Goal: Task Accomplishment & Management: Complete application form

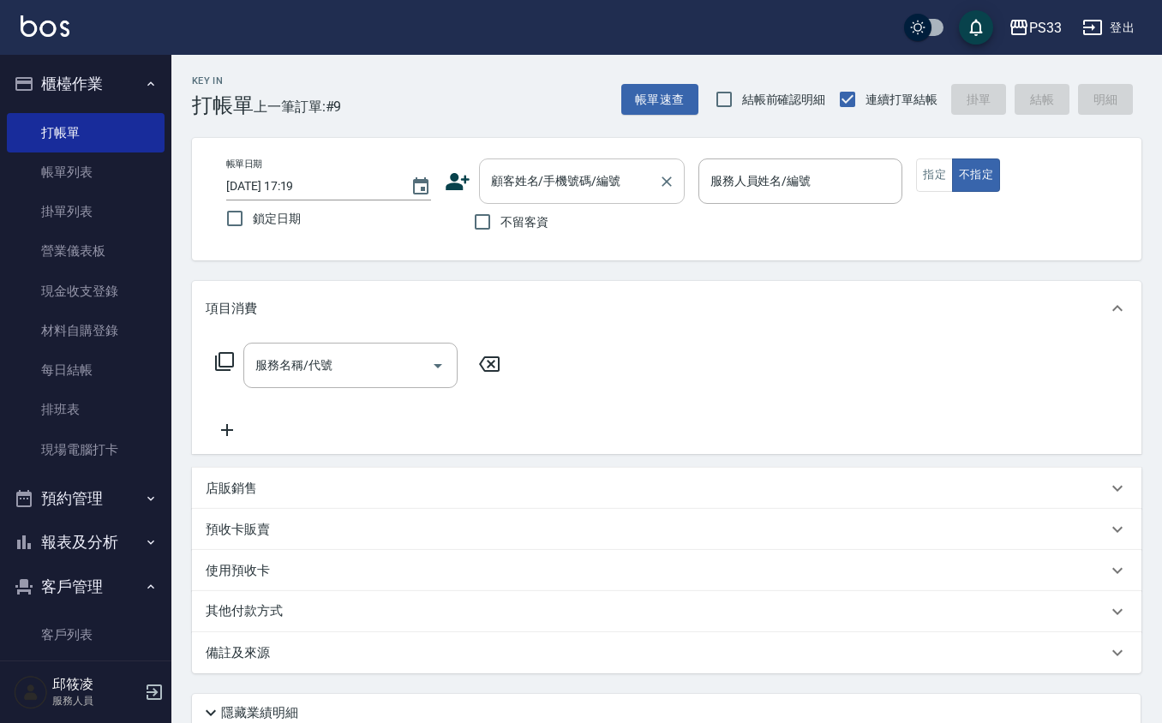
click at [540, 182] on input "顧客姓名/手機號碼/編號" at bounding box center [569, 181] width 164 height 30
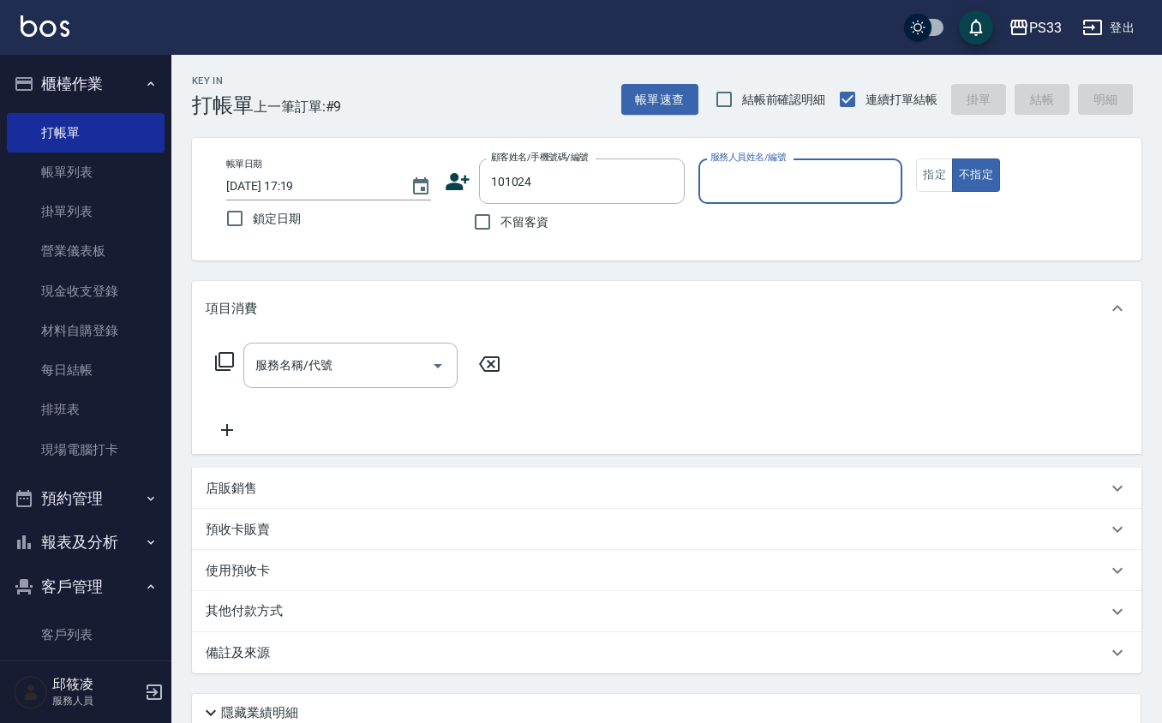
type input "101024"
type input "[PERSON_NAME]-17"
type button "false"
type input "[PERSON_NAME]/0928650778/101024"
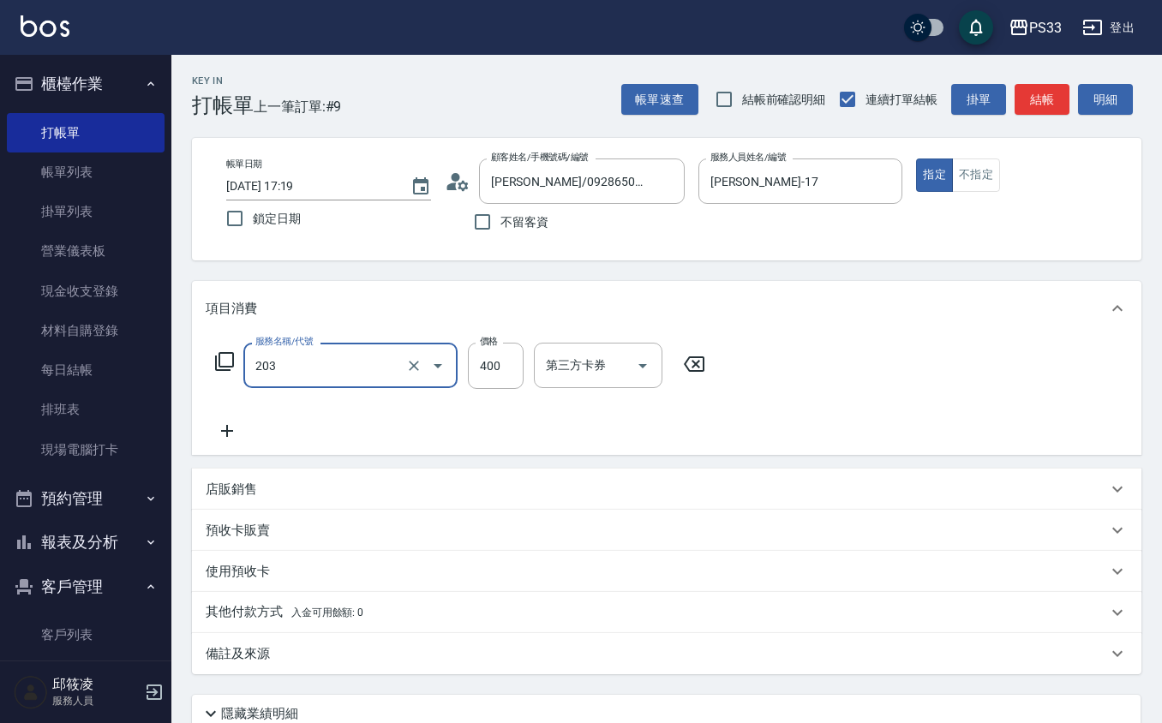
type input "指定單剪(203)"
type input "200"
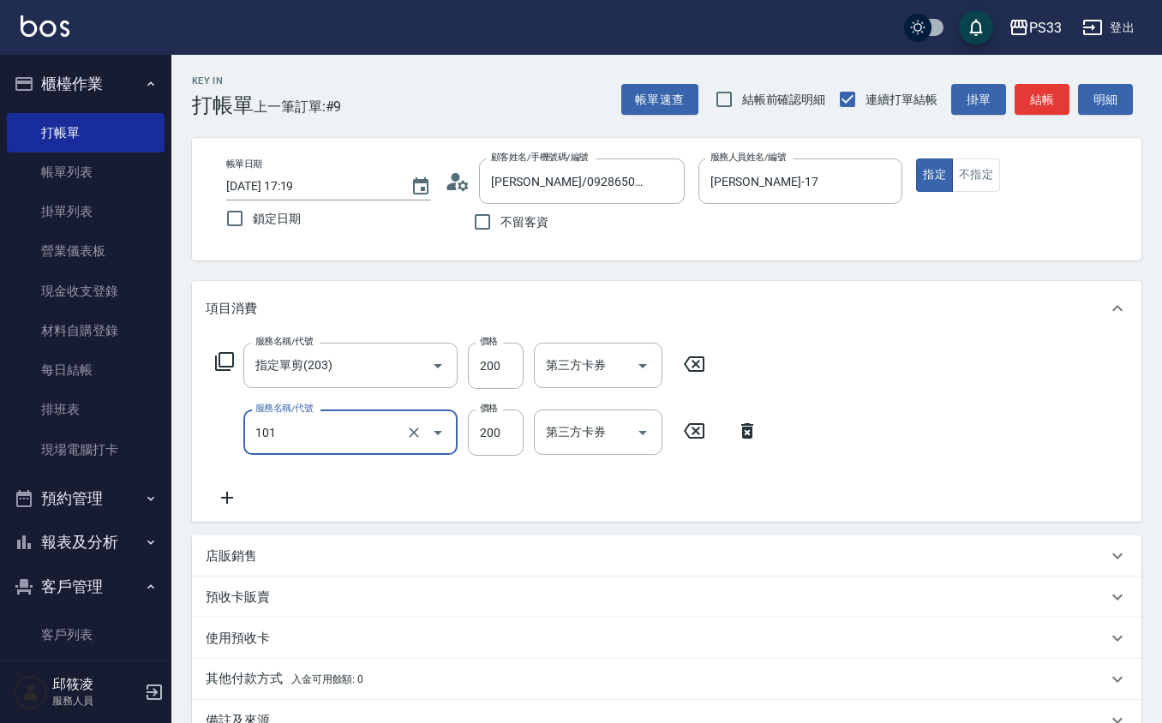
type input "洗髮(101)"
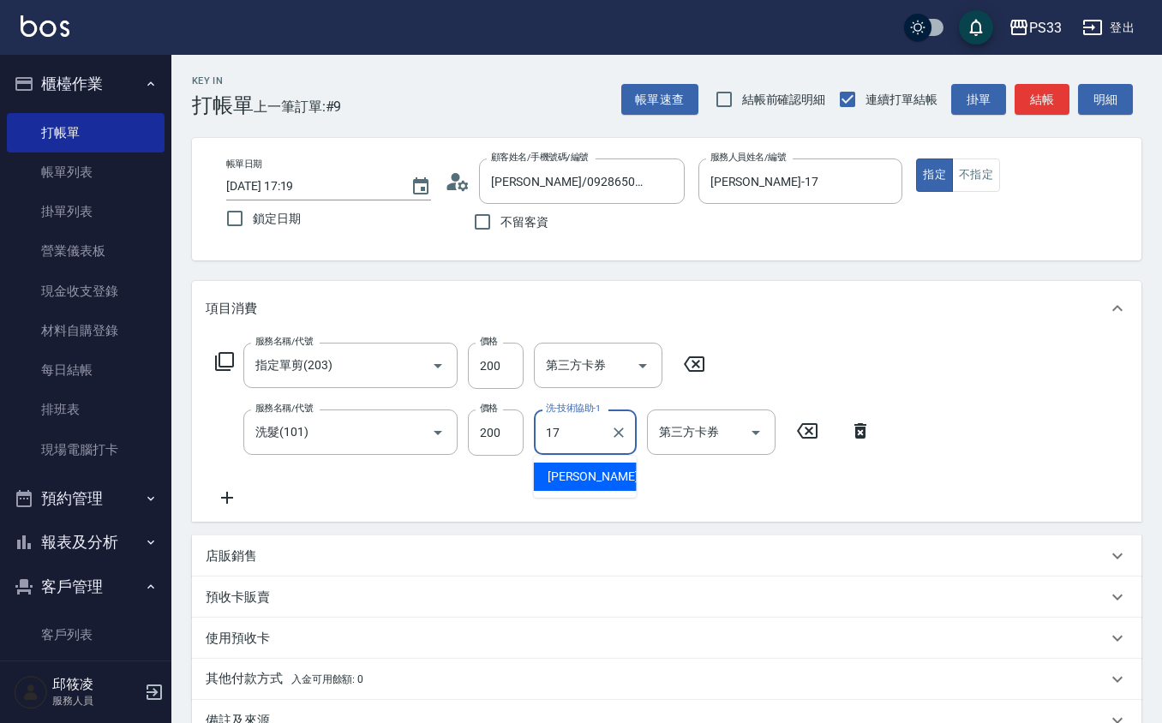
type input "[PERSON_NAME]-17"
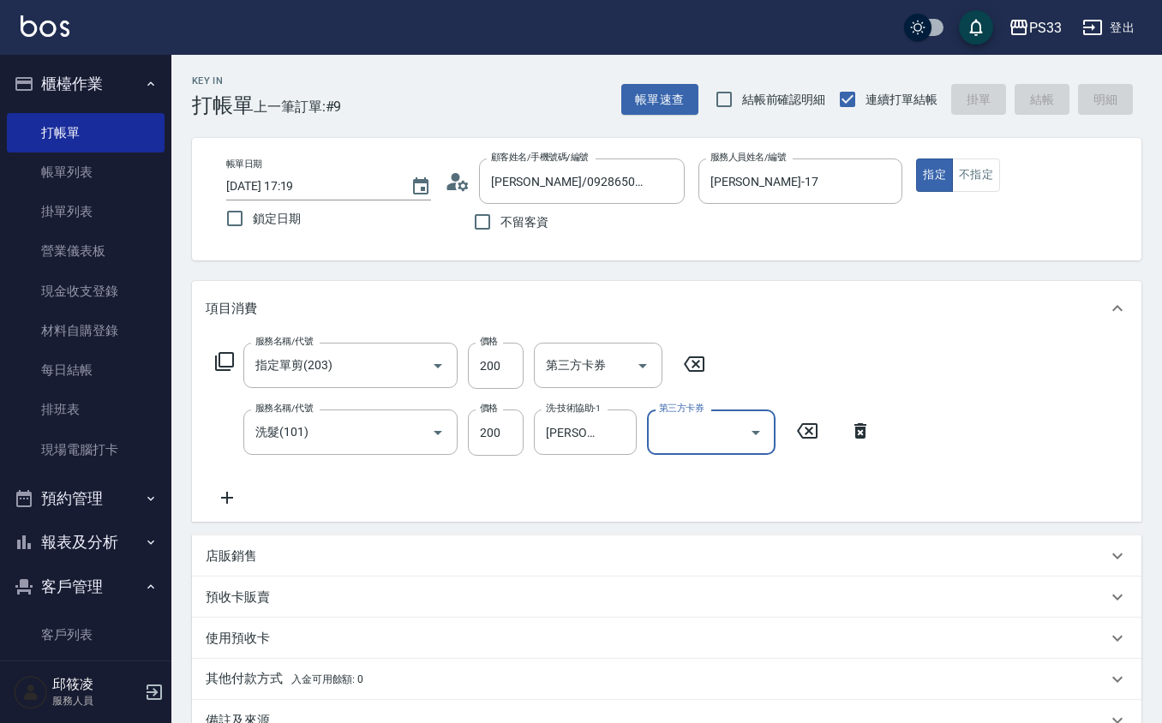
type input "[DATE] 18:53"
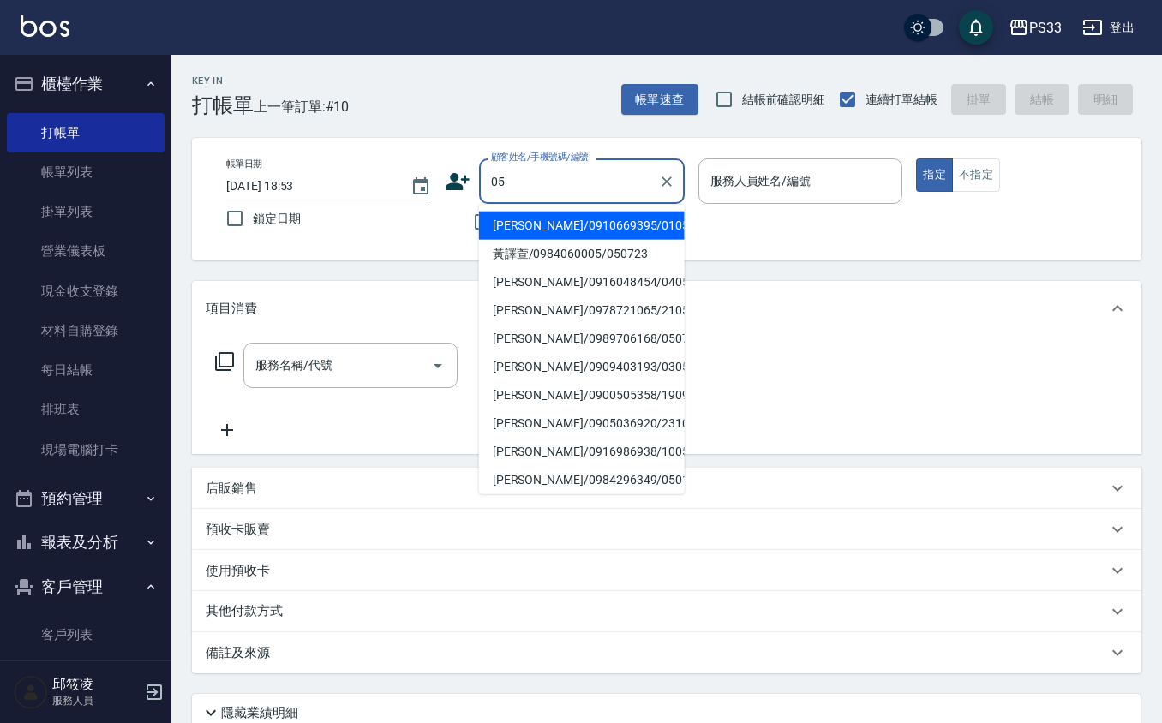
type input "0"
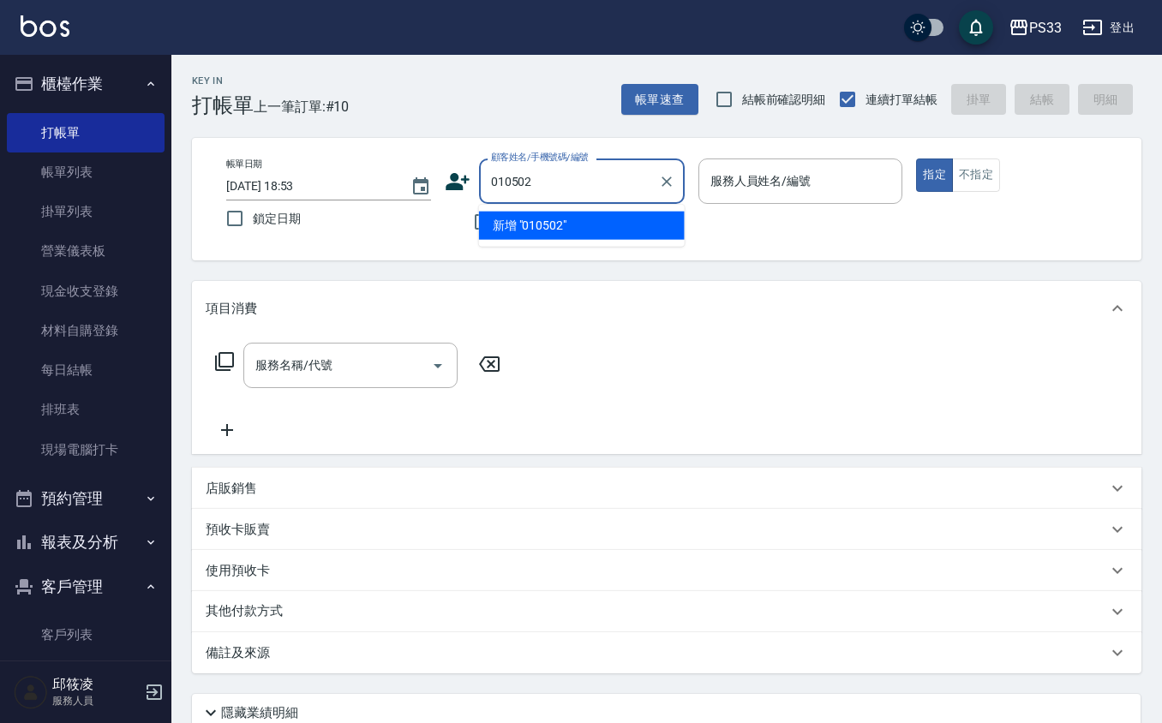
type input "010502"
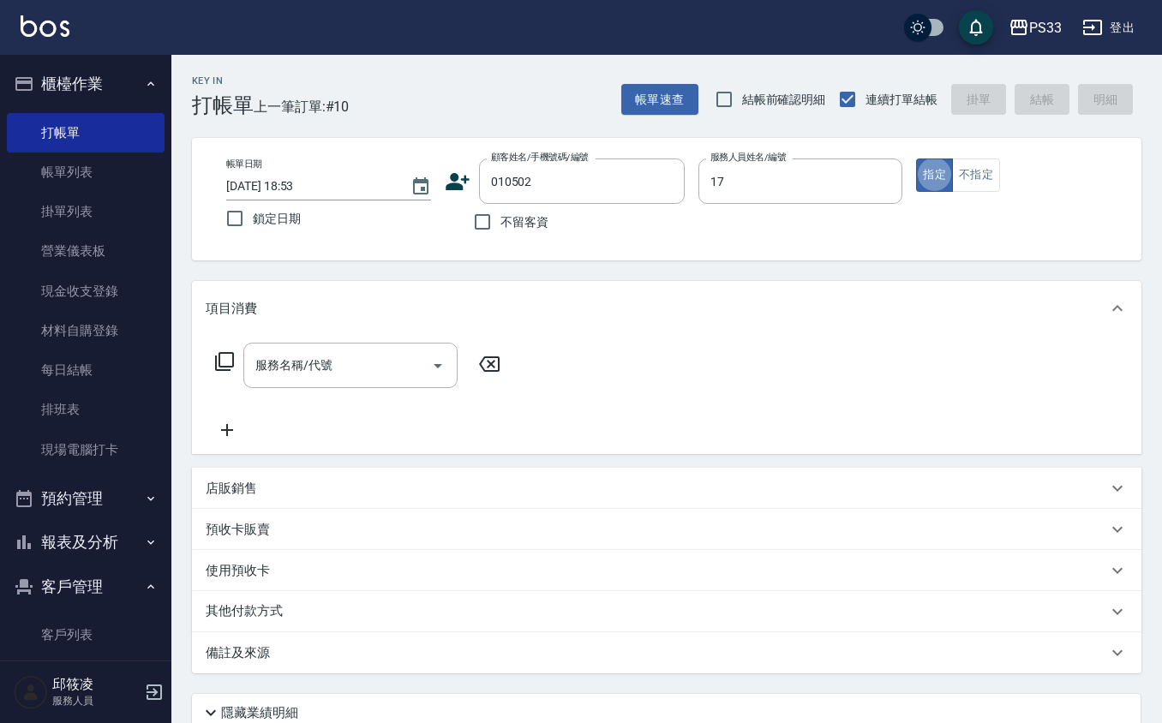
type input "[PERSON_NAME]-17"
type button "true"
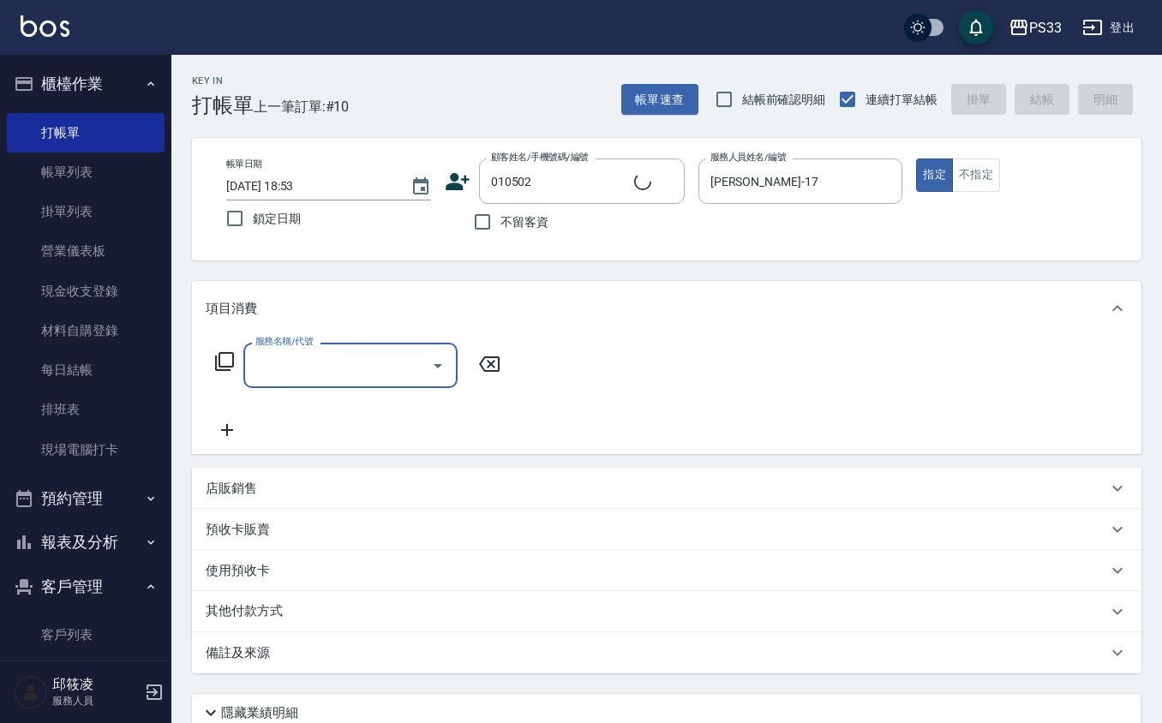
type input "[PERSON_NAME]/0930030141/010502"
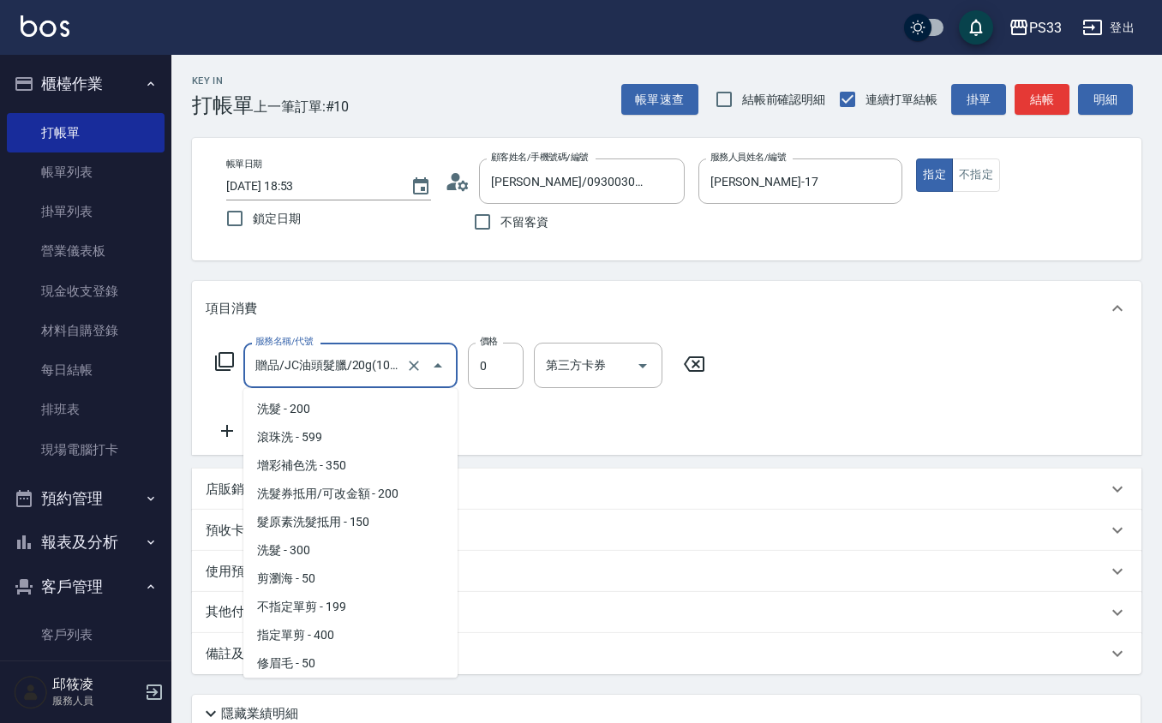
click at [323, 353] on input "贈品/JC油頭髮臘/20g(1008)" at bounding box center [326, 365] width 151 height 30
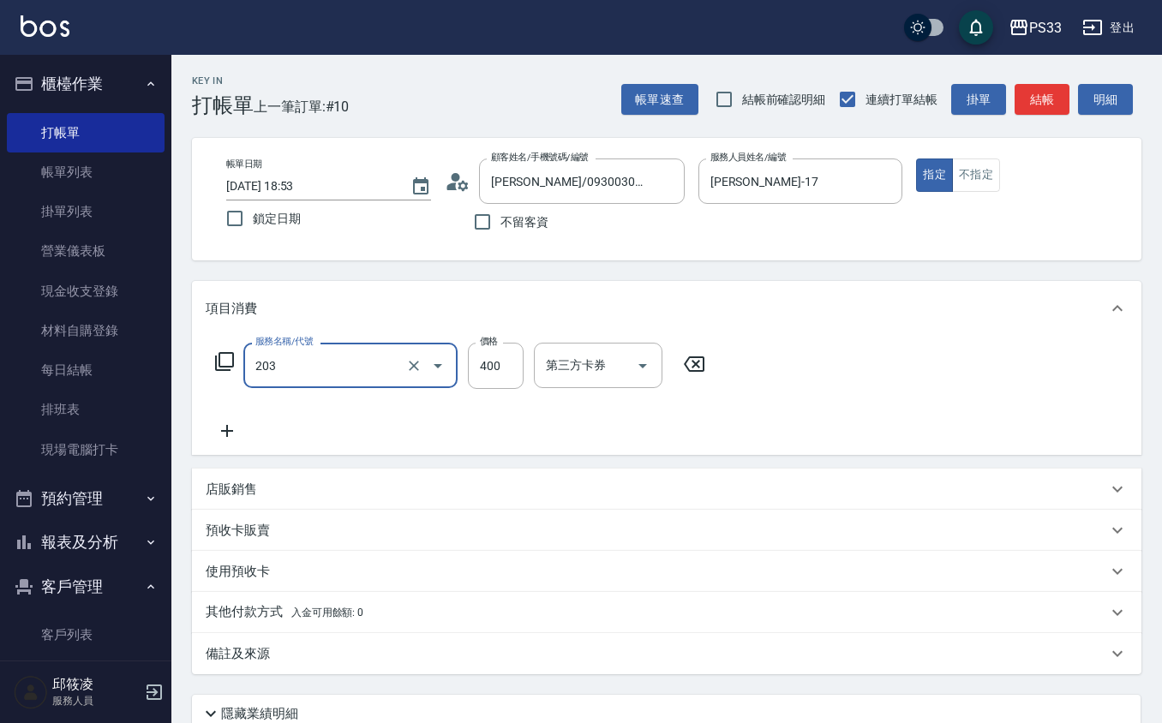
type input "指定單剪(203)"
type input "200"
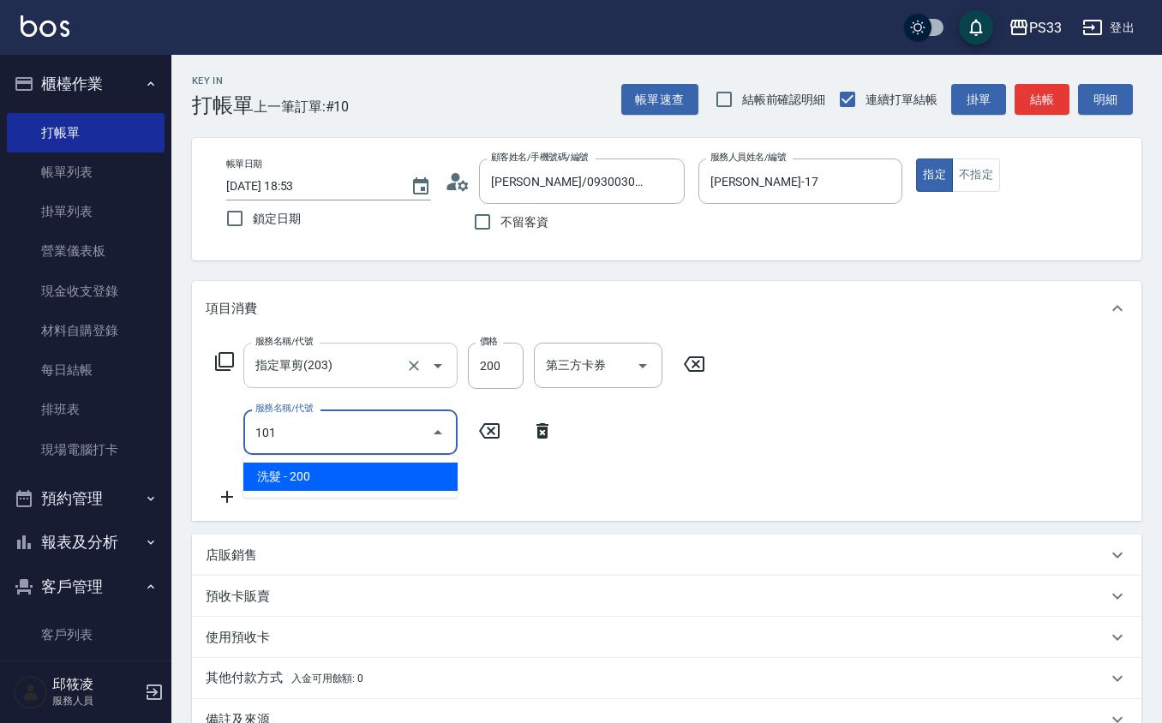
type input "洗髮(101)"
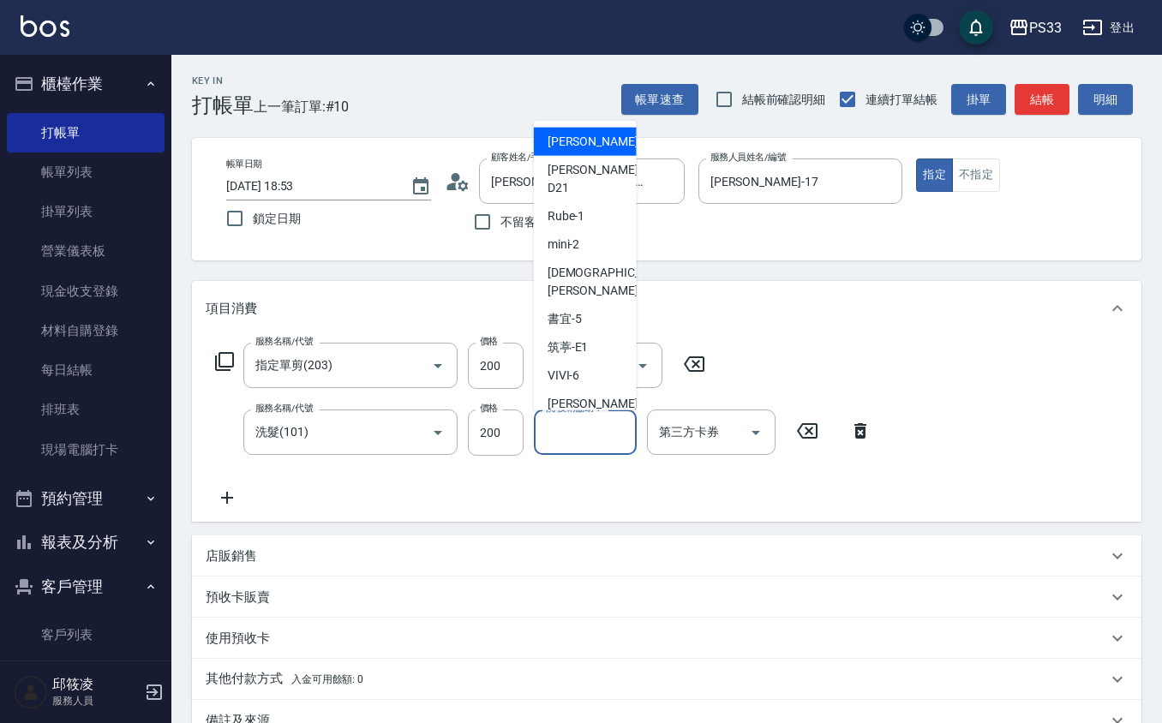
click at [601, 440] on input "洗-技術協助-1" at bounding box center [584, 432] width 87 height 30
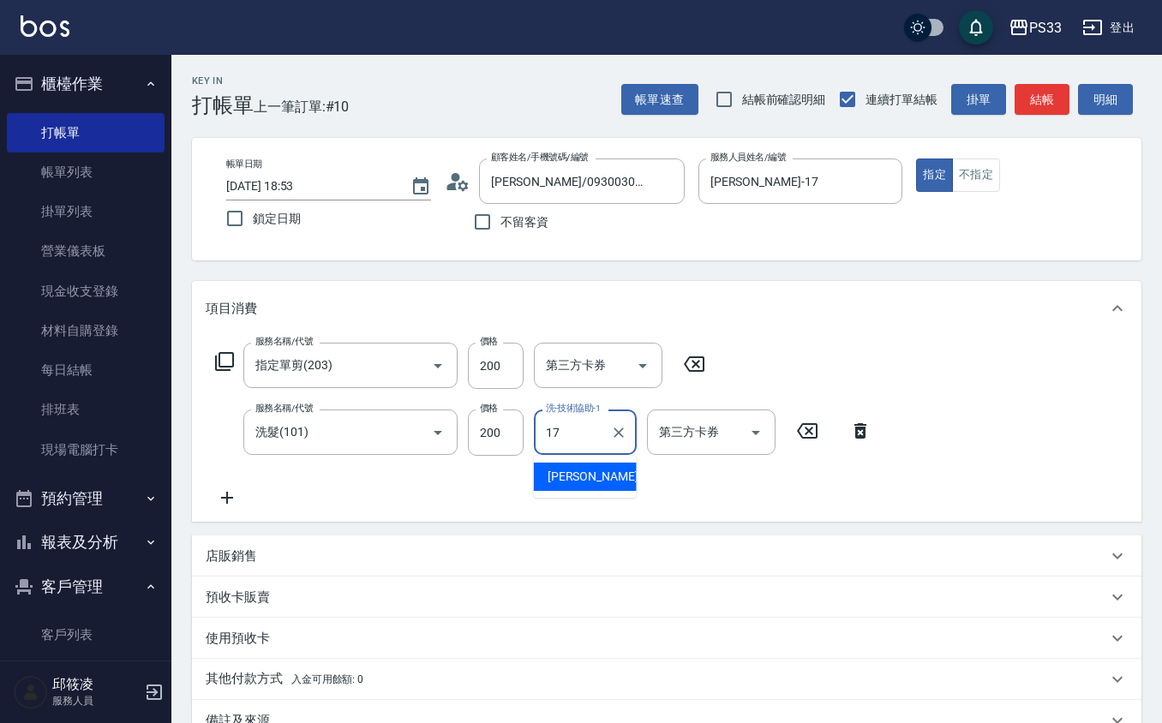
type input "[PERSON_NAME]-17"
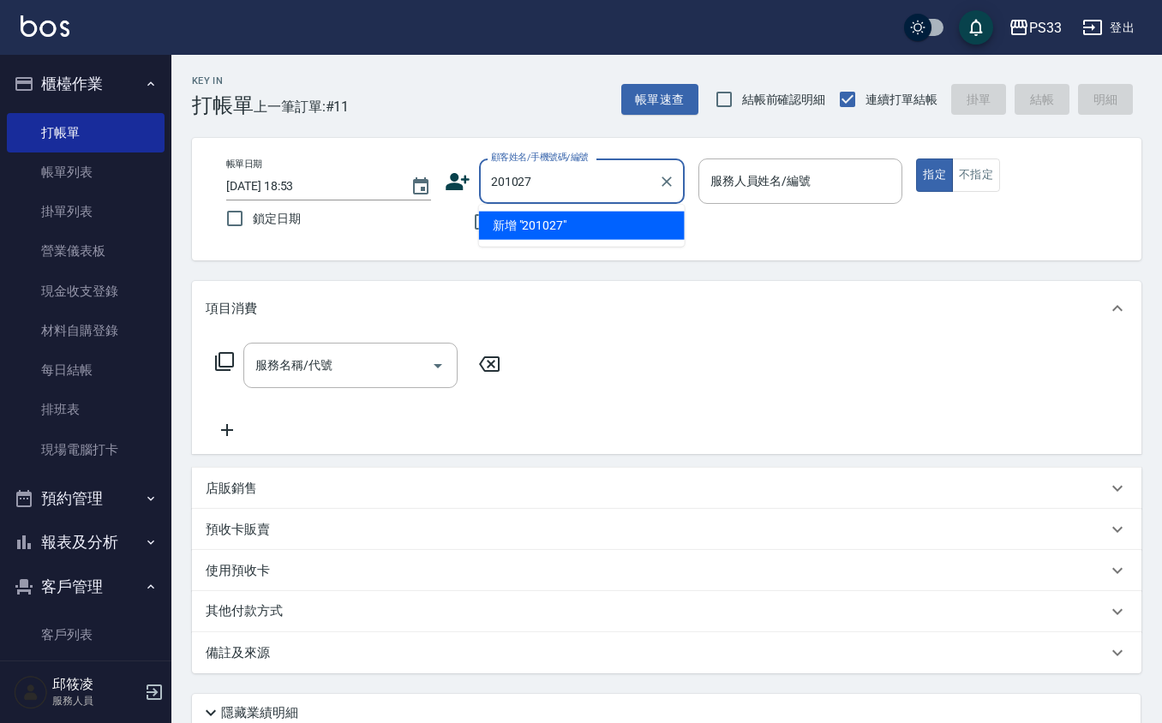
type input "201027"
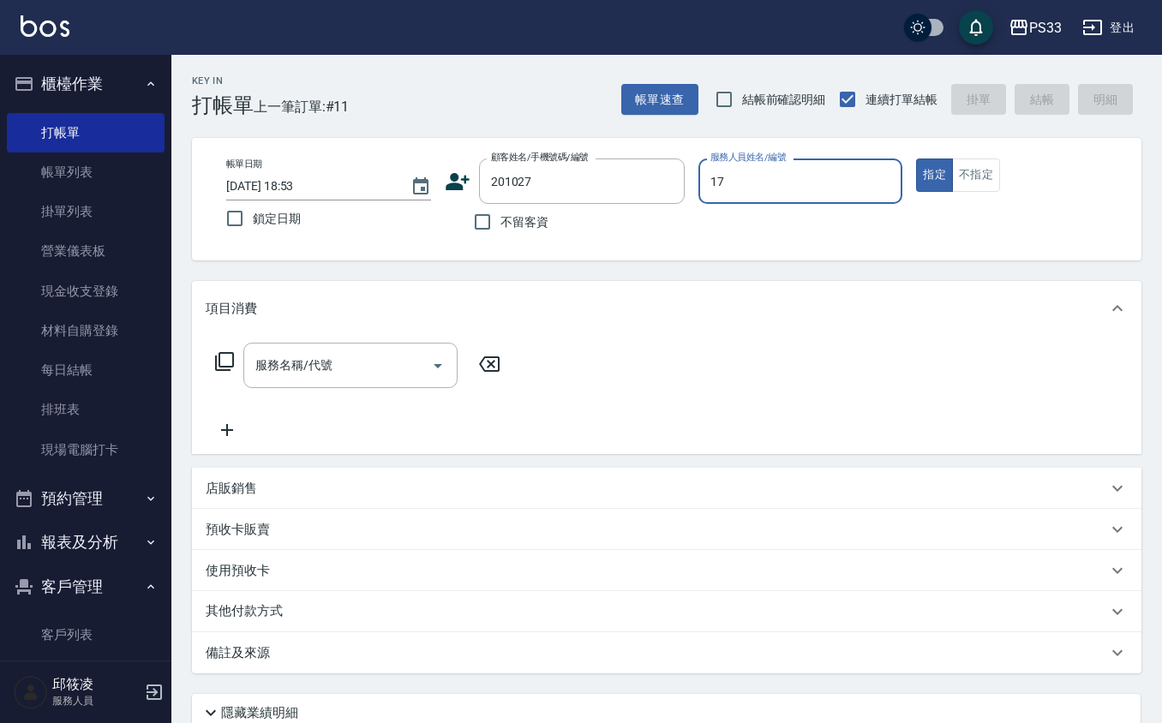
type input "171"
type input "[PERSON_NAME]/0932285269/201027"
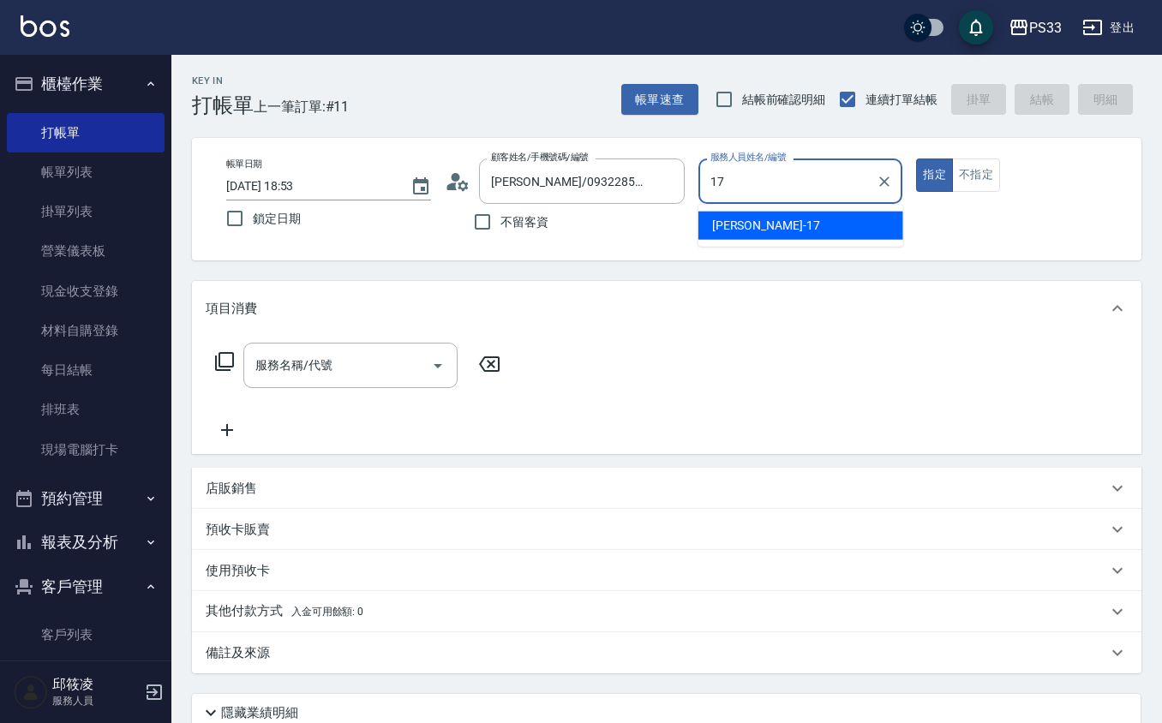
type input "[PERSON_NAME]-17"
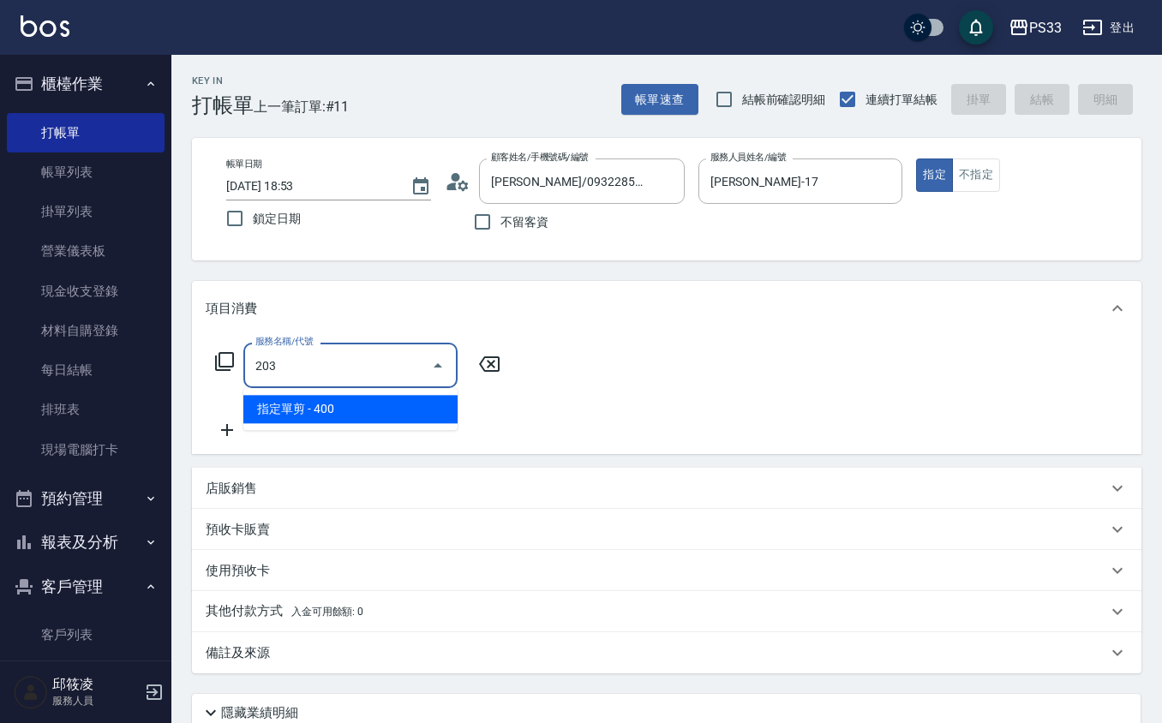
type input "指定單剪(203)"
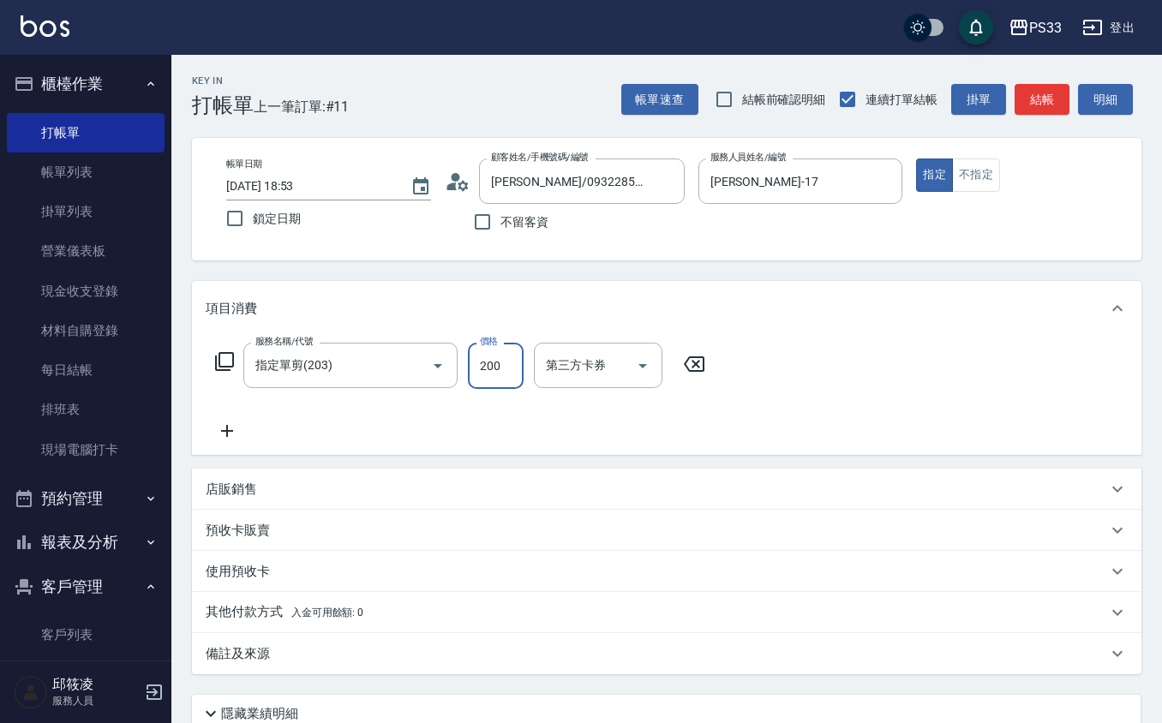
type input "200"
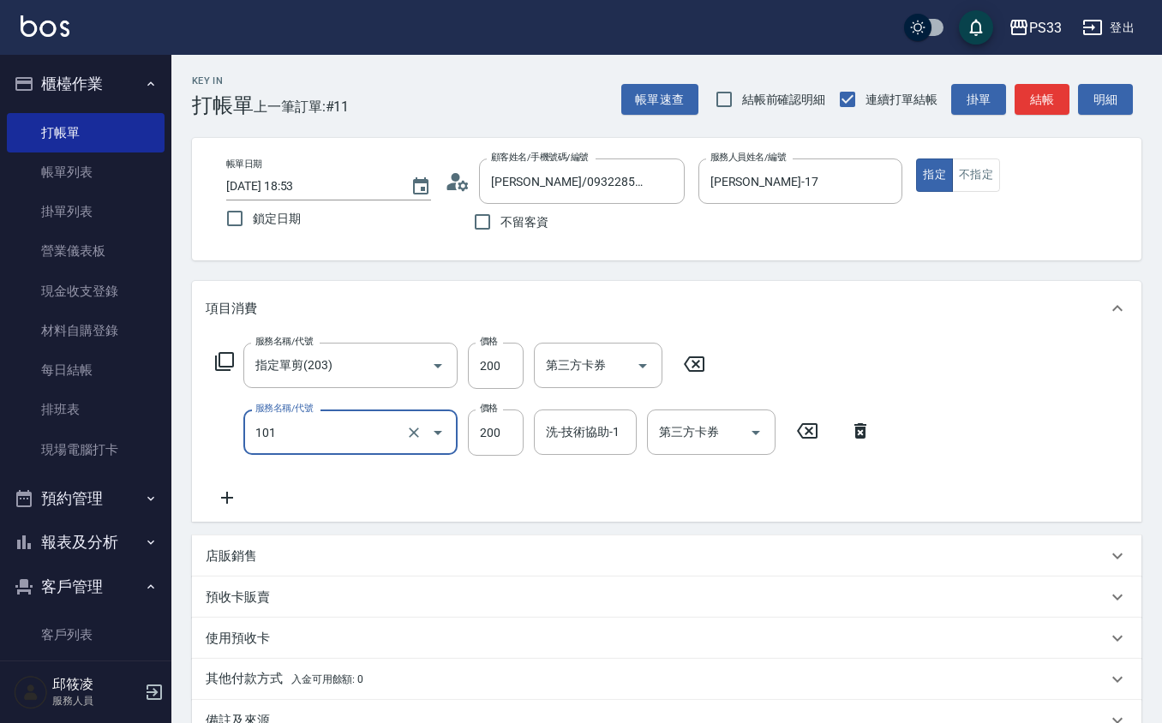
type input "洗髮(101)"
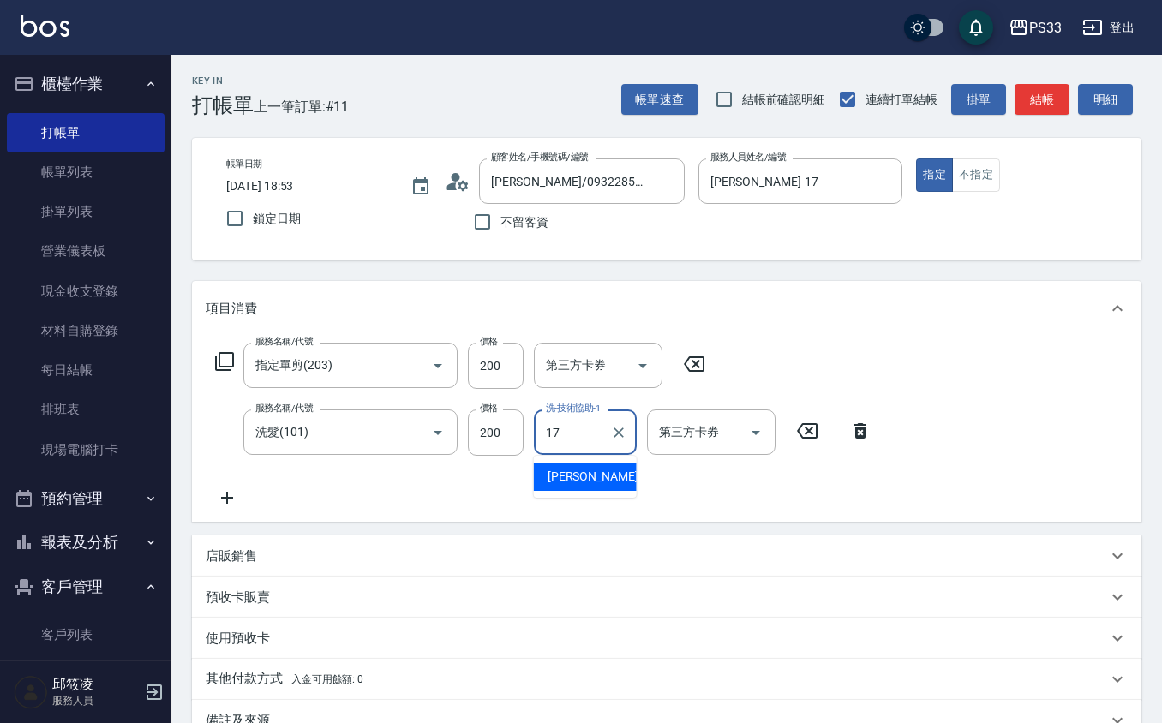
type input "[PERSON_NAME]-17"
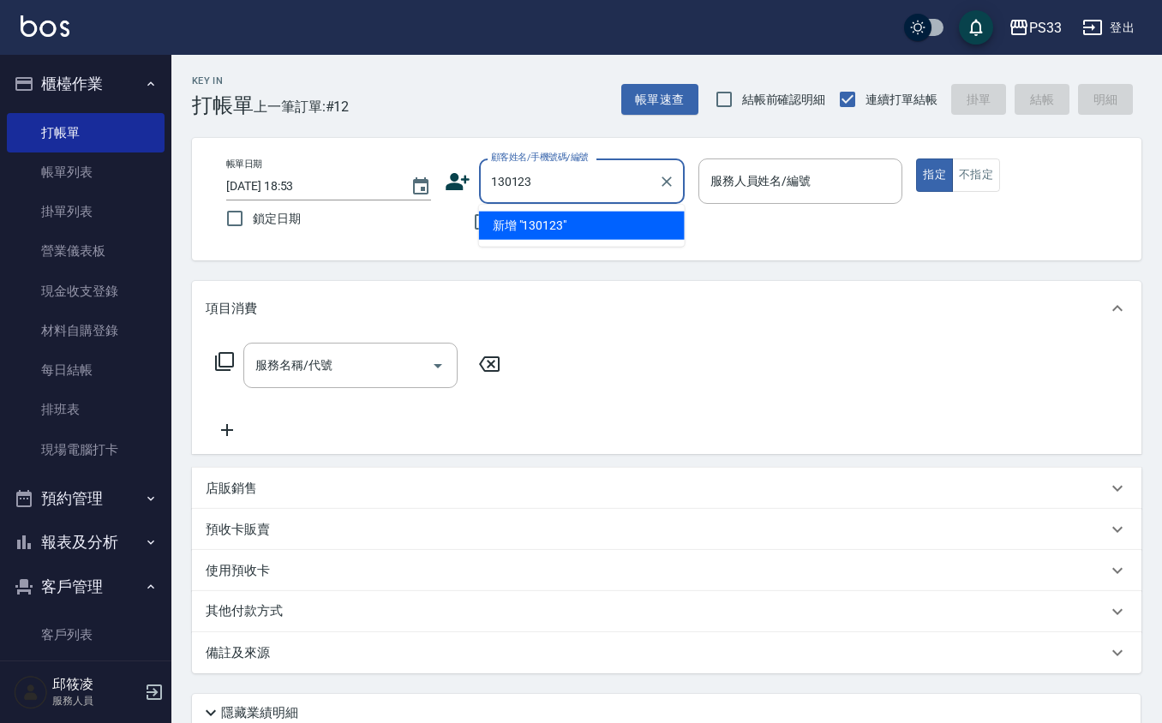
type input "130123"
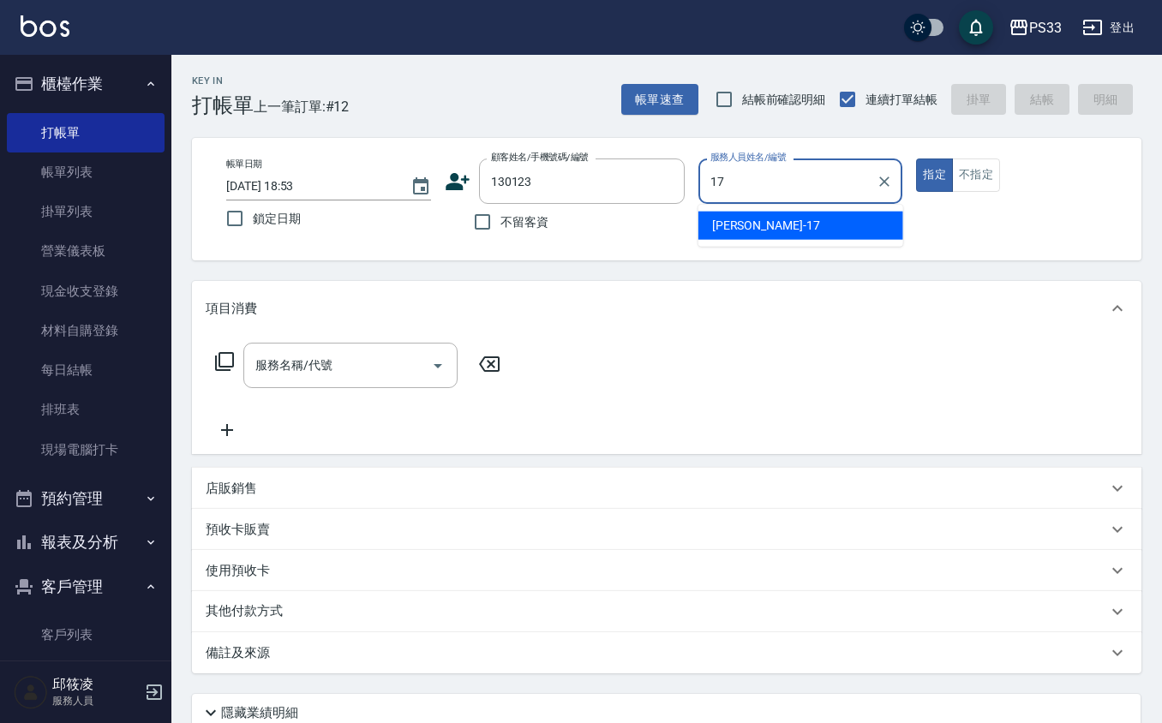
type input "[PERSON_NAME]-17"
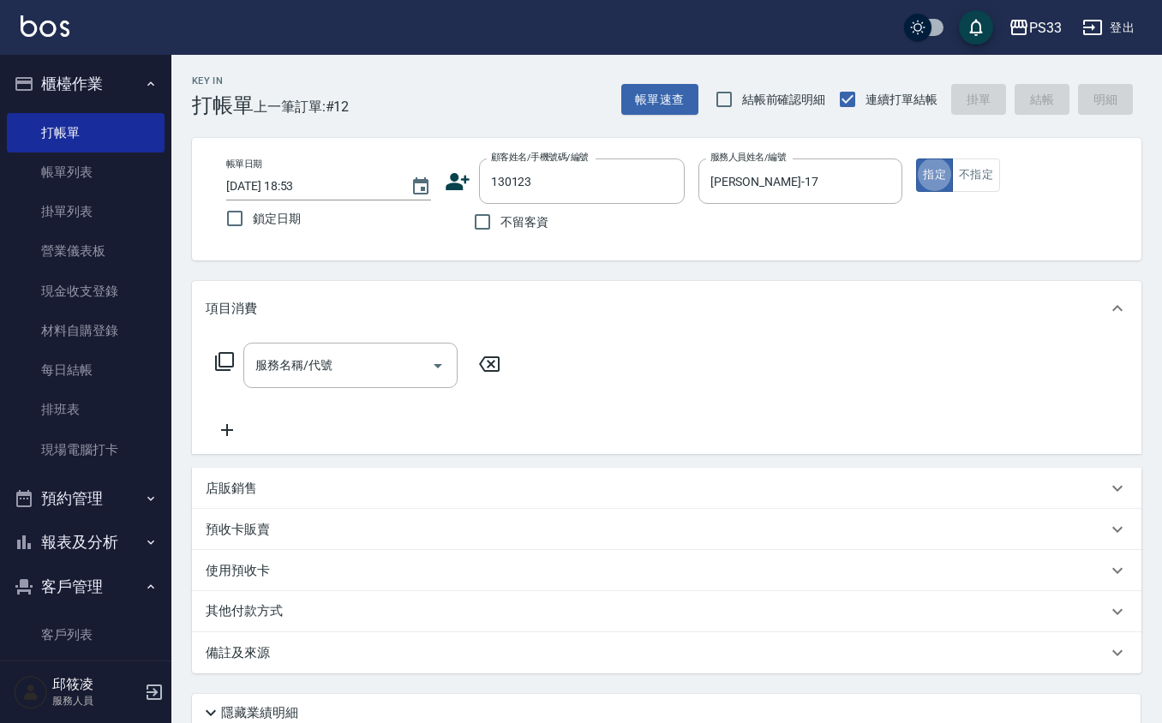
type input "[PERSON_NAME]/0977324709/130123"
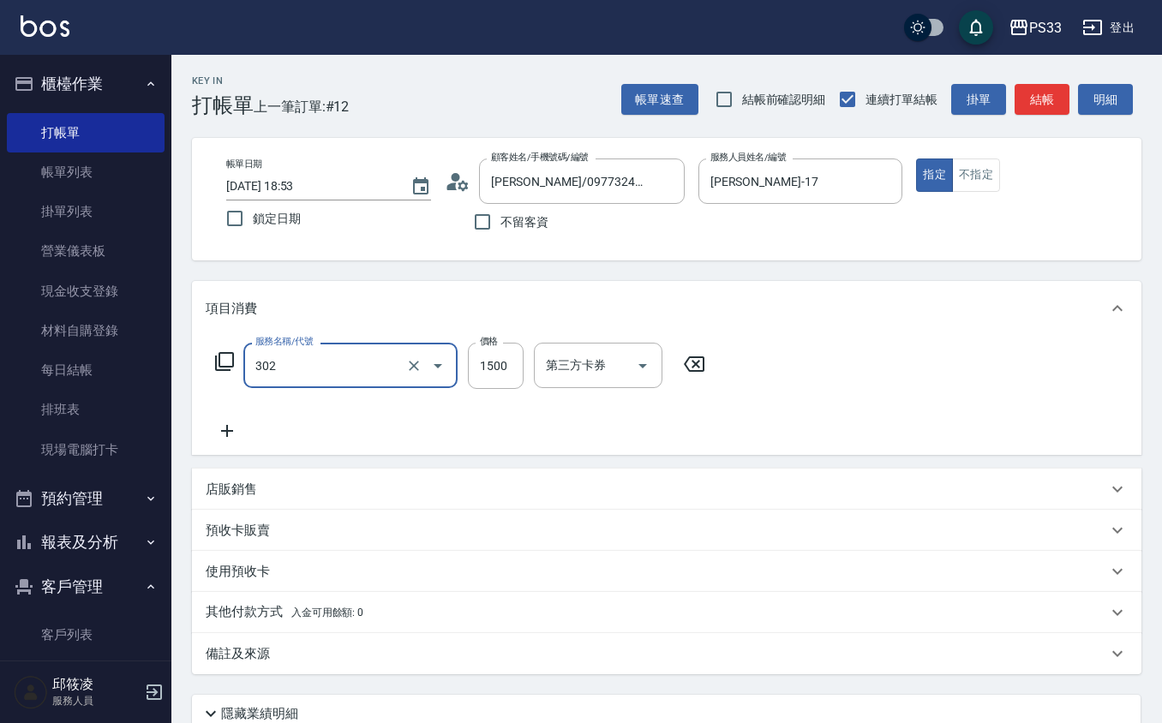
type input "設計燙髮(302)"
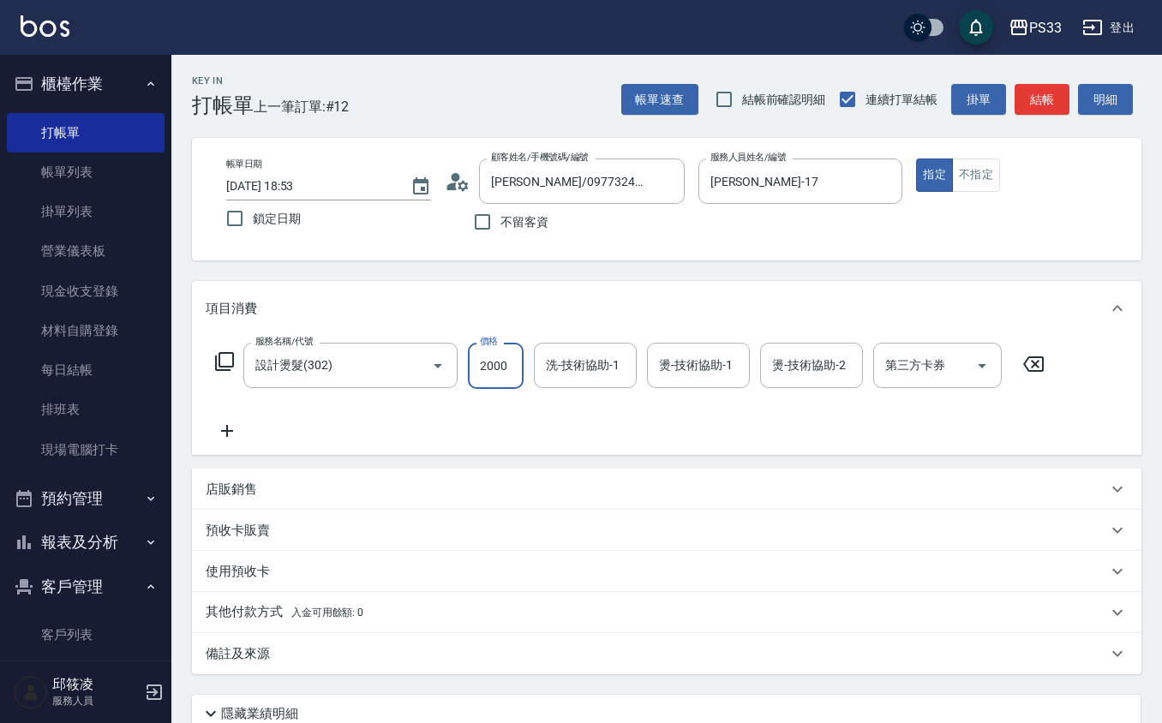
type input "2000"
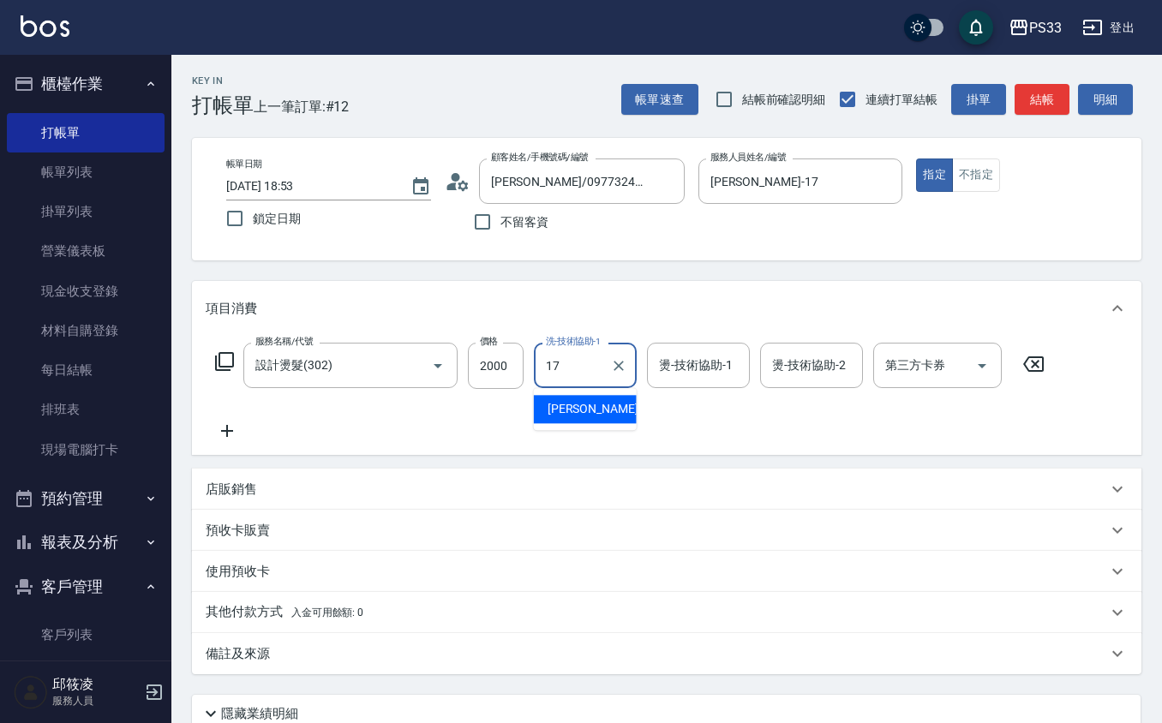
type input "[PERSON_NAME]-17"
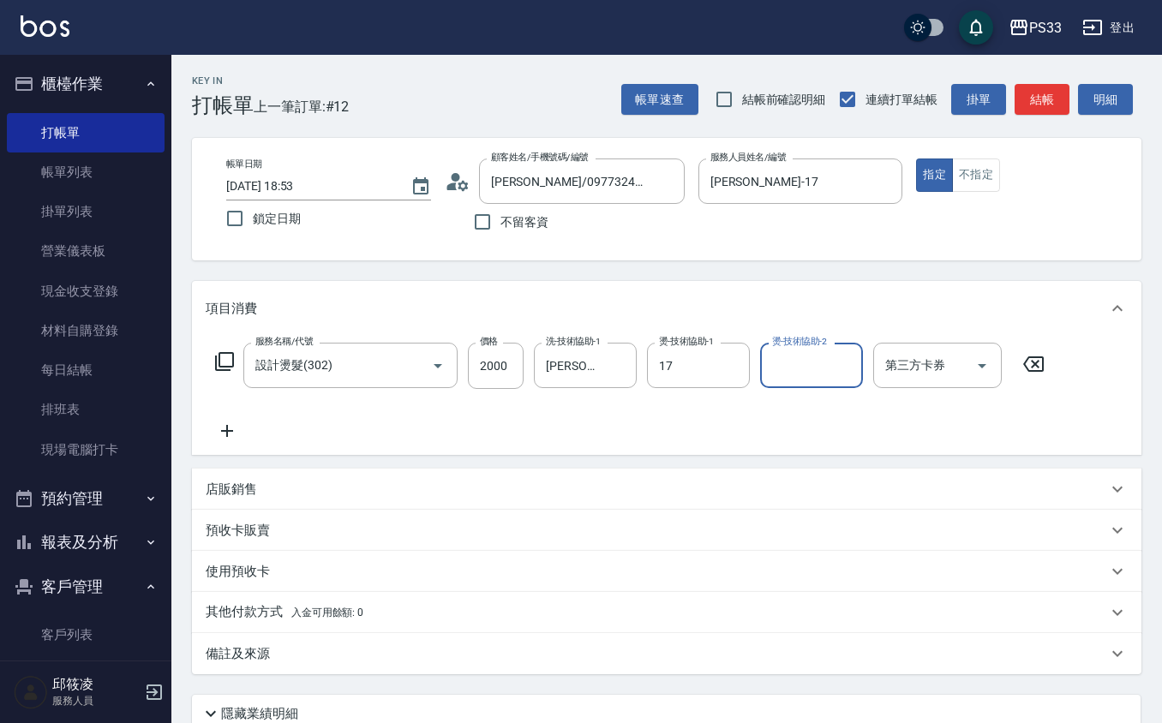
type input "[PERSON_NAME]-17"
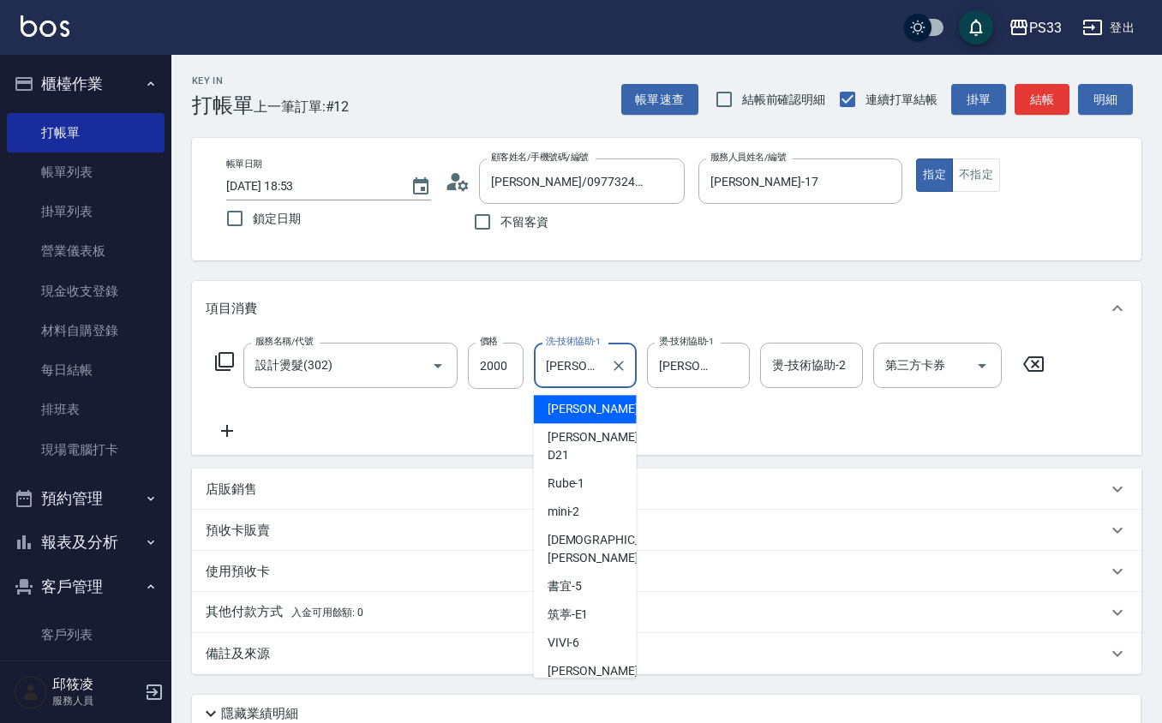
click at [588, 378] on input "[PERSON_NAME]-17" at bounding box center [572, 365] width 62 height 30
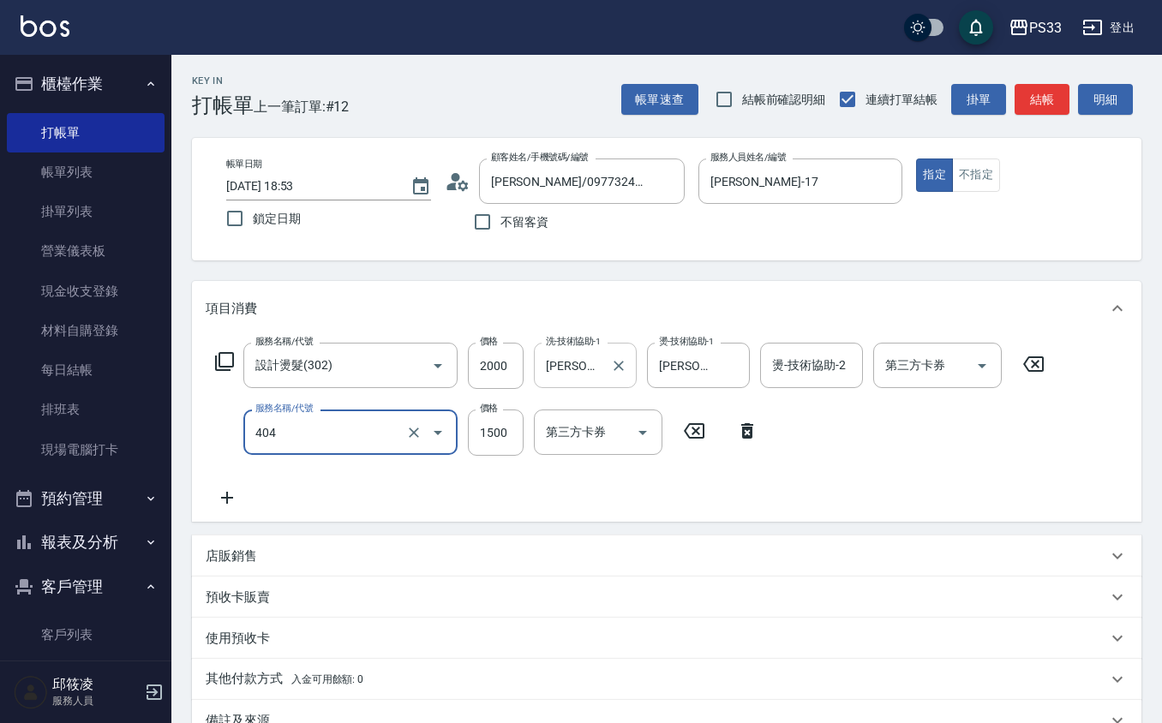
type input "設計染髮(404)"
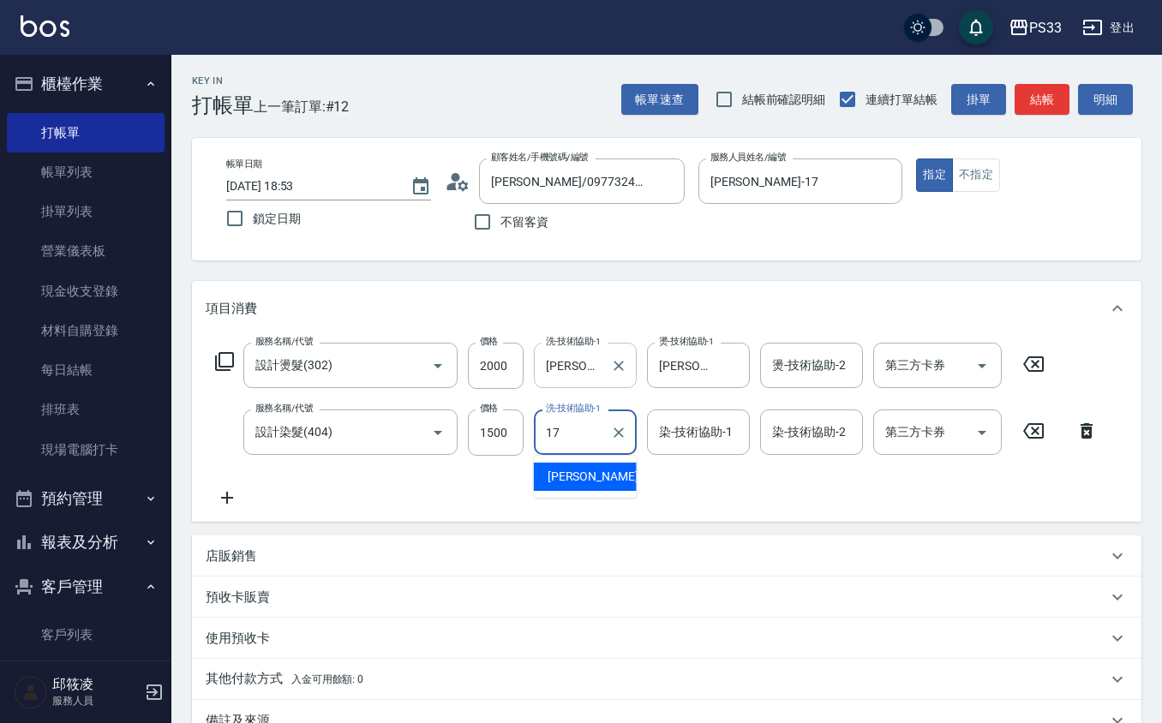
type input "[PERSON_NAME]-17"
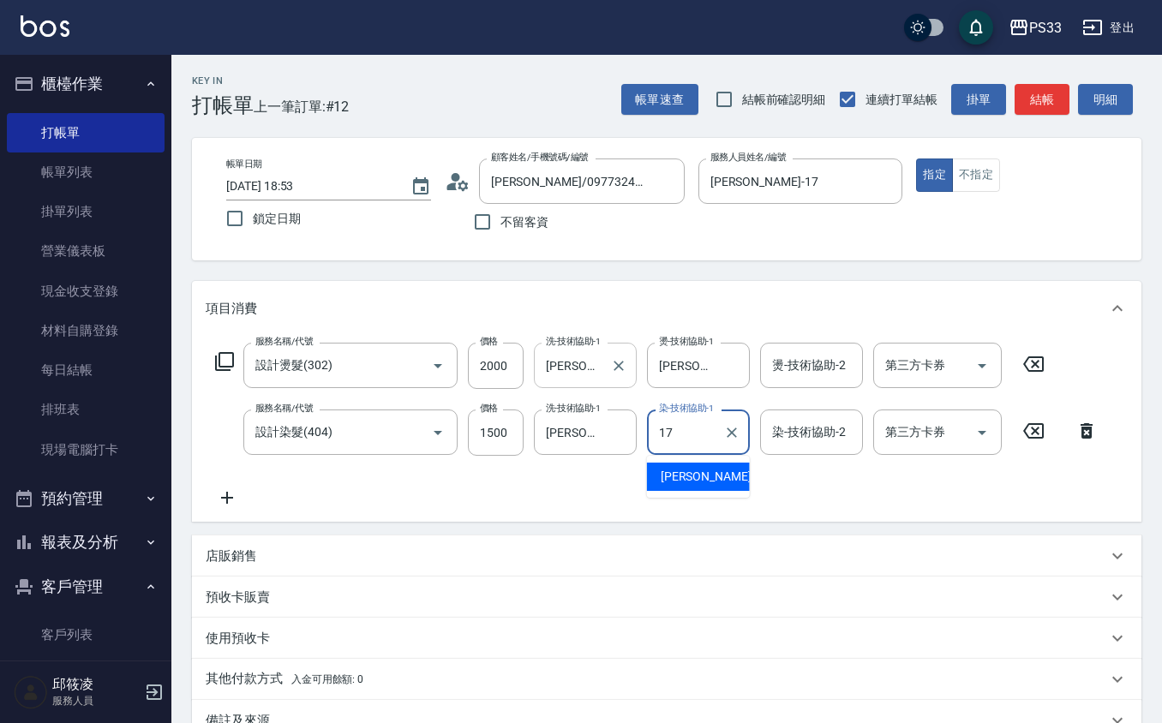
type input "[PERSON_NAME]-17"
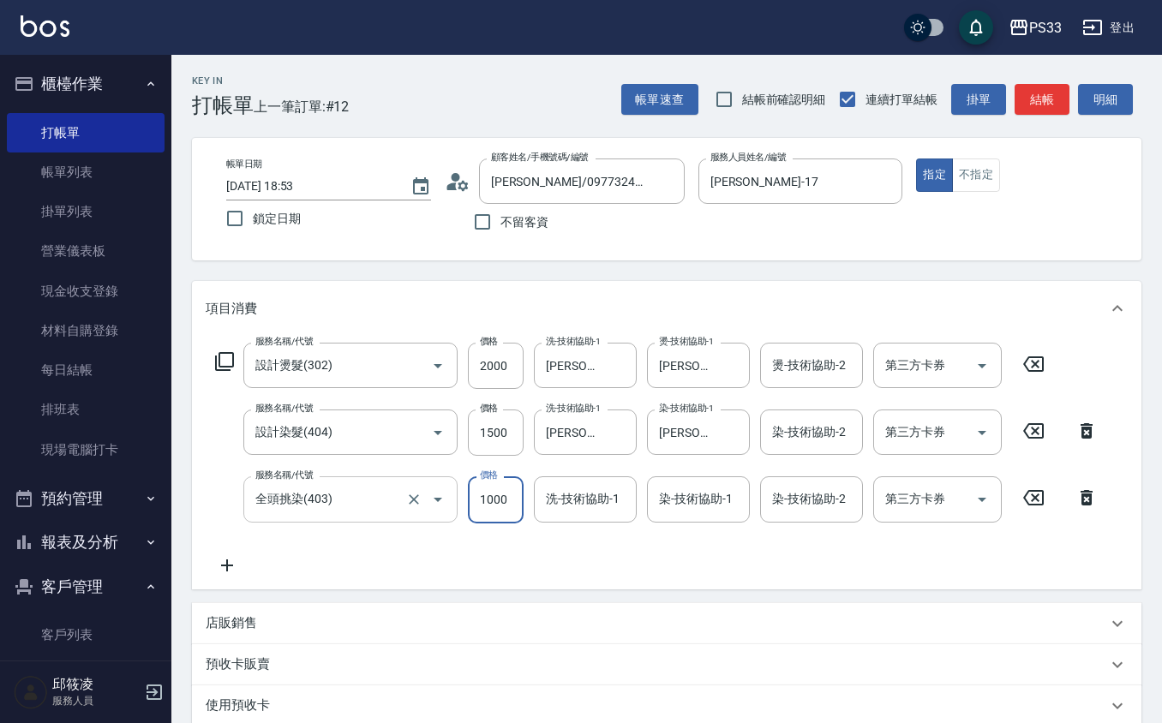
click at [377, 497] on input "全頭挑染(403)" at bounding box center [326, 499] width 151 height 30
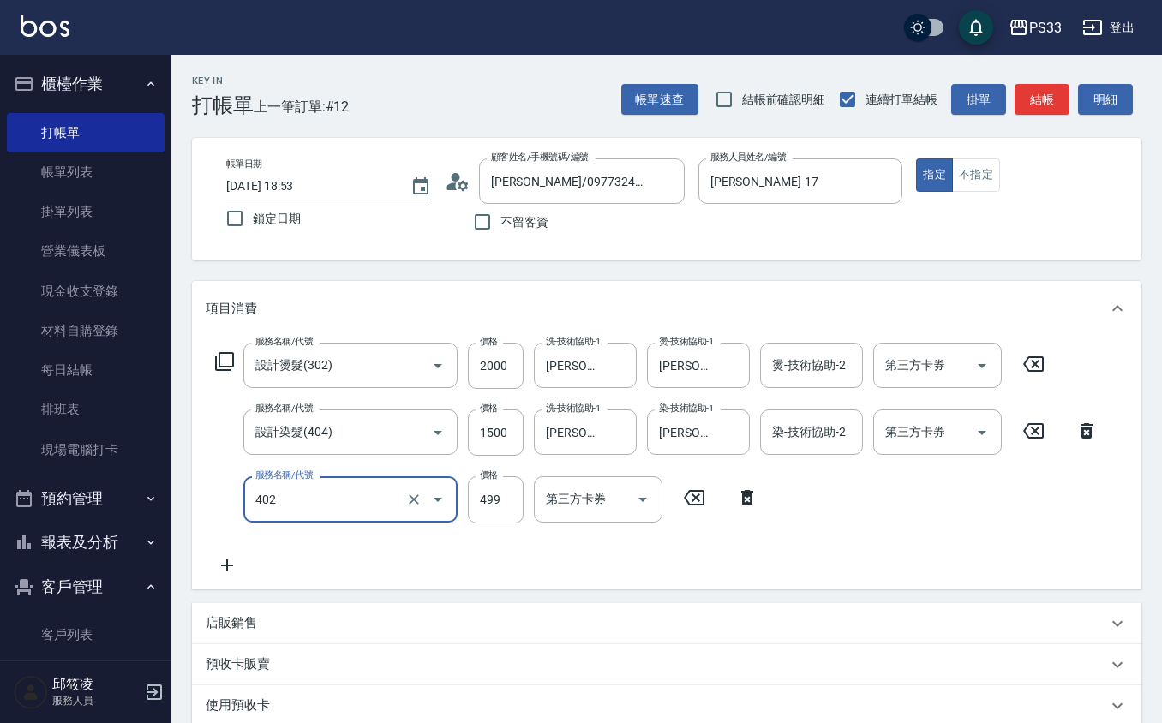
type input "10束挑染(402)"
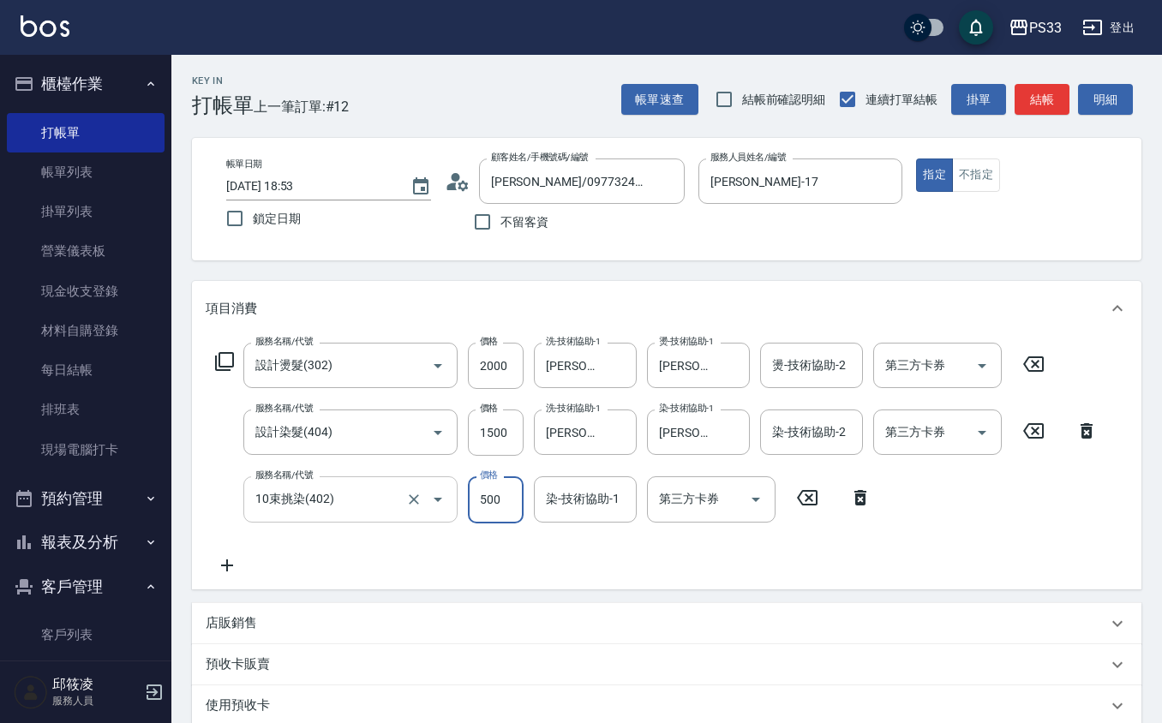
type input "500"
type input "[PERSON_NAME]-22"
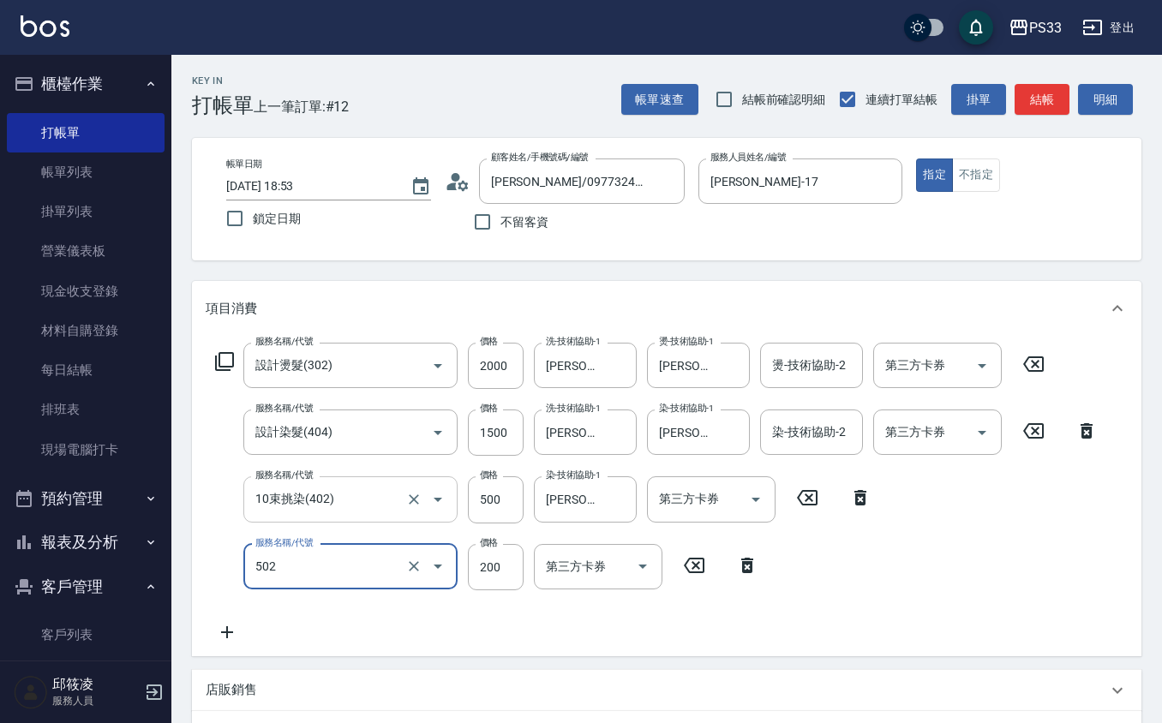
type input "自備護髮(502)"
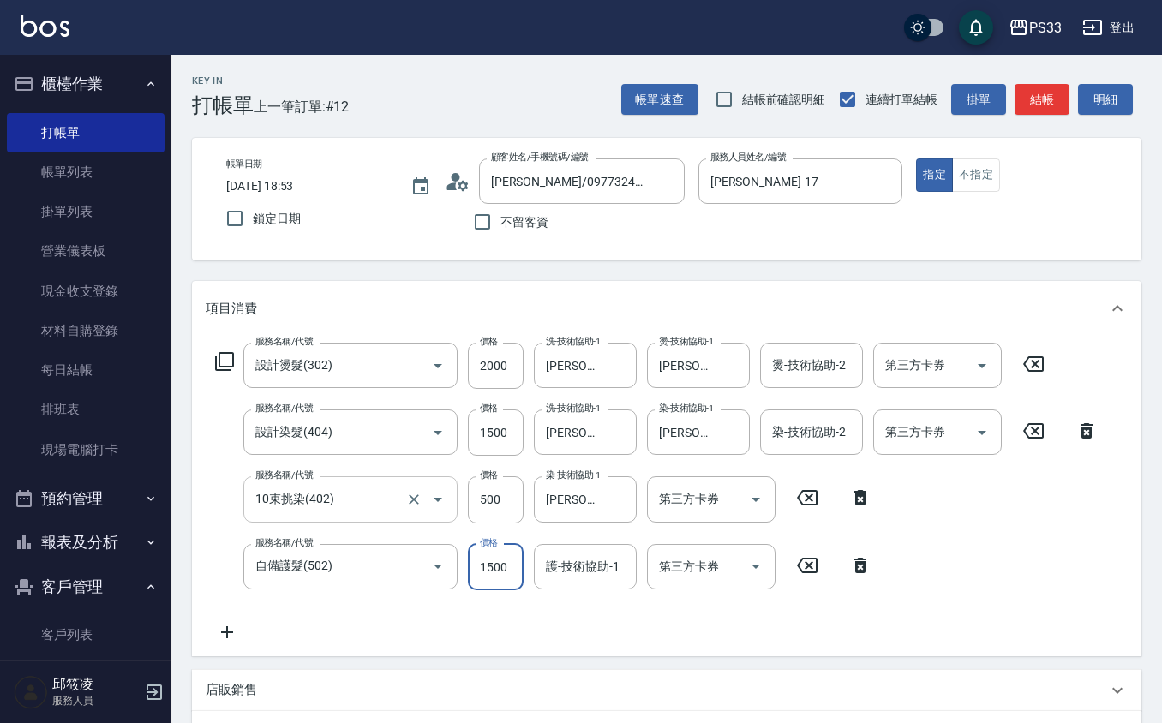
type input "1500"
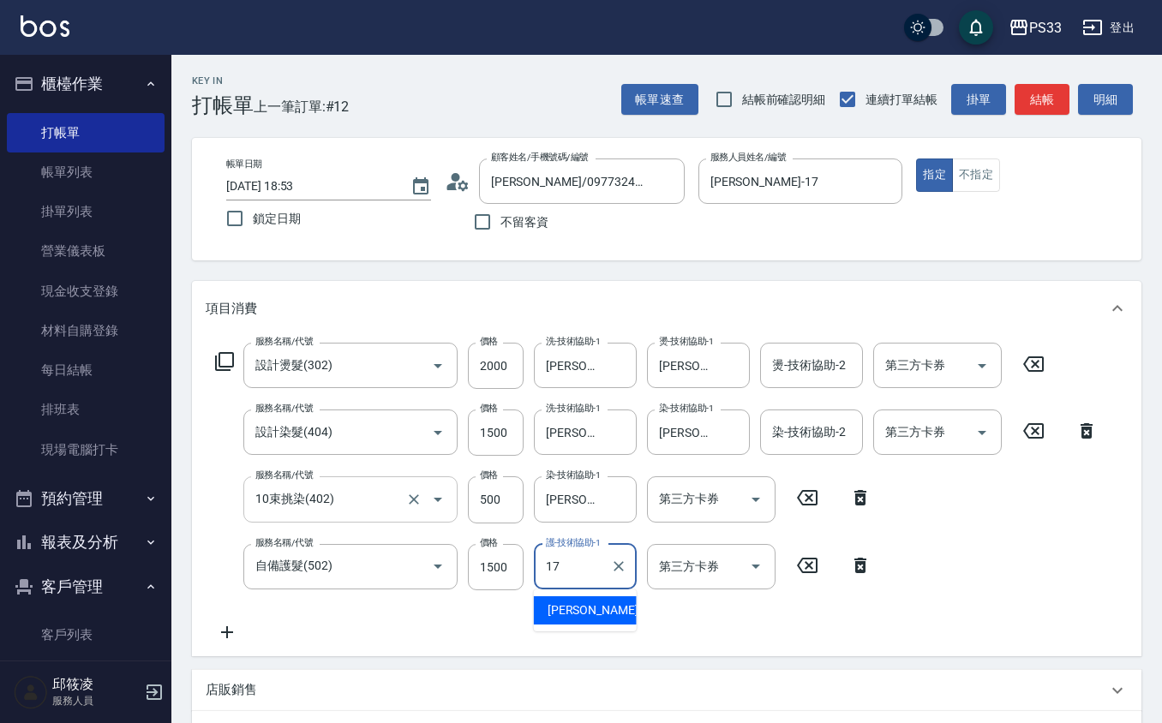
type input "[PERSON_NAME]-17"
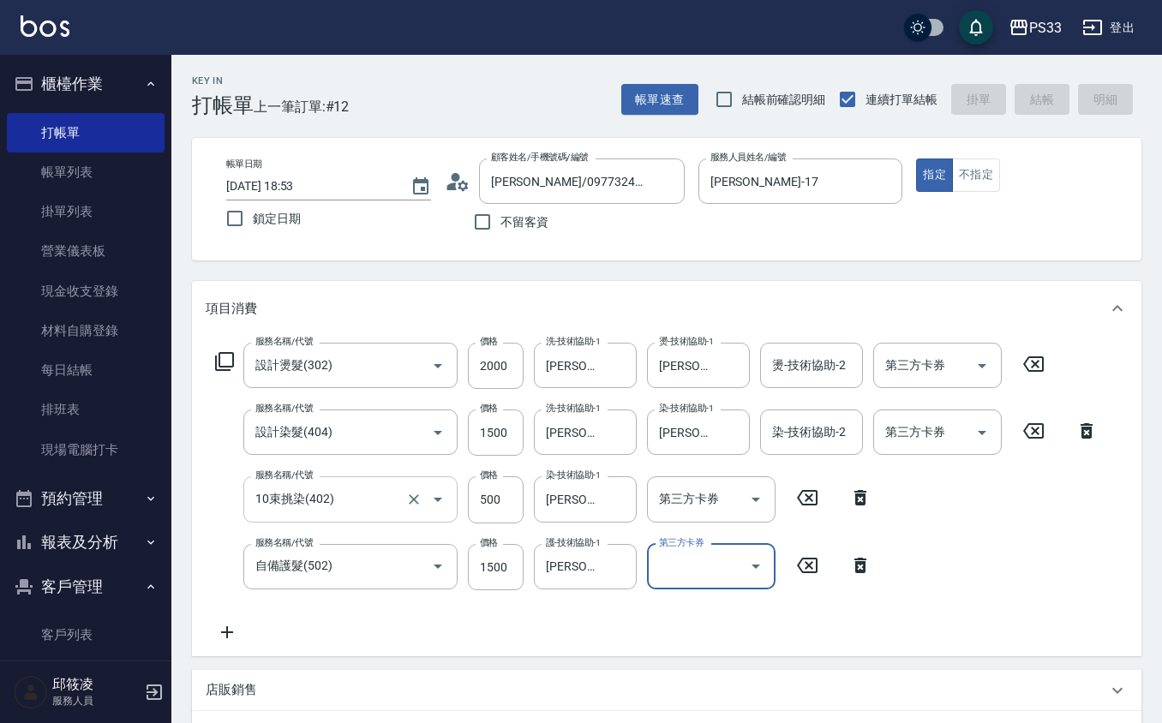
type input "[DATE] 18:54"
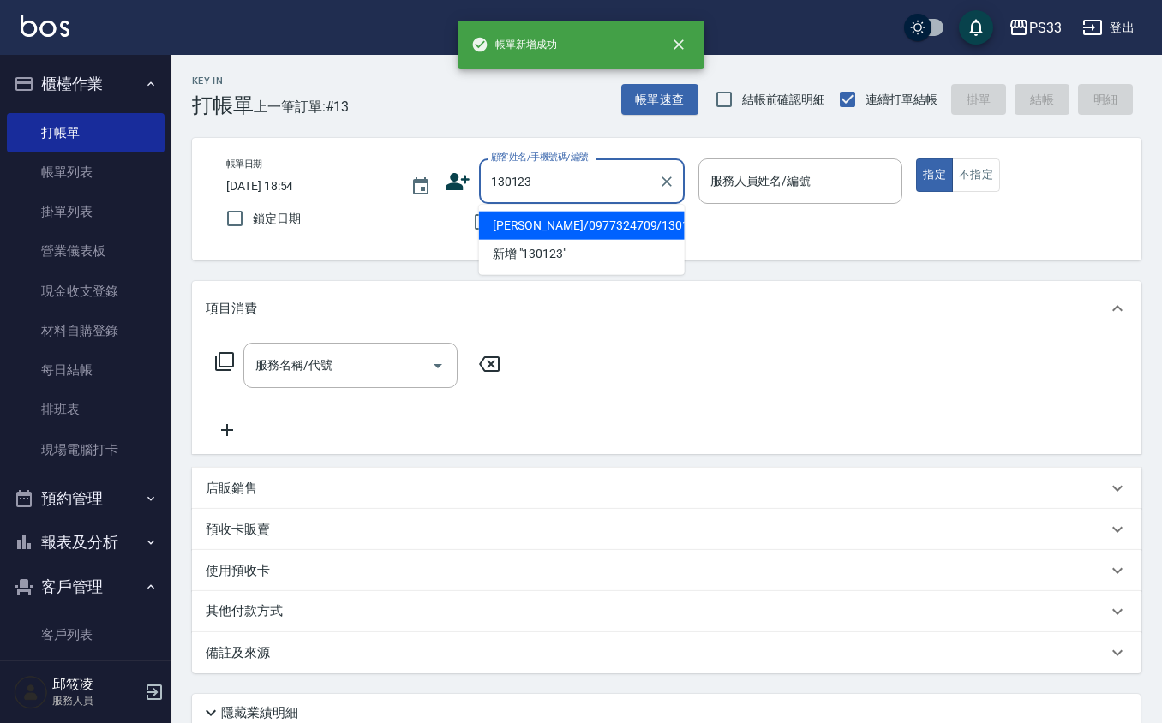
type input "[PERSON_NAME]/0977324709/130123"
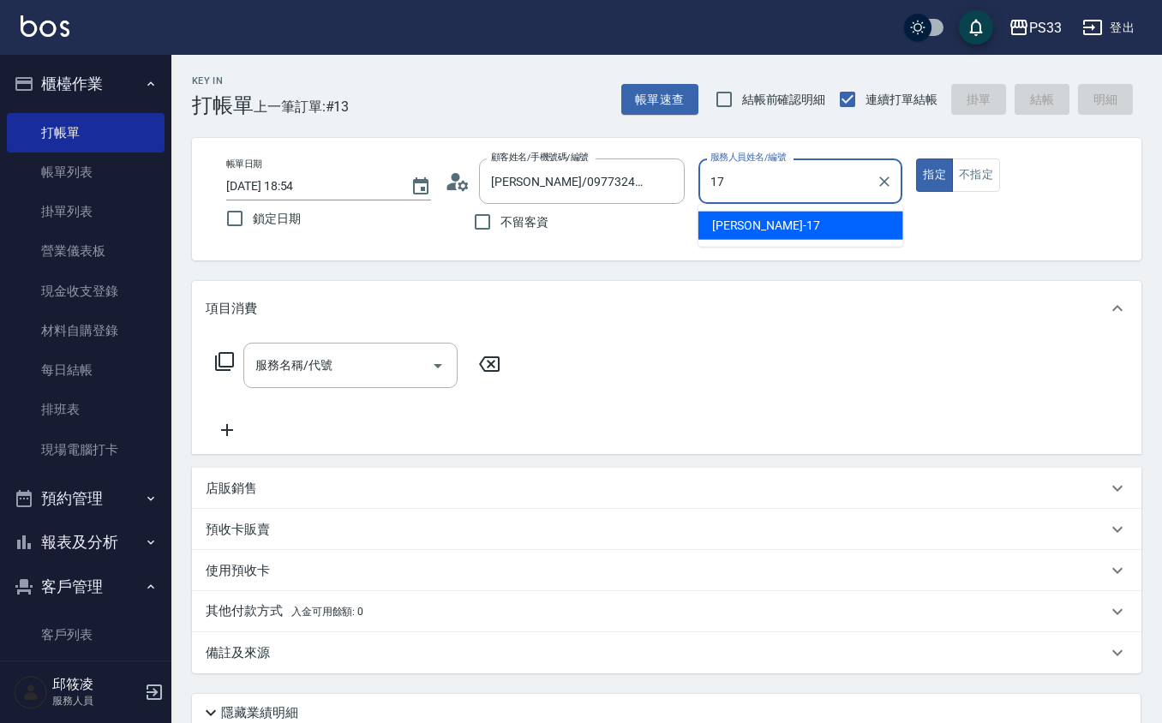
type input "[PERSON_NAME]-17"
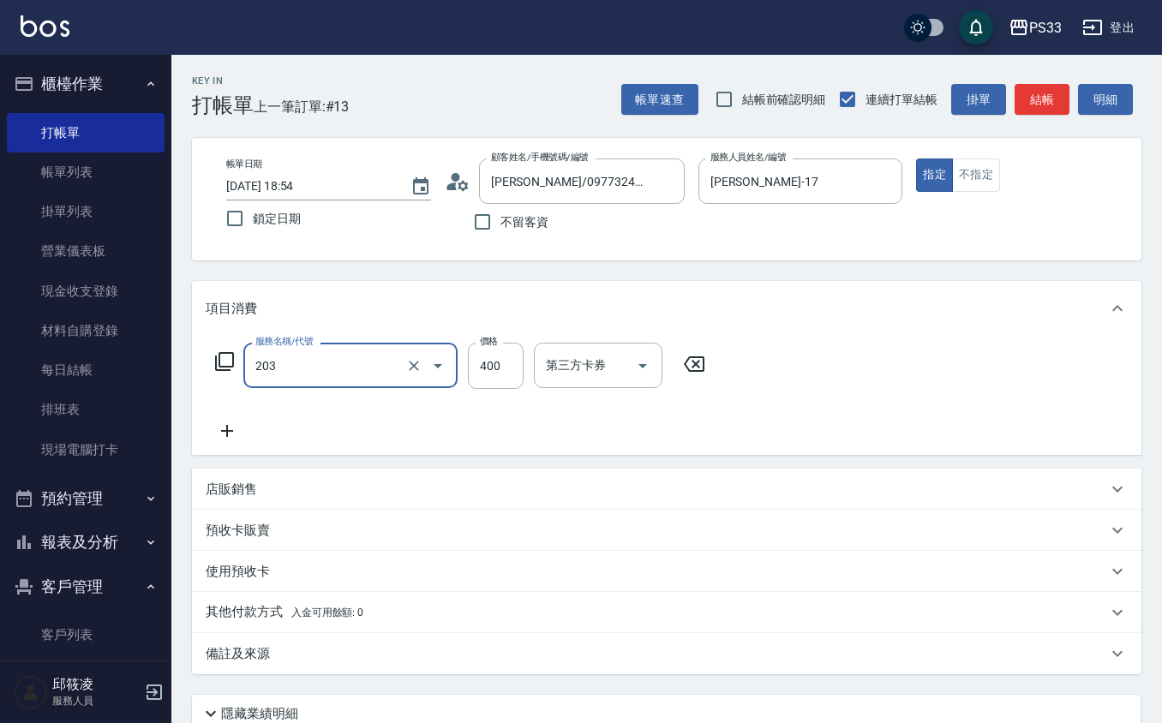
type input "指定單剪(203)"
type input "200"
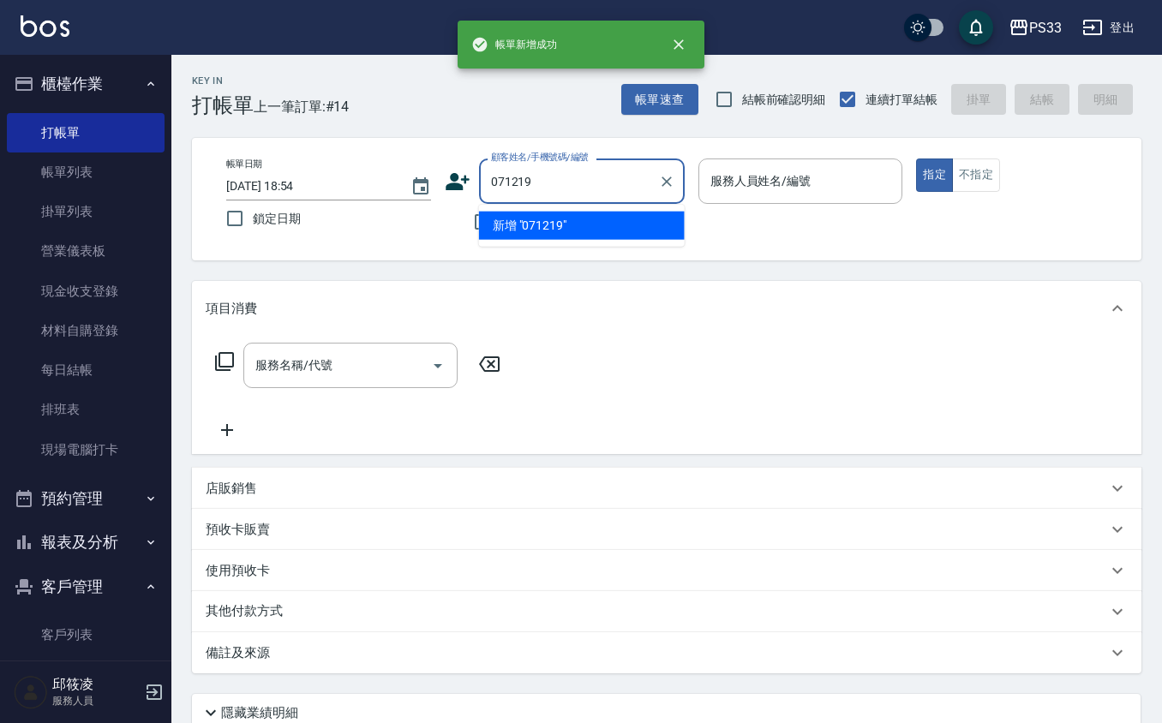
type input "071219"
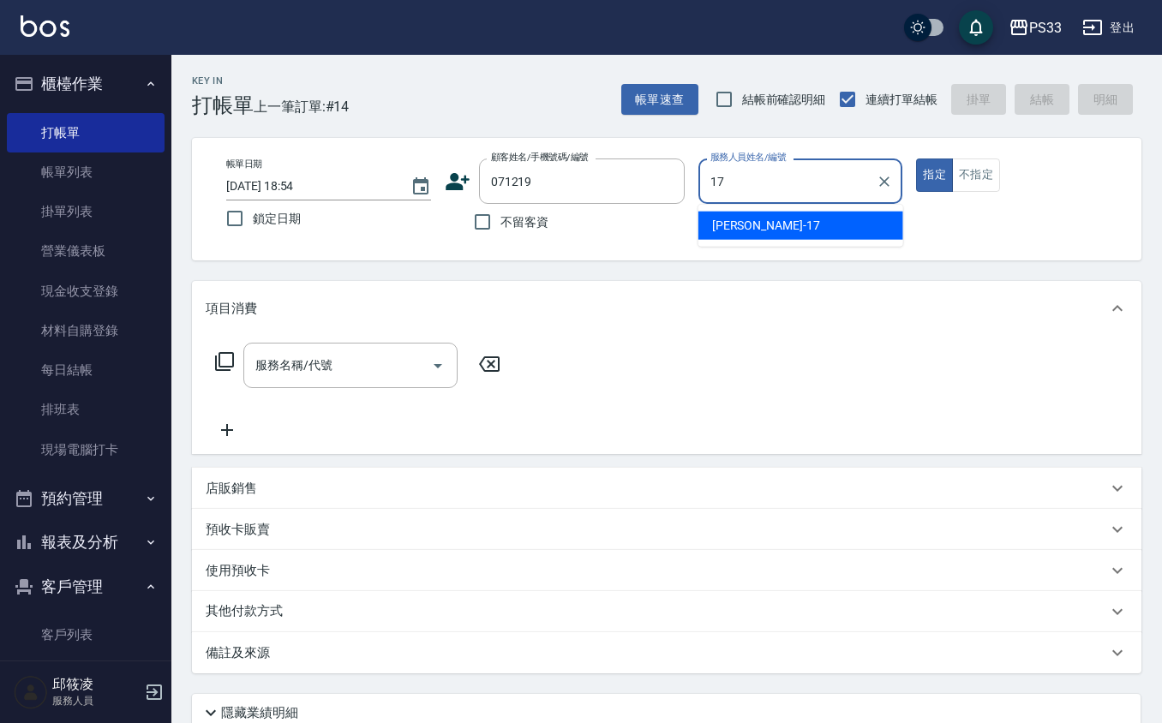
type input "[PERSON_NAME]-17"
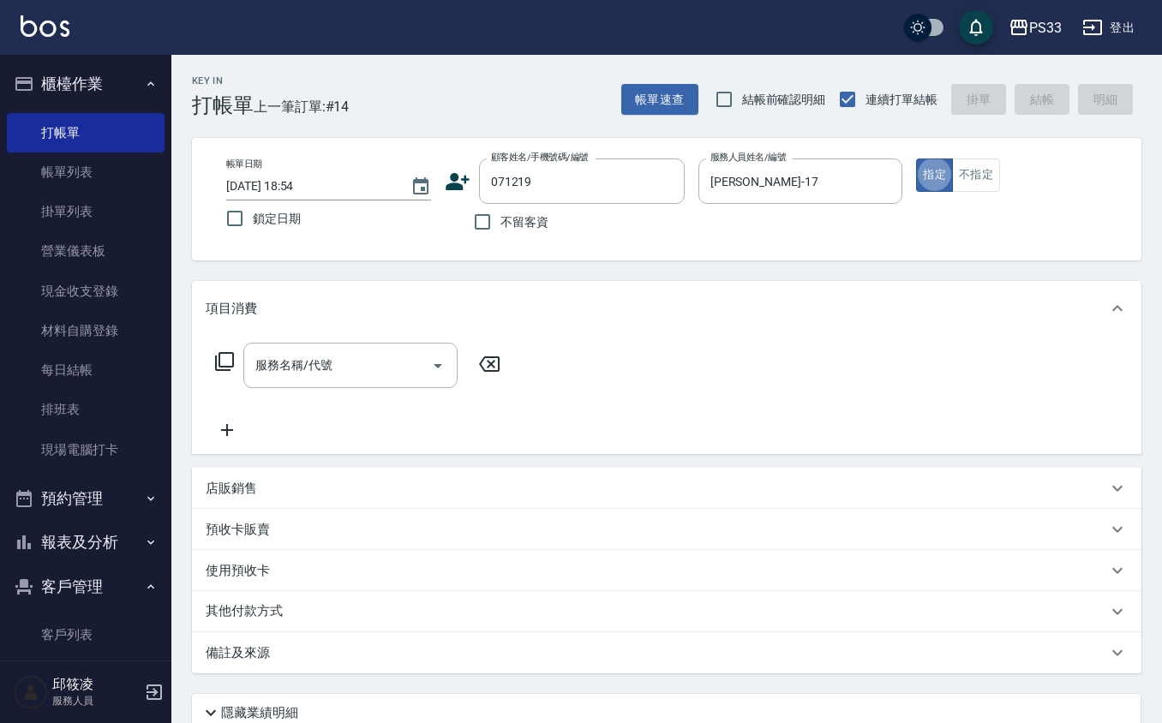
type input "[PERSON_NAME]/0906860101/071219"
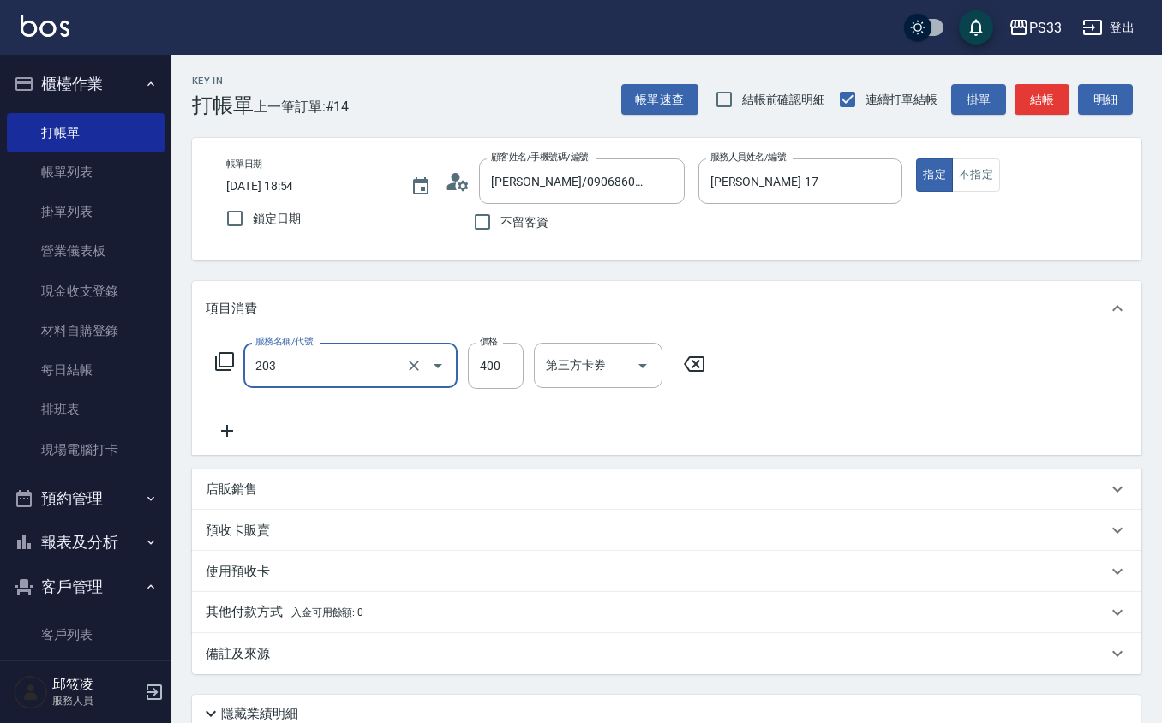
type input "指定單剪(203)"
click at [491, 368] on input "400" at bounding box center [496, 366] width 56 height 46
type input "200"
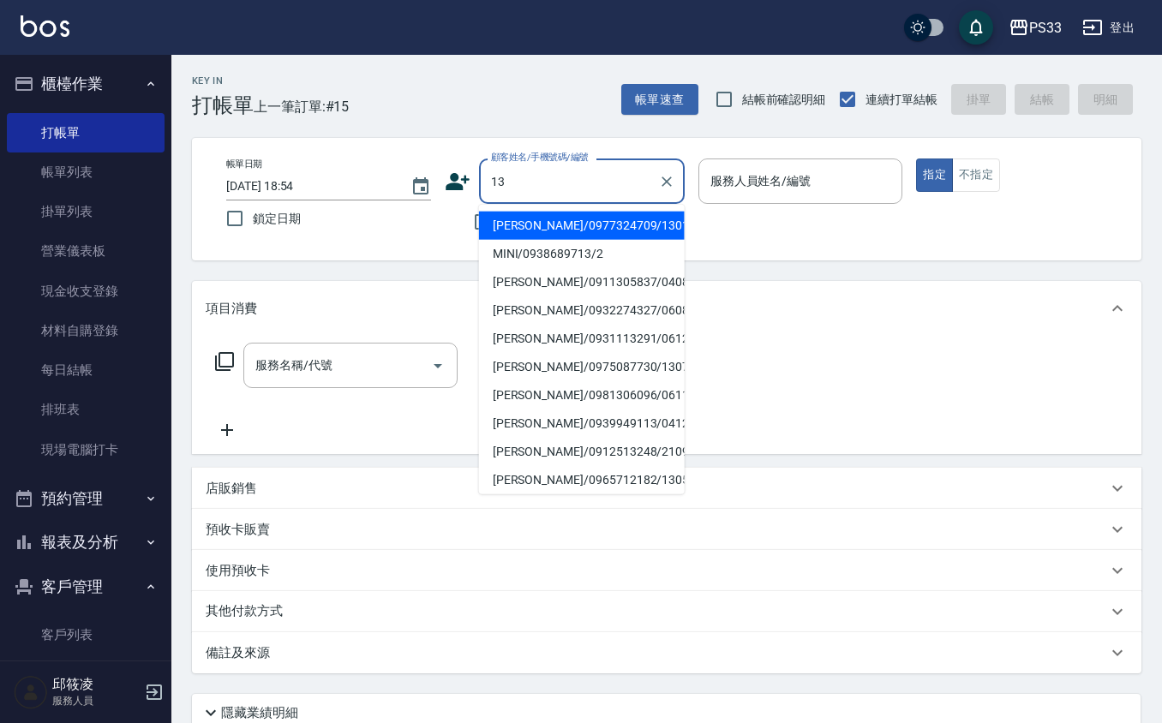
click at [596, 192] on input "13" at bounding box center [569, 181] width 164 height 30
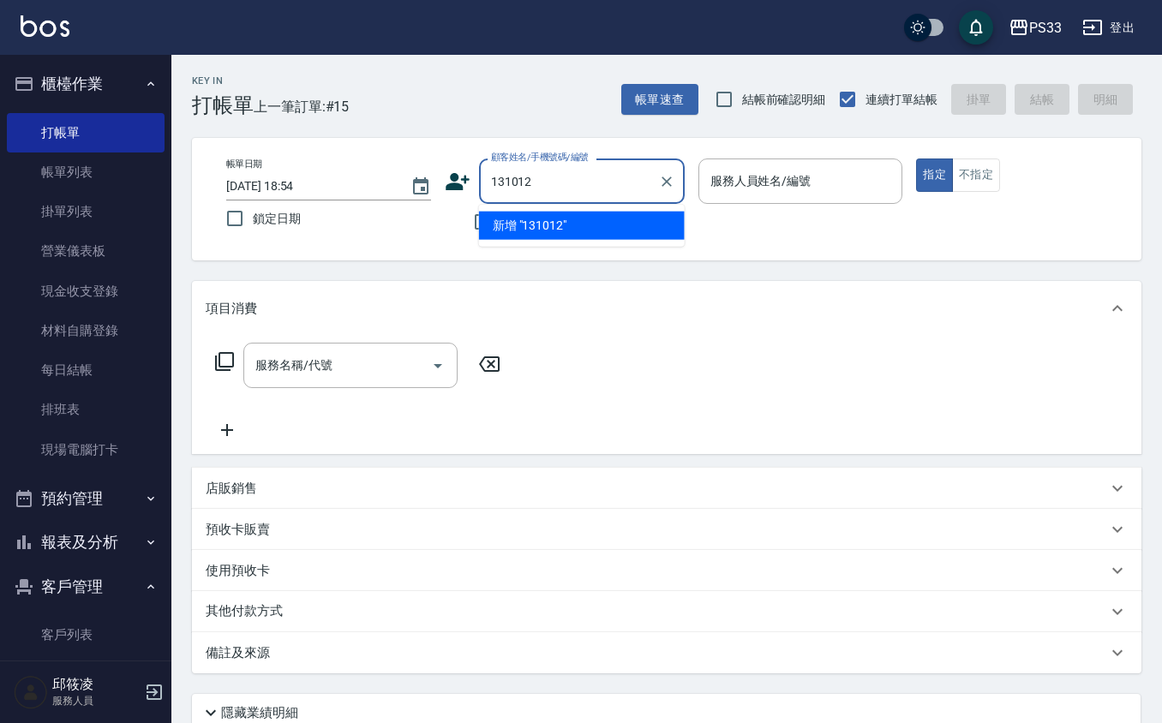
type input "131012"
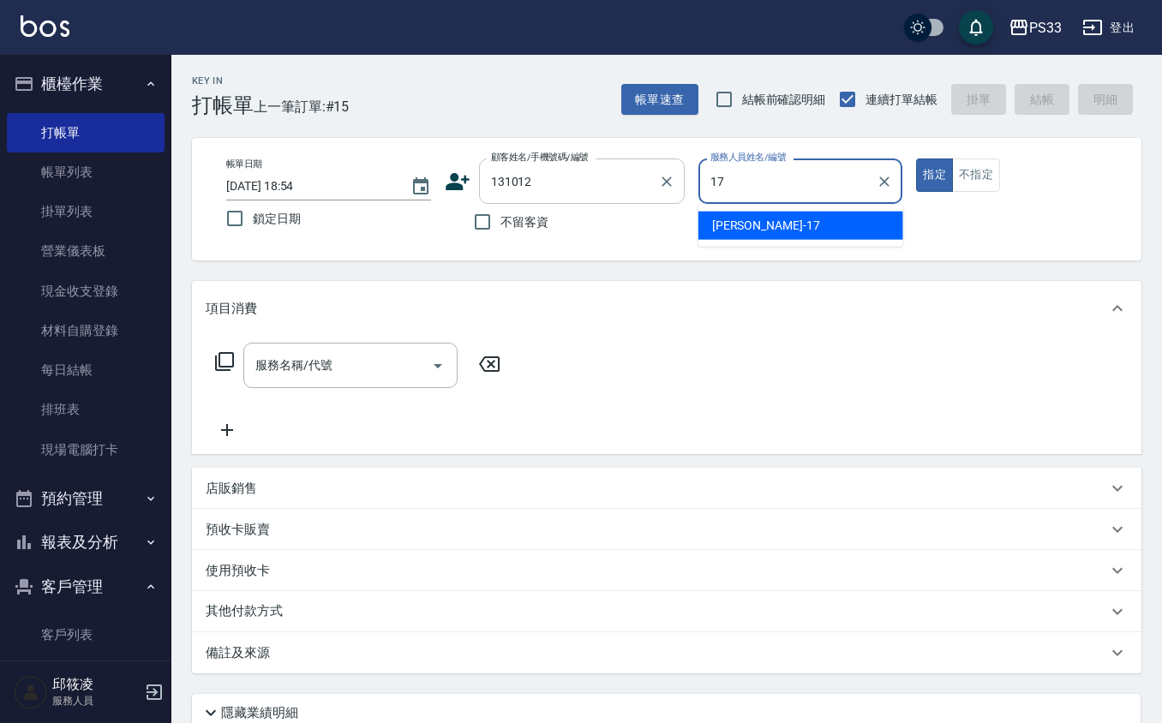
type input "[PERSON_NAME]-17"
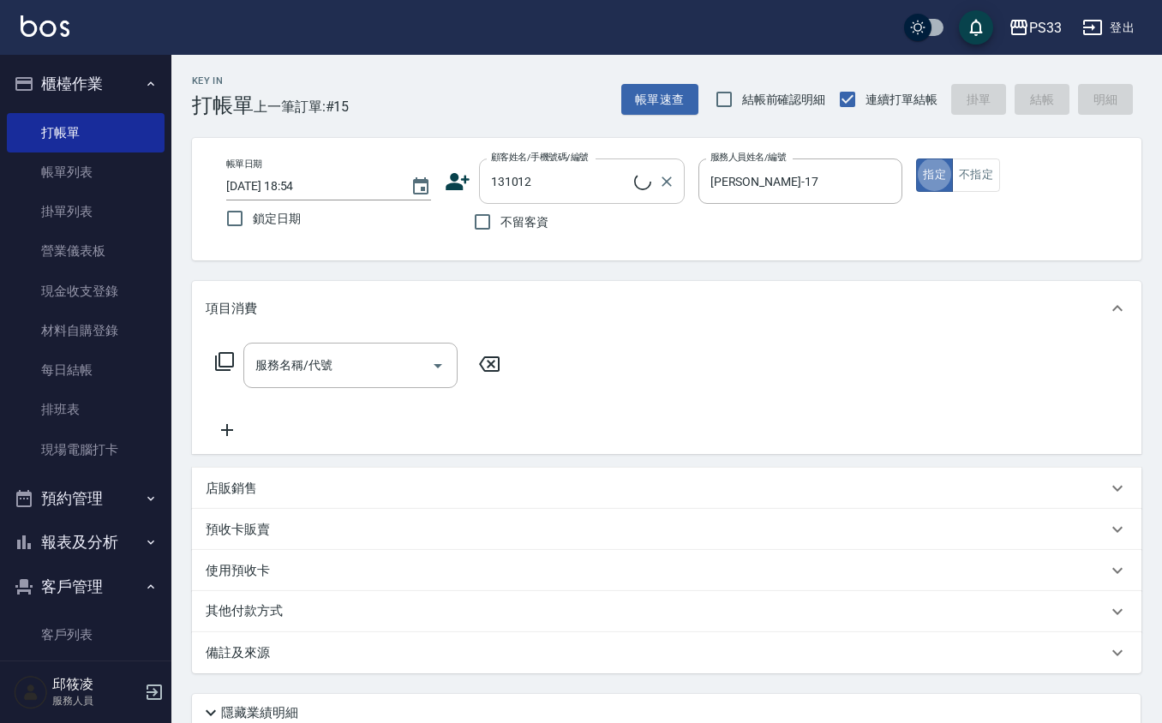
type input "[PERSON_NAME]/0956366082/131012"
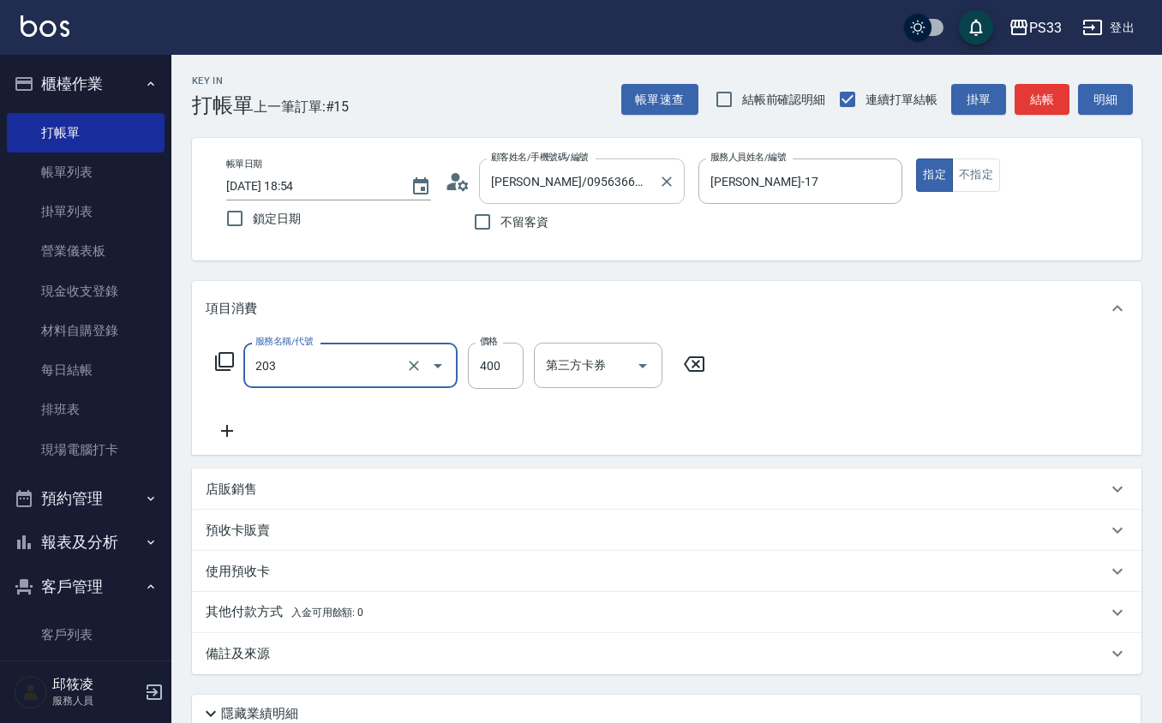
type input "指定單剪(203)"
type input "200"
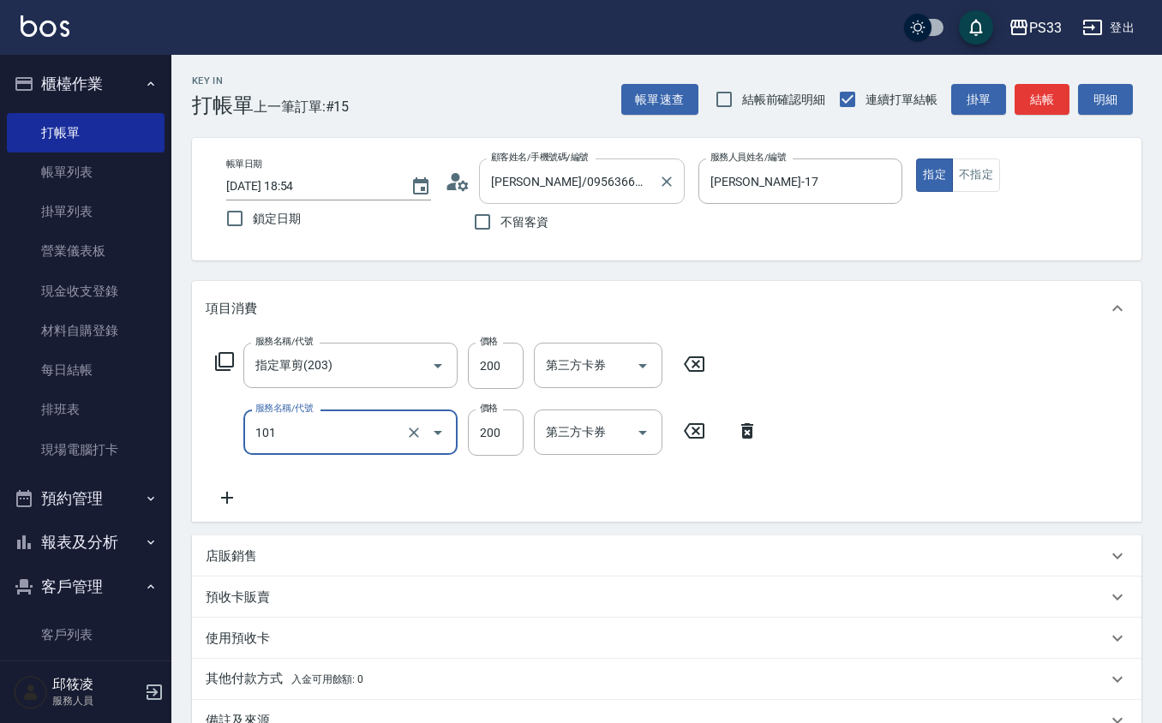
type input "洗髮(101)"
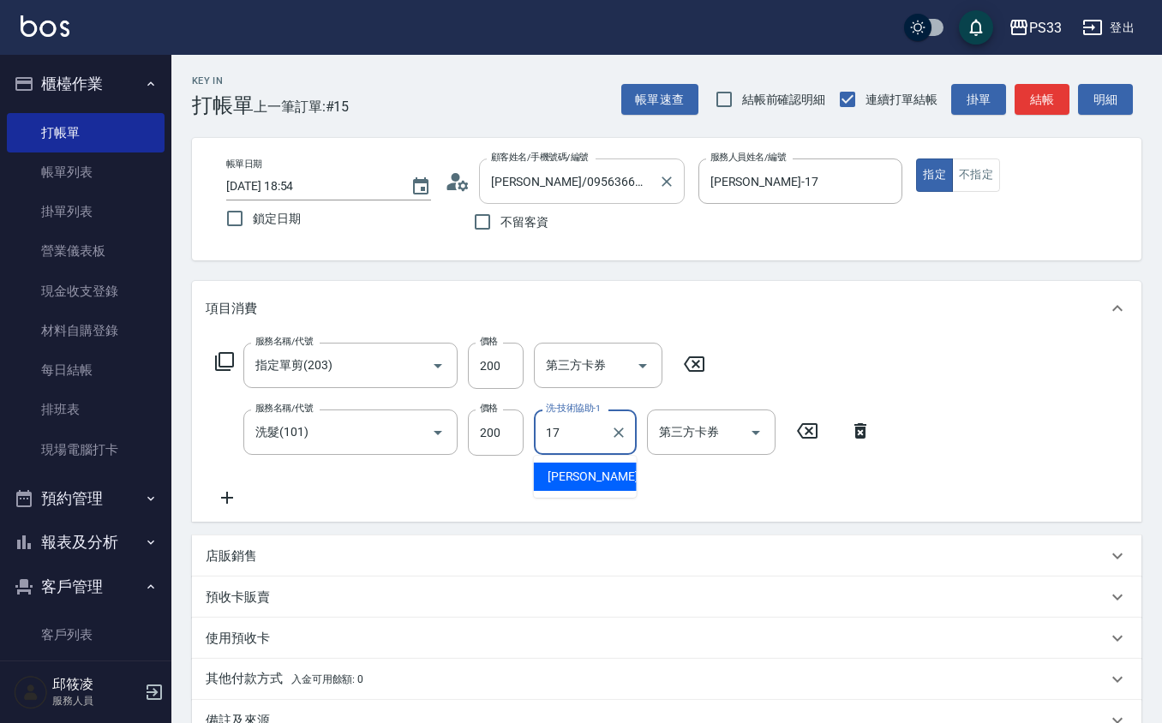
type input "[PERSON_NAME]-17"
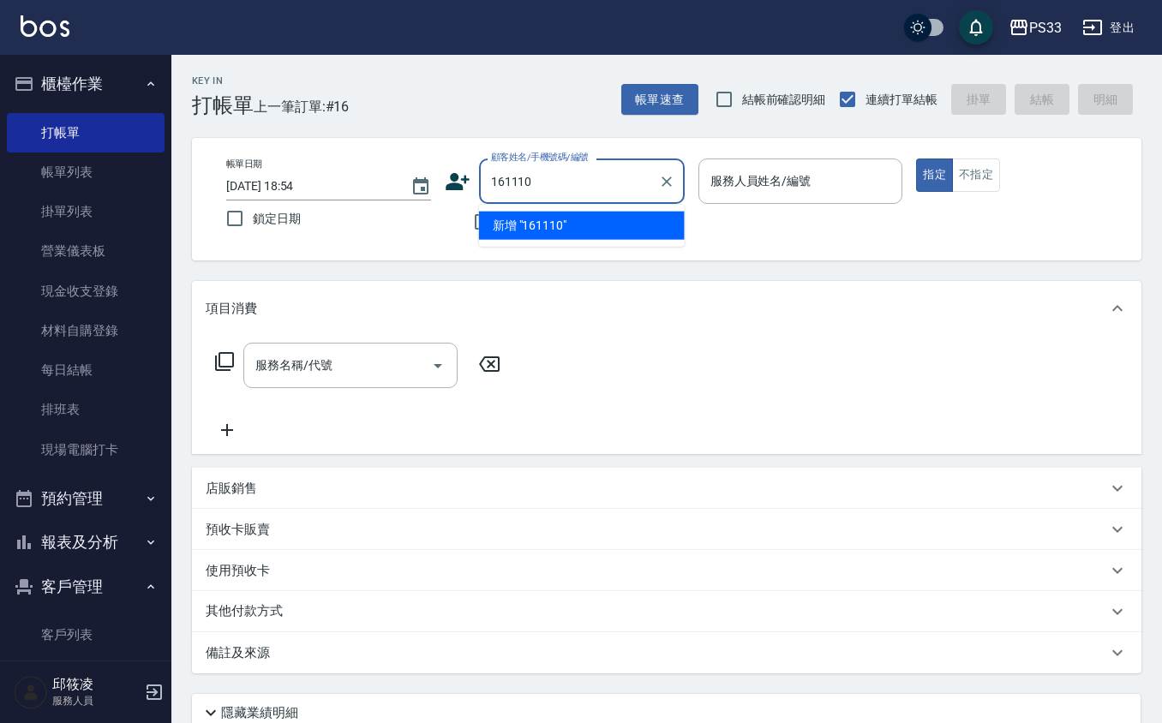
type input "161110"
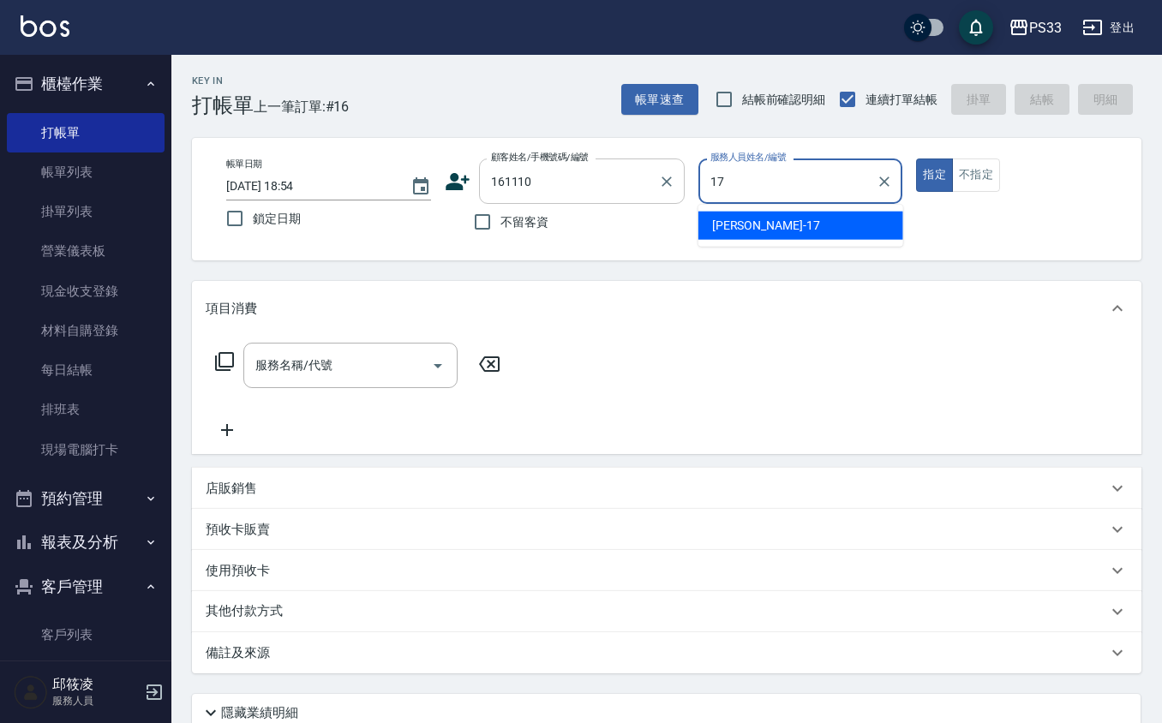
type input "[PERSON_NAME]-17"
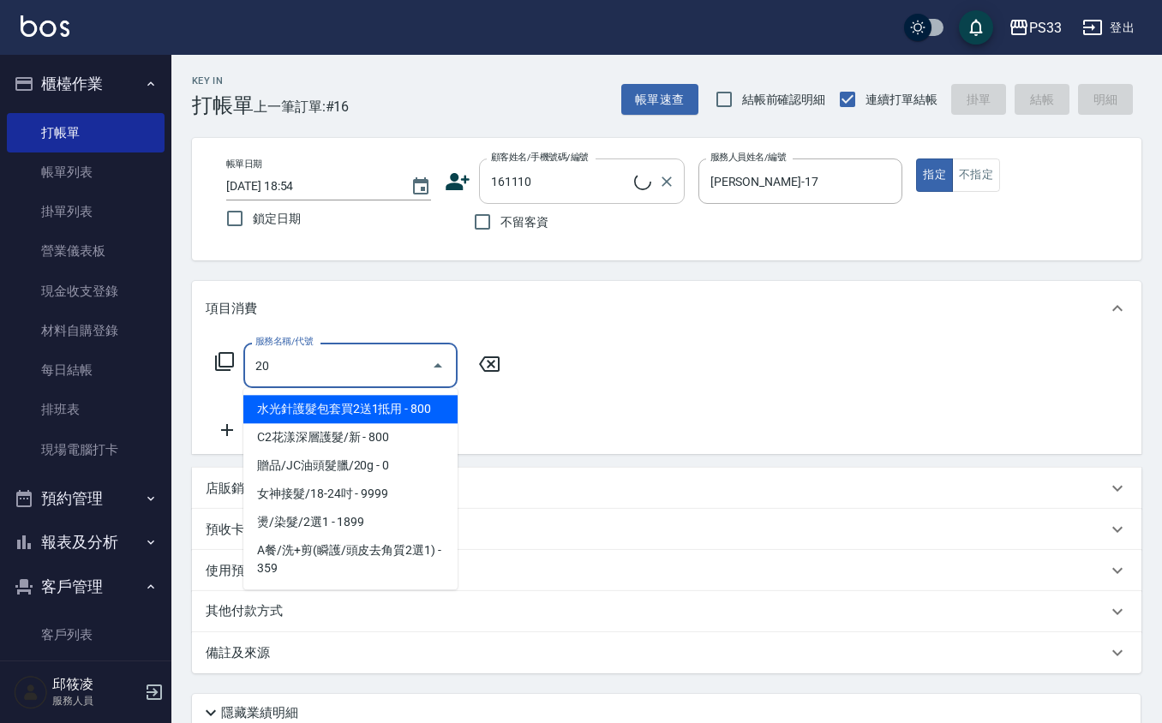
type input "203"
type input "[PERSON_NAME]/0916827210/161110"
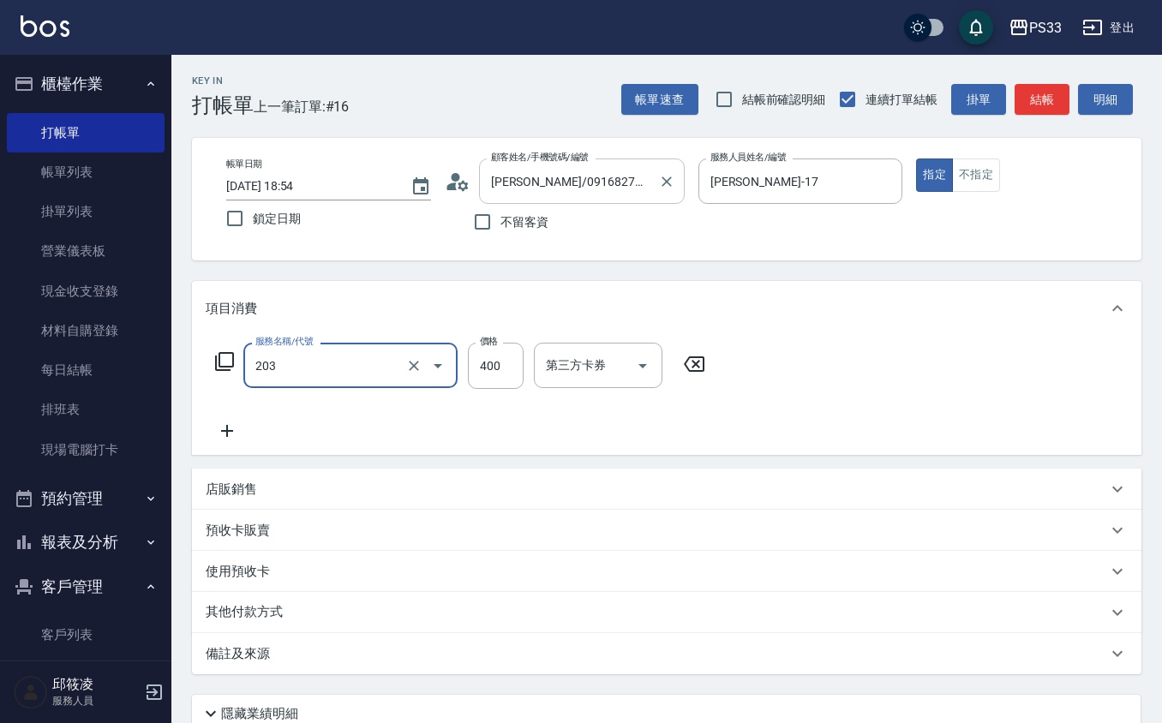
type input "指定單剪(203)"
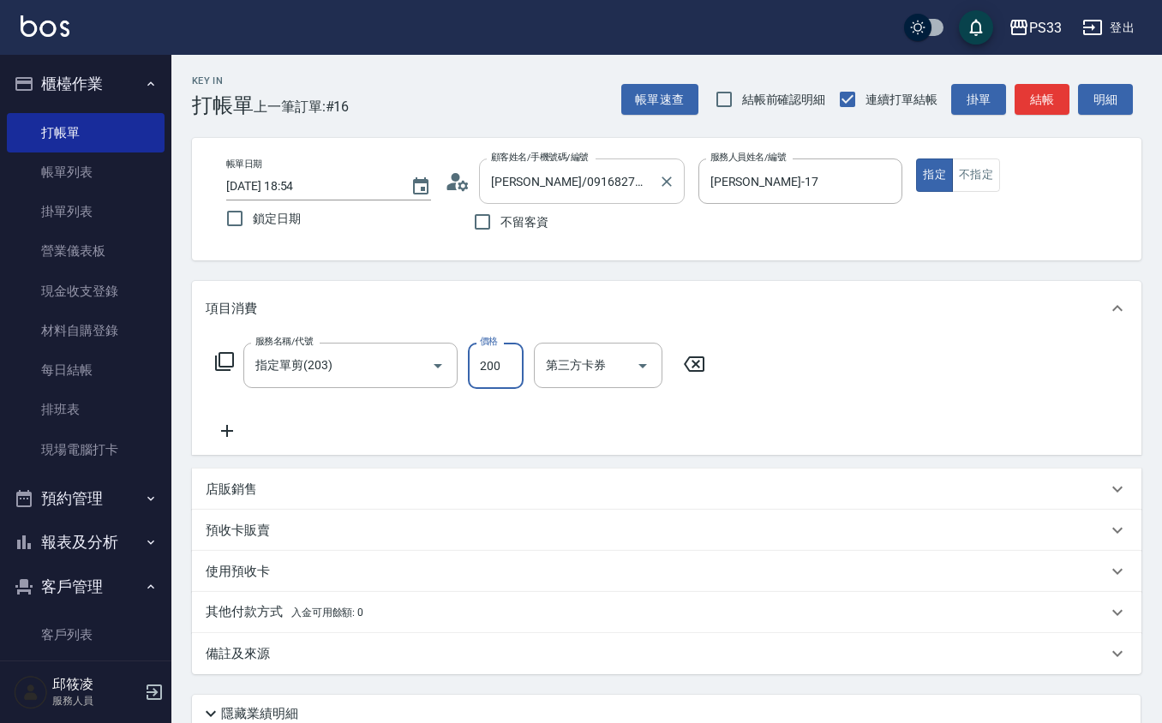
type input "200"
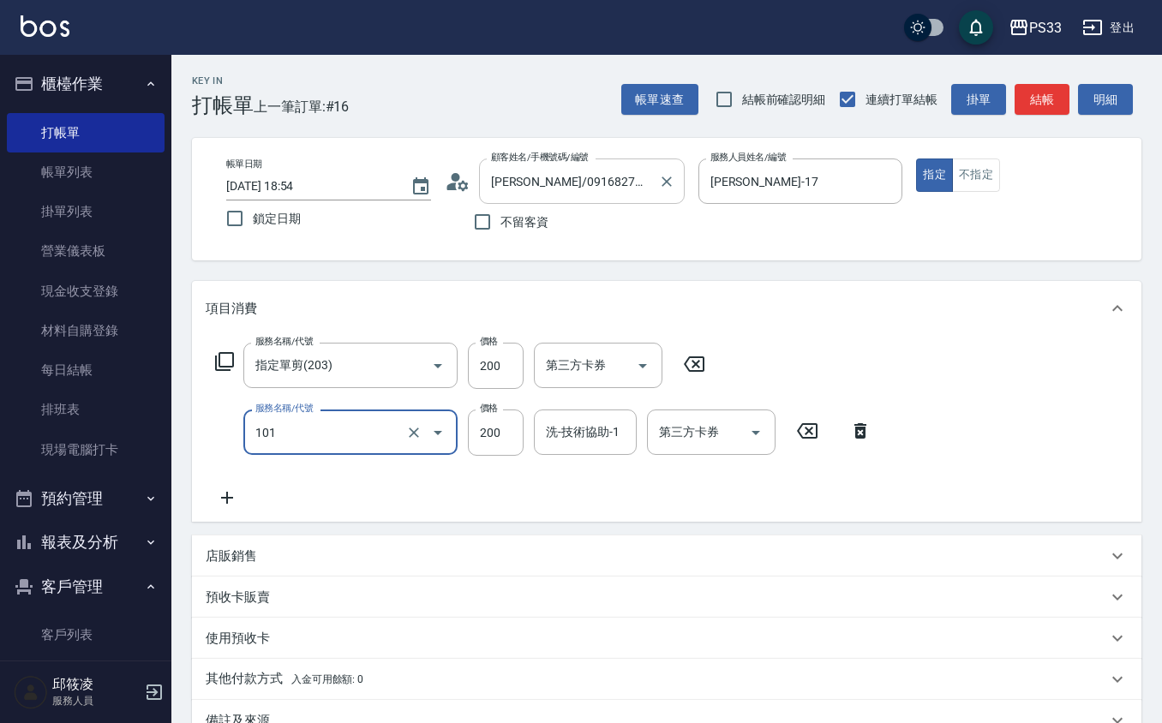
type input "洗髮(101)"
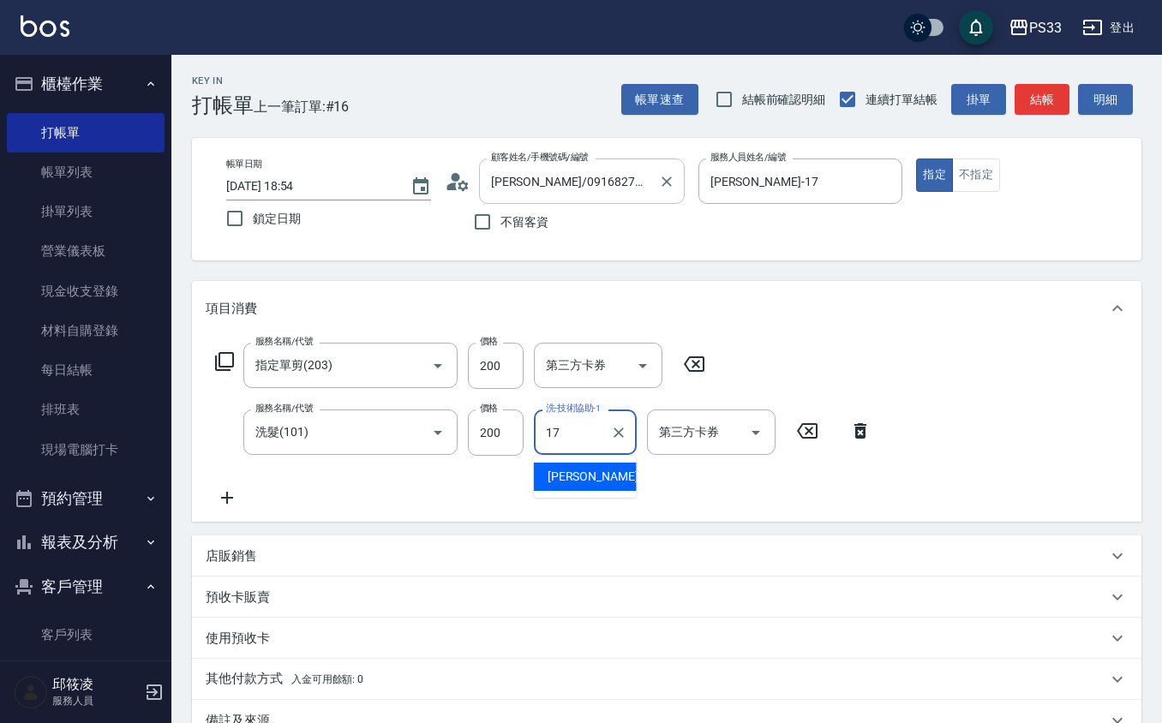
type input "[PERSON_NAME]-17"
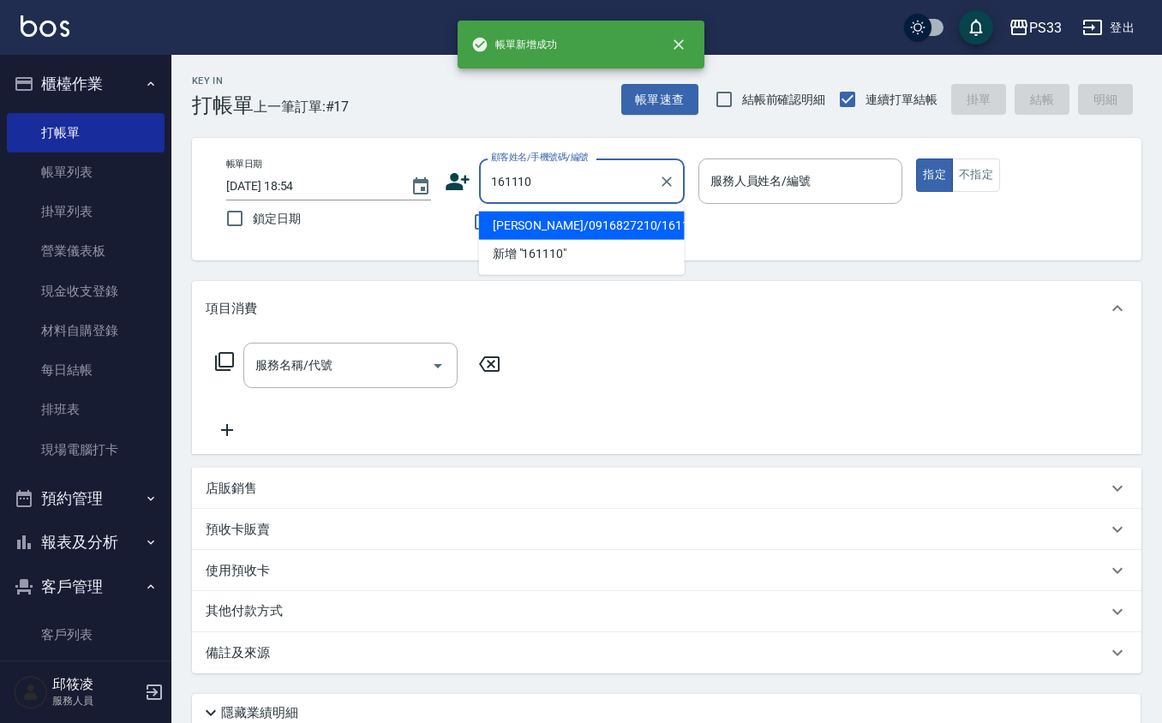
type input "[PERSON_NAME]/0916827210/161110"
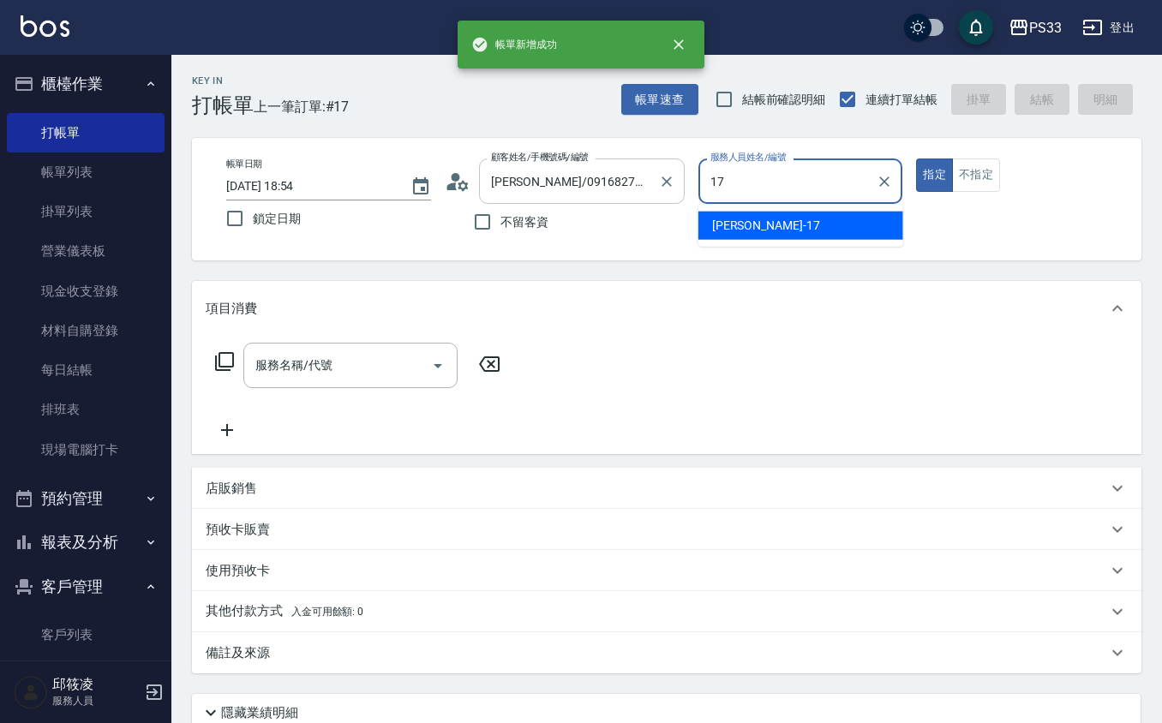
type input "[PERSON_NAME]-17"
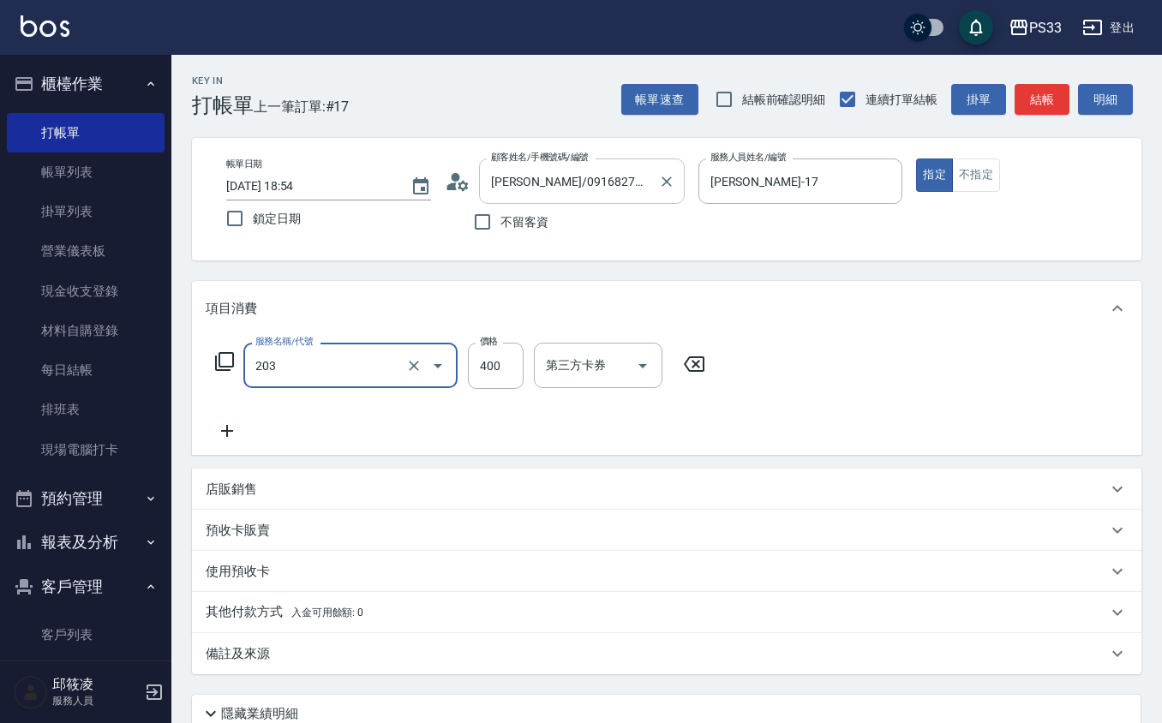
type input "指定單剪(203)"
type input "200"
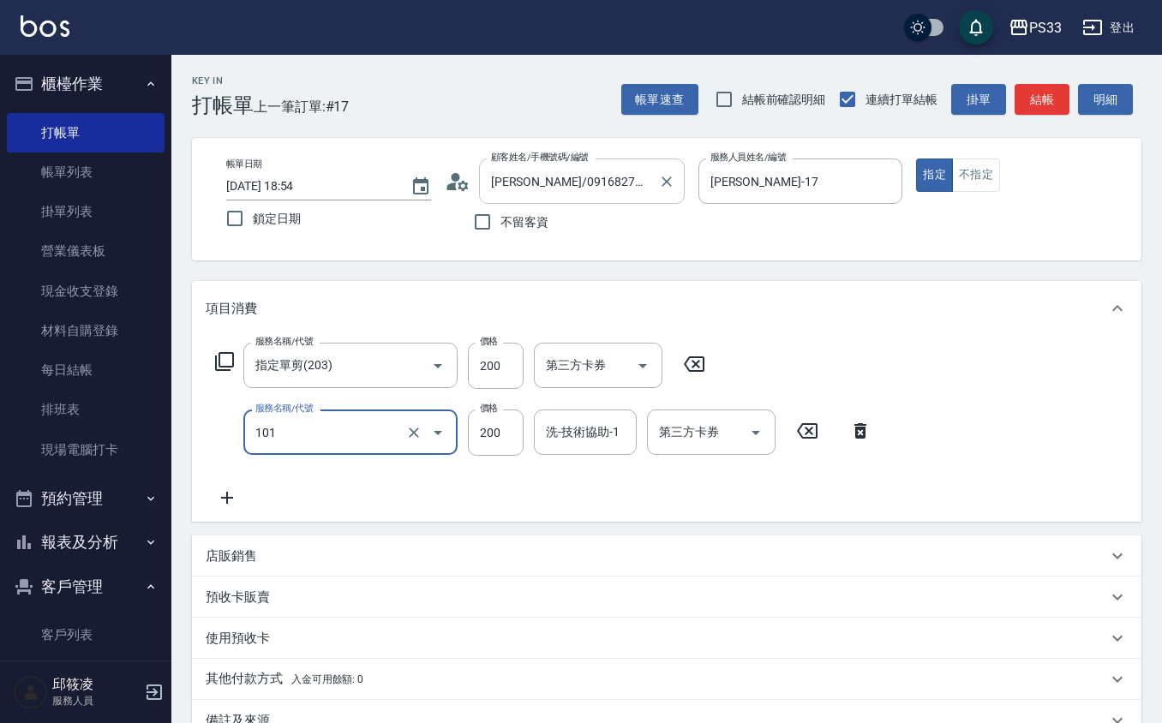
type input "洗髮(101)"
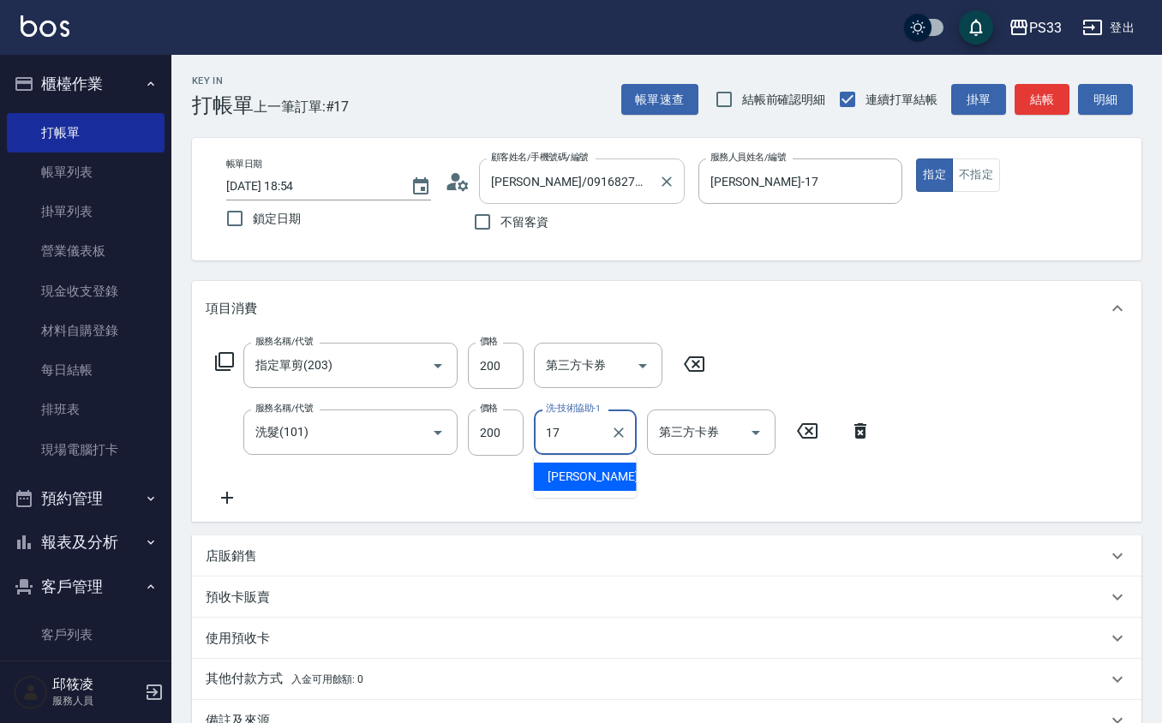
type input "[PERSON_NAME]-17"
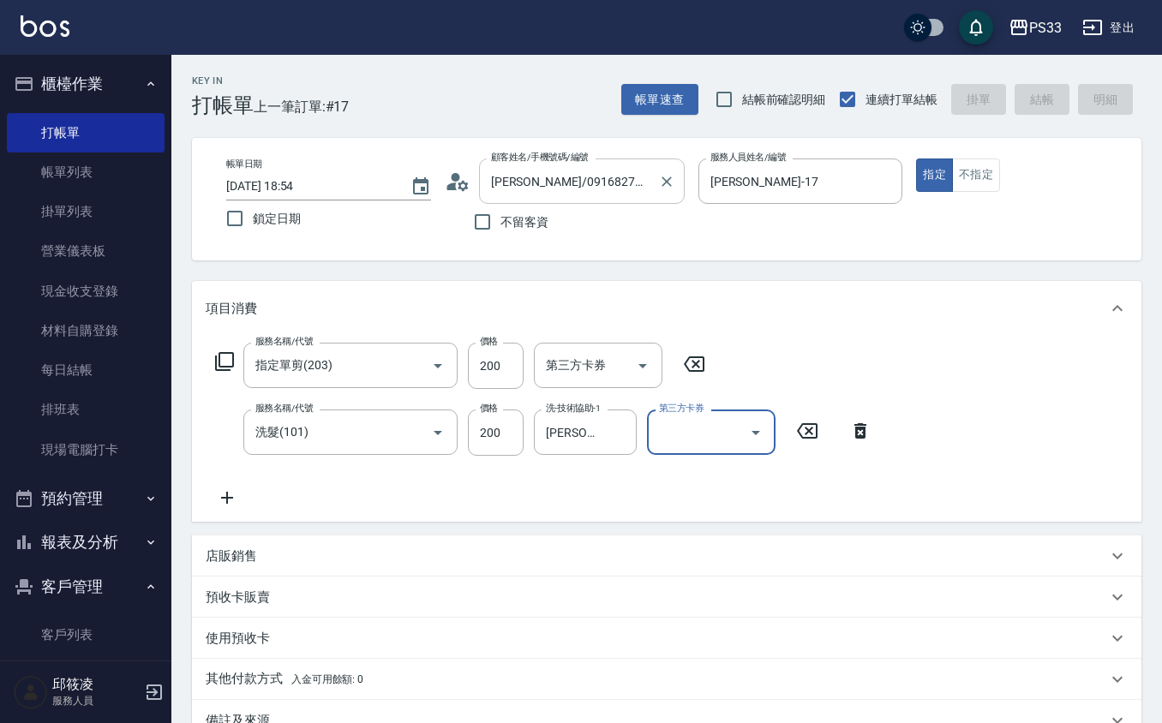
type input "[DATE] 18:55"
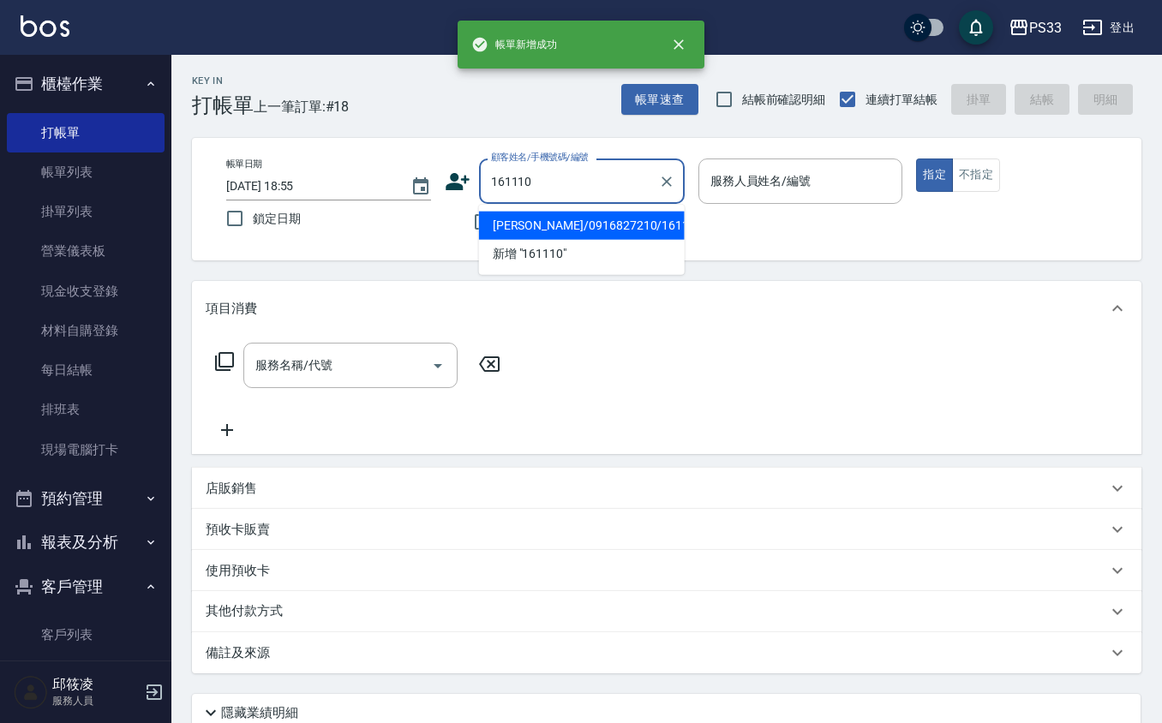
type input "[PERSON_NAME]/0916827210/161110"
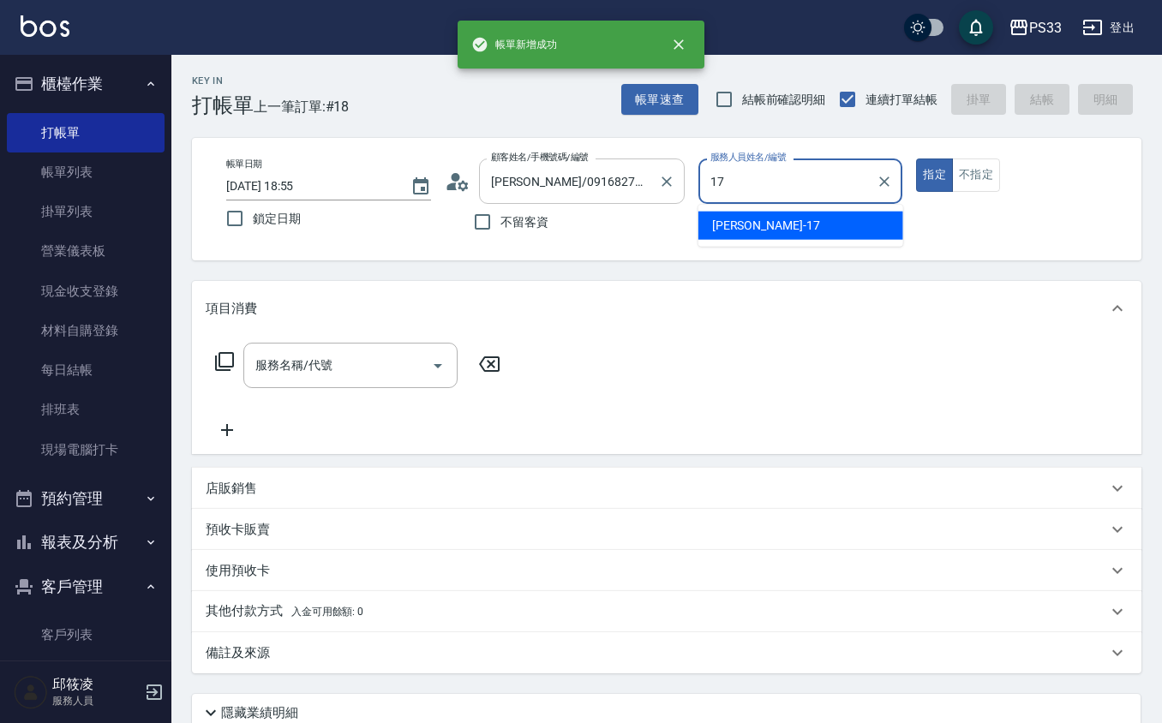
type input "[PERSON_NAME]-17"
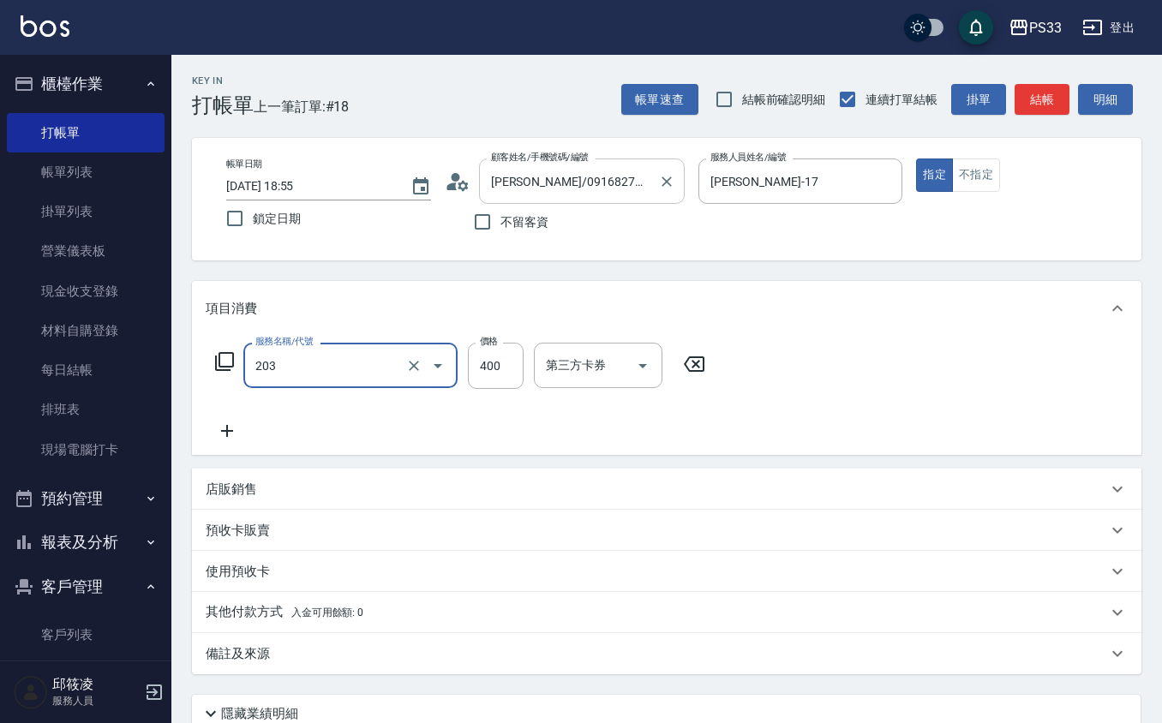
type input "指定單剪(203)"
type input "200"
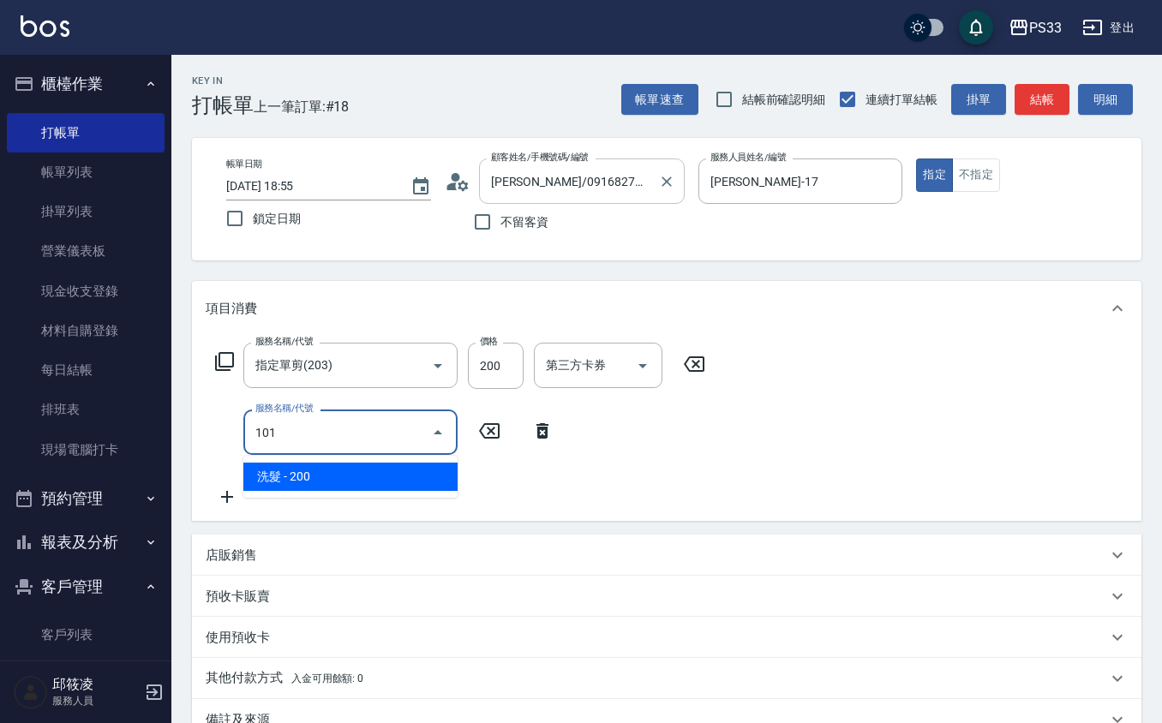
type input "洗髮(101)"
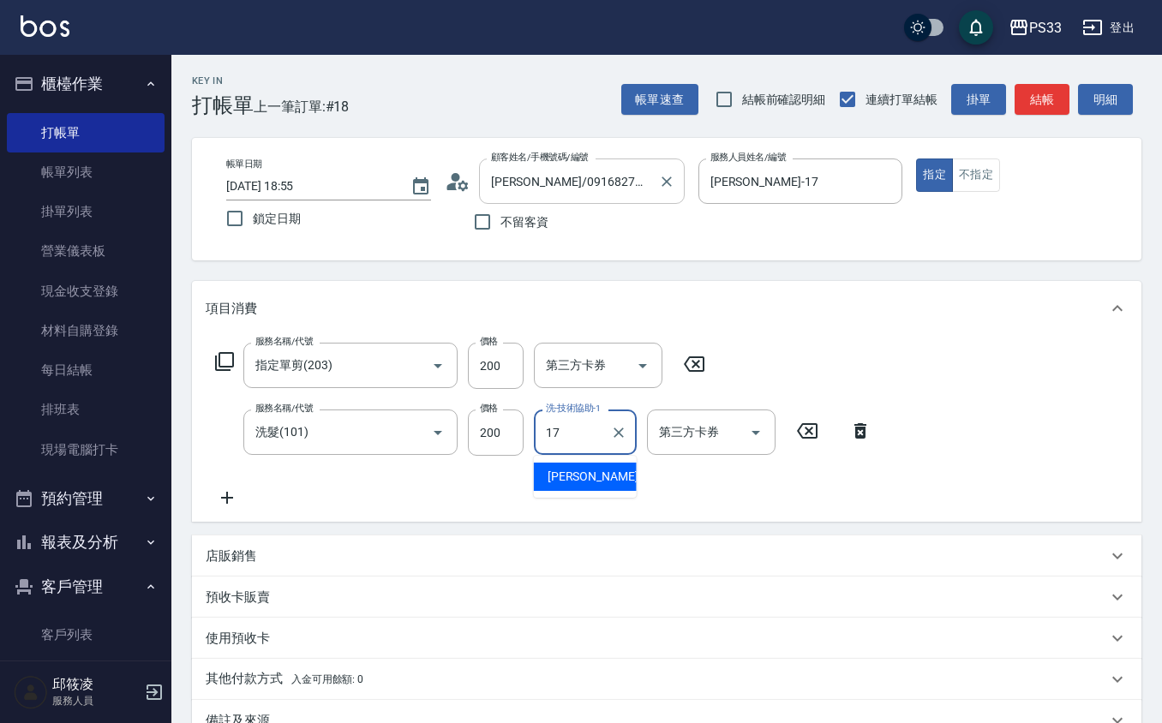
type input "[PERSON_NAME]-17"
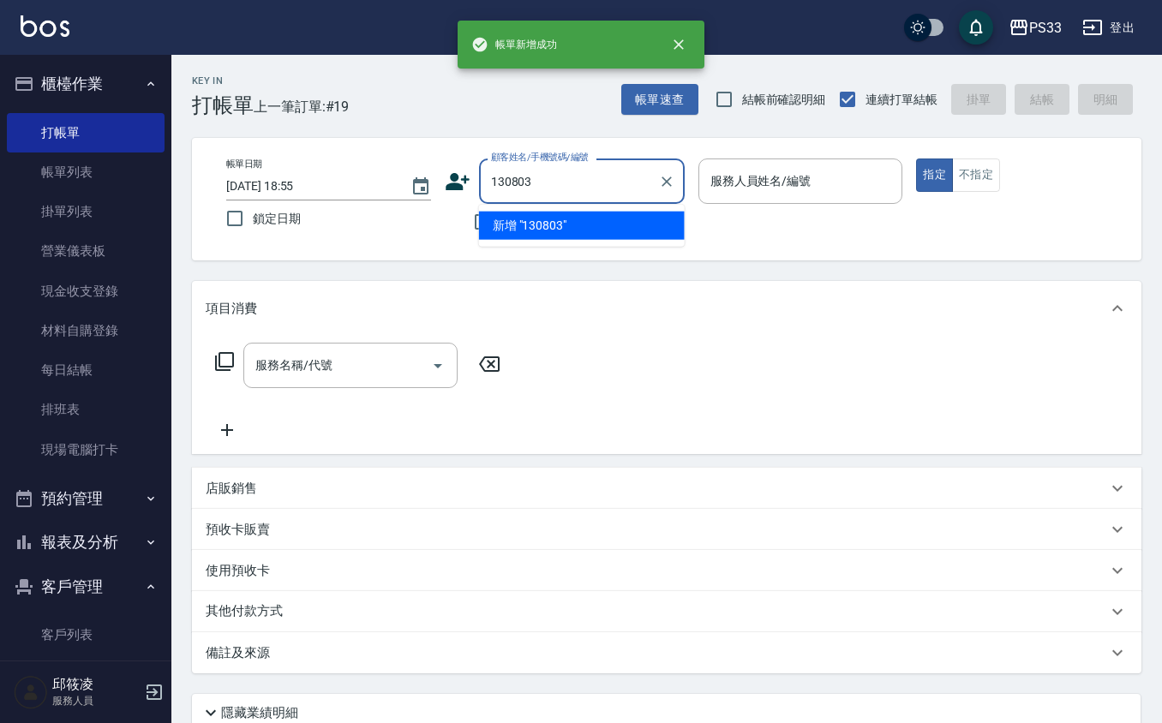
type input "130803"
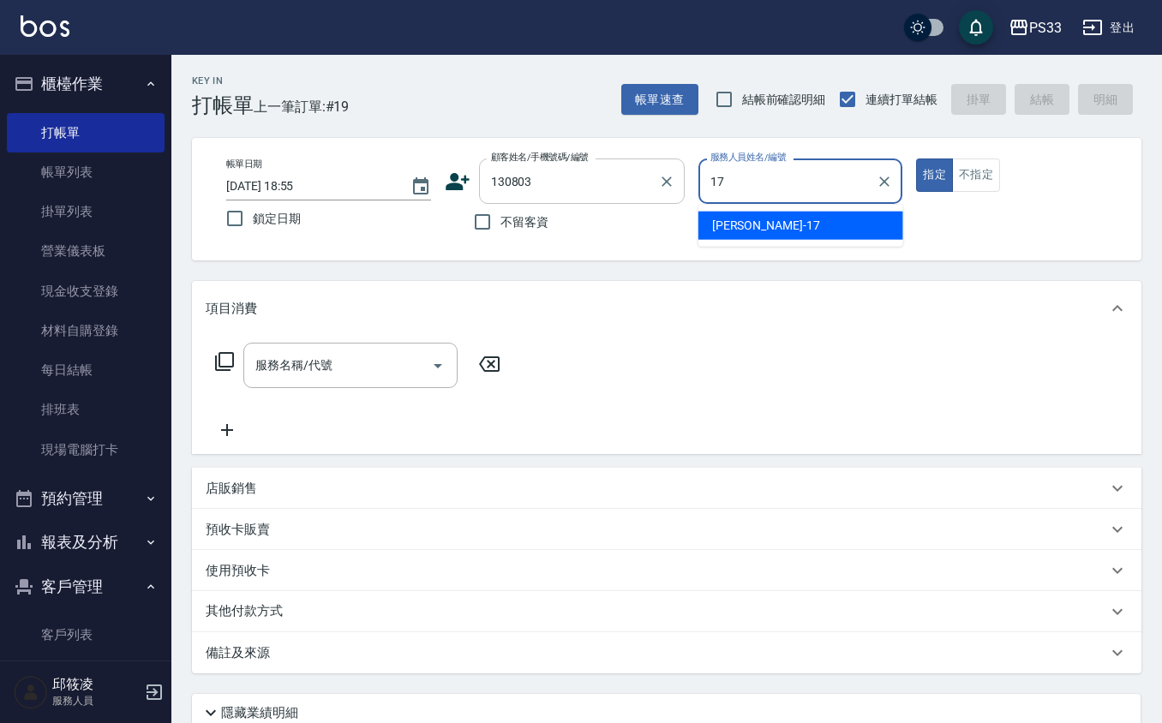
type input "[PERSON_NAME]-17"
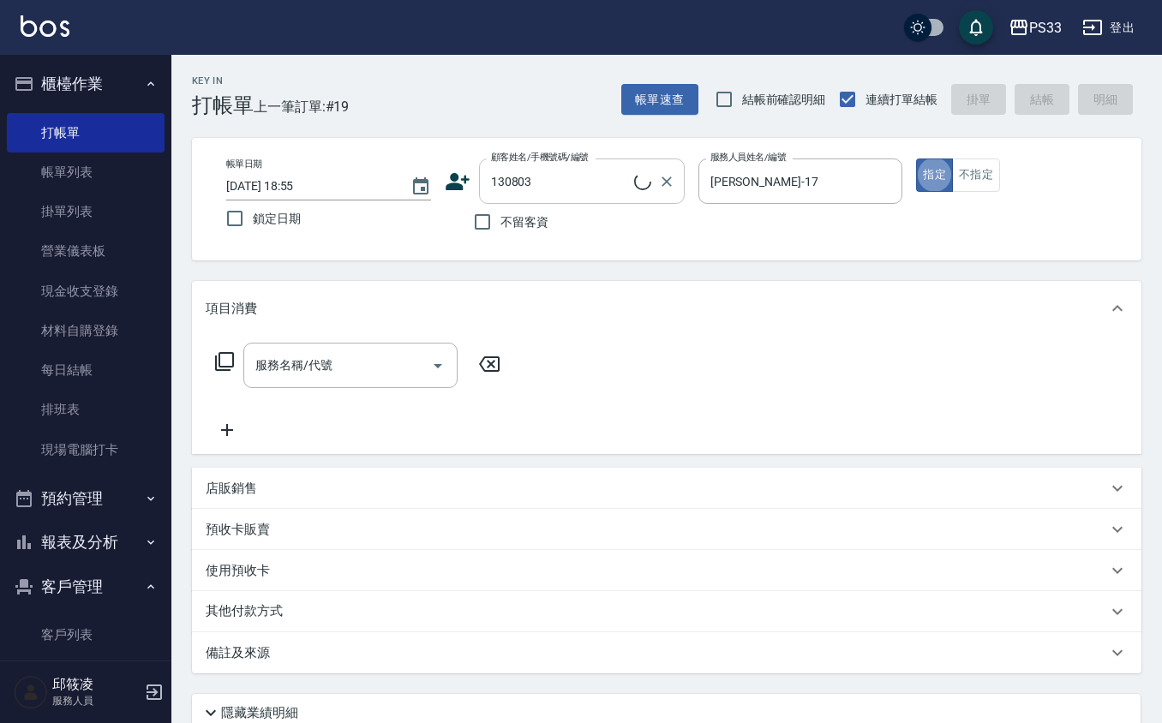
type input "[PERSON_NAME]/0907876156/130803"
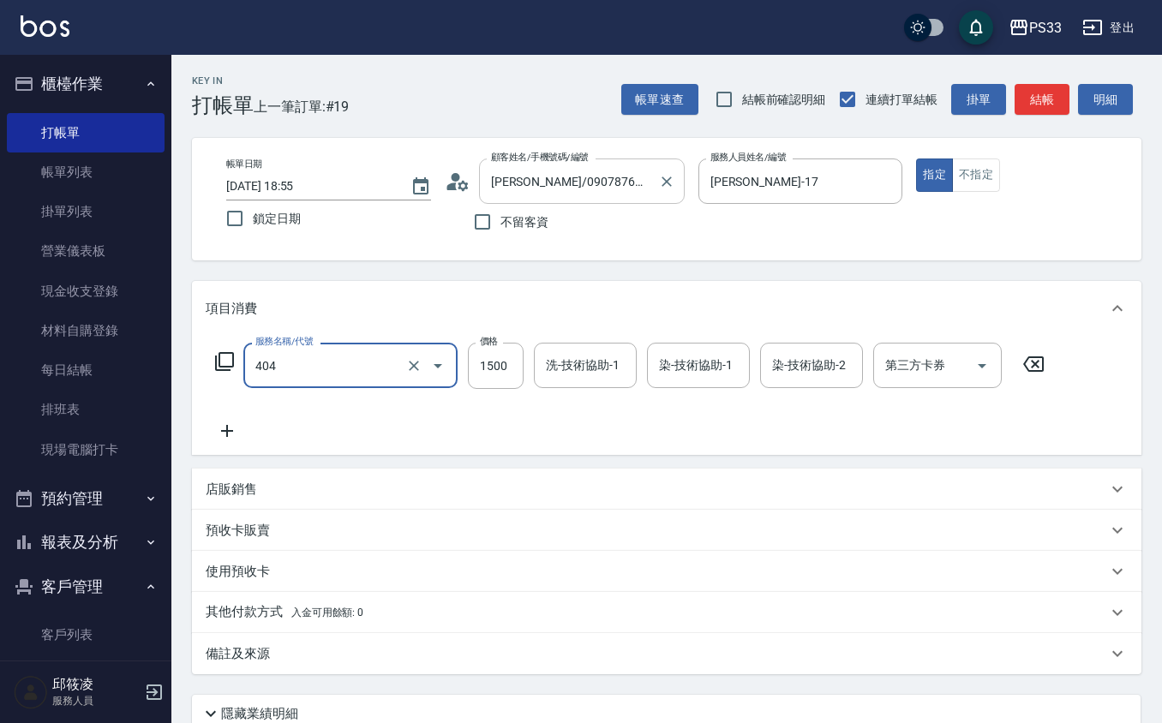
type input "設計染髮(404)"
type input "2000"
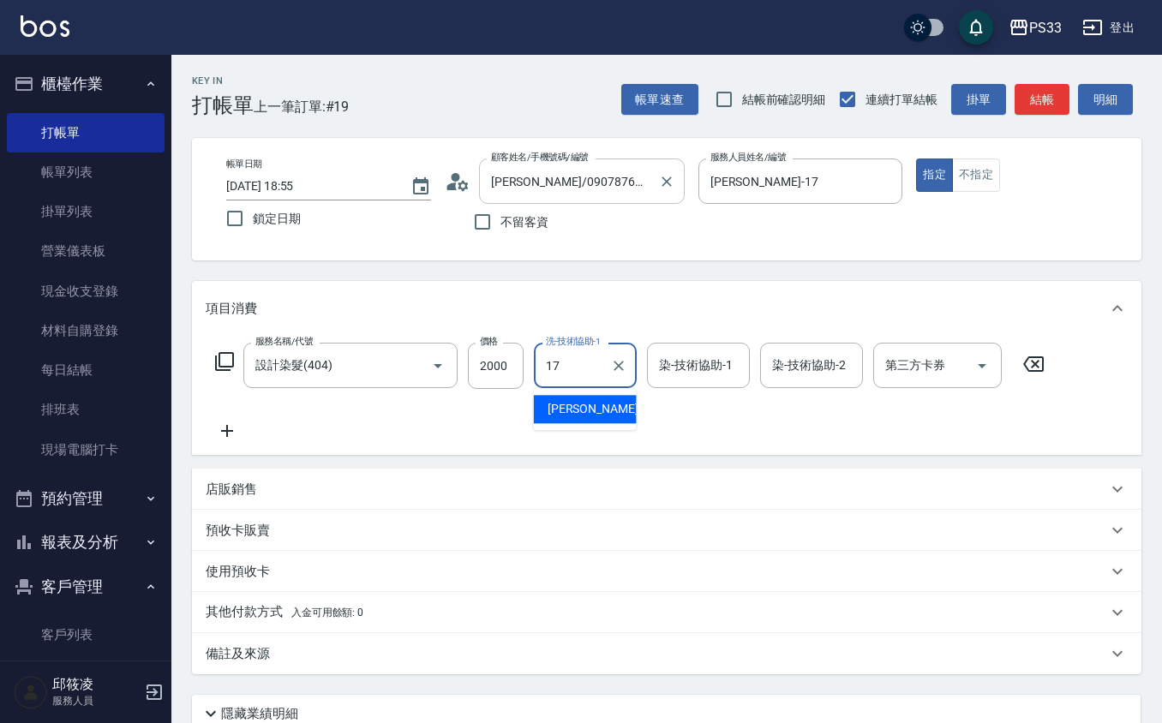
type input "[PERSON_NAME]-17"
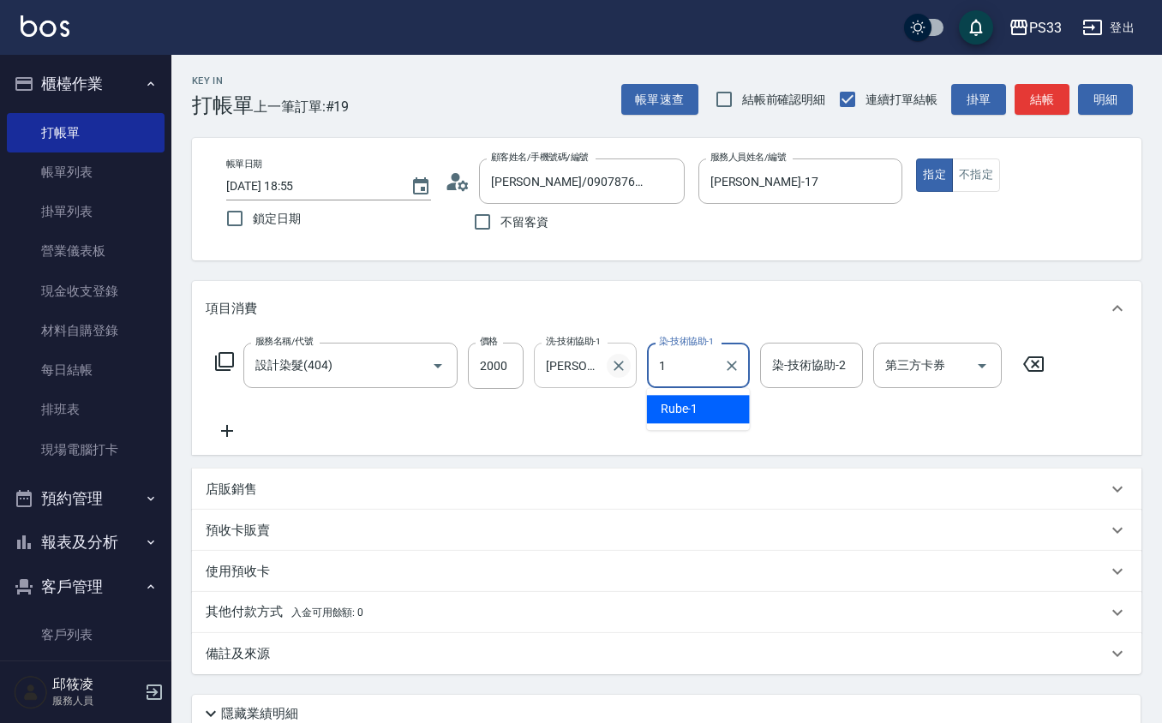
click at [610, 358] on icon "Clear" at bounding box center [618, 365] width 17 height 17
type input "1"
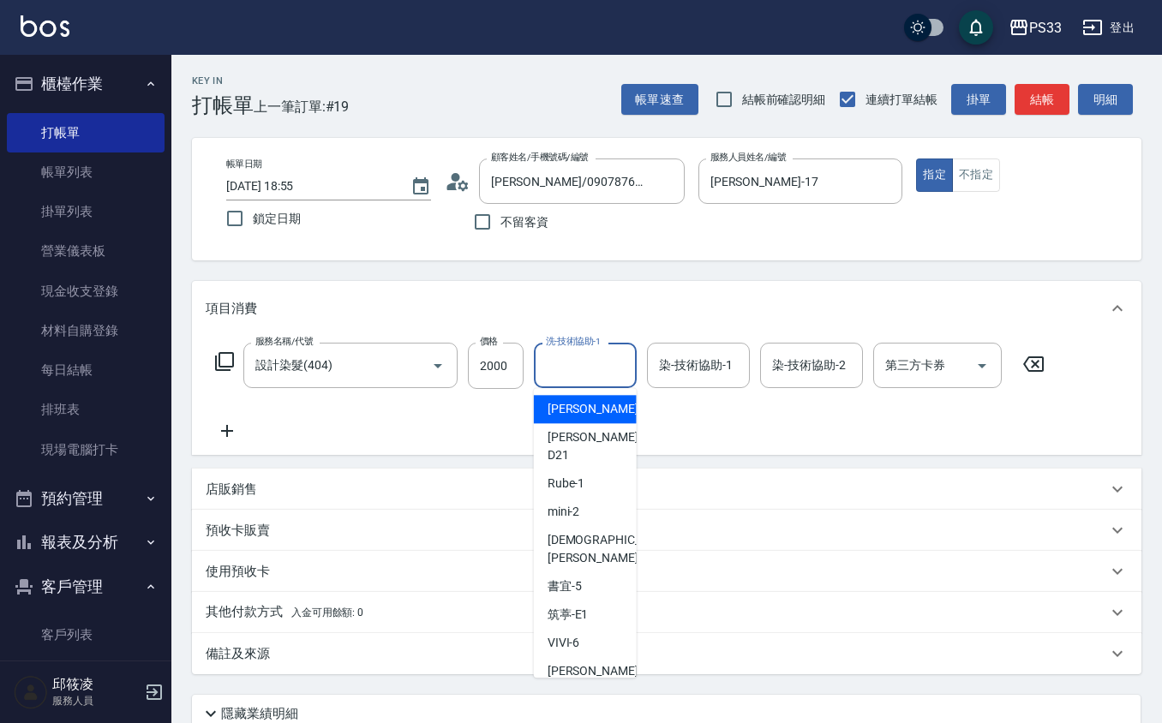
click at [593, 351] on input "洗-技術協助-1" at bounding box center [584, 365] width 87 height 30
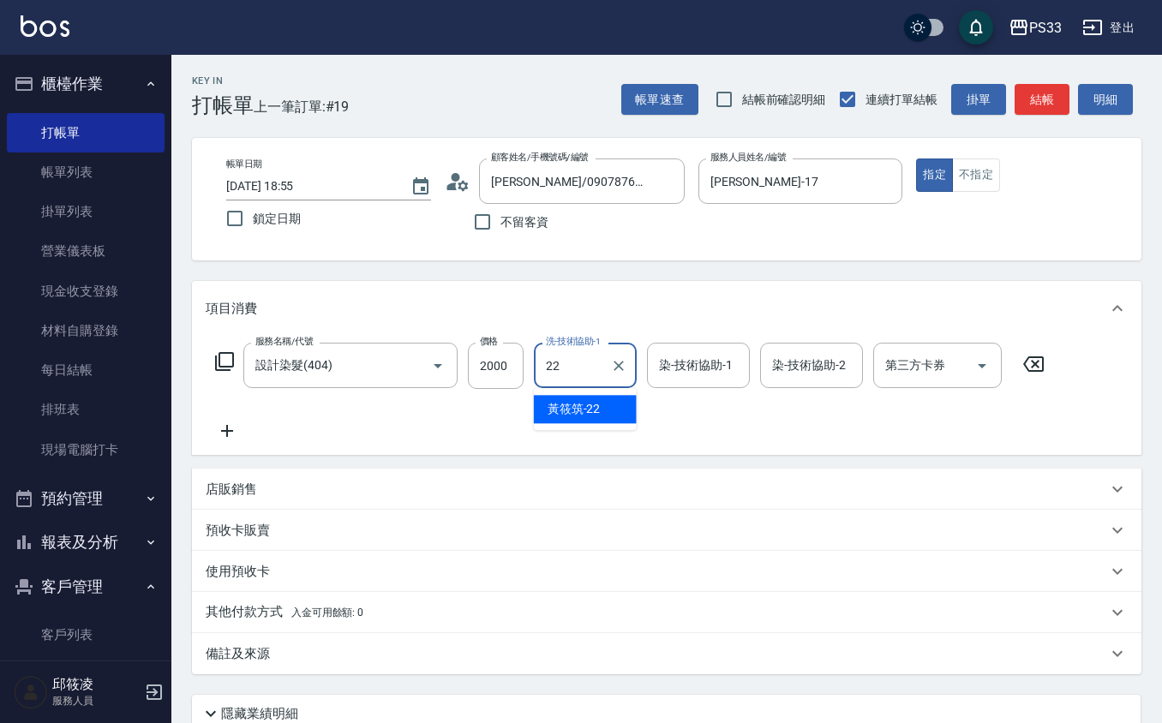
type input "[PERSON_NAME]-22"
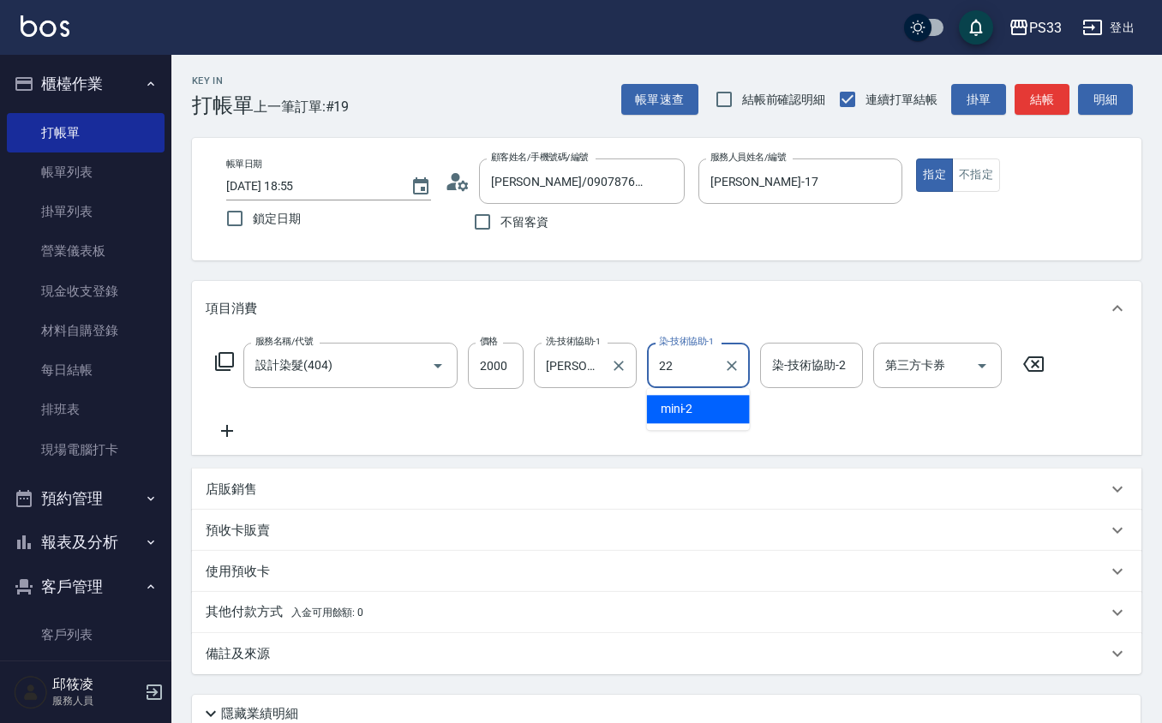
type input "[PERSON_NAME]-22"
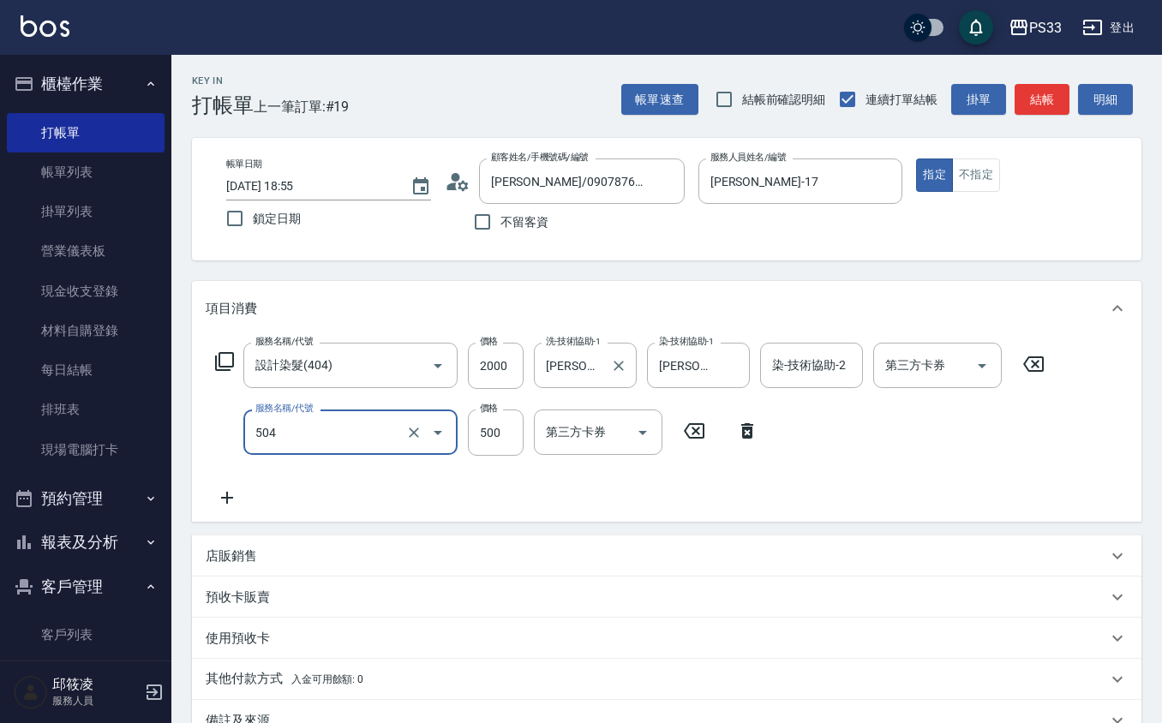
type input "順子護髮(504)"
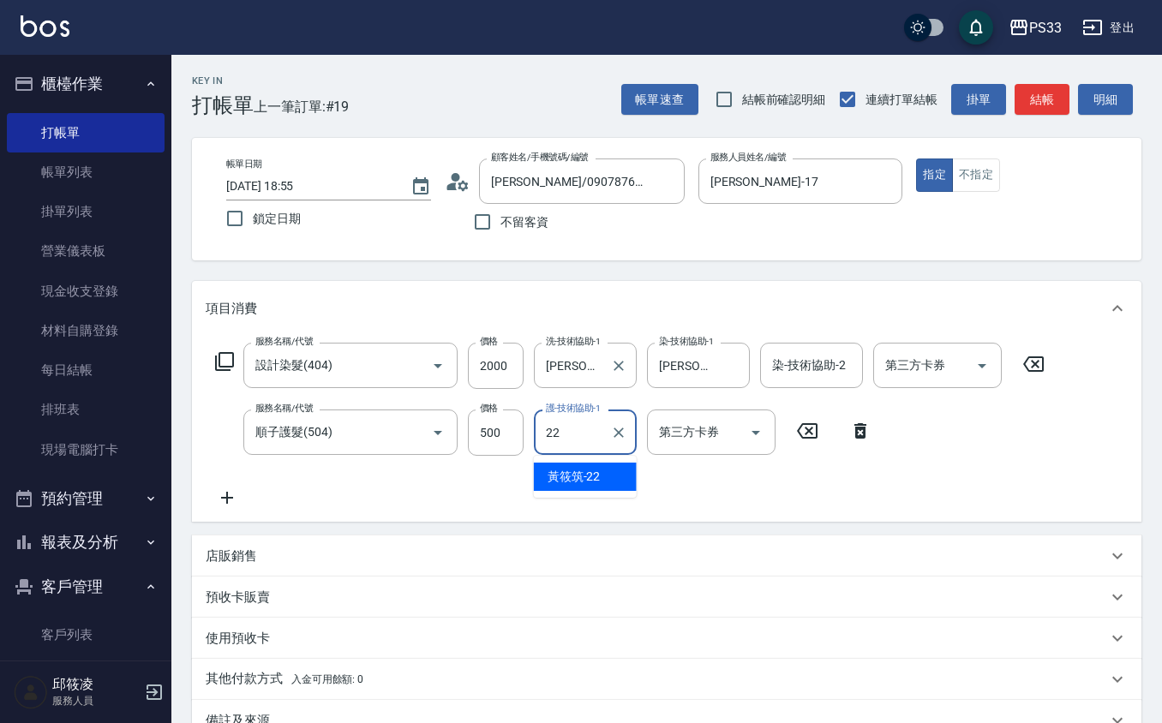
type input "[PERSON_NAME]-22"
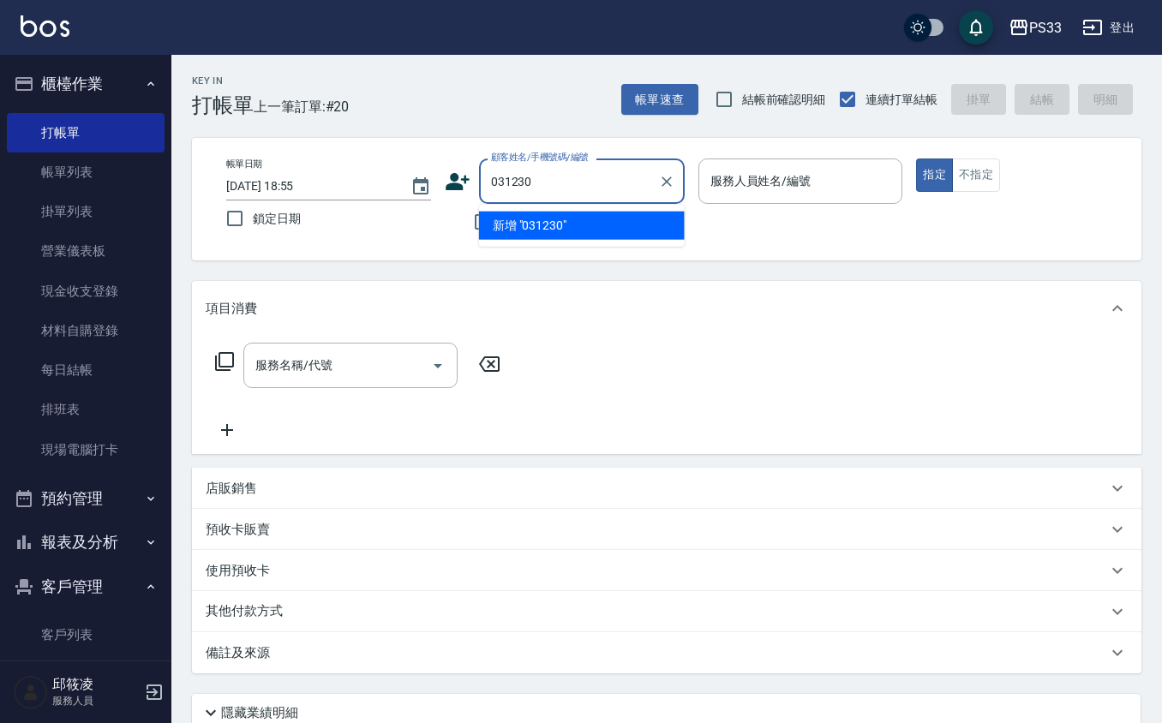
type input "031230"
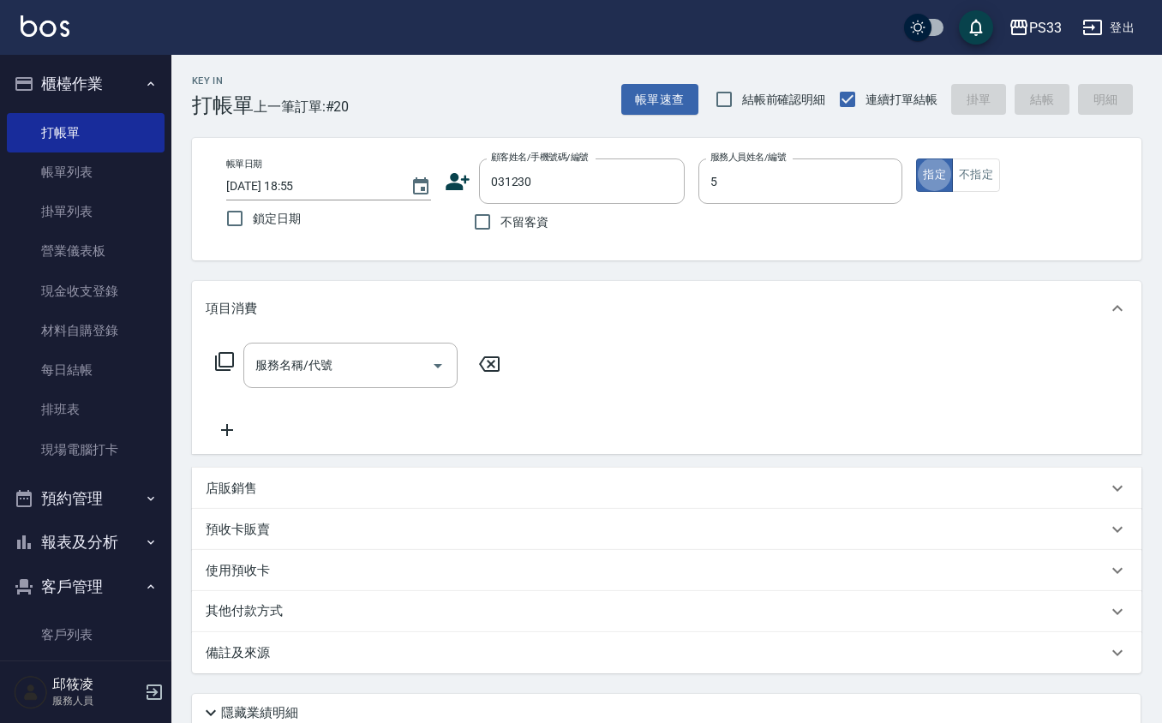
type input "書宜-5"
type input "[PERSON_NAME]/0906022433/031230"
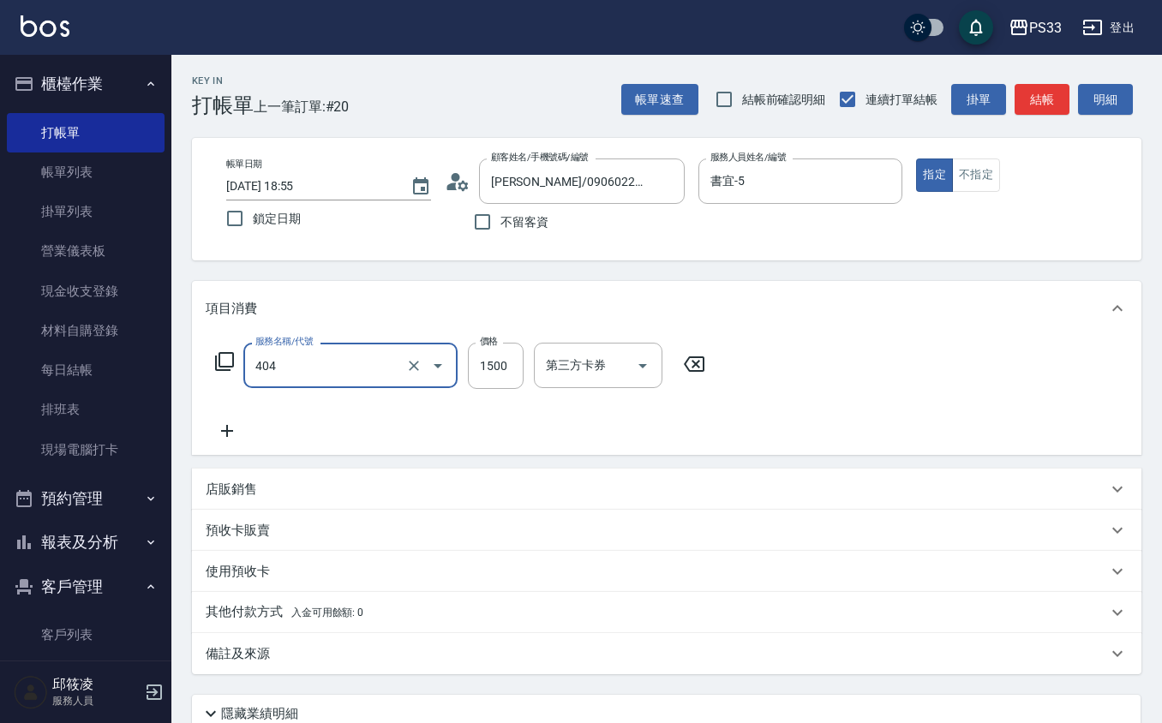
type input "設計染髮(404)"
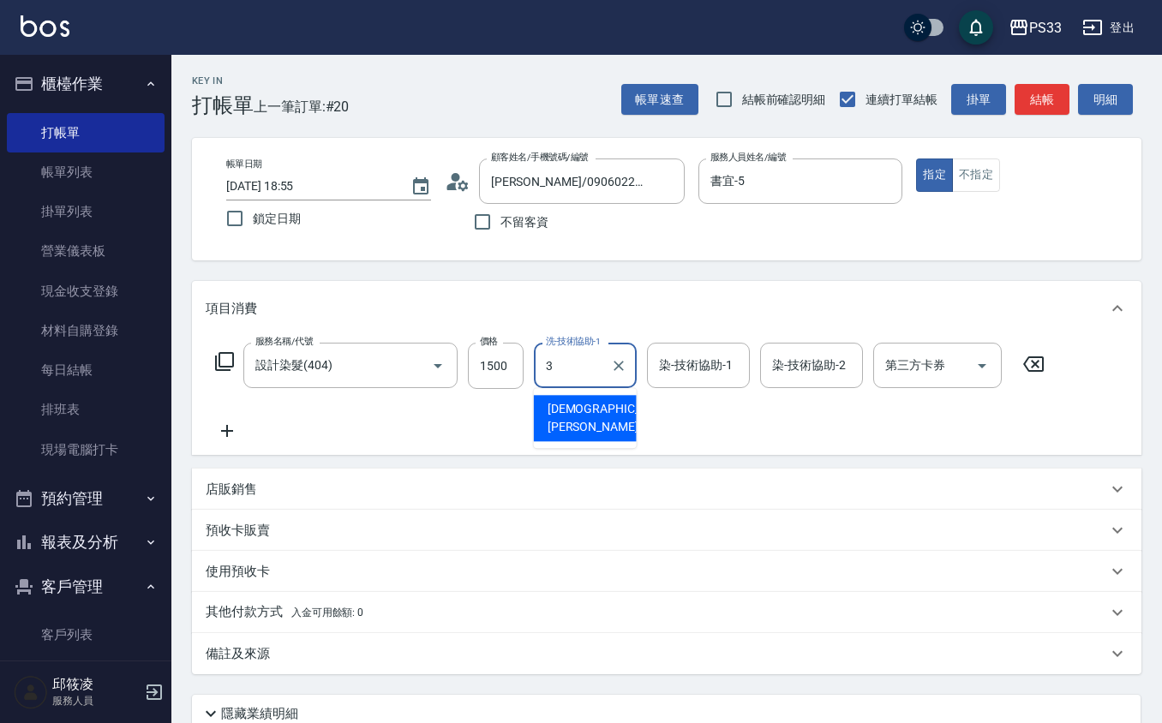
type input "瑜瑄-3"
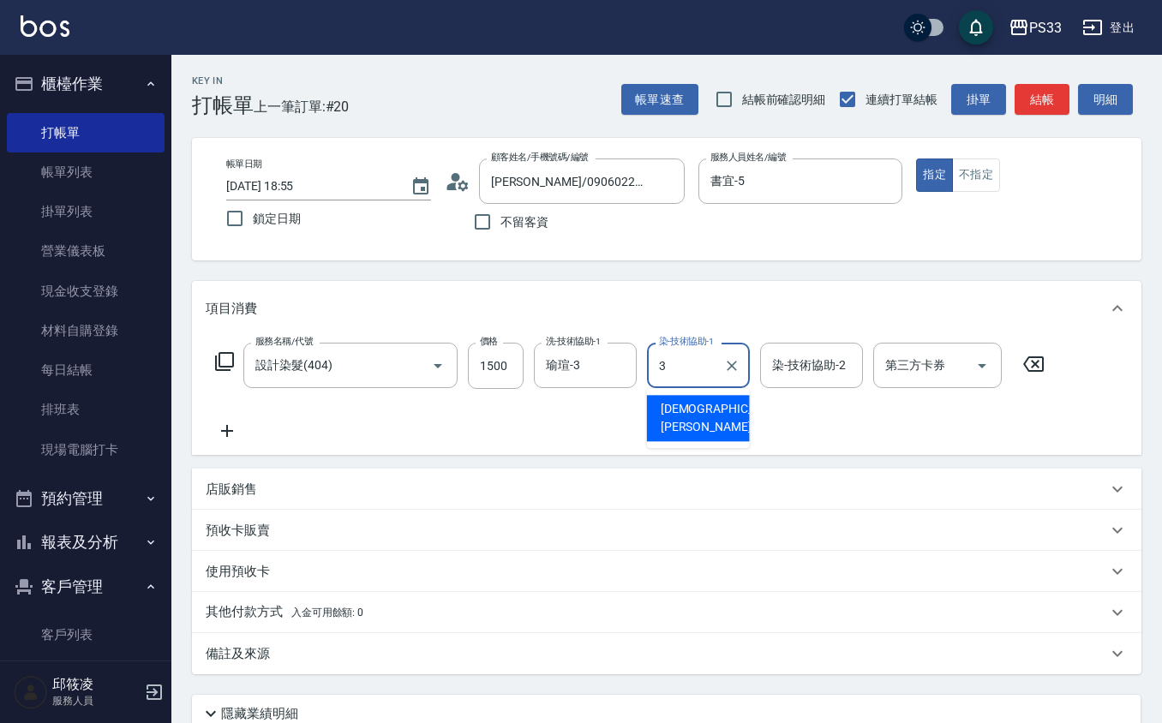
type input "瑜瑄-3"
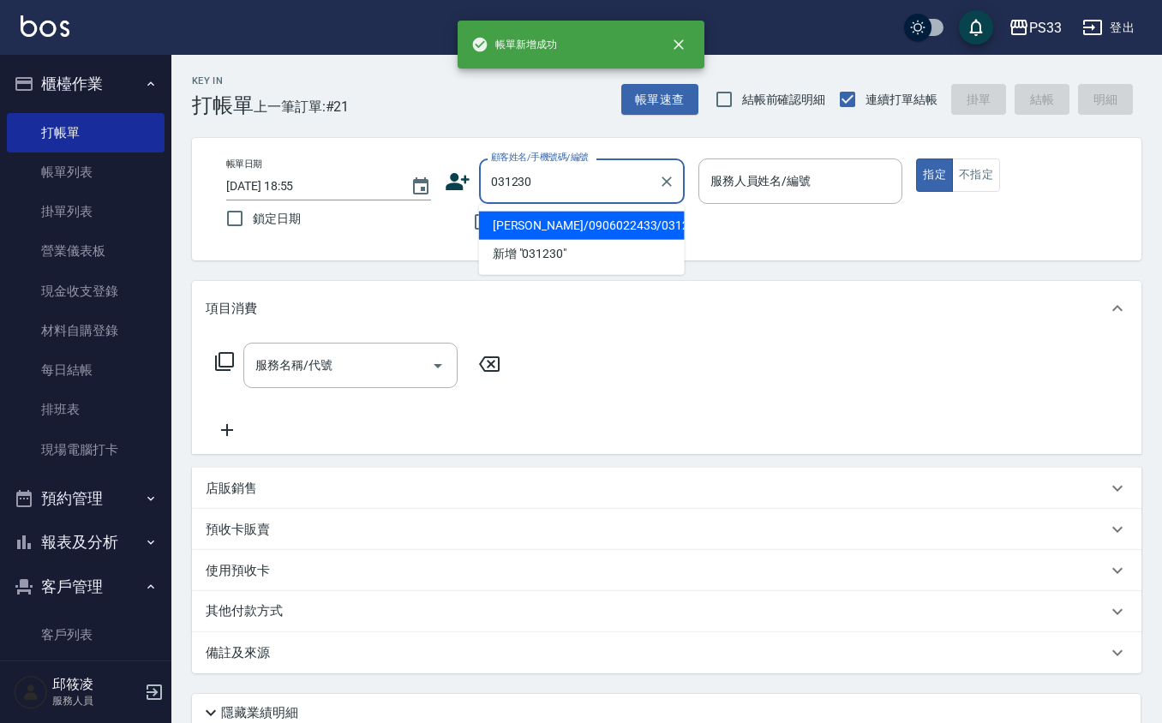
type input "[PERSON_NAME]/0906022433/031230"
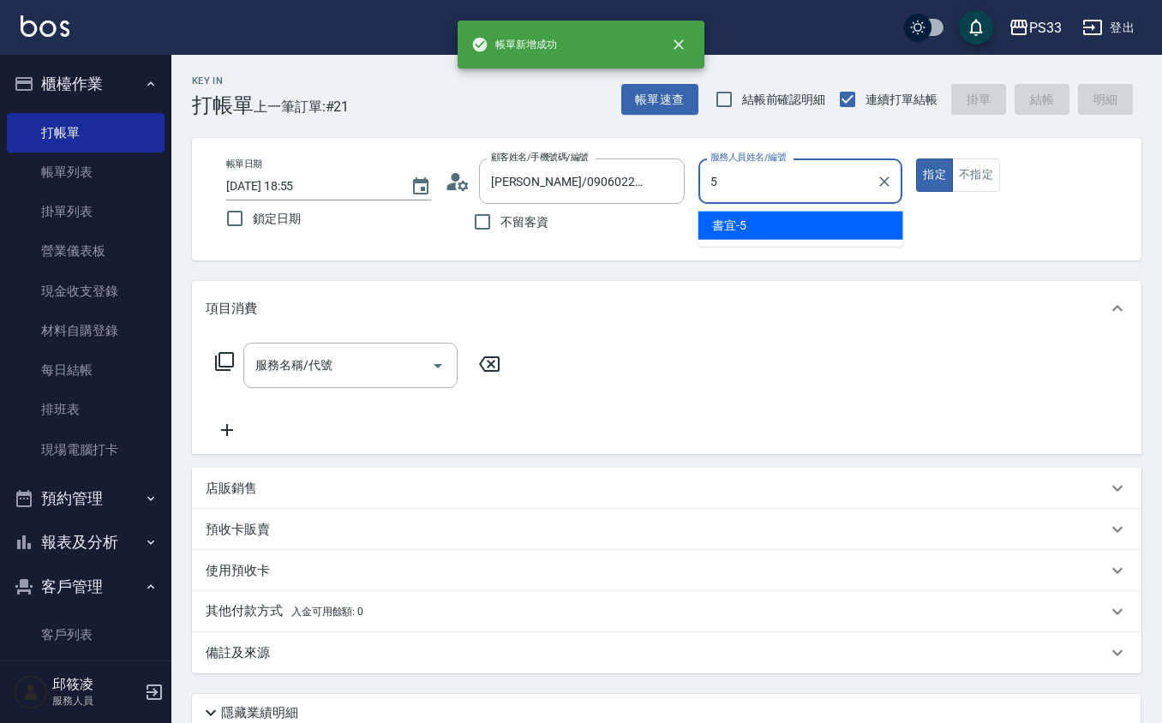
type input "書宜-5"
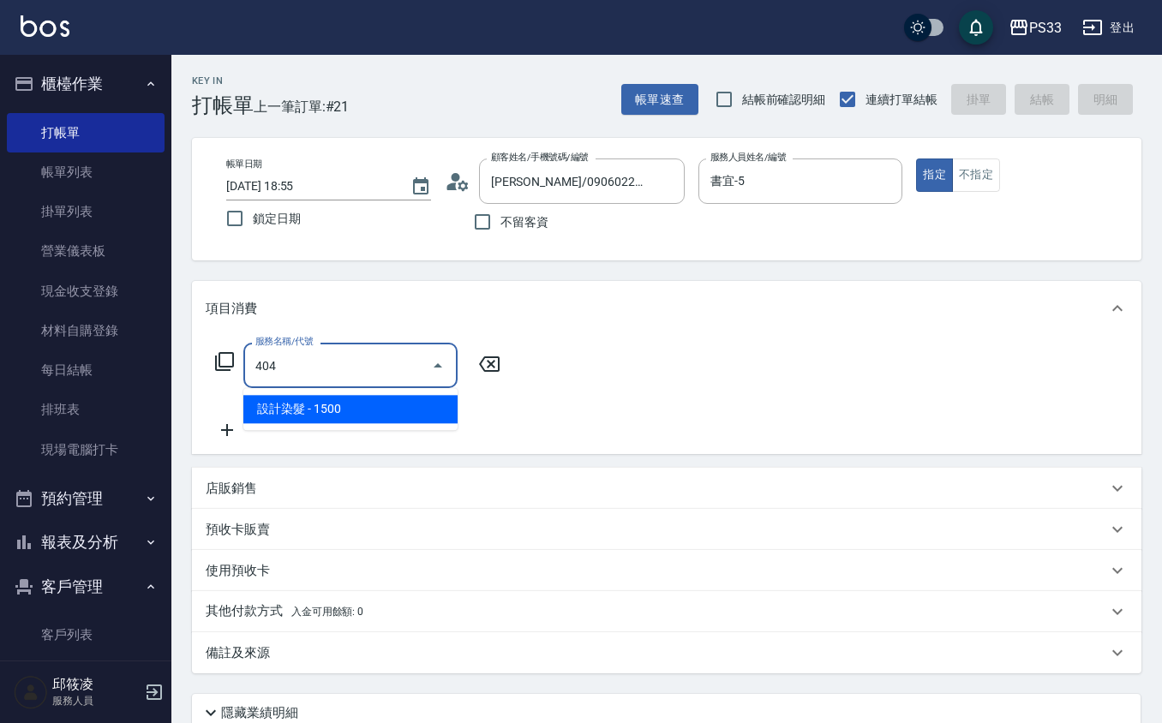
type input "設計染髮(404)"
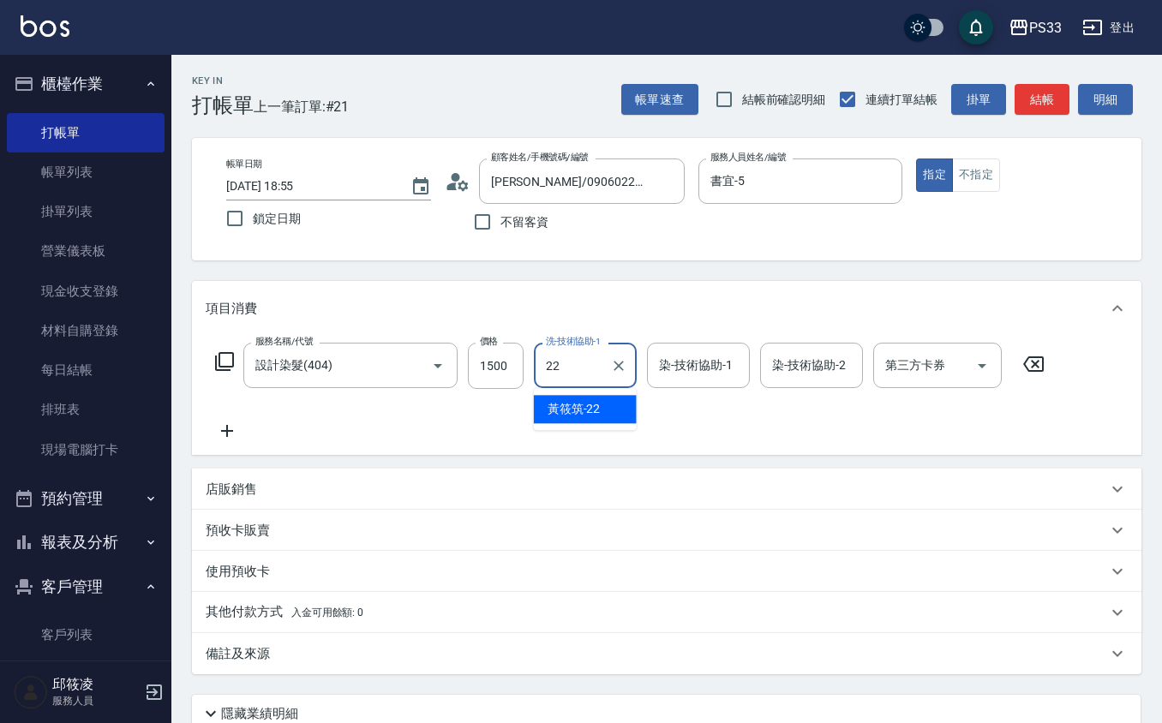
type input "[PERSON_NAME]-22"
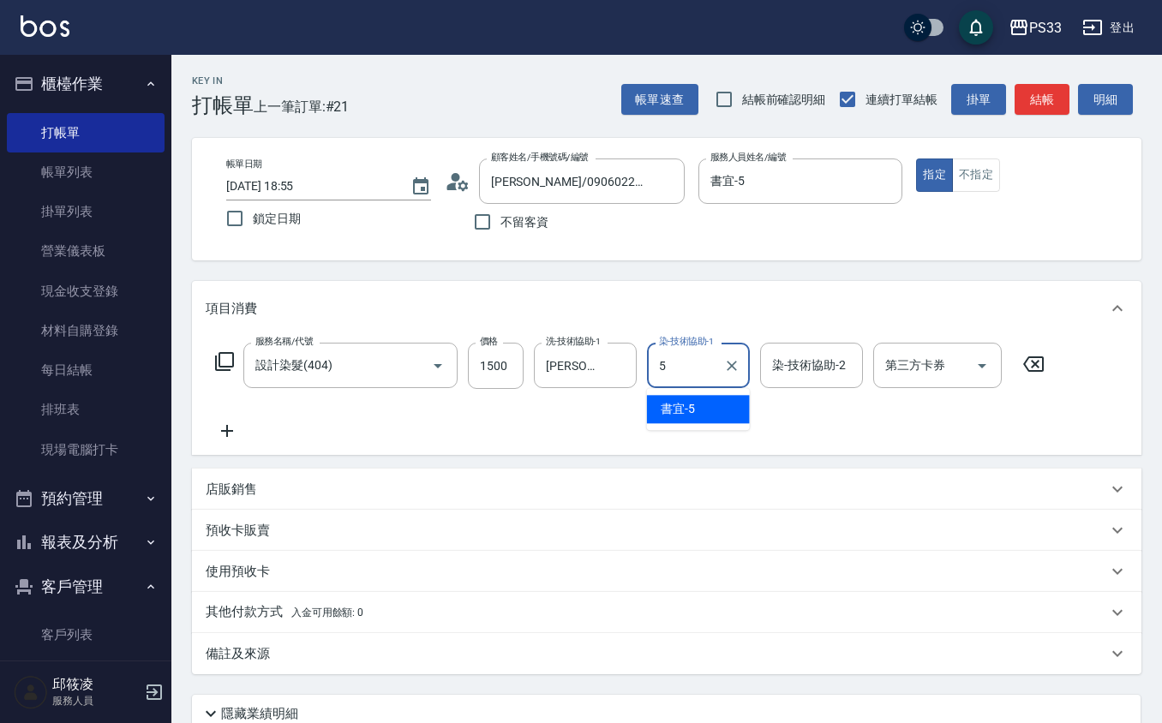
type input "書宜-5"
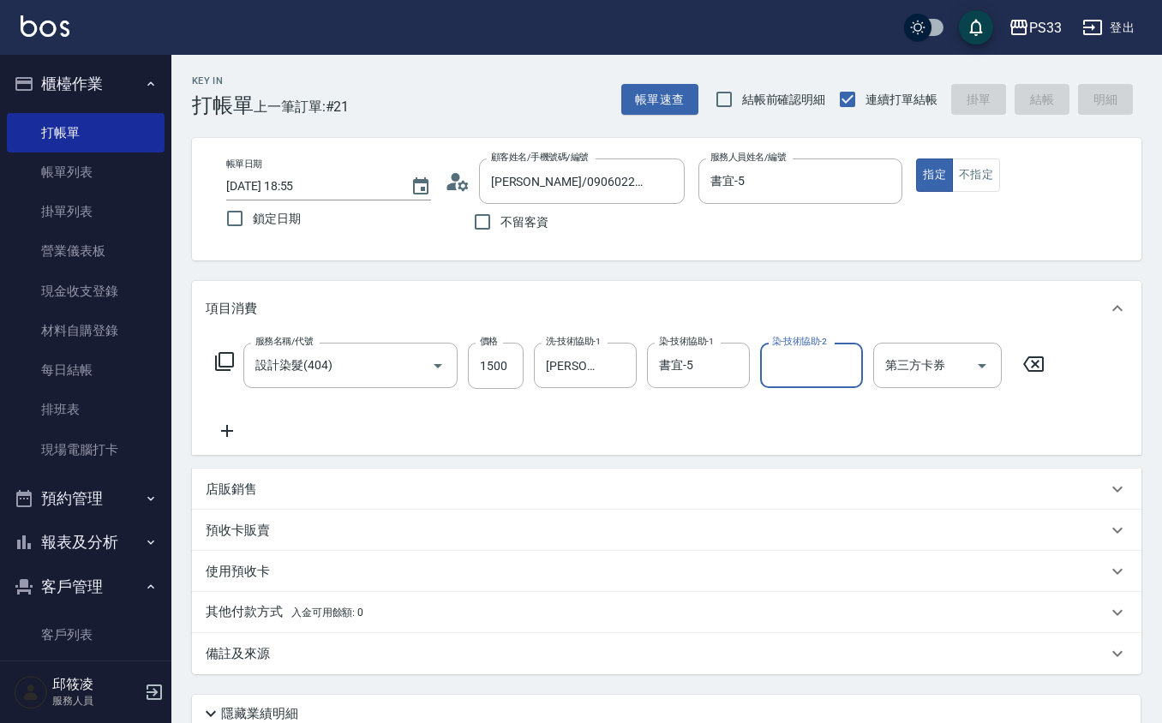
type input "[DATE] 18:56"
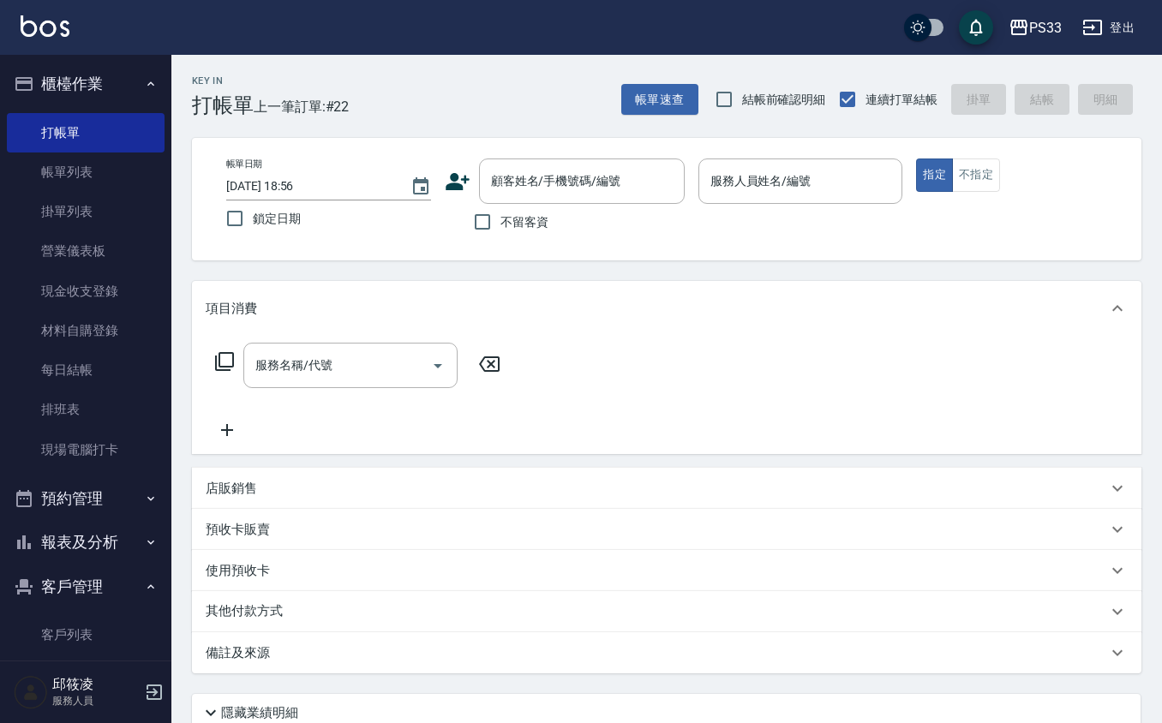
drag, startPoint x: 1008, startPoint y: 226, endPoint x: 971, endPoint y: 231, distance: 38.0
click at [985, 230] on div "帳單日期 [DATE] 18:56 鎖定日期 顧客姓名/手機號碼/編號 顧客姓名/手機號碼/編號 不留客資 服務人員姓名/編號 服務人員姓名/編號 指定 不指定" at bounding box center [666, 198] width 908 height 81
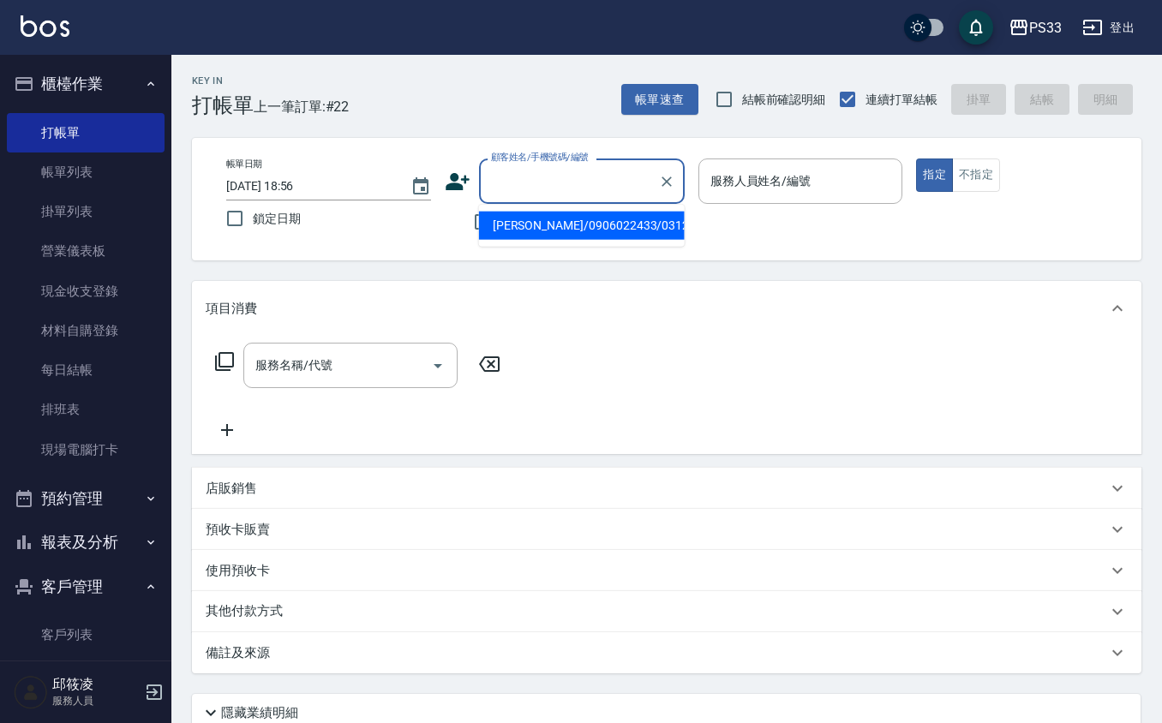
click at [591, 176] on input "顧客姓名/手機號碼/編號" at bounding box center [569, 181] width 164 height 30
type input "8"
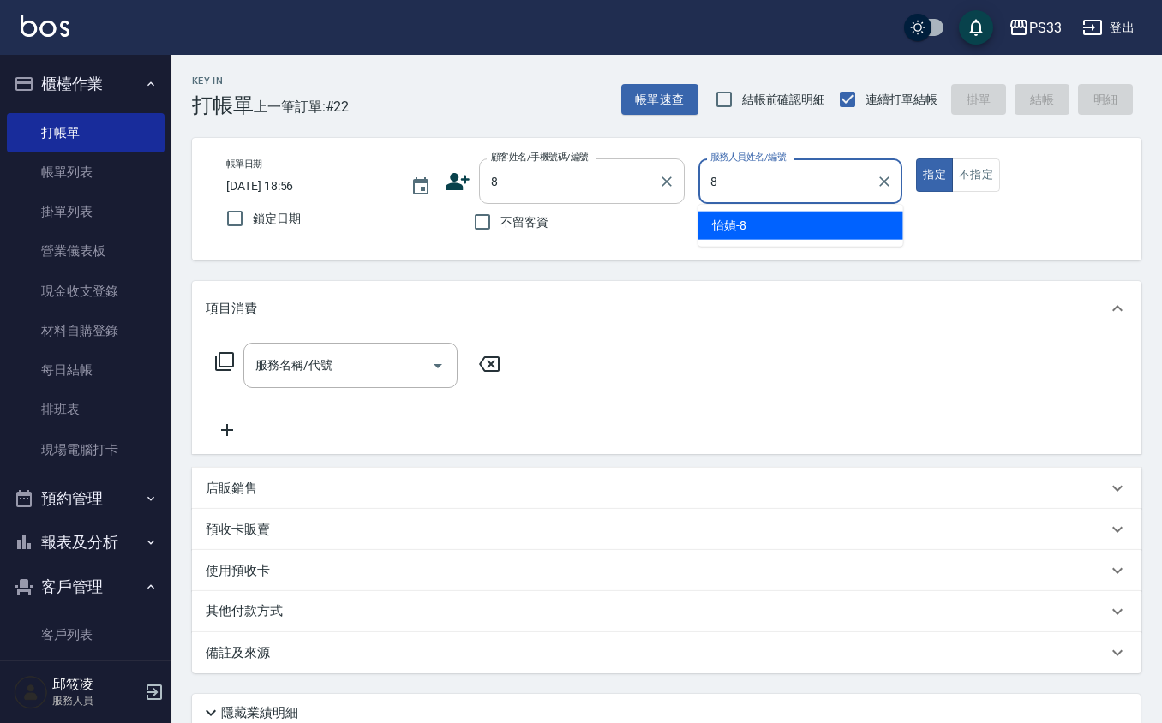
type input "怡媜-8"
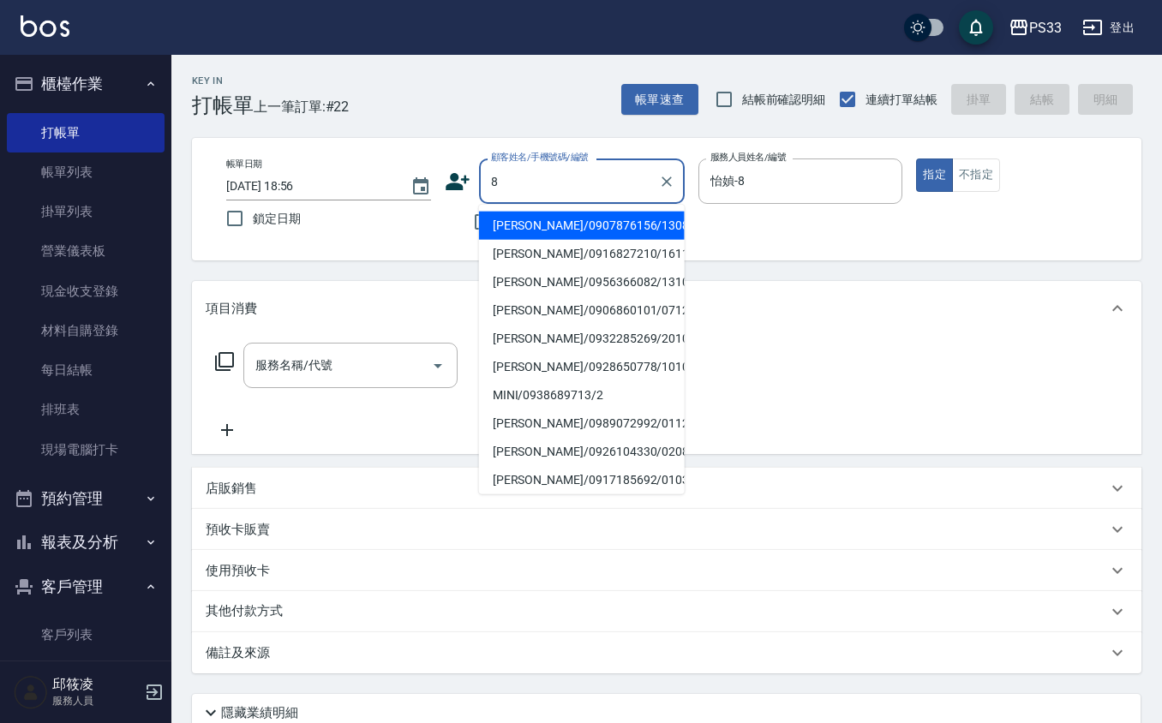
click at [553, 188] on input "8" at bounding box center [569, 181] width 164 height 30
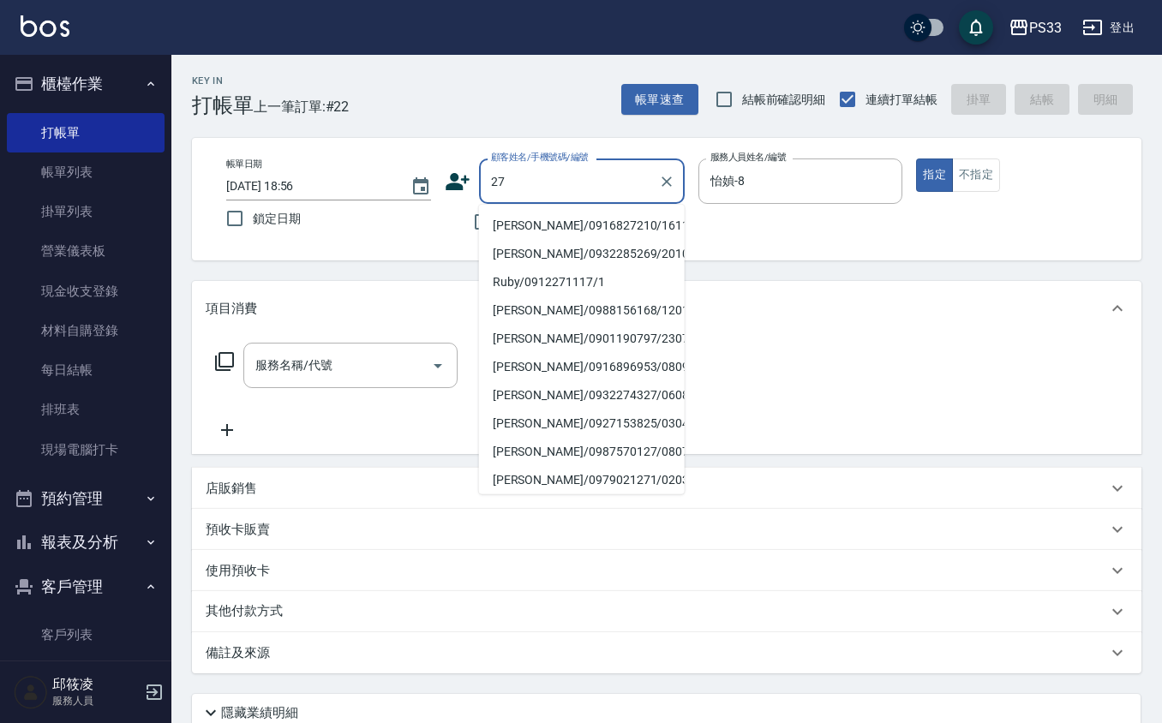
type input "2"
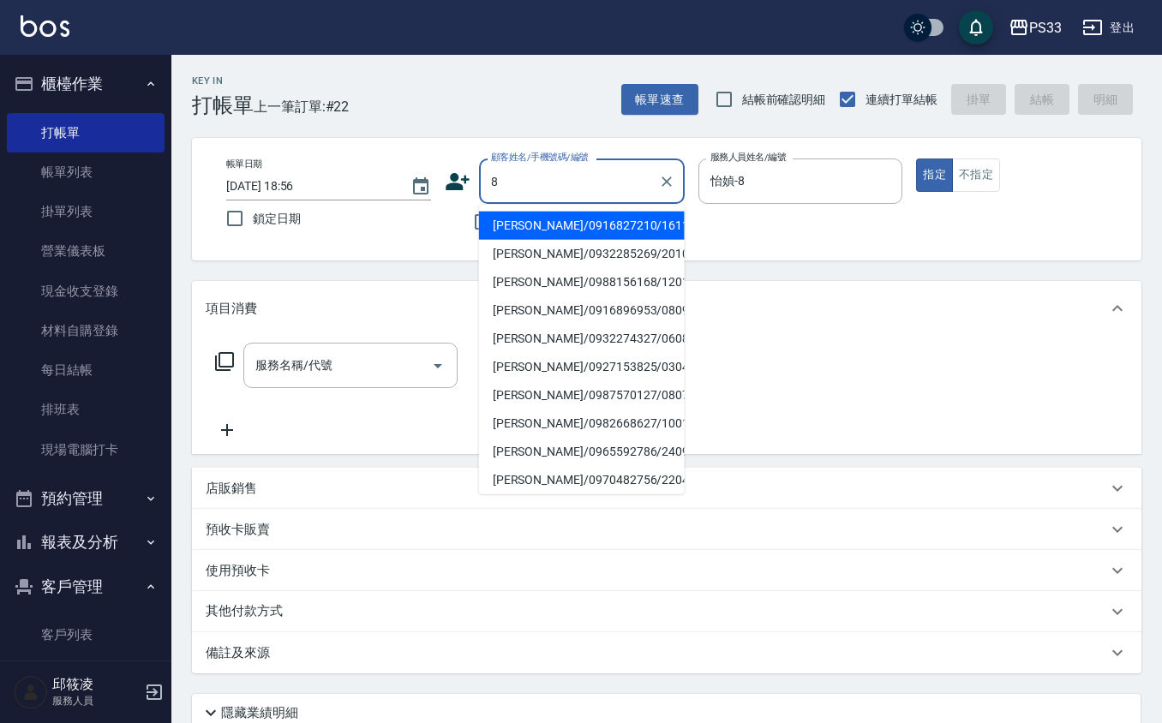
type input "[PERSON_NAME]/0916827210/161110"
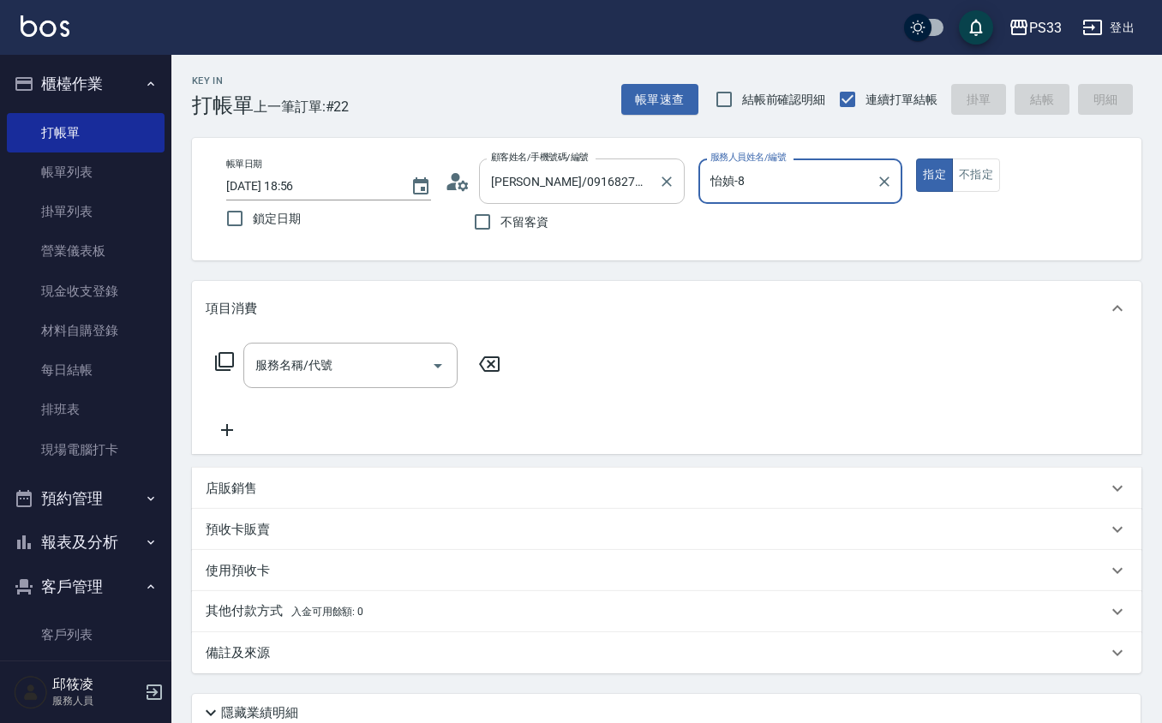
click at [916, 158] on button "指定" at bounding box center [934, 174] width 37 height 33
drag, startPoint x: 685, startPoint y: 192, endPoint x: 673, endPoint y: 180, distance: 17.0
click at [679, 187] on div "帳單日期 [DATE] 18:56 鎖定日期 顧客姓名/手機號碼/編號 [PERSON_NAME]/0916827210/161110 顧客姓名/手機號碼/編…" at bounding box center [666, 198] width 908 height 81
click at [662, 175] on icon "Clear" at bounding box center [666, 181] width 17 height 17
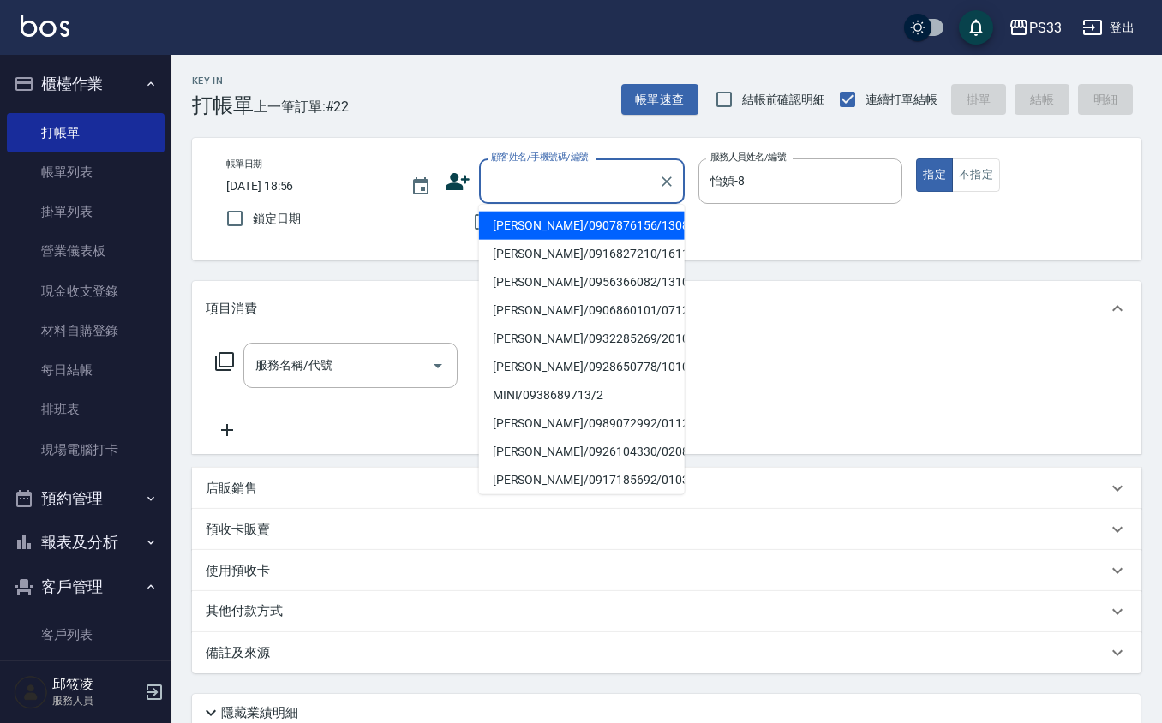
click at [629, 179] on input "顧客姓名/手機號碼/編號" at bounding box center [569, 181] width 164 height 30
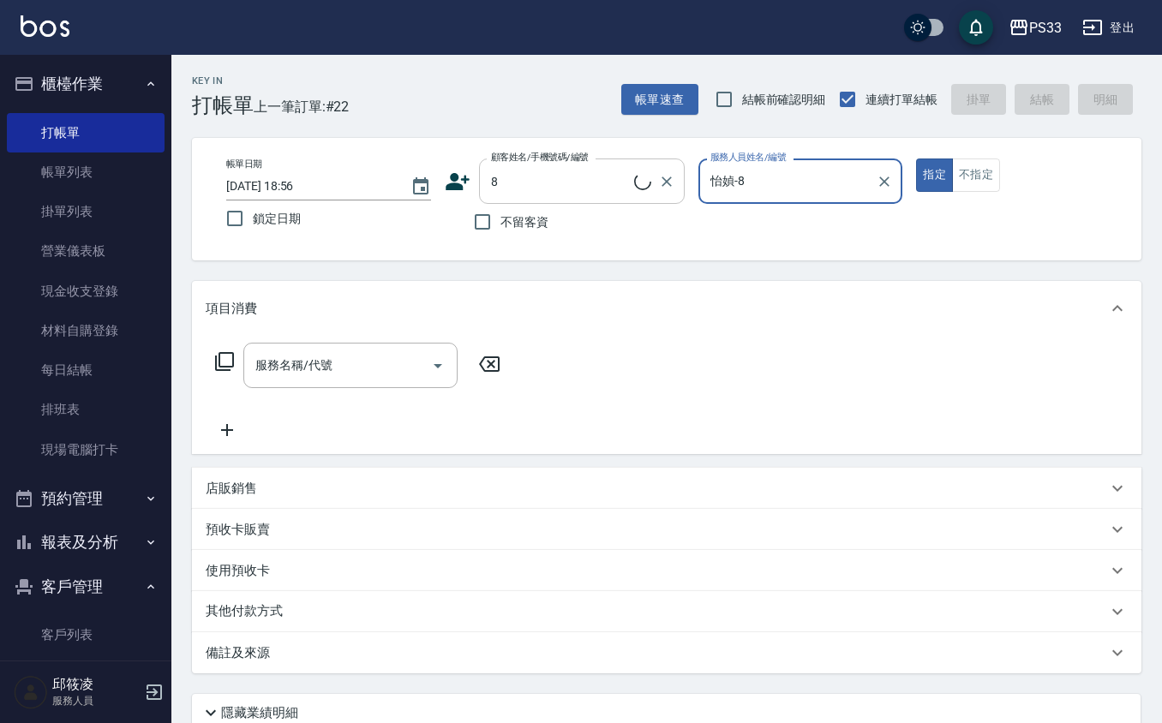
type input "8"
click at [916, 158] on button "指定" at bounding box center [934, 174] width 37 height 33
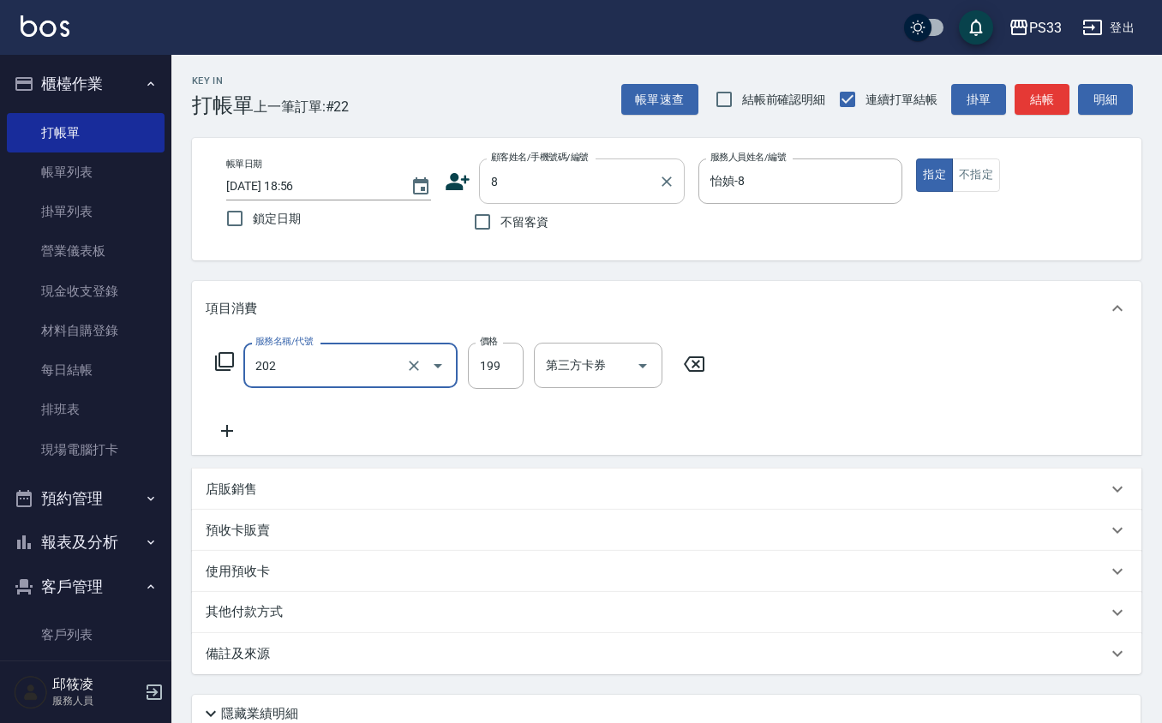
type input "不指定單剪(202)"
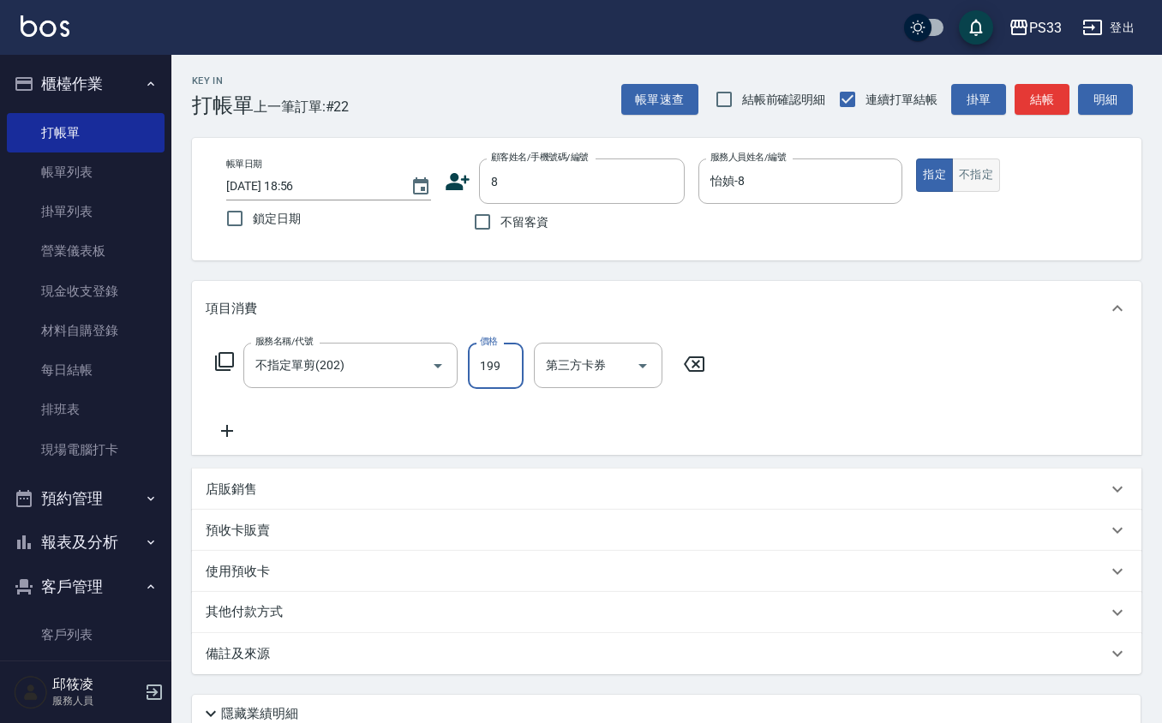
click at [980, 175] on button "不指定" at bounding box center [976, 174] width 48 height 33
drag, startPoint x: 543, startPoint y: 195, endPoint x: 553, endPoint y: 195, distance: 9.4
click at [553, 195] on input "8" at bounding box center [569, 181] width 164 height 30
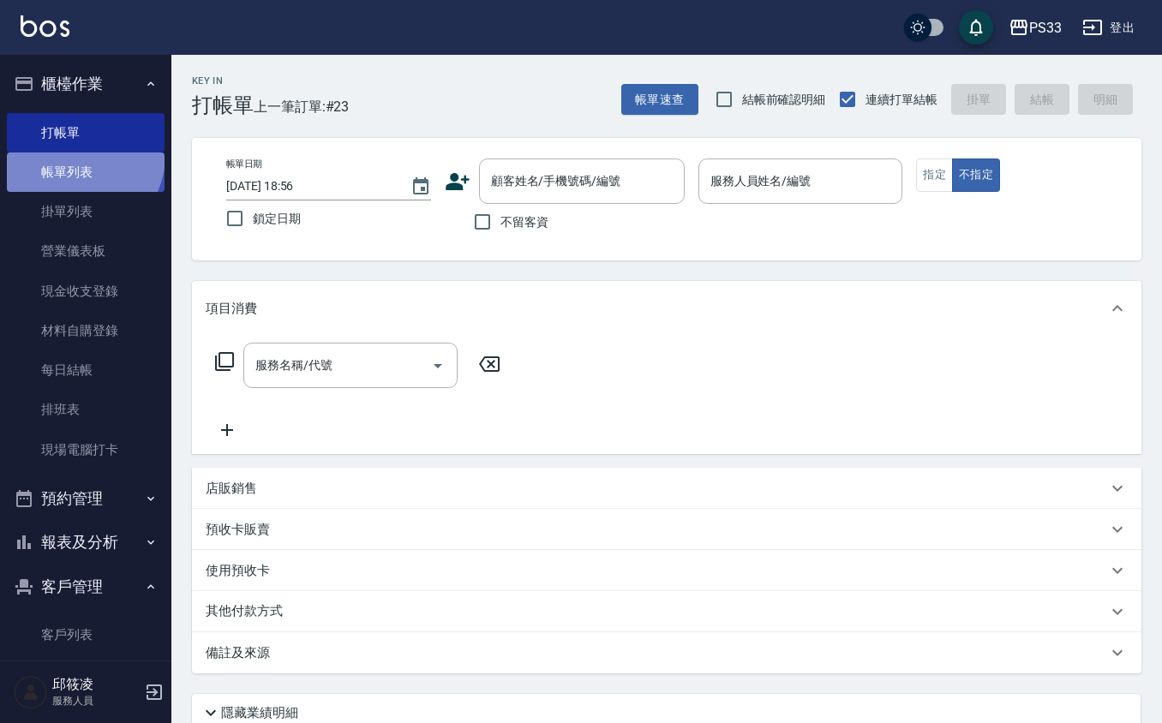
drag, startPoint x: 73, startPoint y: 155, endPoint x: 90, endPoint y: 172, distance: 24.2
click at [76, 158] on link "帳單列表" at bounding box center [86, 171] width 158 height 39
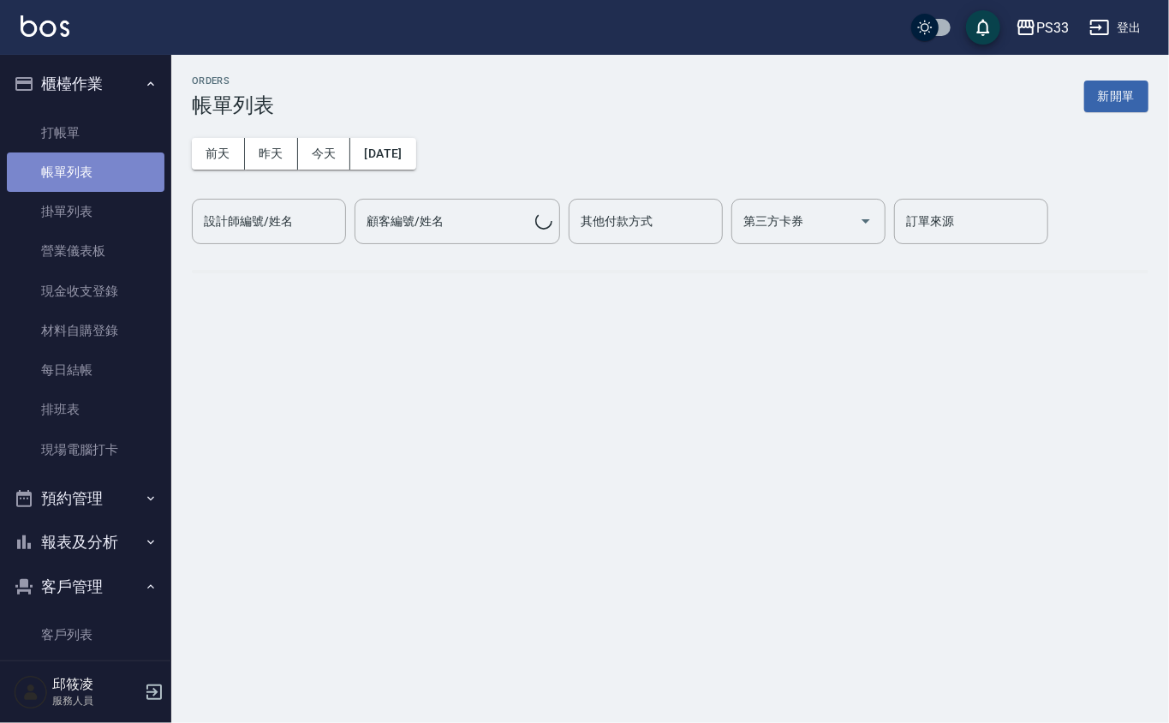
click at [87, 173] on link "帳單列表" at bounding box center [86, 171] width 158 height 39
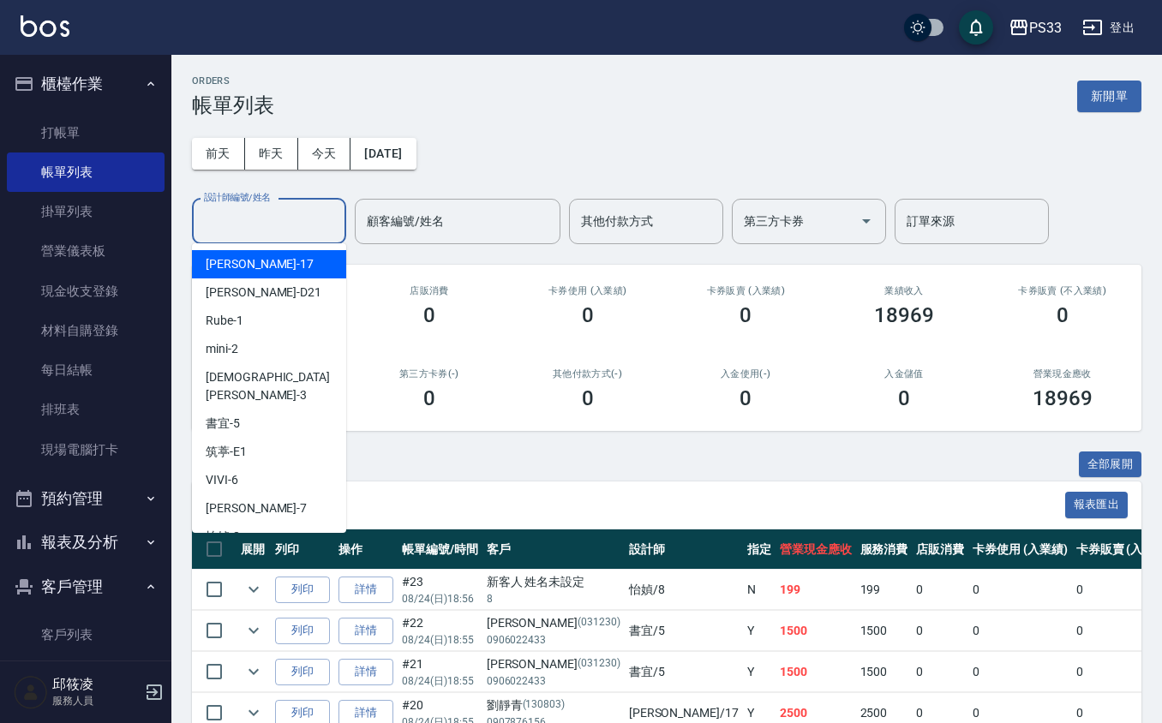
click at [247, 209] on div "設計師編號/姓名 設計師編號/姓名" at bounding box center [269, 221] width 154 height 45
click at [245, 268] on span "[PERSON_NAME] -17" at bounding box center [260, 264] width 108 height 18
type input "[PERSON_NAME]-17"
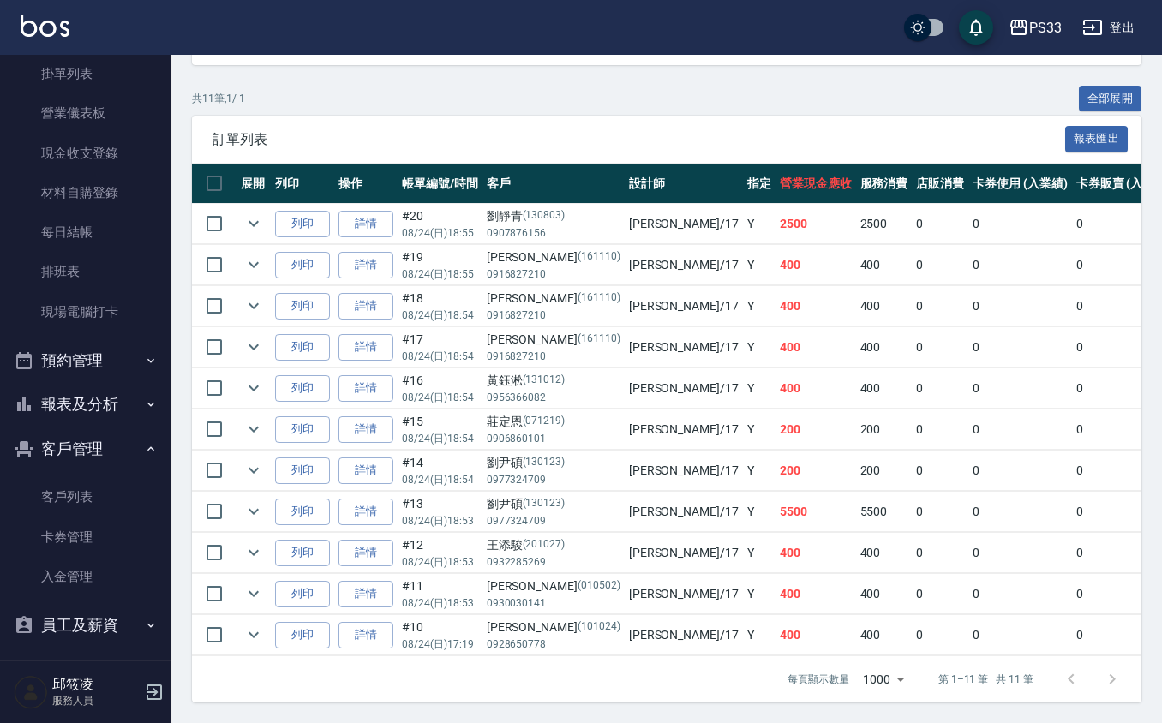
scroll to position [145, 0]
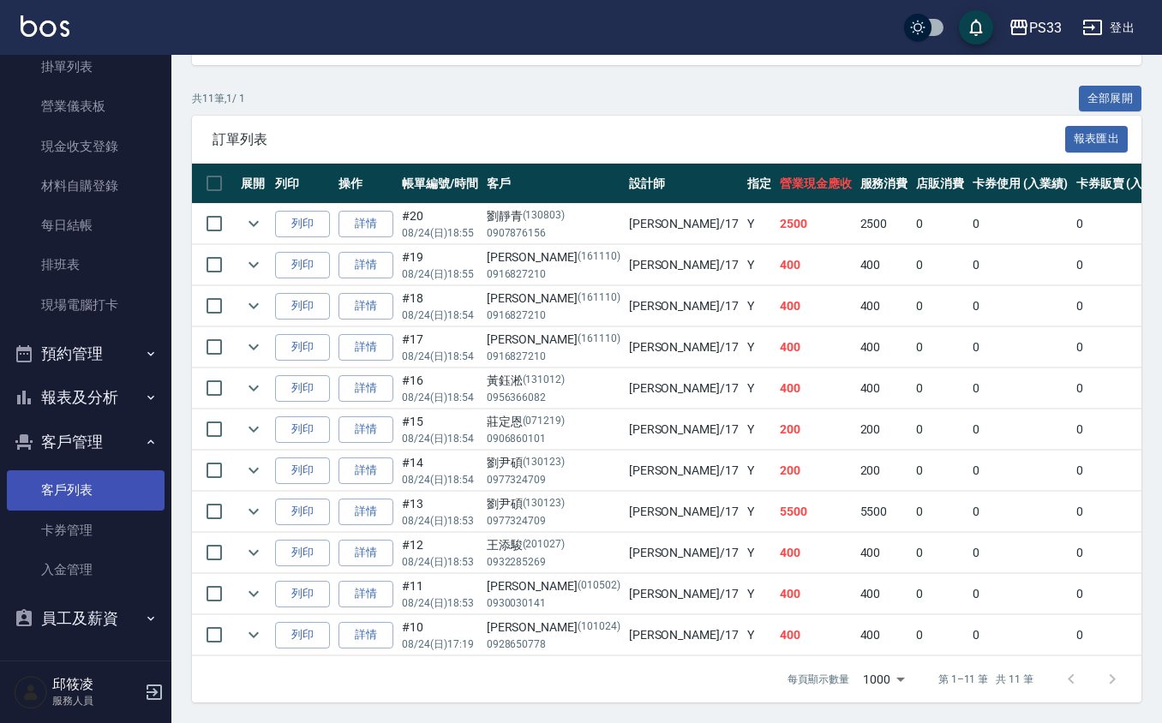
click at [69, 481] on link "客戶列表" at bounding box center [86, 489] width 158 height 39
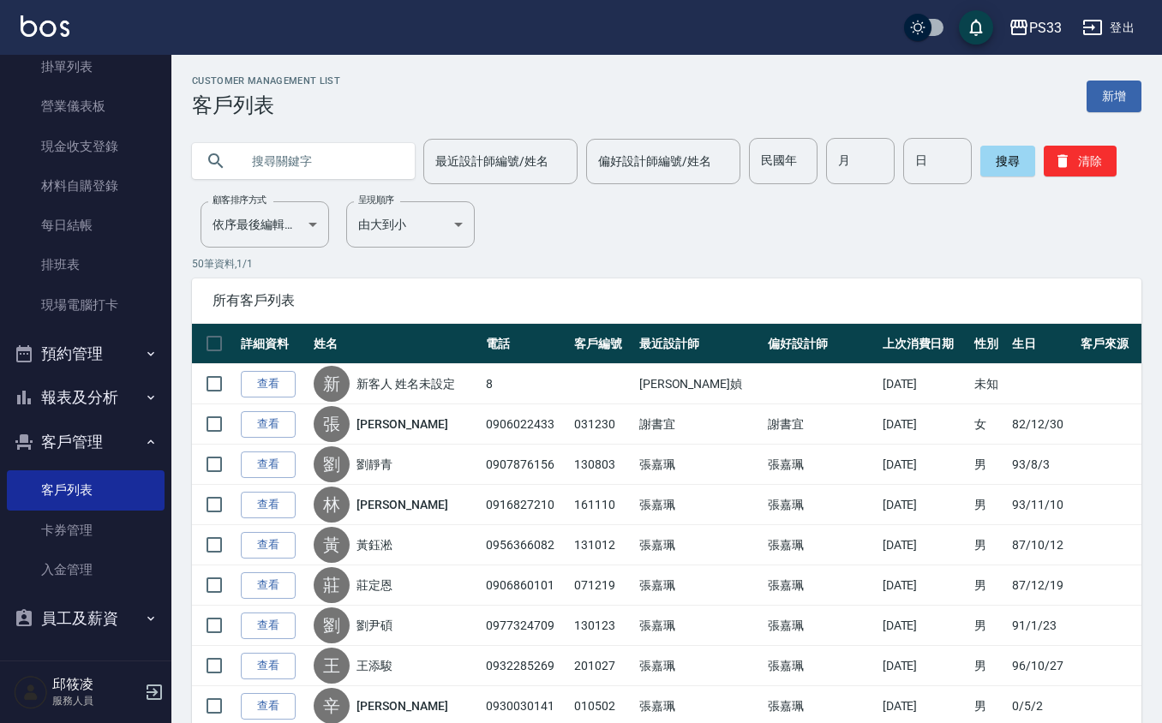
click at [312, 170] on input "text" at bounding box center [320, 161] width 161 height 46
click at [268, 168] on input "text" at bounding box center [320, 161] width 161 height 46
click at [100, 391] on button "報表及分析" at bounding box center [86, 397] width 158 height 45
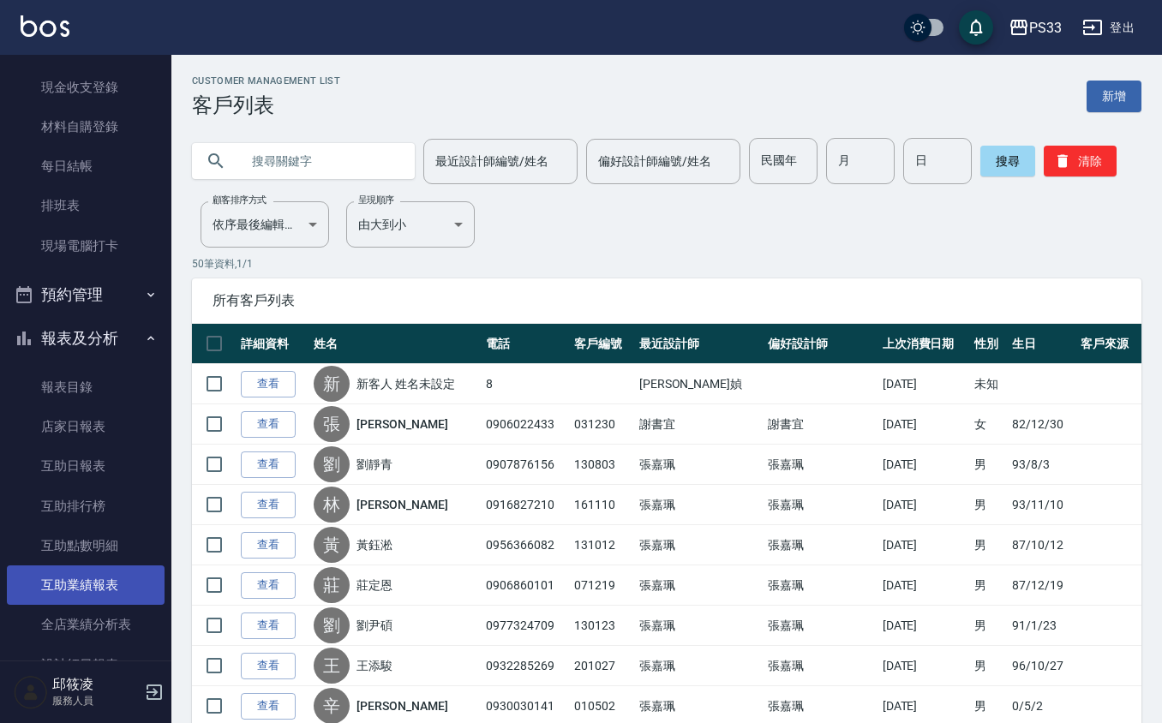
scroll to position [259, 0]
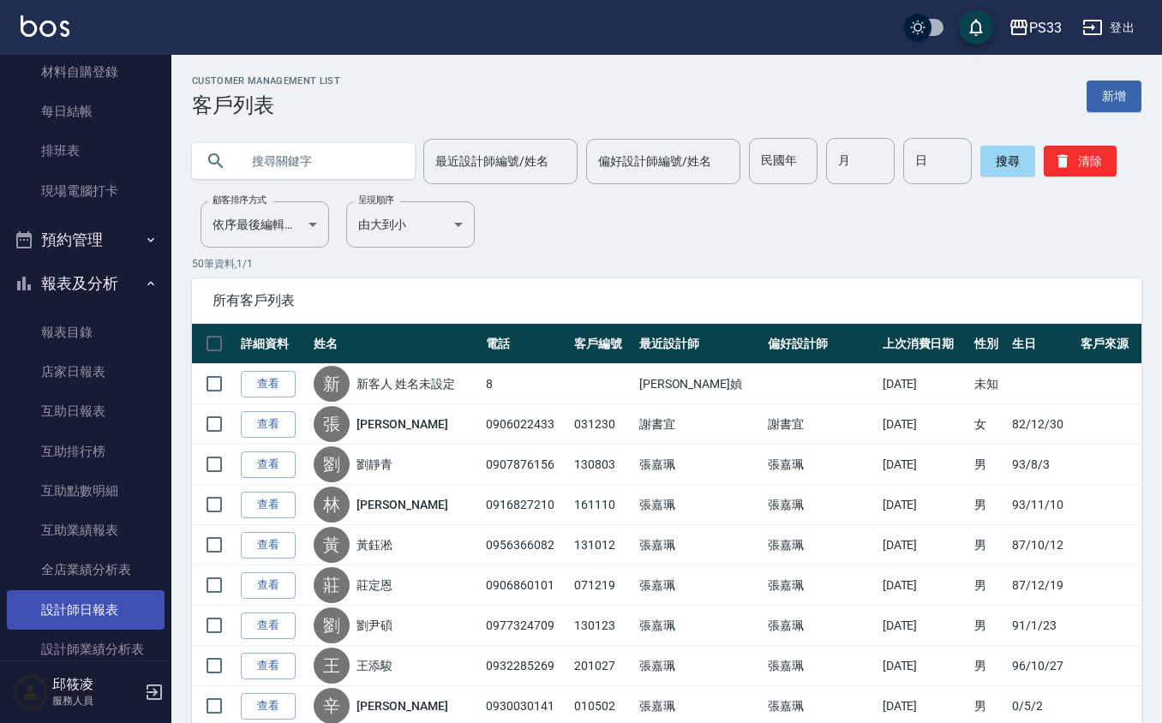
click at [108, 604] on link "設計師日報表" at bounding box center [86, 609] width 158 height 39
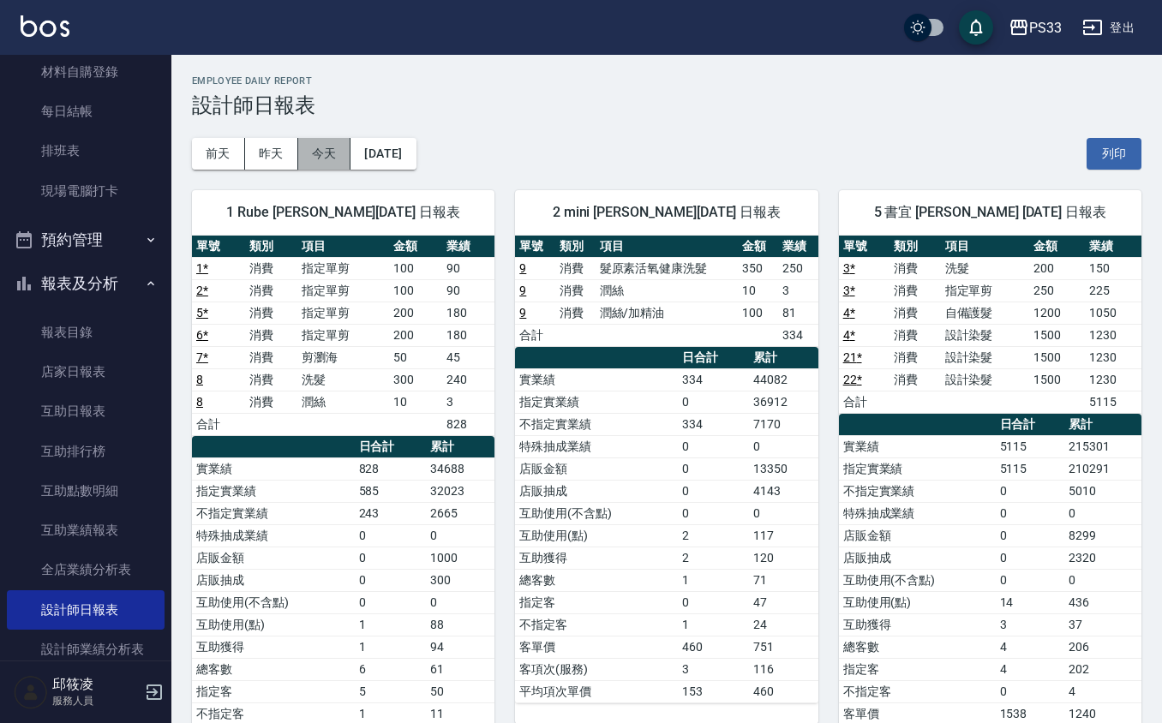
click at [341, 149] on button "今天" at bounding box center [324, 154] width 53 height 32
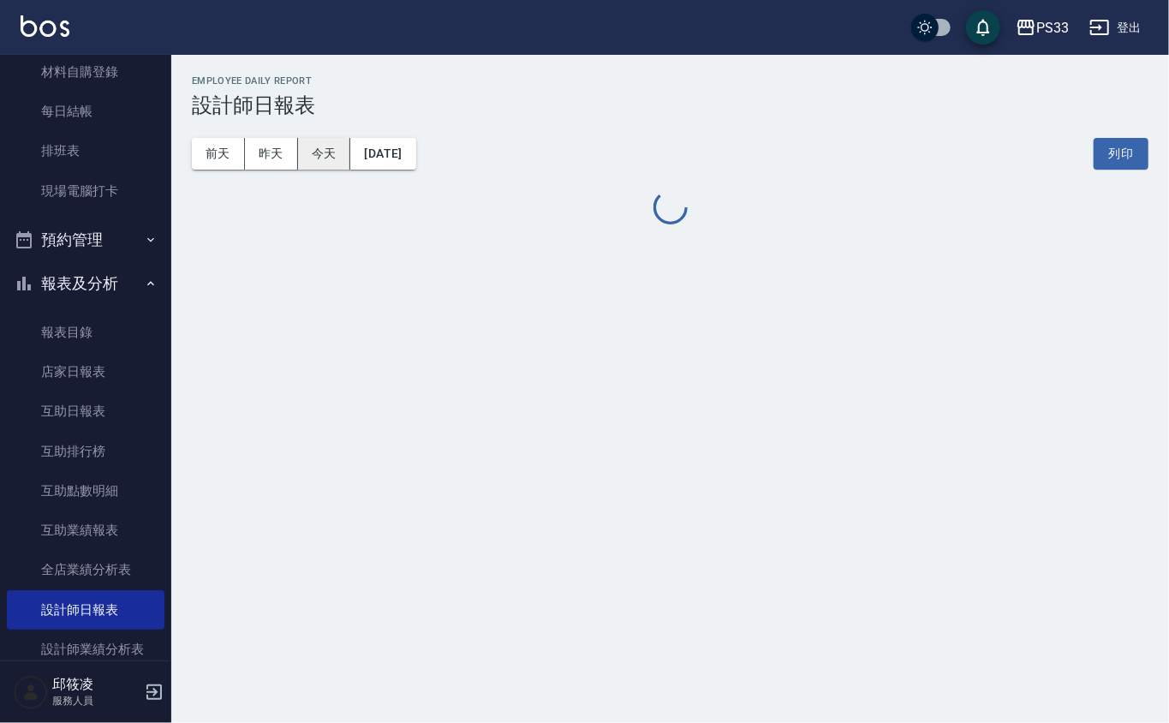
click at [326, 152] on button "今天" at bounding box center [324, 154] width 53 height 32
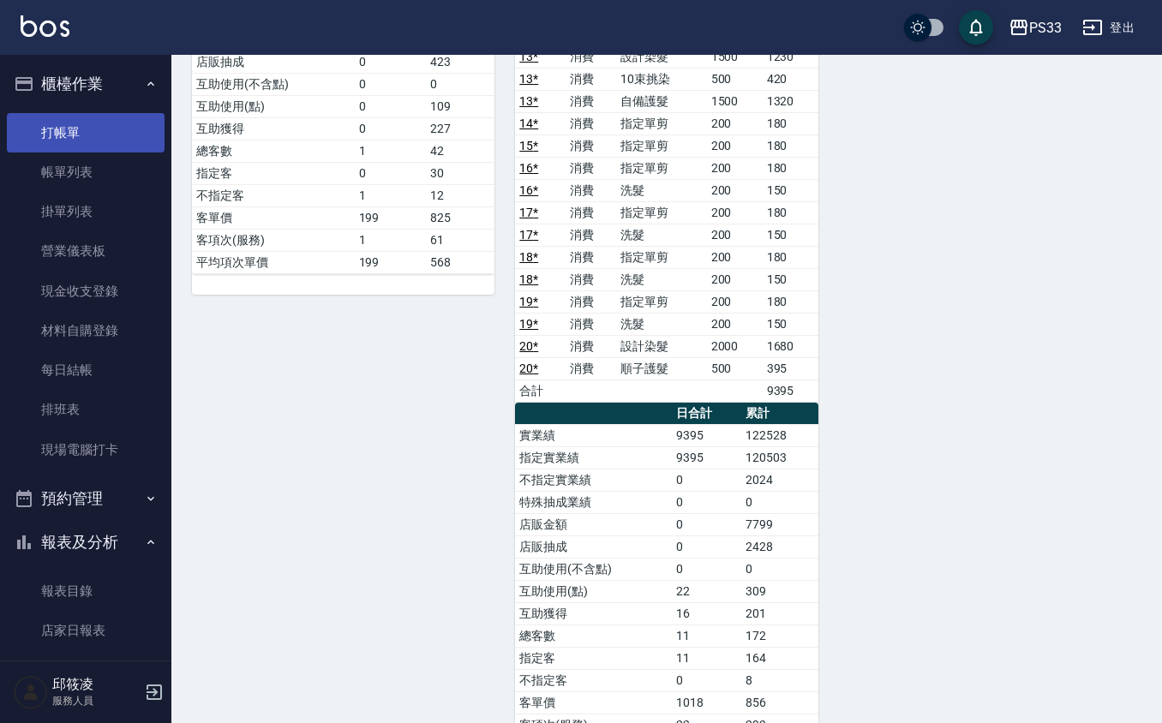
click at [89, 113] on link "打帳單" at bounding box center [86, 132] width 158 height 39
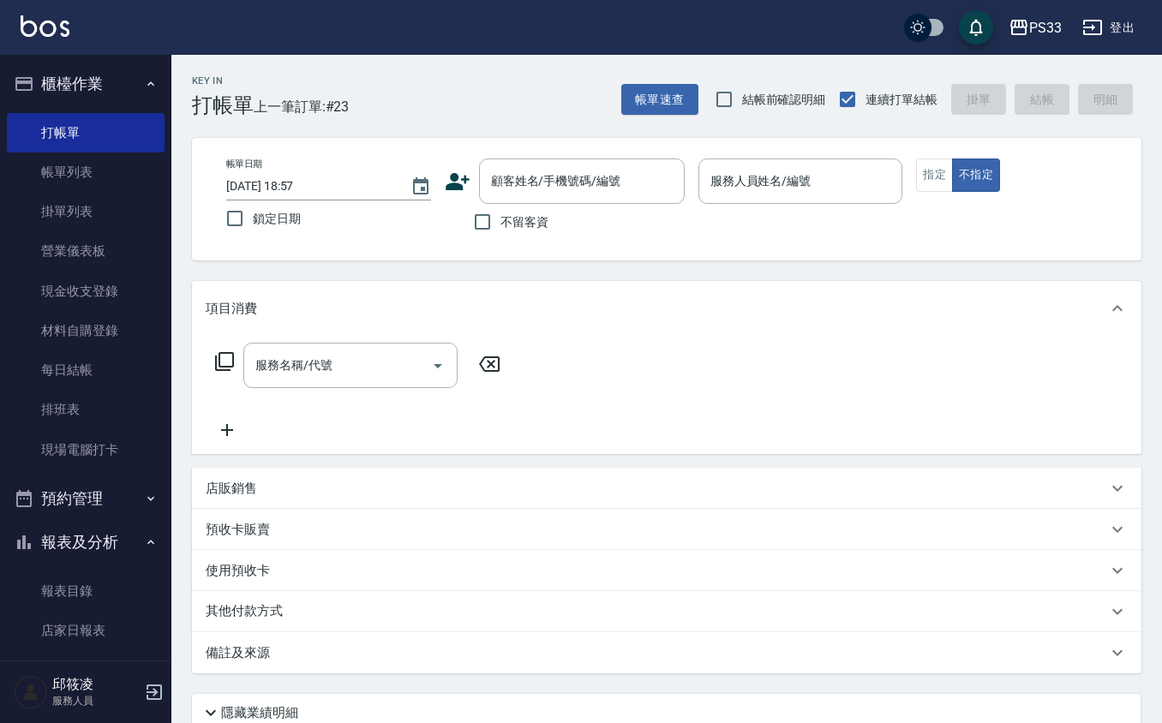
click at [466, 182] on icon at bounding box center [458, 182] width 26 height 26
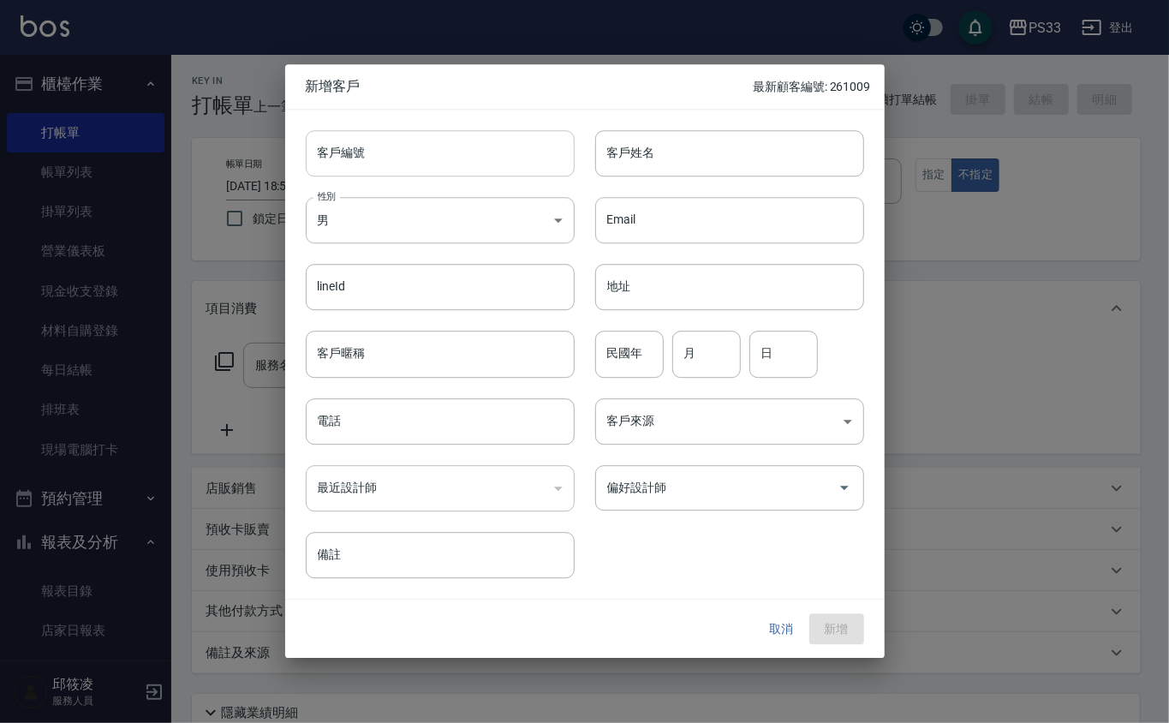
click at [460, 163] on input "客戶編號" at bounding box center [440, 153] width 269 height 46
type input "190824"
type input "[PERSON_NAME]"
type input "100"
type input "8"
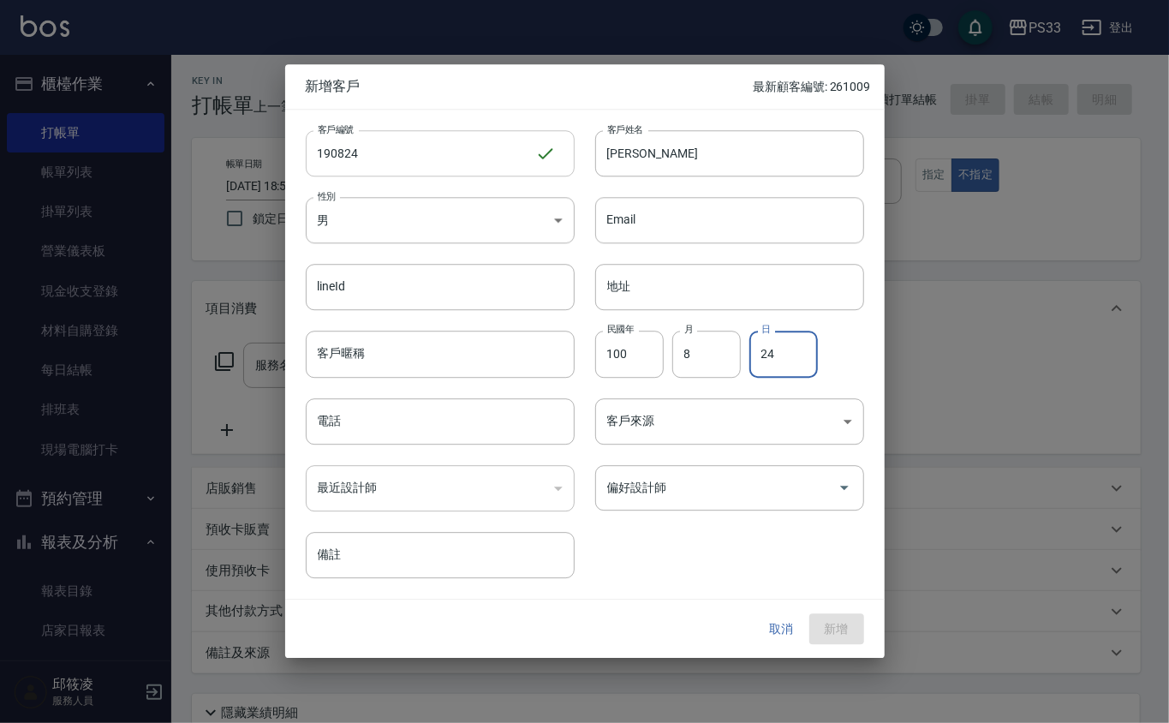
type input "24"
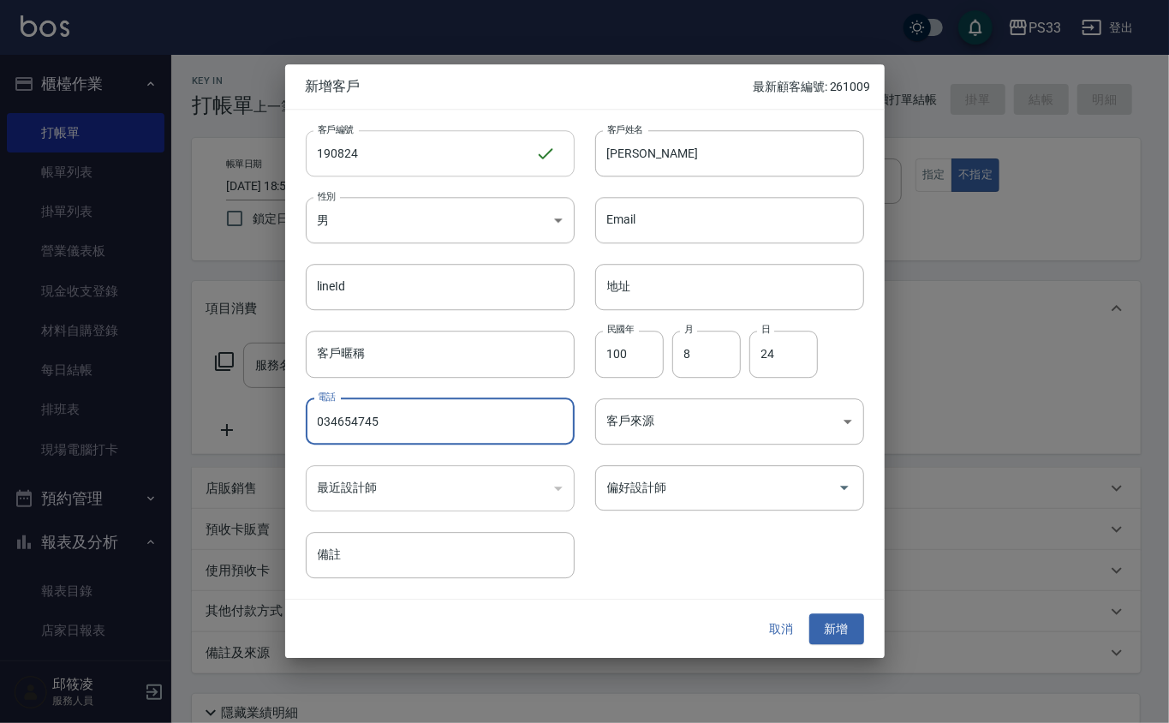
type input "034654745"
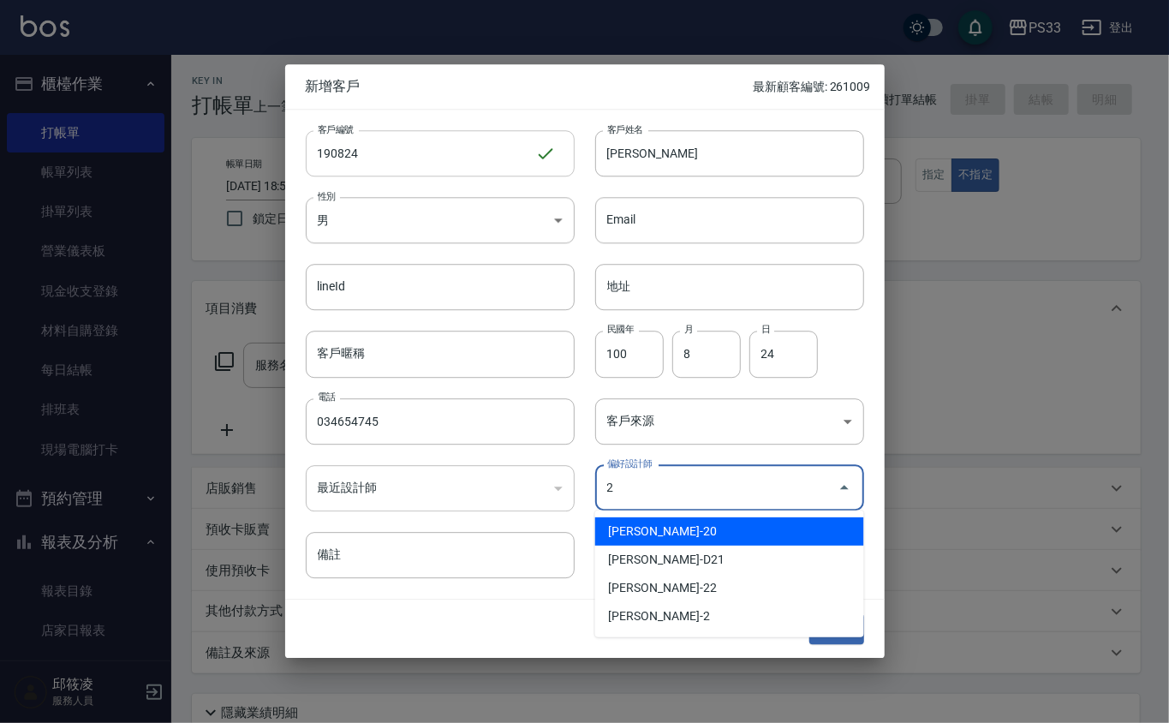
type input "黃郁佳"
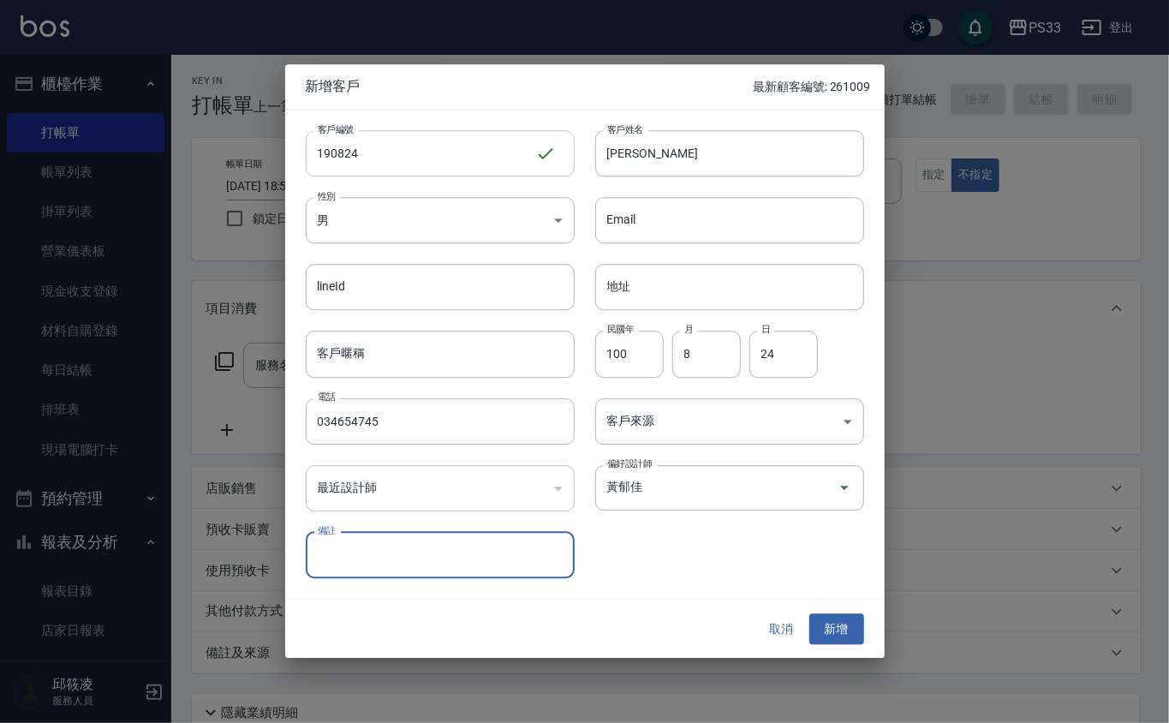
click at [810, 613] on button "新增" at bounding box center [837, 629] width 55 height 32
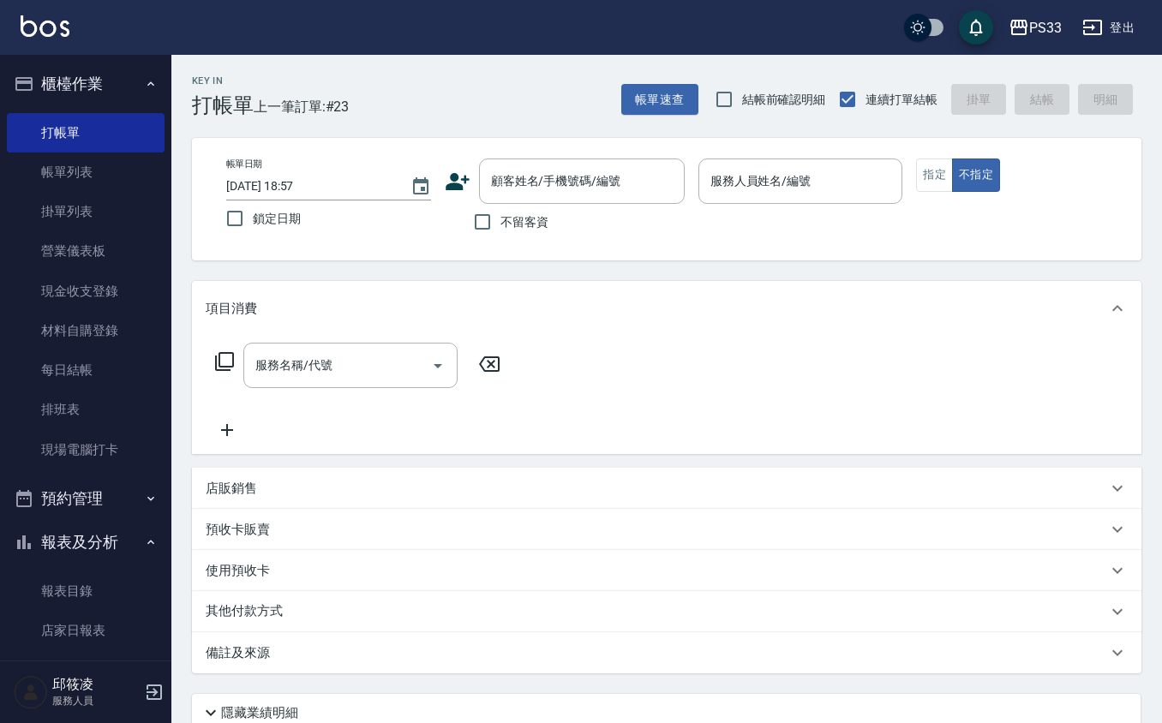
click at [452, 175] on icon at bounding box center [458, 181] width 24 height 17
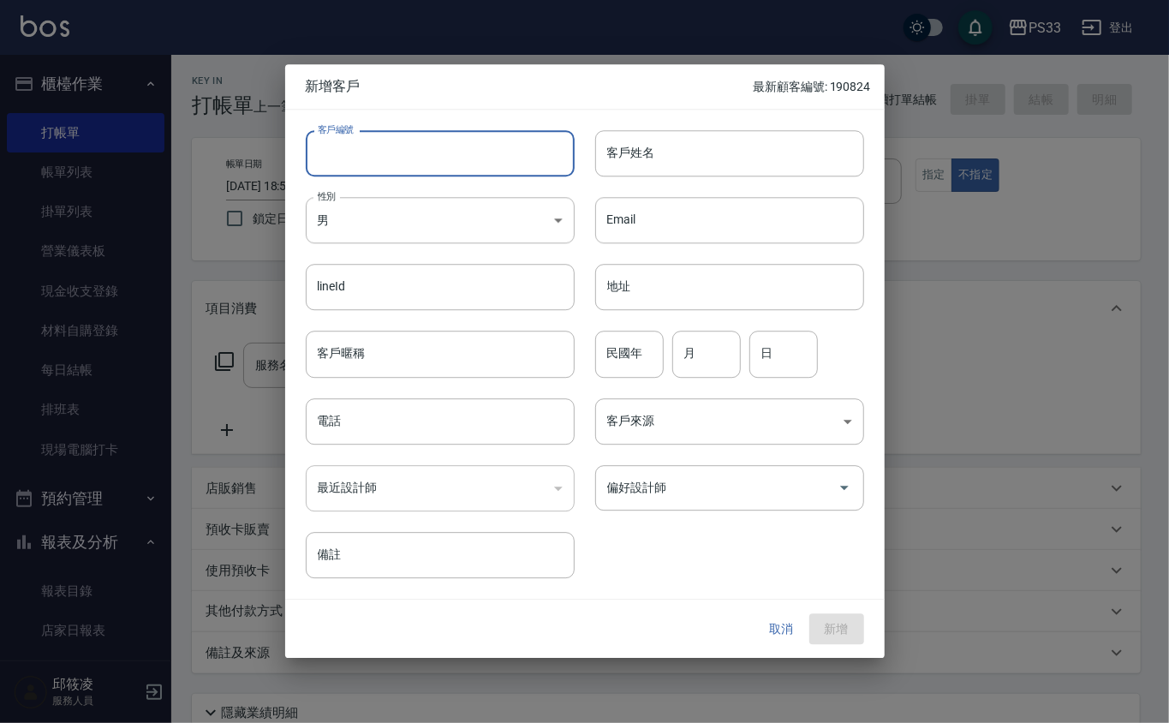
click at [460, 168] on input "客戶編號" at bounding box center [440, 153] width 269 height 46
type input "060113"
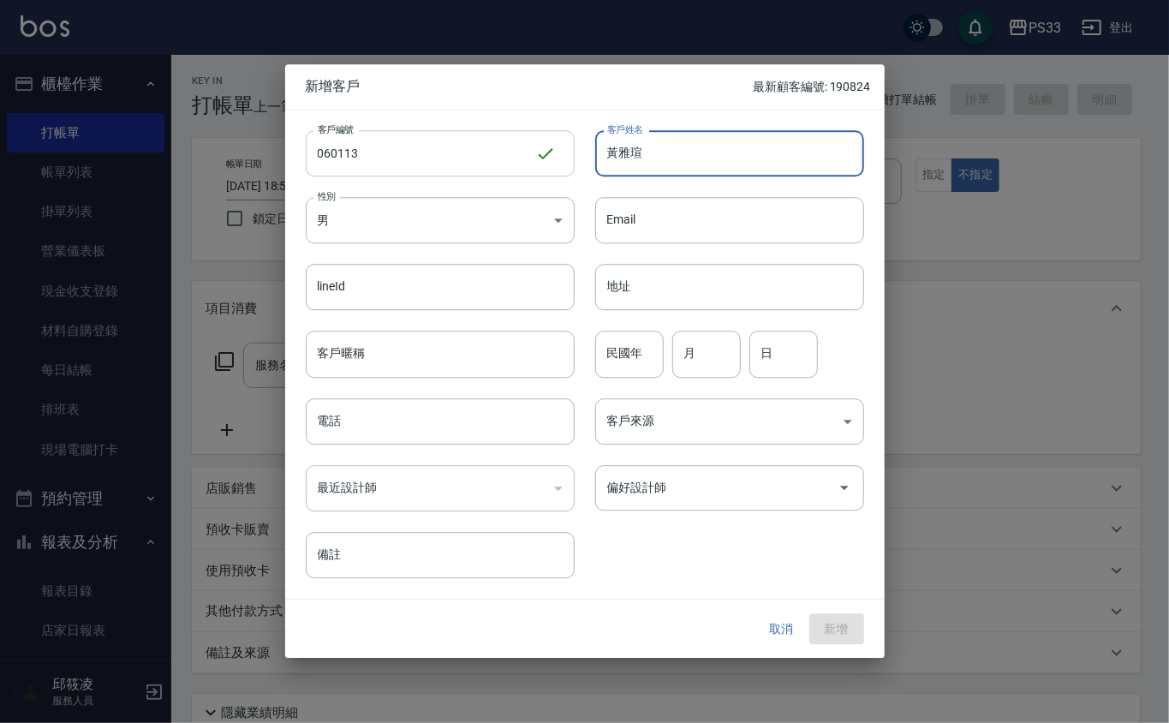
type input "黃雅瑄"
type input "83"
type input "1"
type input "13"
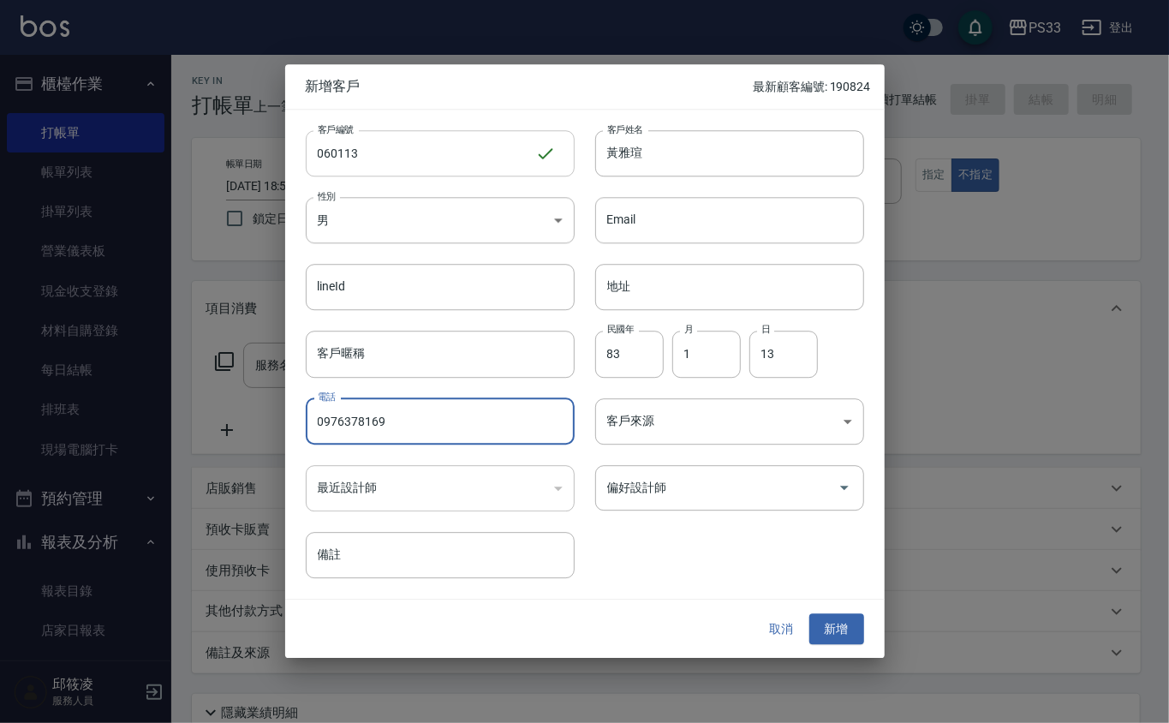
type input "0976378169"
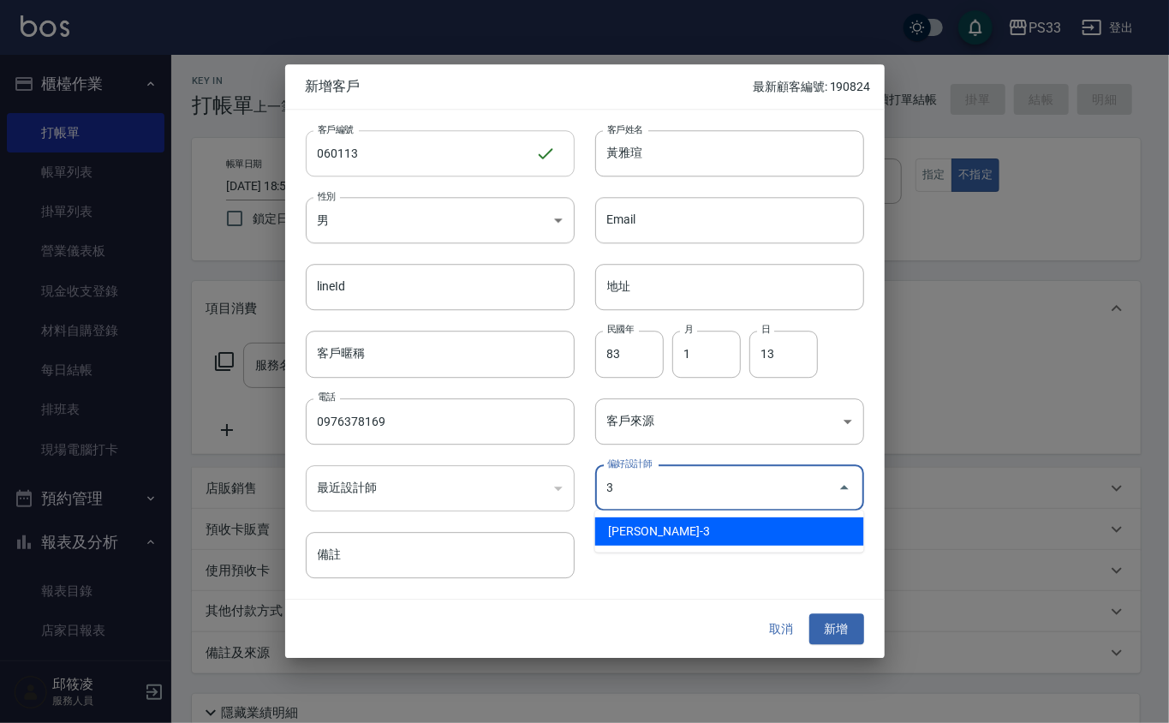
type input "[PERSON_NAME]"
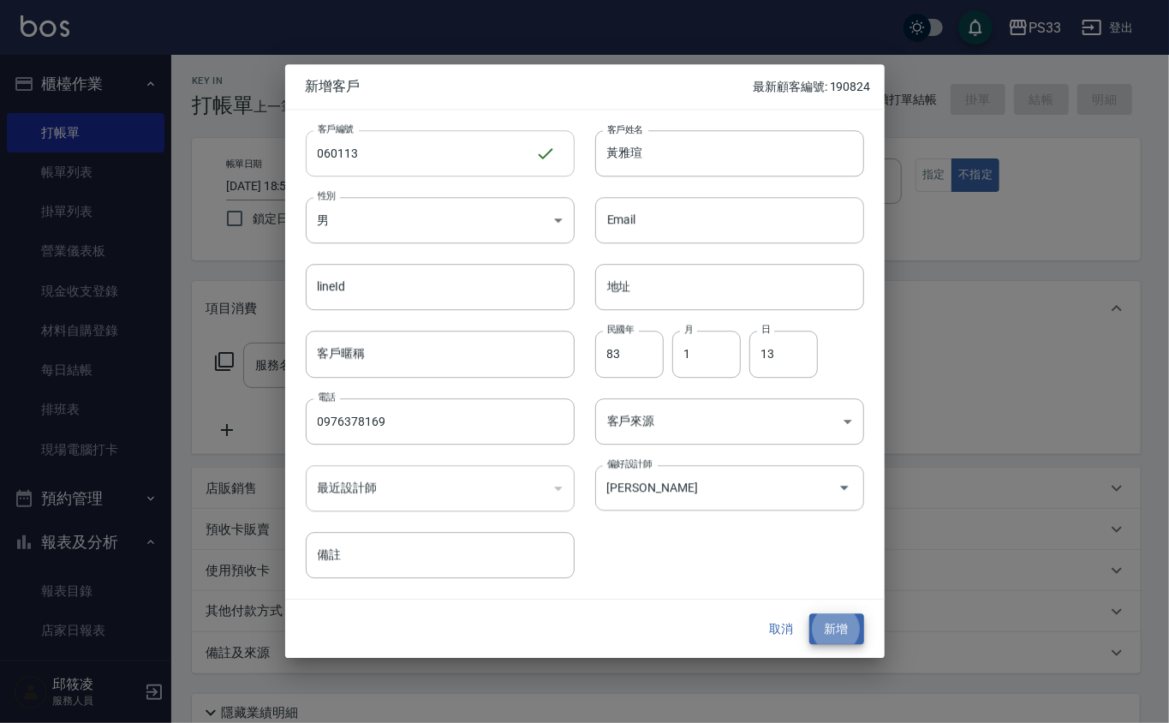
click at [810, 613] on button "新增" at bounding box center [837, 629] width 55 height 32
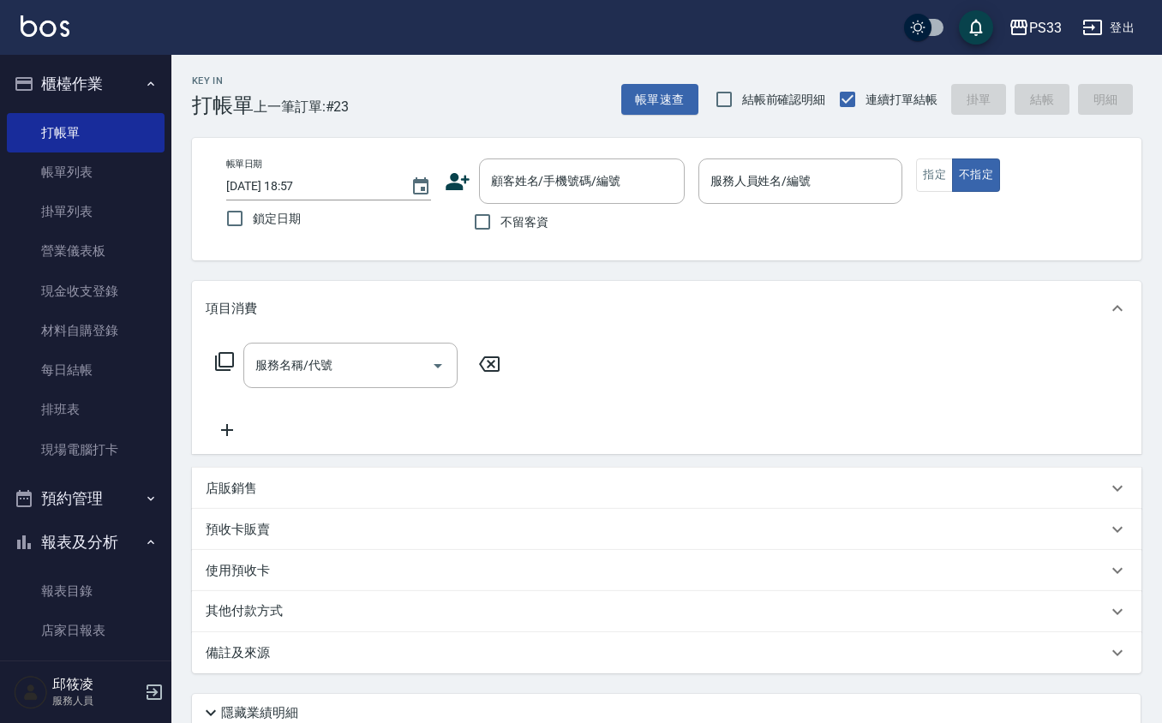
click at [452, 185] on icon at bounding box center [458, 181] width 24 height 17
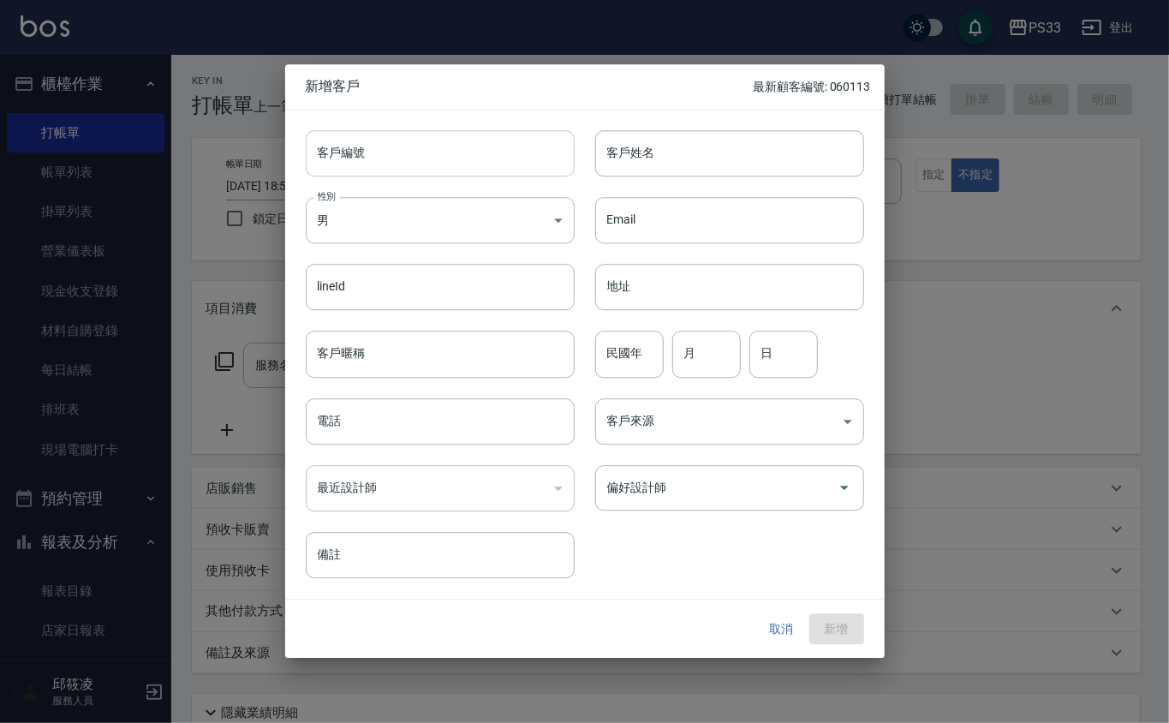
drag, startPoint x: 452, startPoint y: 185, endPoint x: 457, endPoint y: 159, distance: 26.1
click at [457, 159] on input "客戶編號" at bounding box center [440, 153] width 269 height 46
type input "090312"
type input "王宥華"
type input "56"
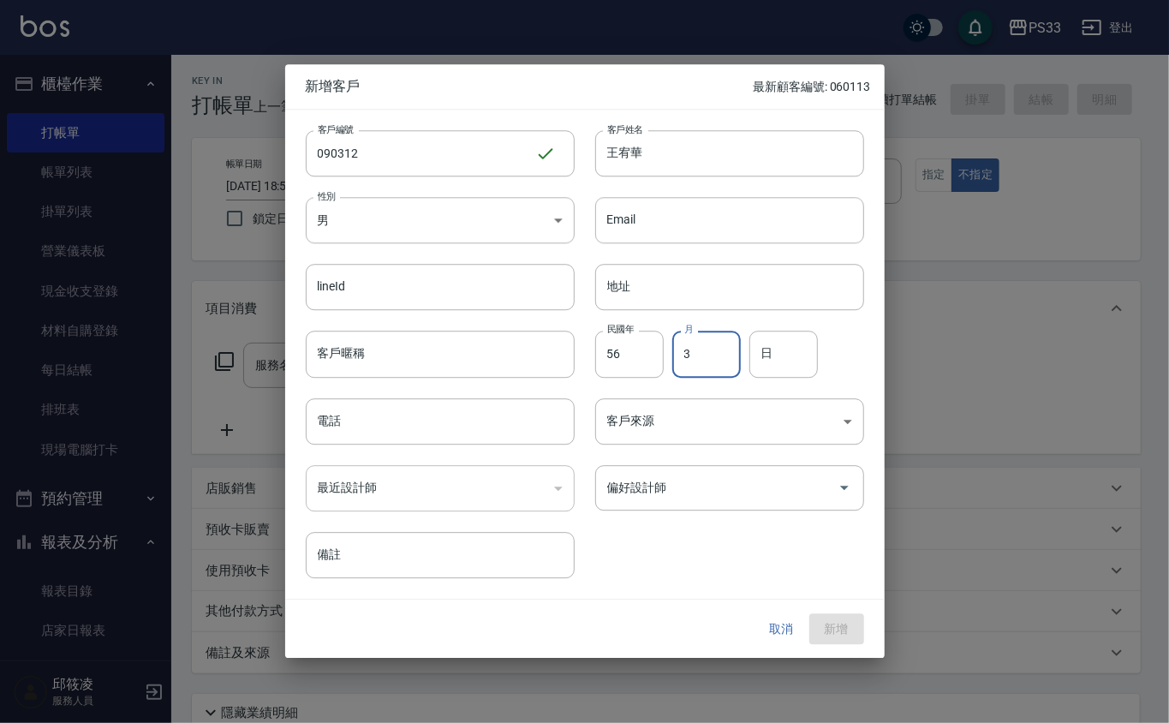
type input "3"
type input "12"
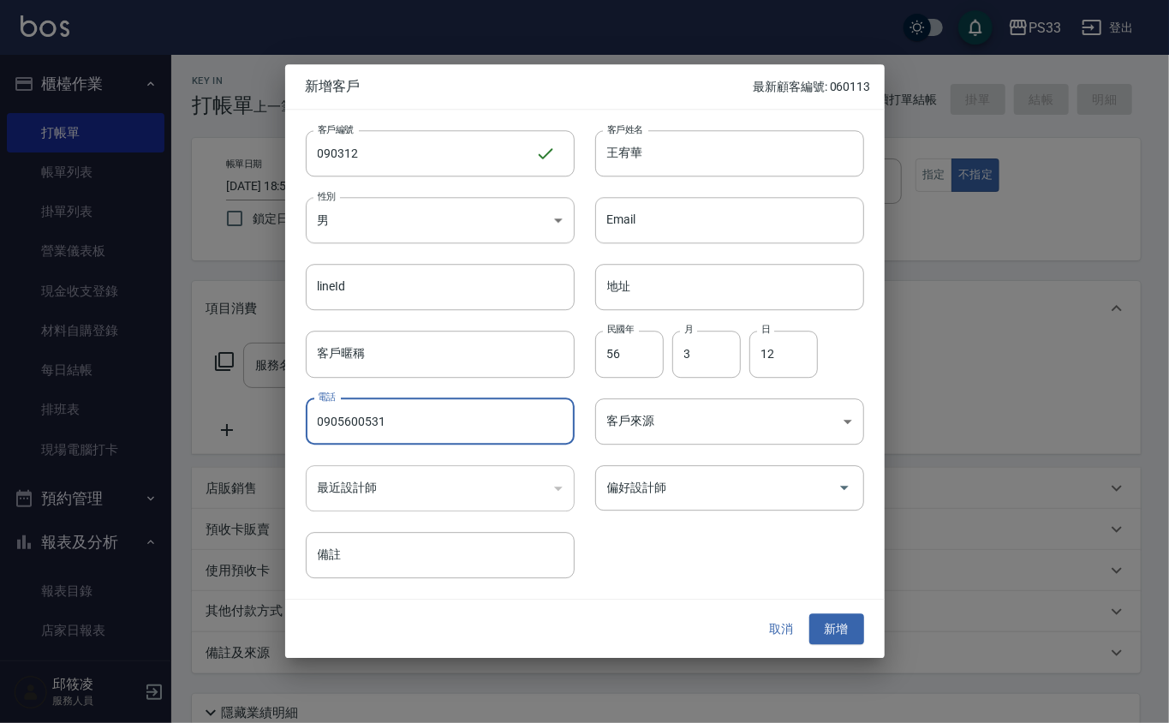
type input "0905600531"
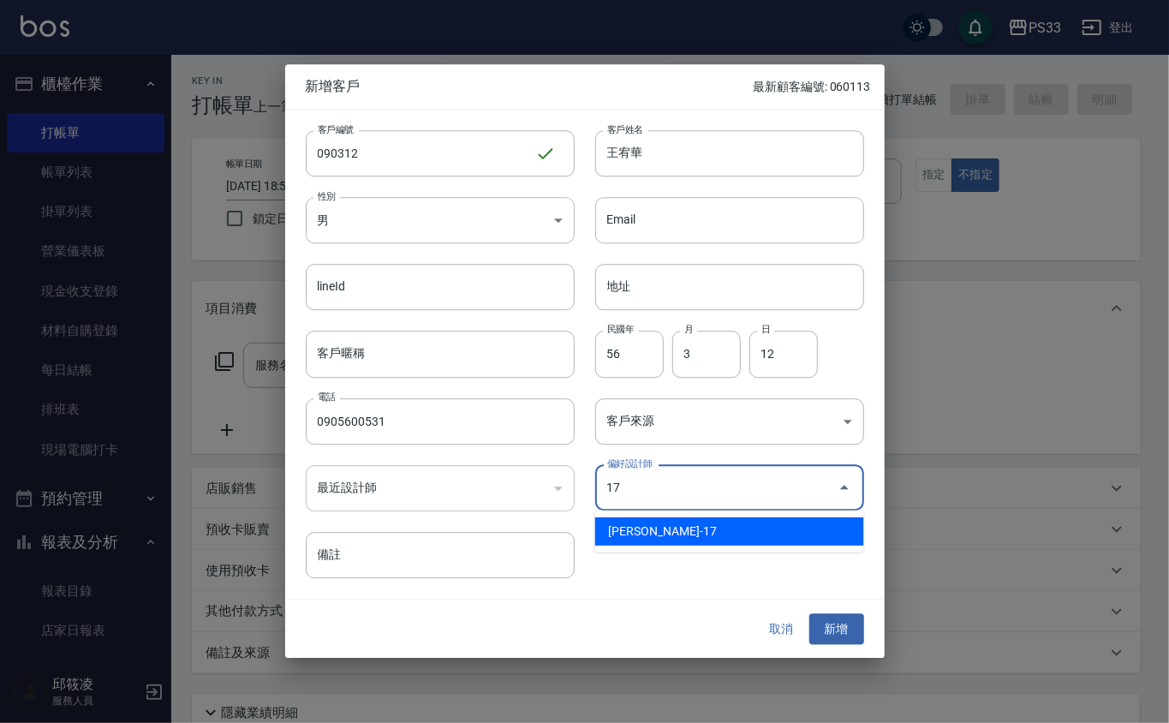
type input "張嘉珮"
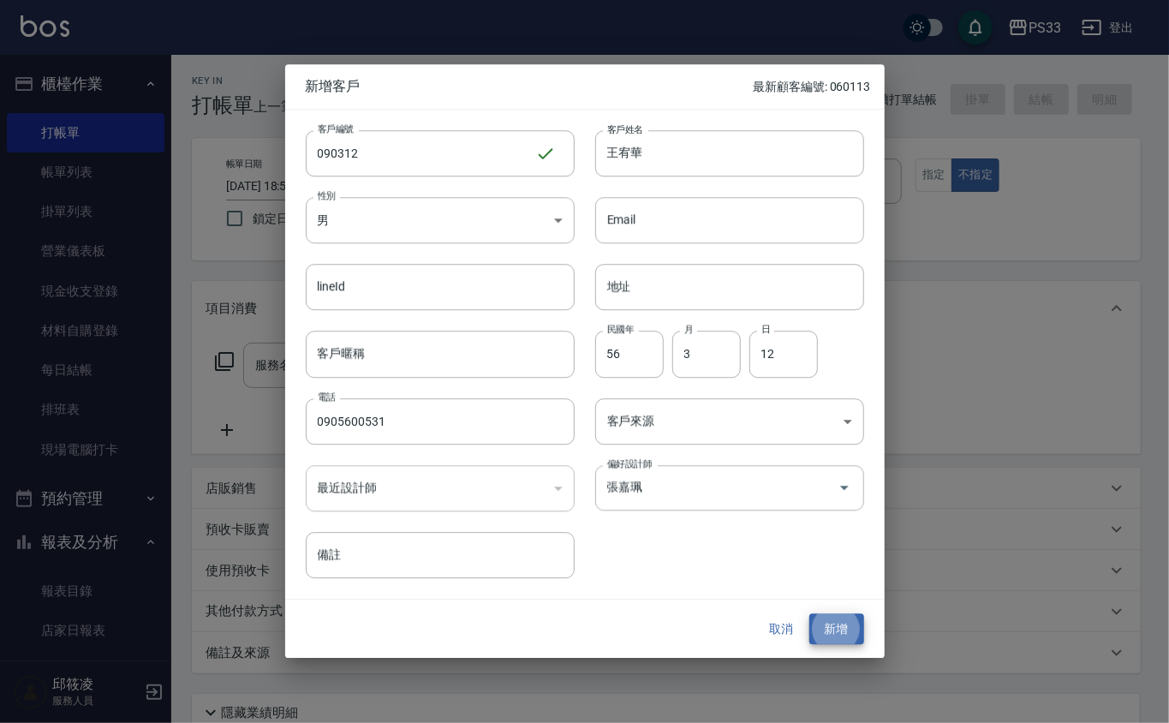
click at [810, 613] on button "新增" at bounding box center [837, 629] width 55 height 32
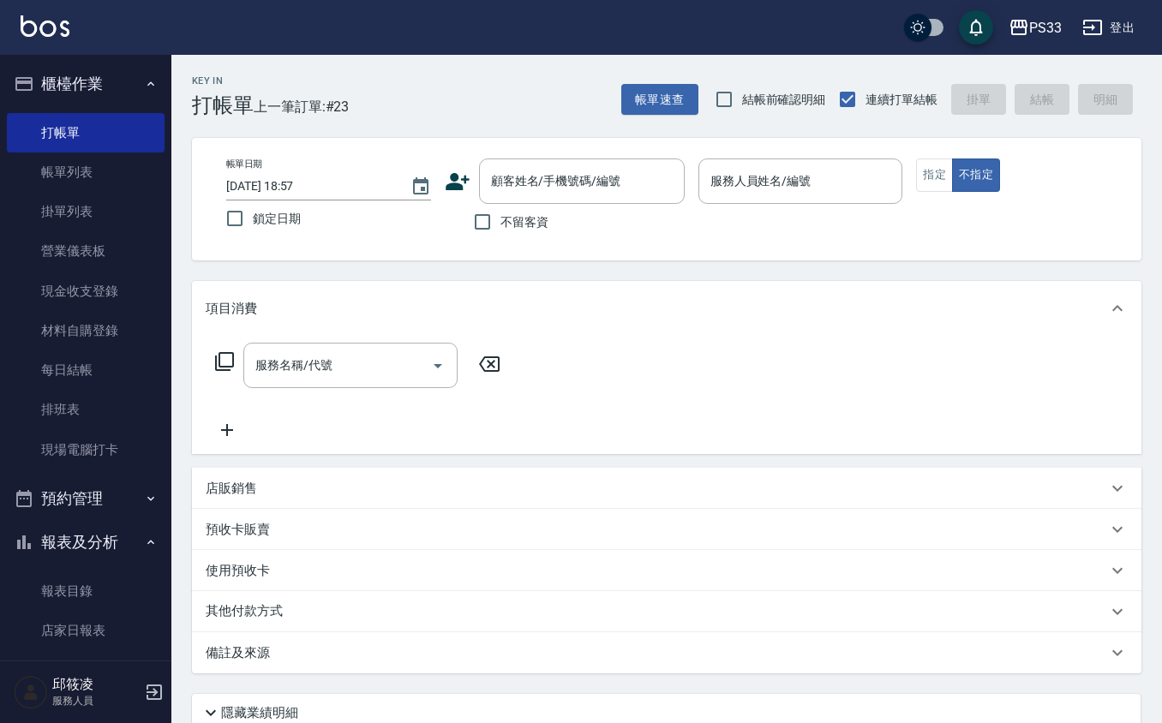
click at [457, 170] on icon at bounding box center [458, 182] width 26 height 26
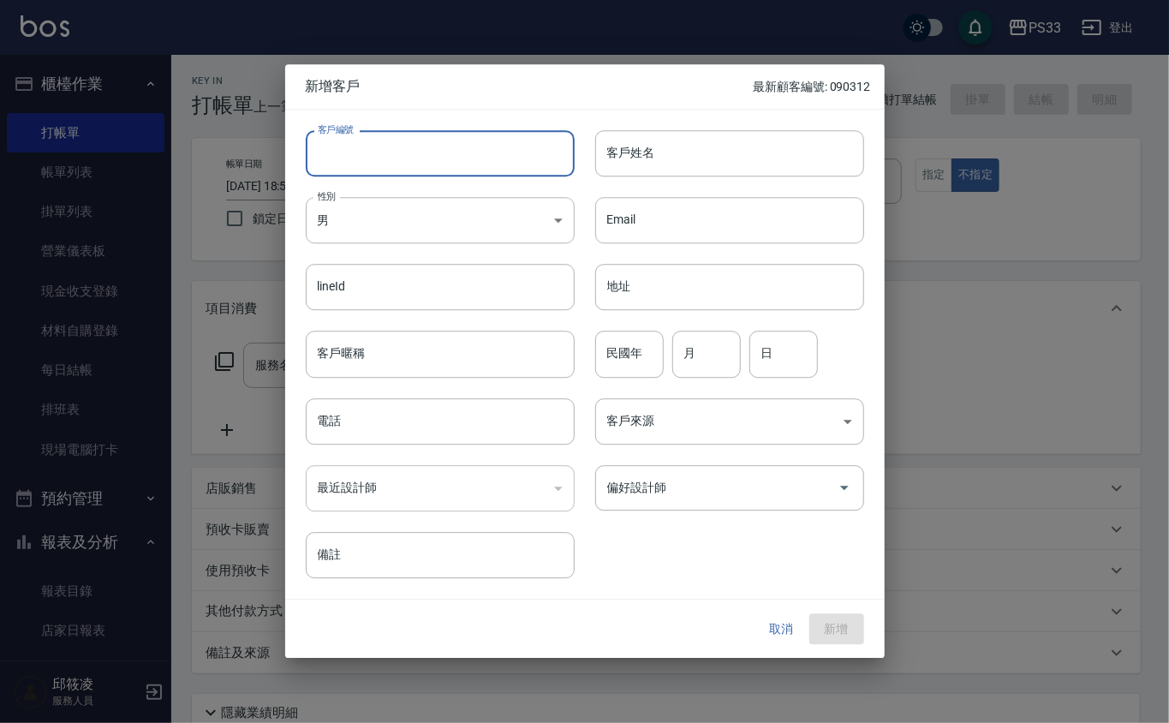
click at [463, 154] on input "客戶編號" at bounding box center [440, 153] width 269 height 46
type input "221121"
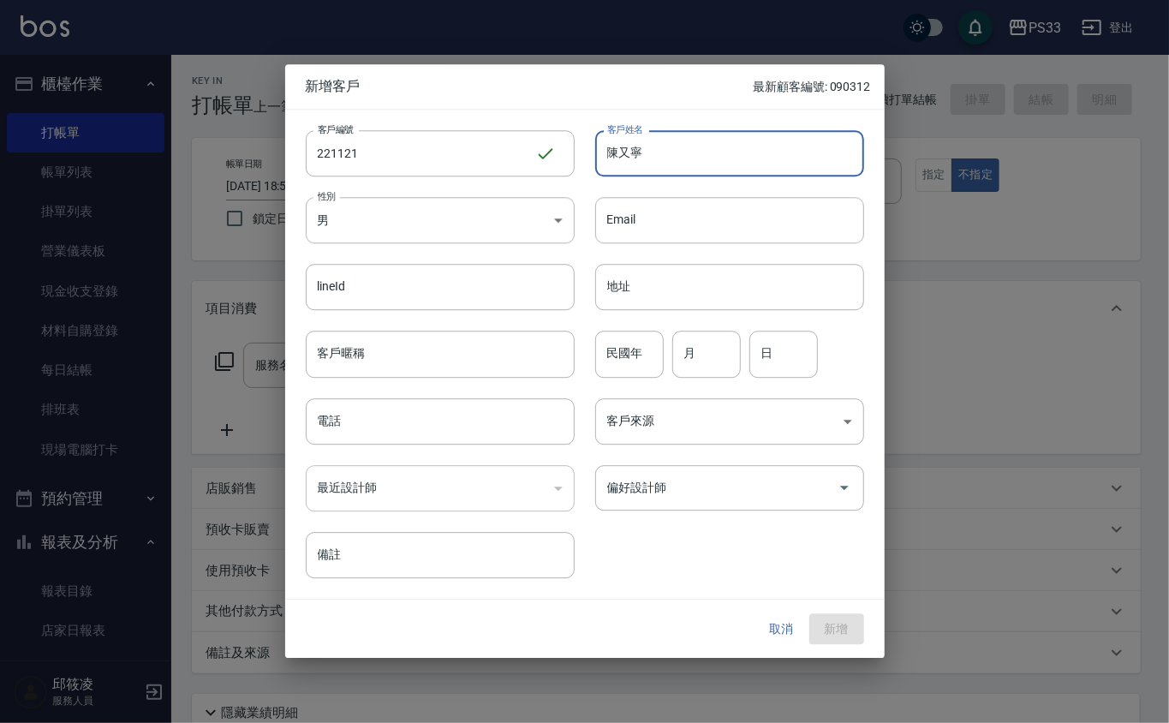
type input "陳又寧"
type input "100"
type input "11"
type input "21"
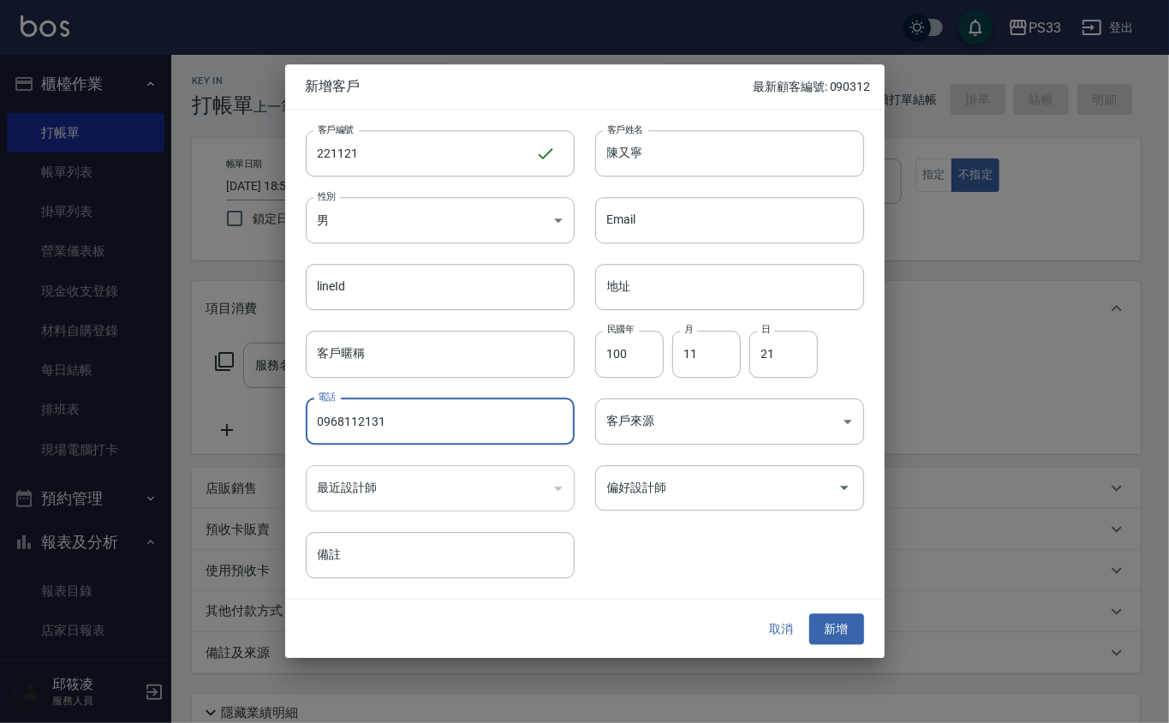
type input "0968112131"
click at [810, 613] on button "新增" at bounding box center [837, 629] width 55 height 32
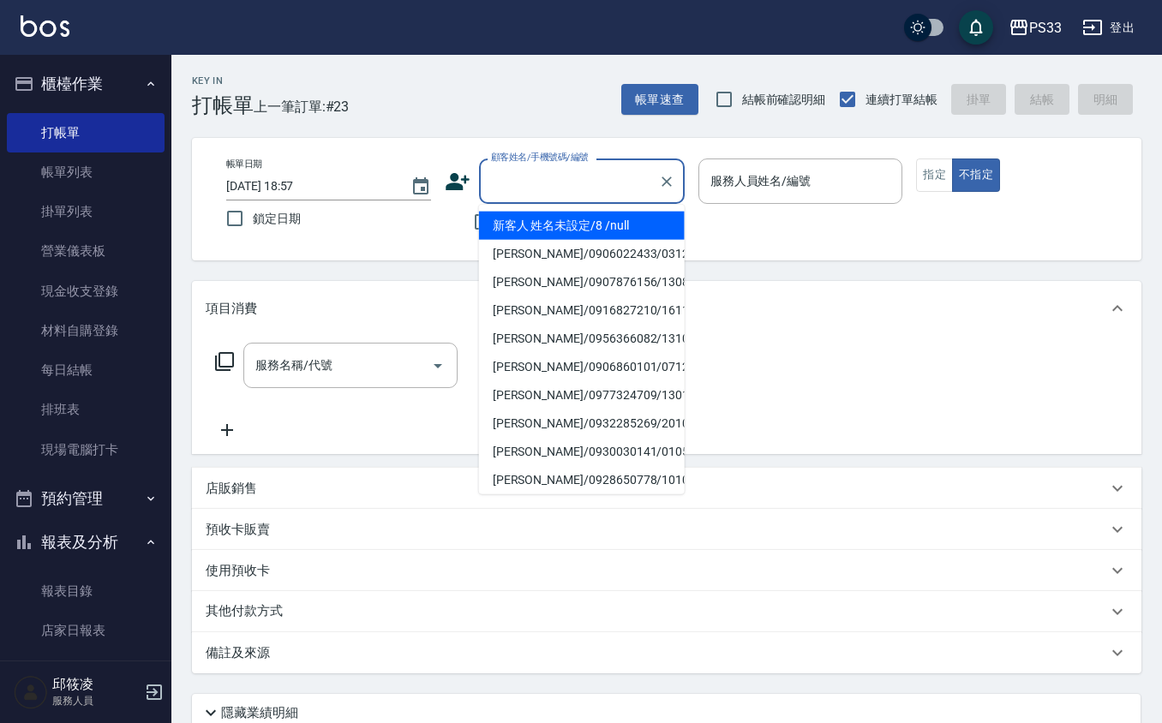
click at [514, 192] on input "顧客姓名/手機號碼/編號" at bounding box center [569, 181] width 164 height 30
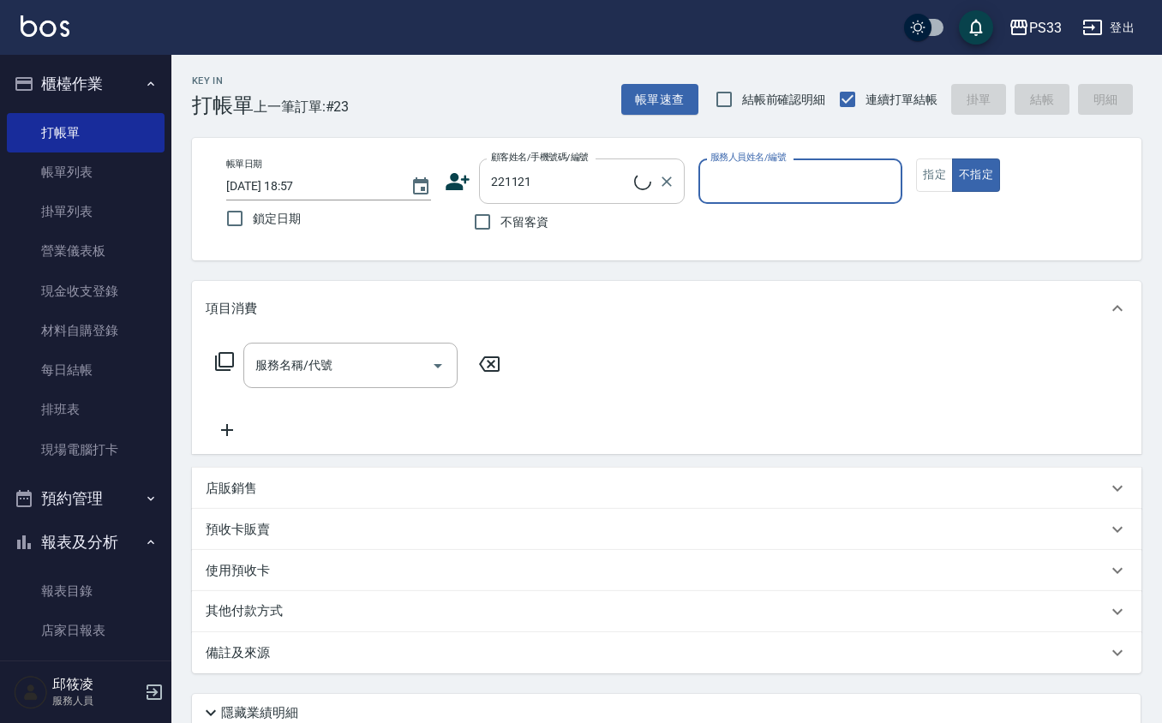
type input "[PERSON_NAME]/0968112131/221121"
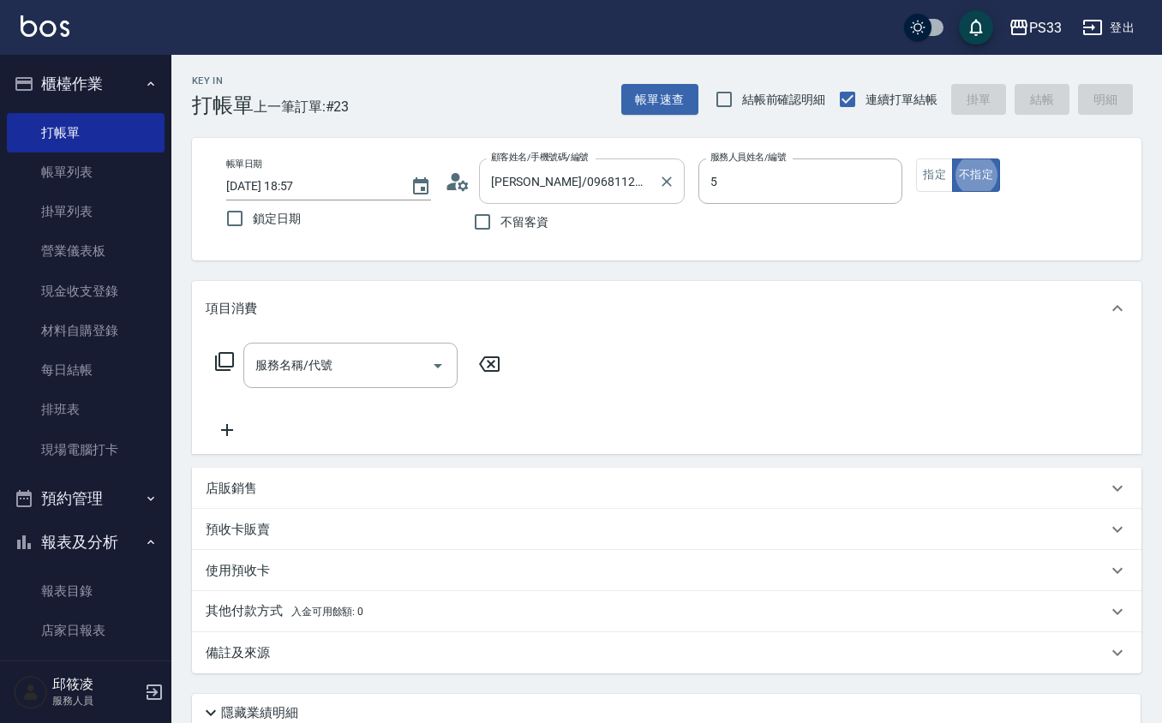
type input "書宜-5"
type button "false"
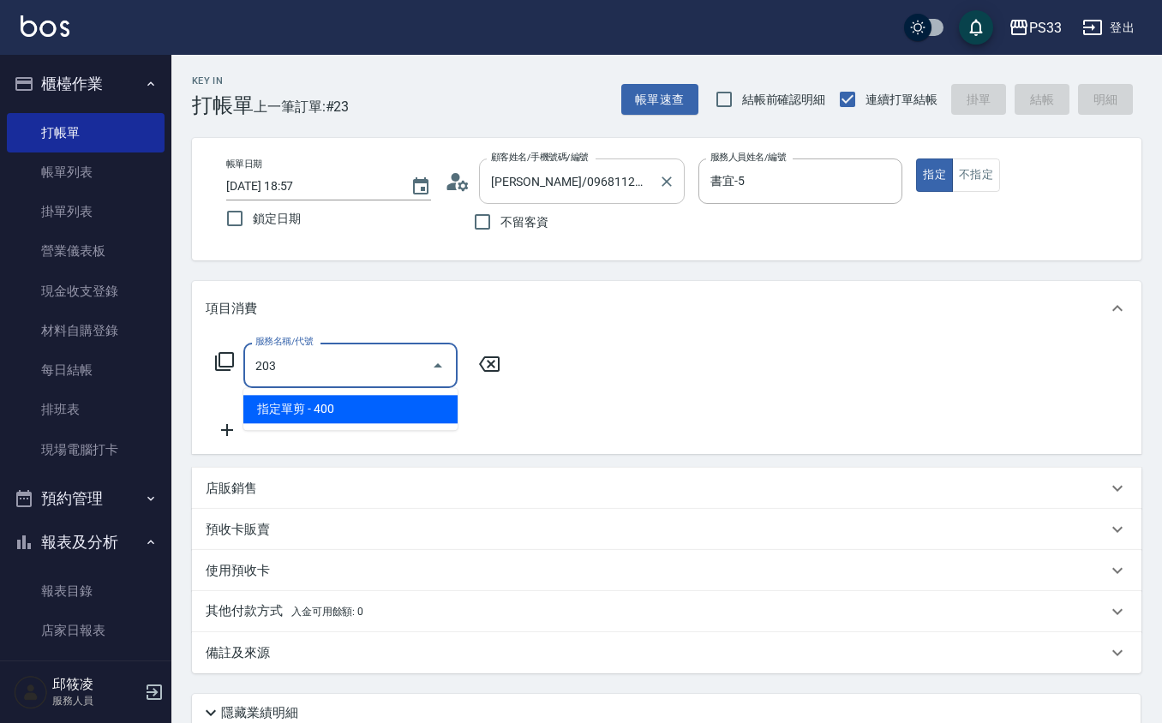
type input "指定單剪(203)"
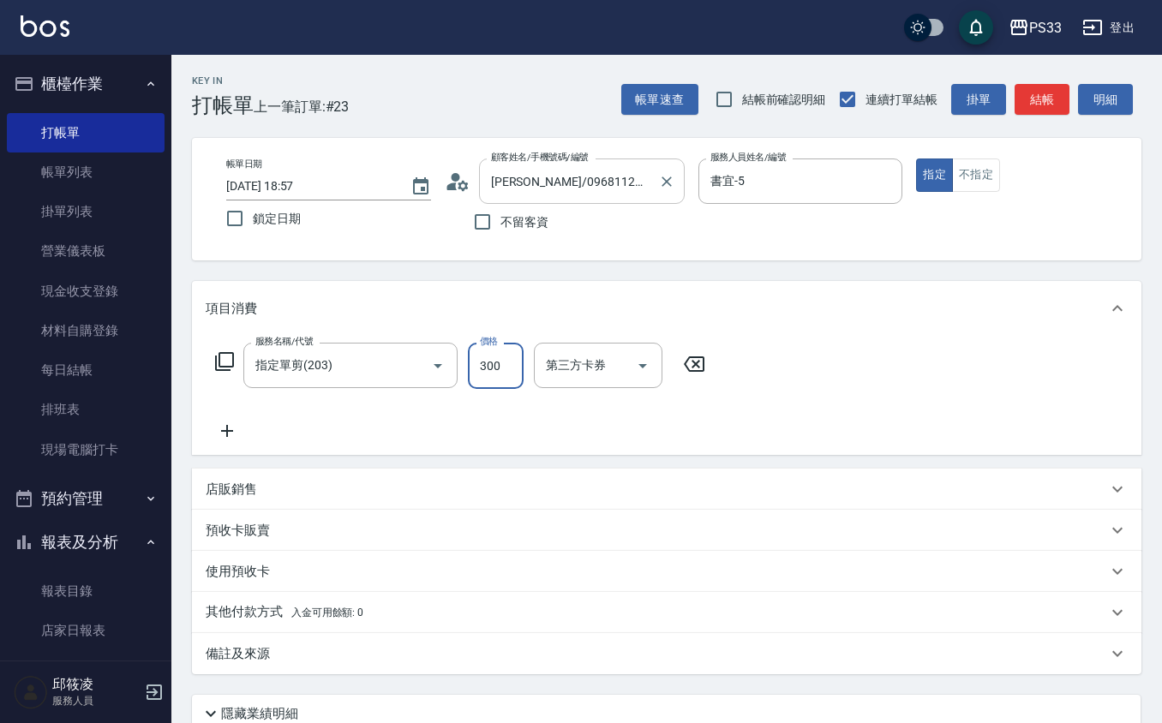
type input "300"
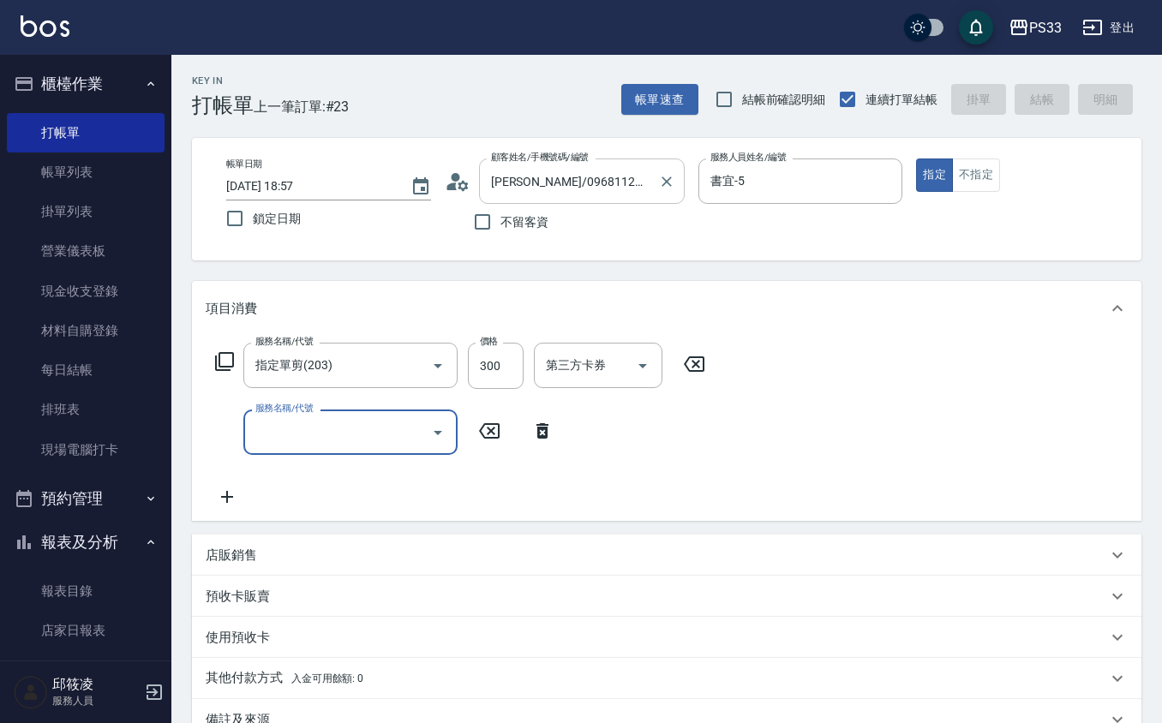
type input "[DATE] 19:14"
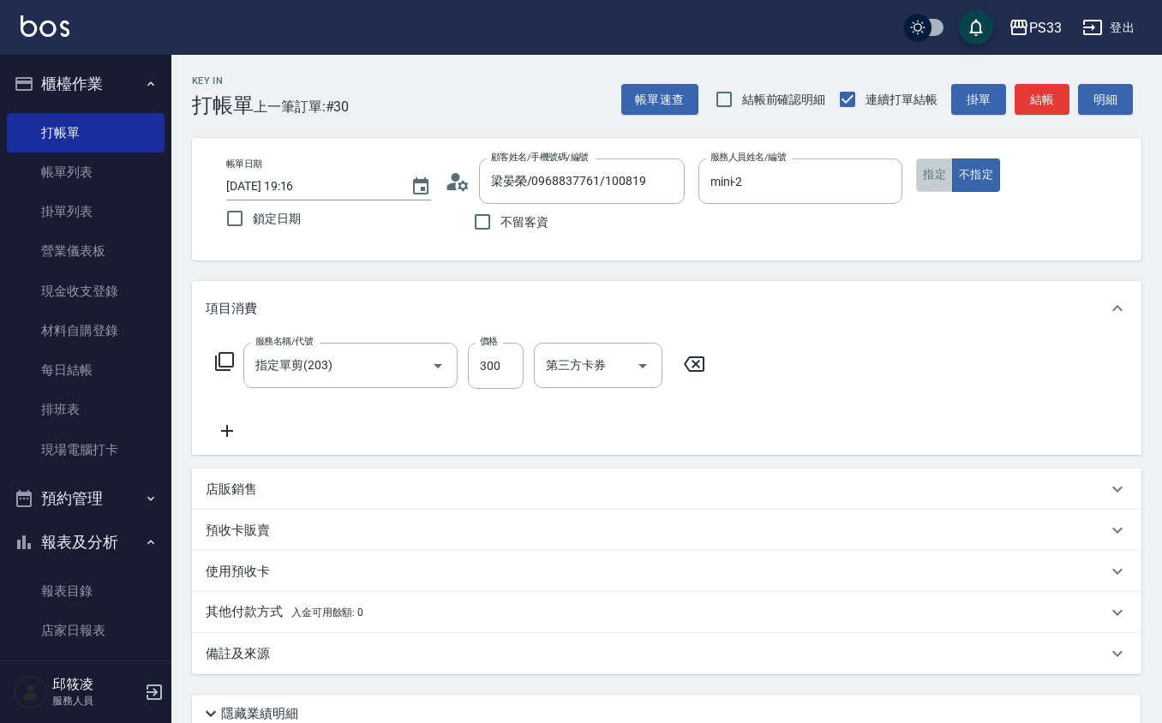
click at [933, 187] on button "指定" at bounding box center [934, 174] width 37 height 33
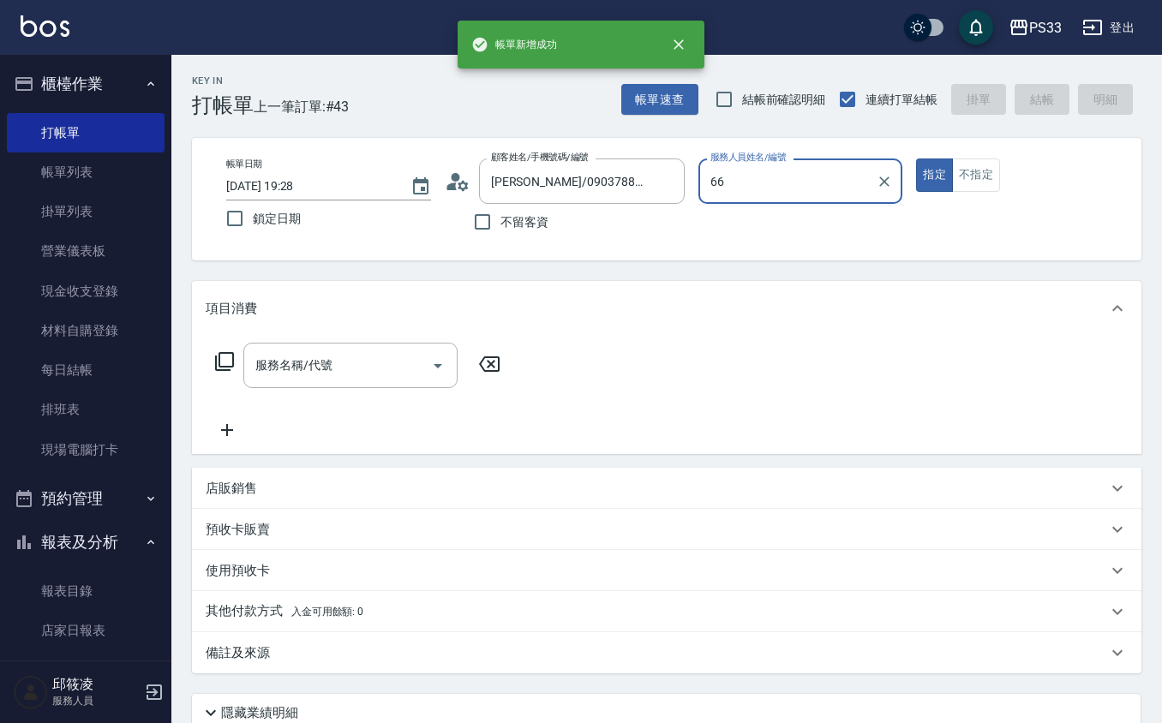
click at [916, 158] on button "指定" at bounding box center [934, 174] width 37 height 33
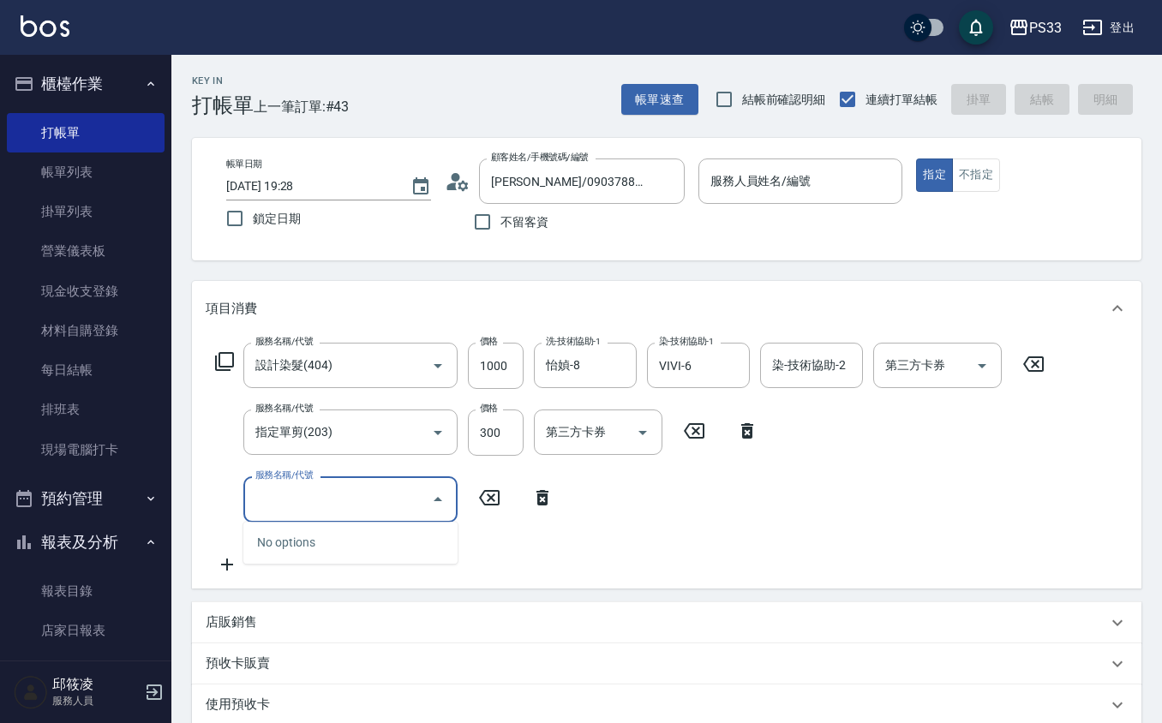
click at [533, 519] on div "服務名稱/代號 服務名稱/代號" at bounding box center [385, 498] width 358 height 45
drag, startPoint x: 533, startPoint y: 500, endPoint x: 541, endPoint y: 493, distance: 11.0
click at [535, 500] on icon at bounding box center [542, 497] width 43 height 21
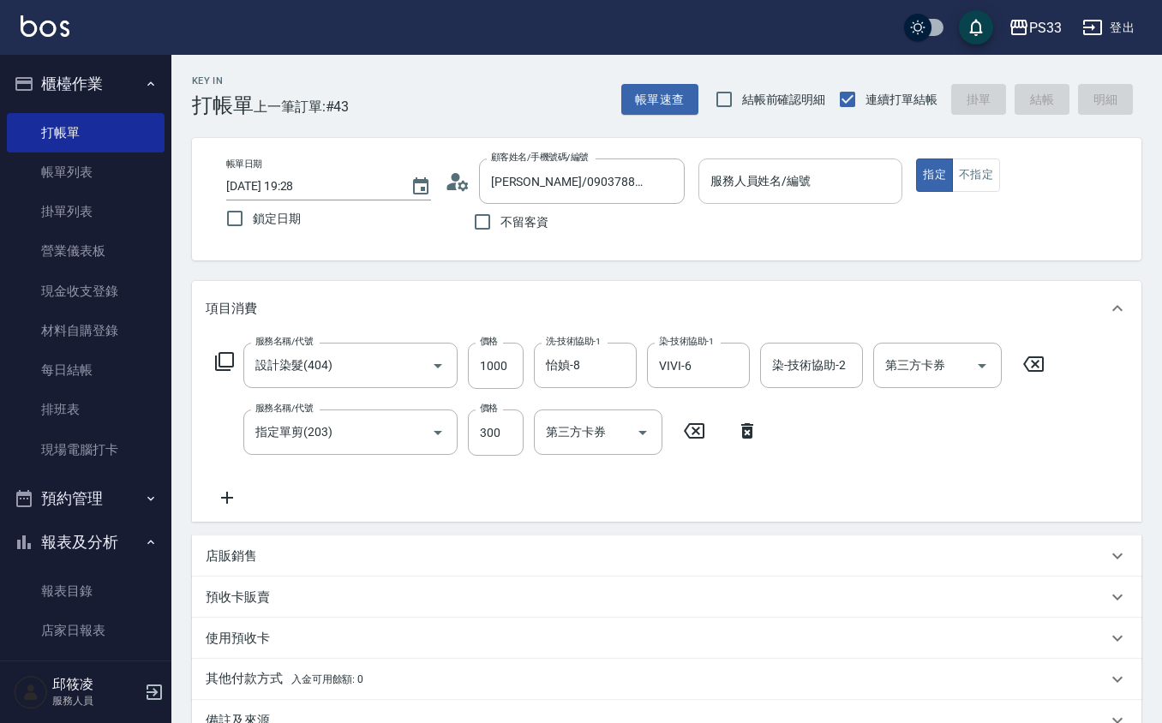
click at [745, 197] on div "服務人員姓名/編號" at bounding box center [800, 180] width 205 height 45
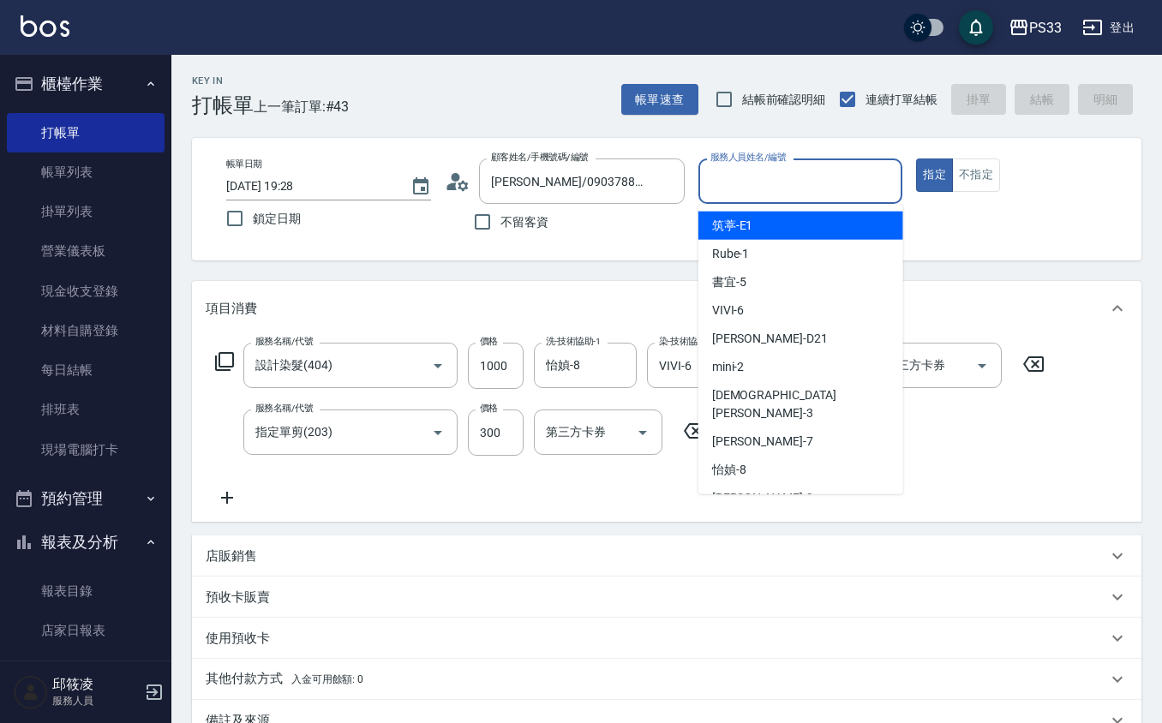
click at [759, 183] on input "服務人員姓名/編號" at bounding box center [800, 181] width 189 height 30
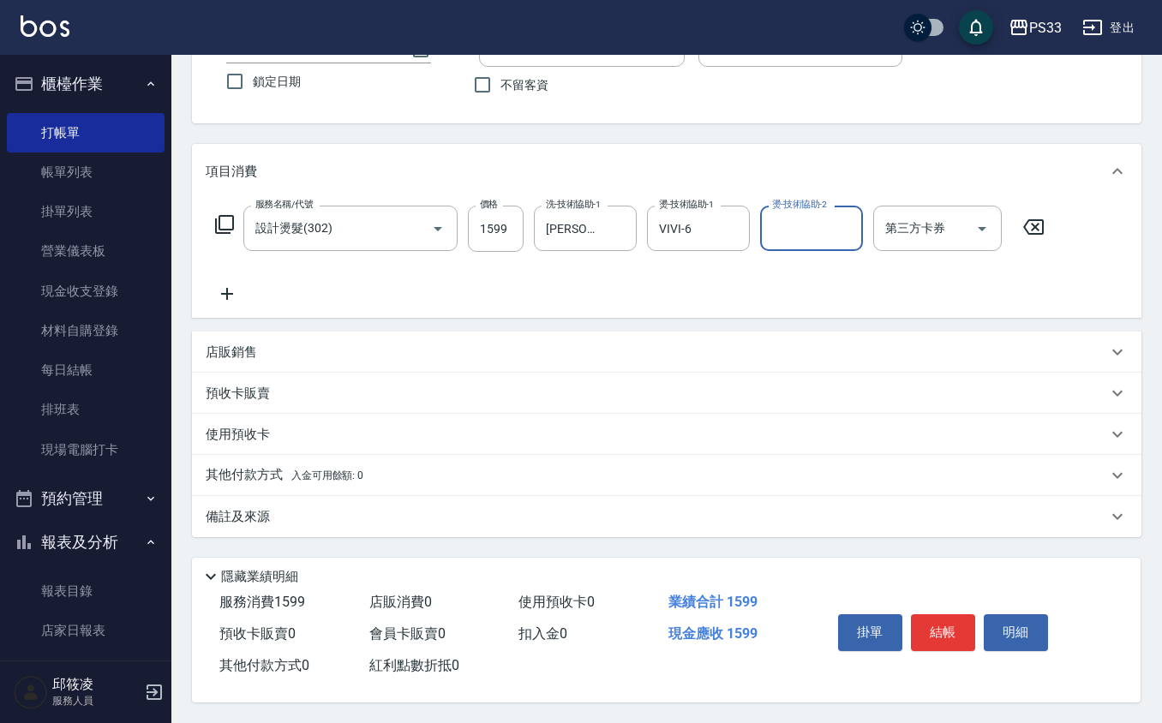
scroll to position [141, 0]
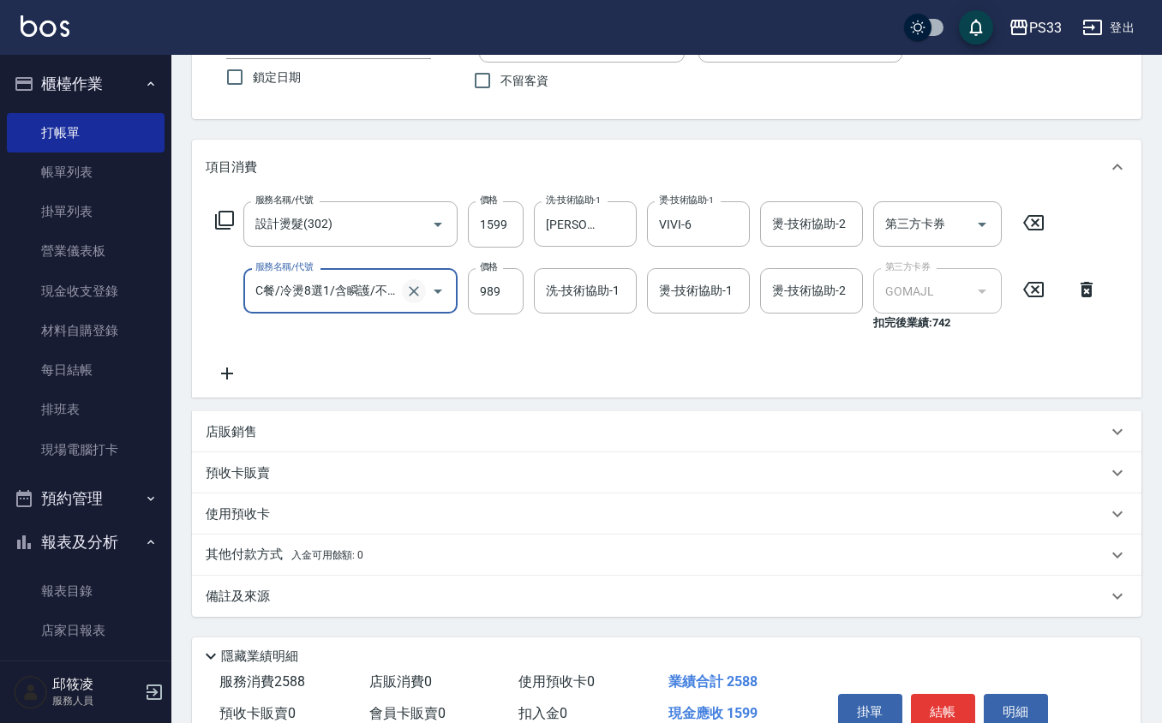
click at [416, 295] on icon "Clear" at bounding box center [413, 291] width 17 height 17
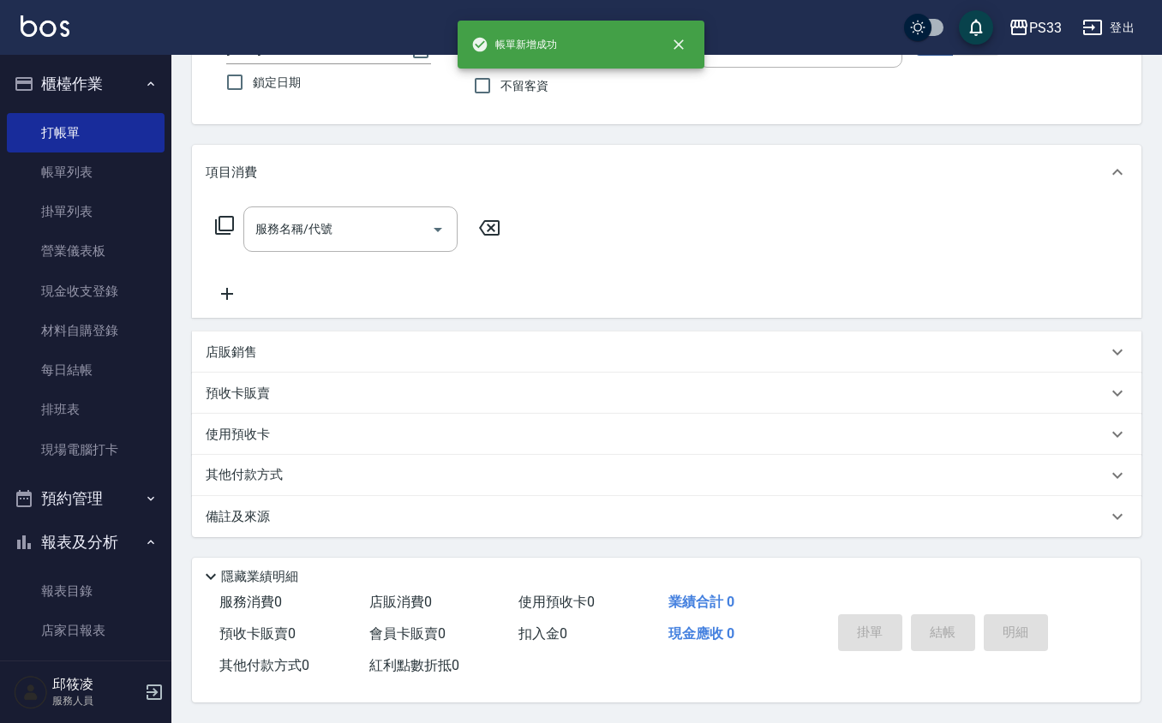
scroll to position [0, 0]
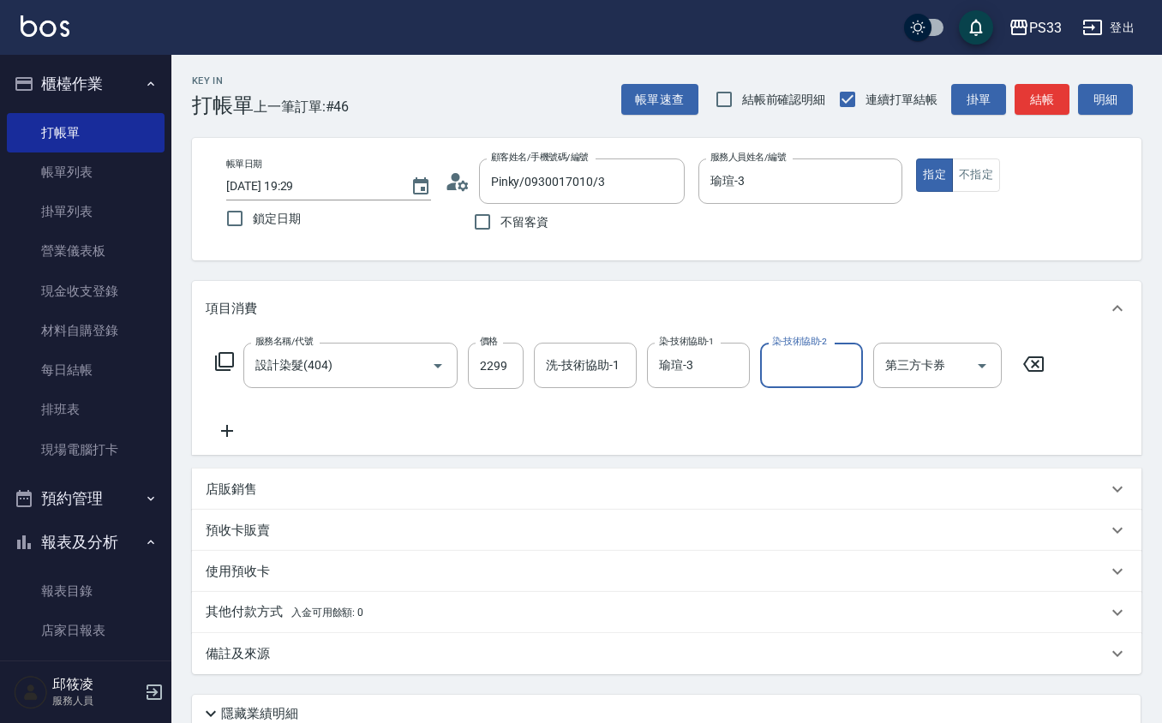
click at [583, 362] on input "洗-技術協助-1" at bounding box center [584, 365] width 87 height 30
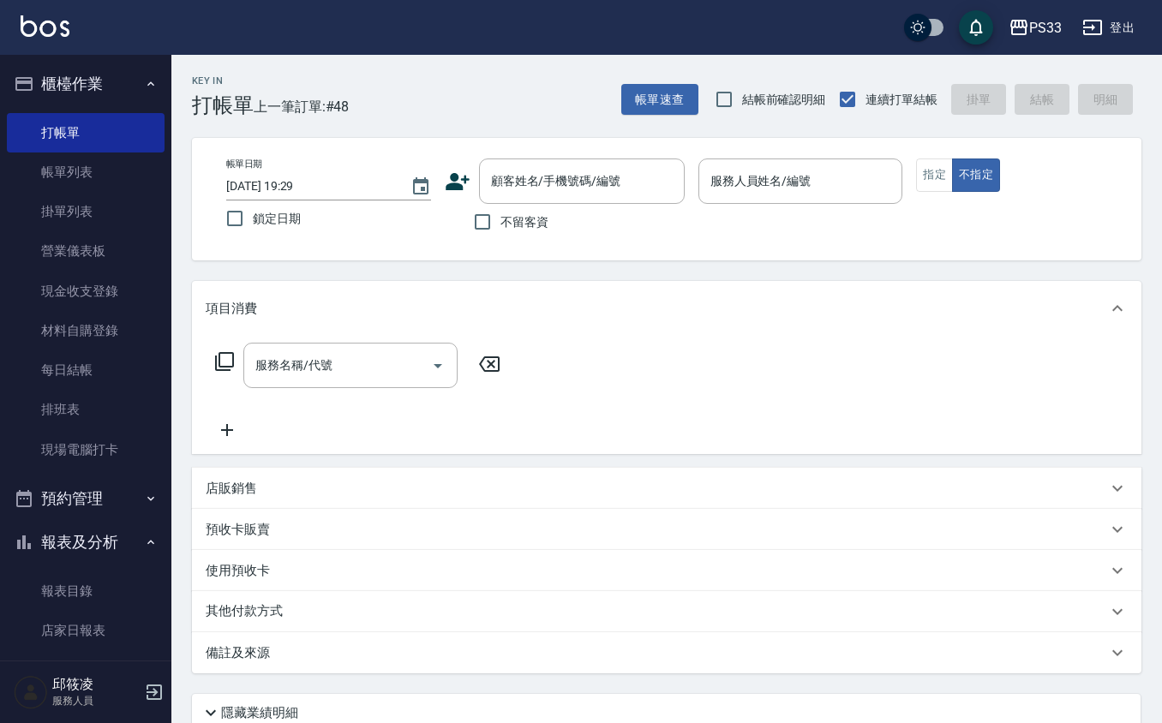
click at [449, 171] on icon at bounding box center [458, 182] width 26 height 26
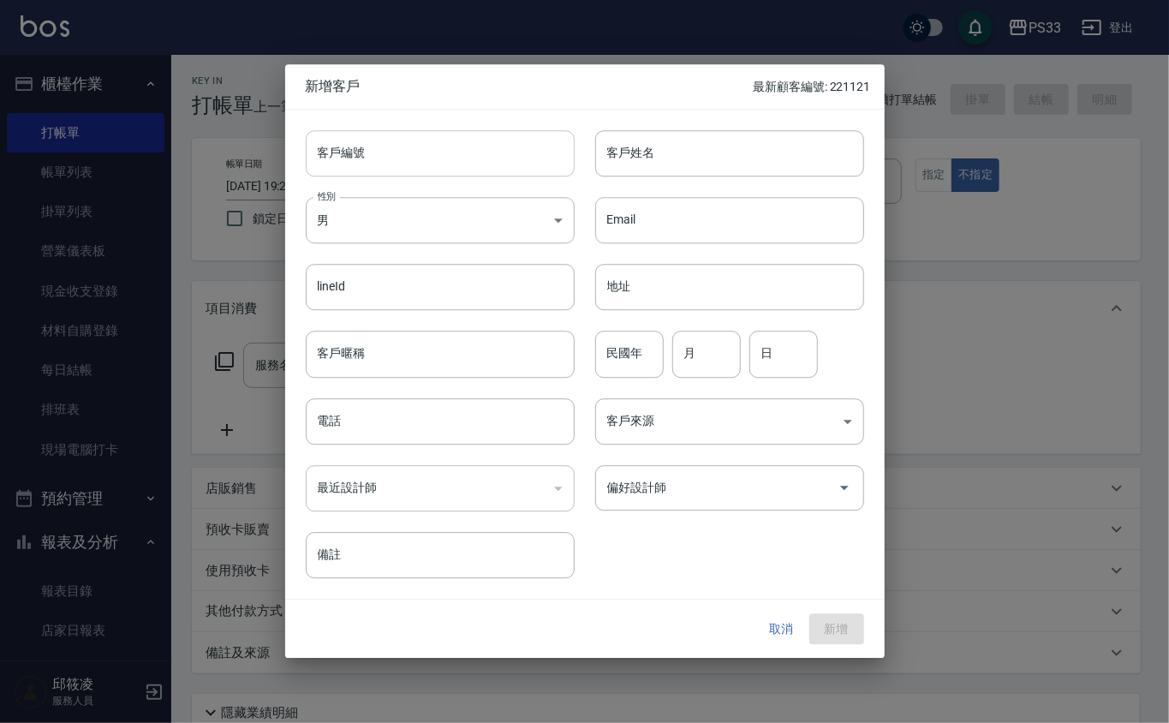
click at [459, 169] on input "客戶編號" at bounding box center [440, 153] width 269 height 46
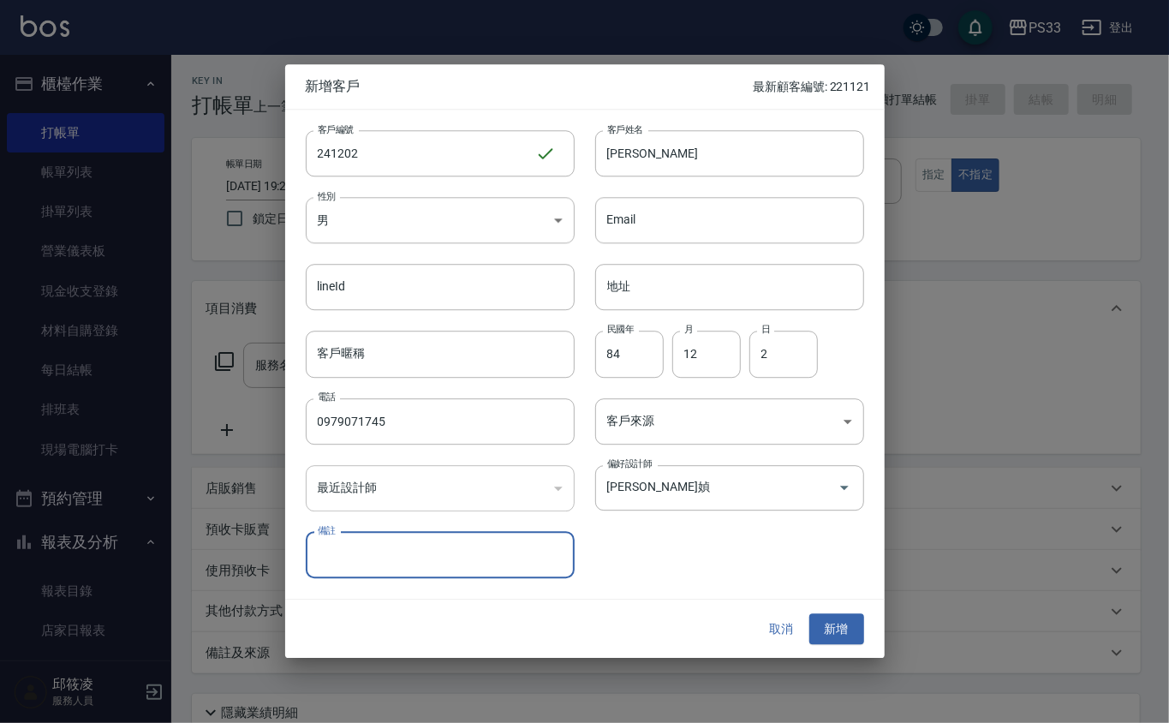
click at [810, 613] on button "新增" at bounding box center [837, 629] width 55 height 32
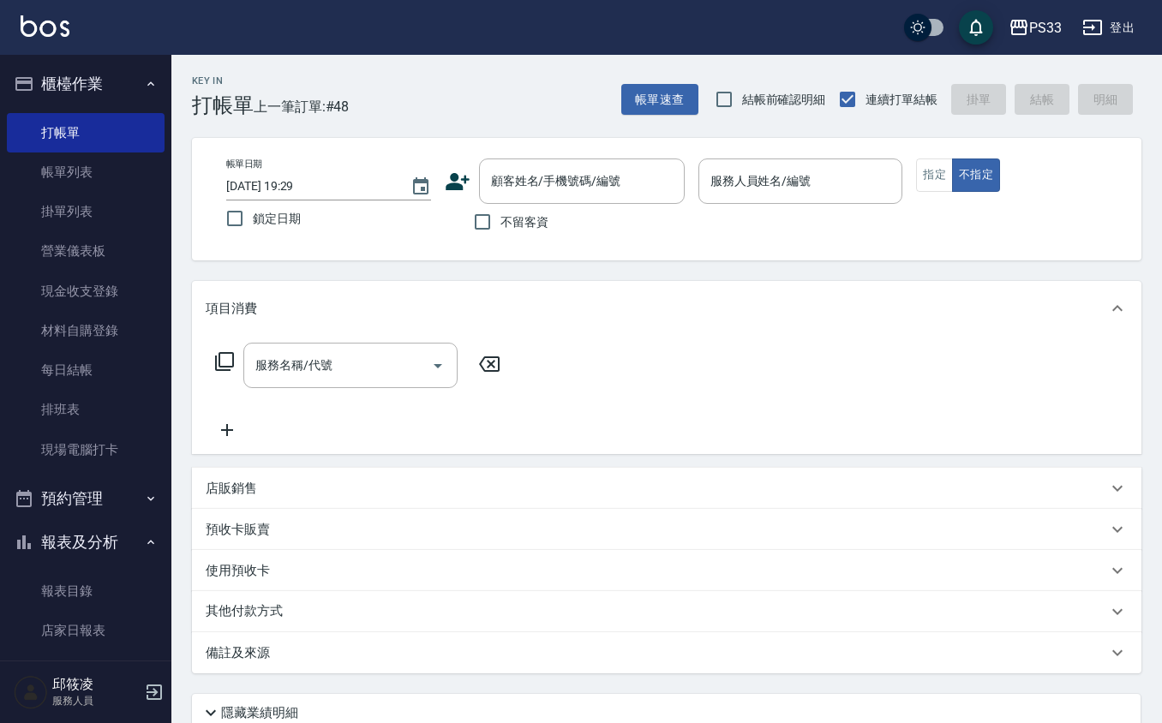
click at [461, 178] on icon at bounding box center [458, 181] width 24 height 17
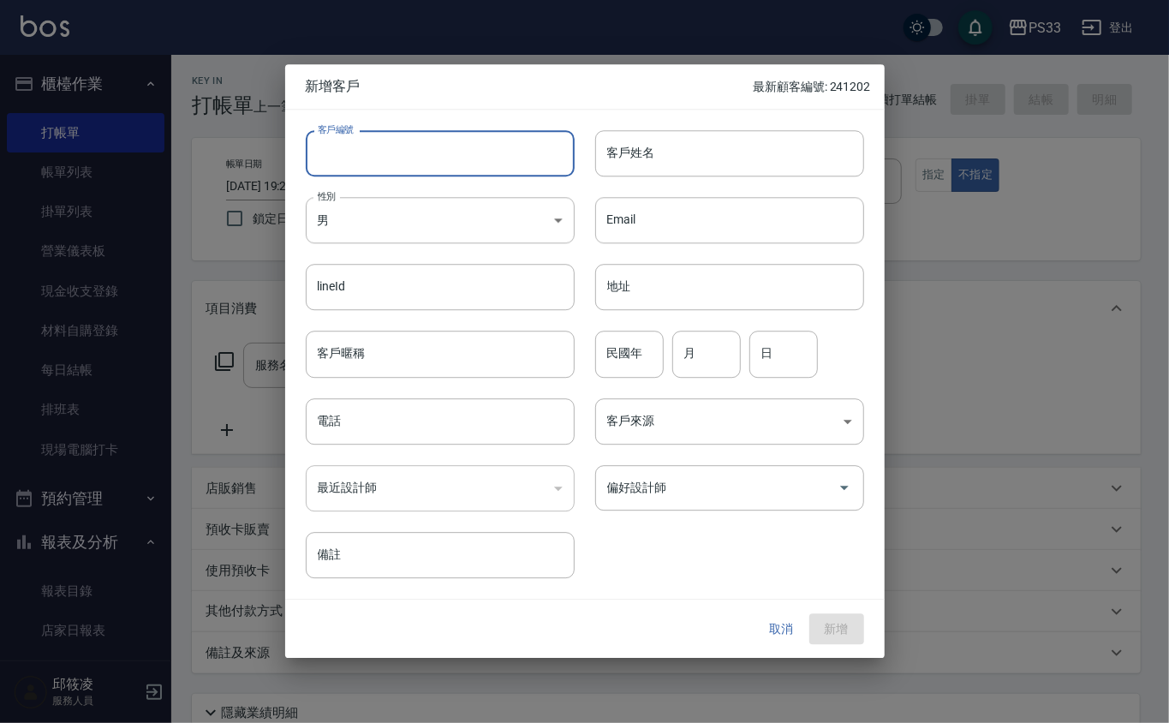
click at [418, 156] on input "客戶編號" at bounding box center [440, 153] width 269 height 46
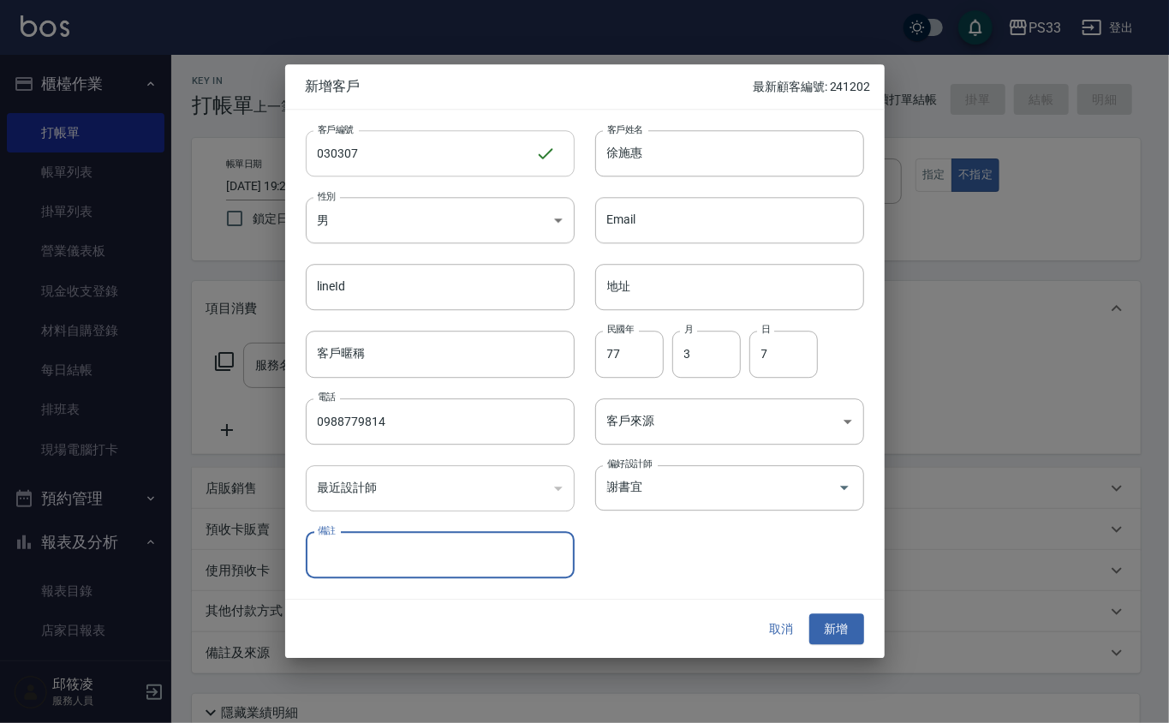
click at [810, 613] on button "新增" at bounding box center [837, 629] width 55 height 32
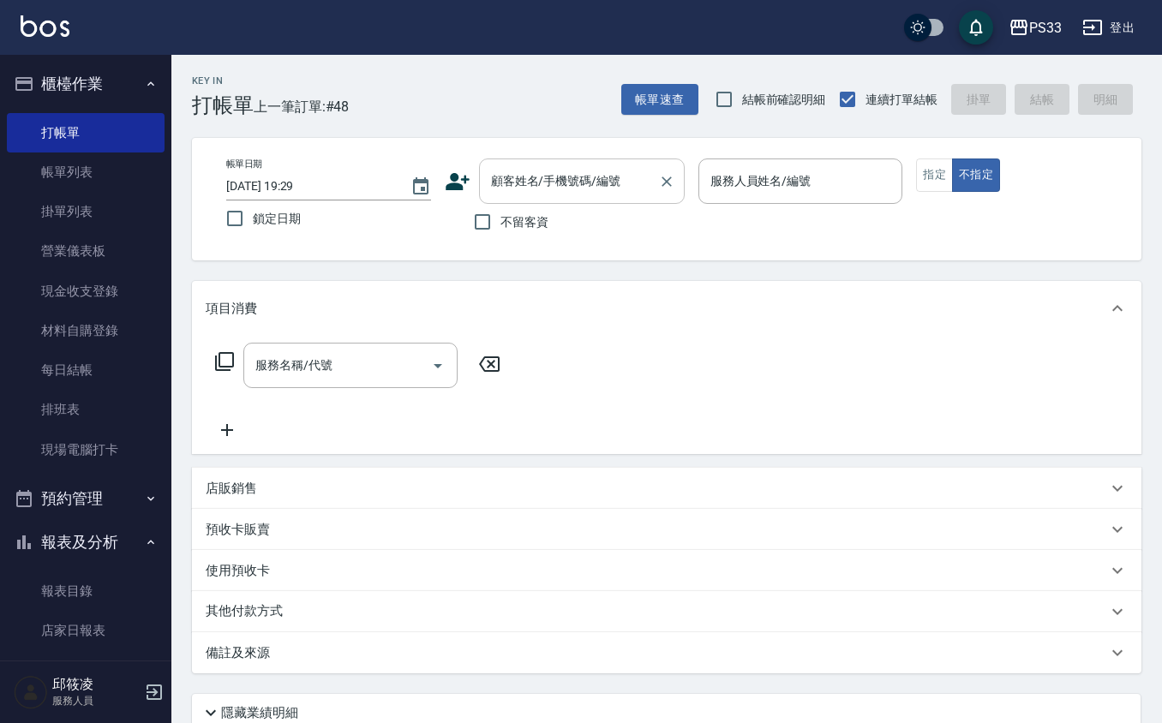
click at [559, 169] on input "顧客姓名/手機號碼/編號" at bounding box center [569, 181] width 164 height 30
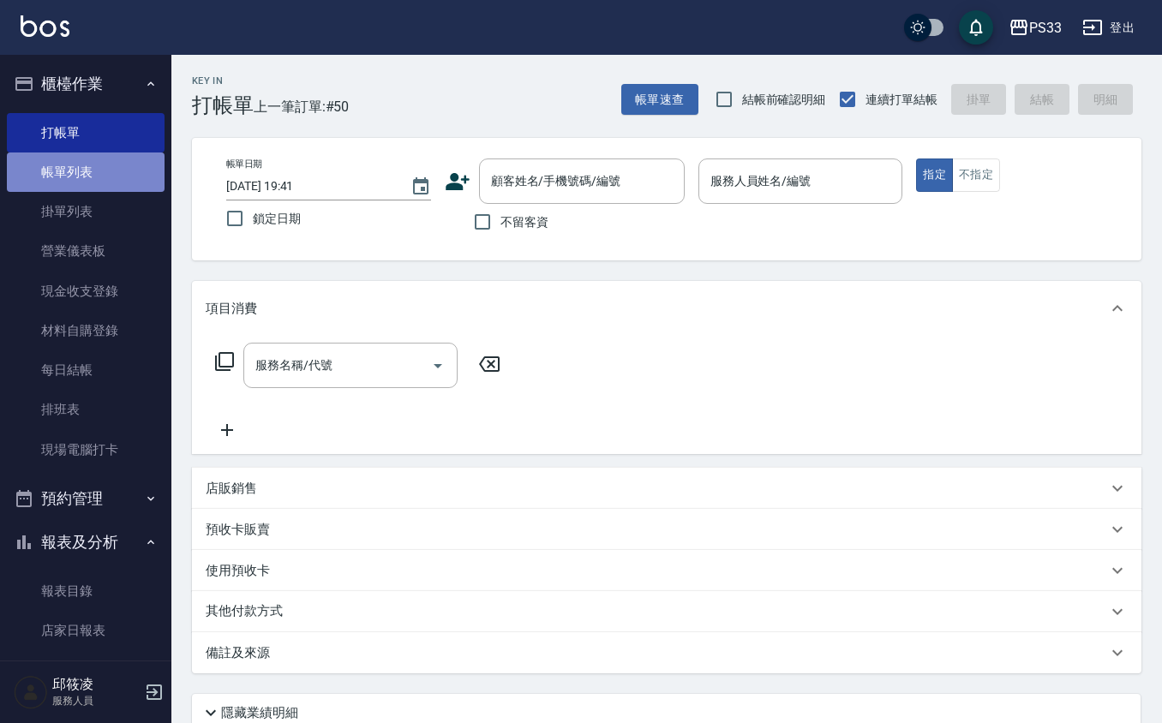
click at [97, 187] on link "帳單列表" at bounding box center [86, 171] width 158 height 39
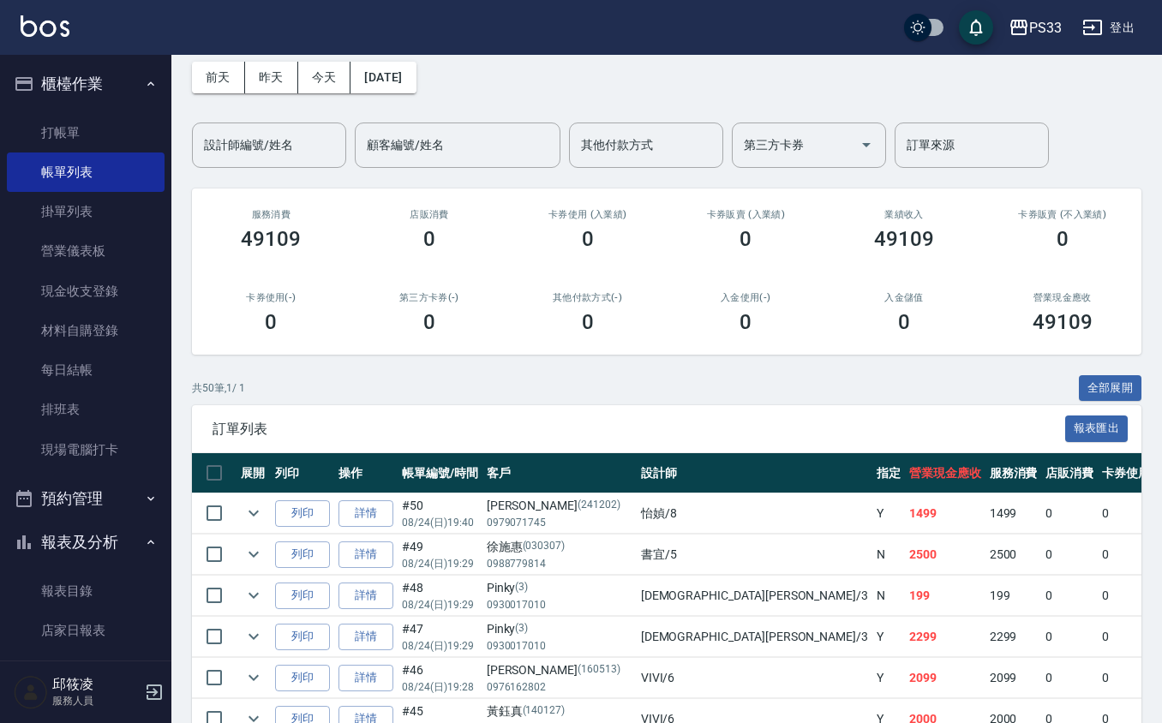
scroll to position [114, 0]
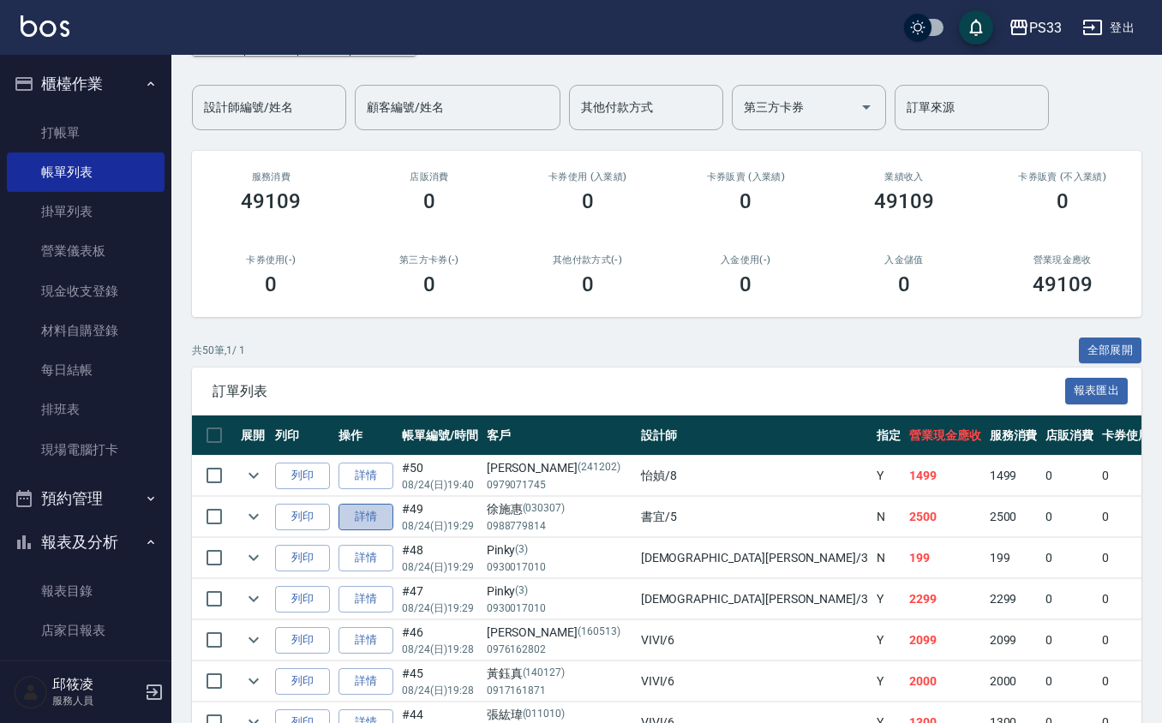
click at [368, 505] on link "詳情" at bounding box center [365, 517] width 55 height 27
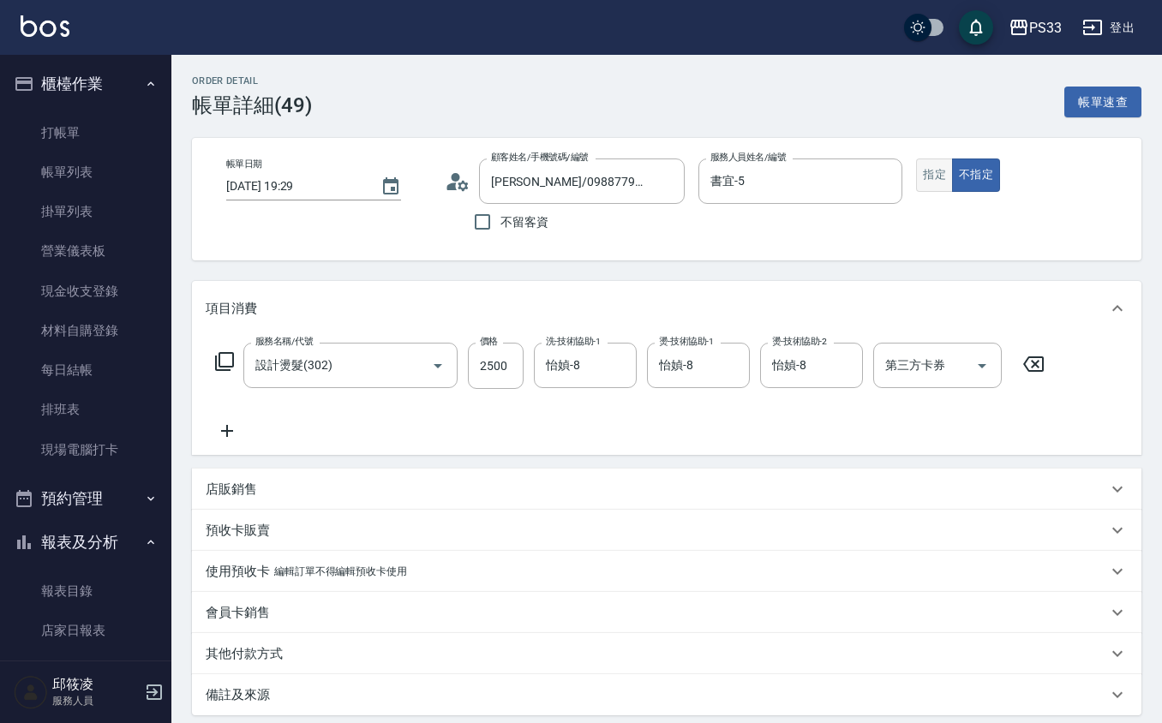
click at [929, 186] on button "指定" at bounding box center [934, 174] width 37 height 33
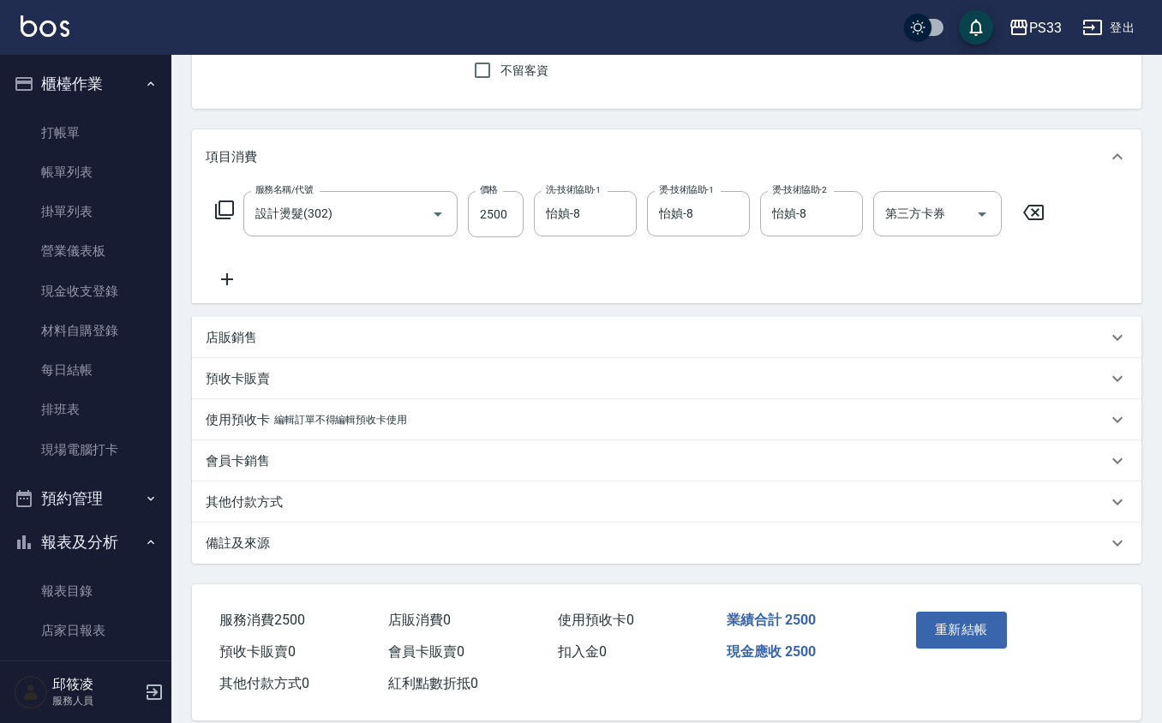
scroll to position [173, 0]
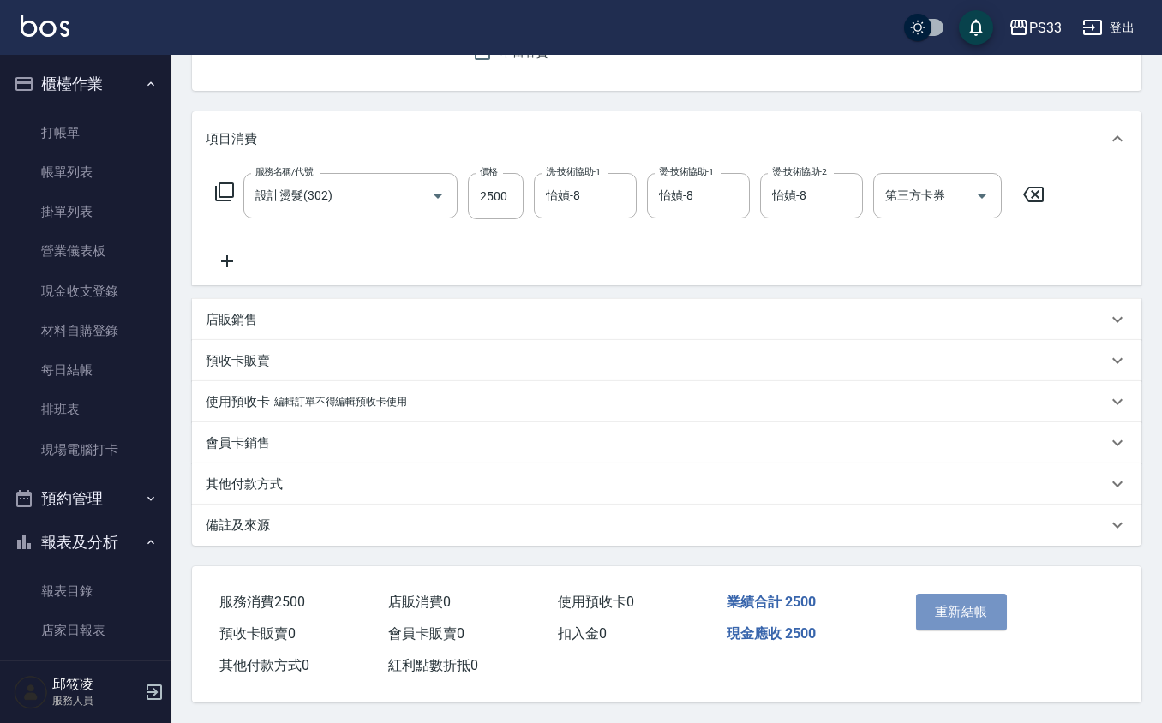
click at [958, 610] on button "重新結帳" at bounding box center [961, 612] width 91 height 36
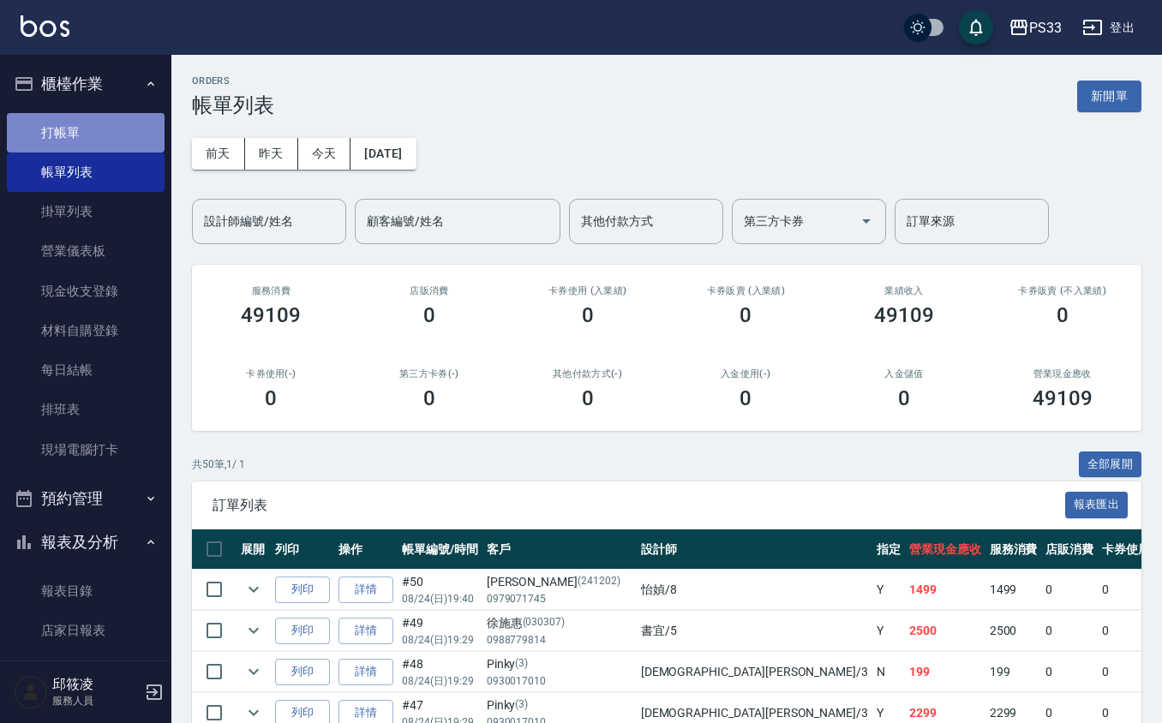
click at [124, 128] on link "打帳單" at bounding box center [86, 132] width 158 height 39
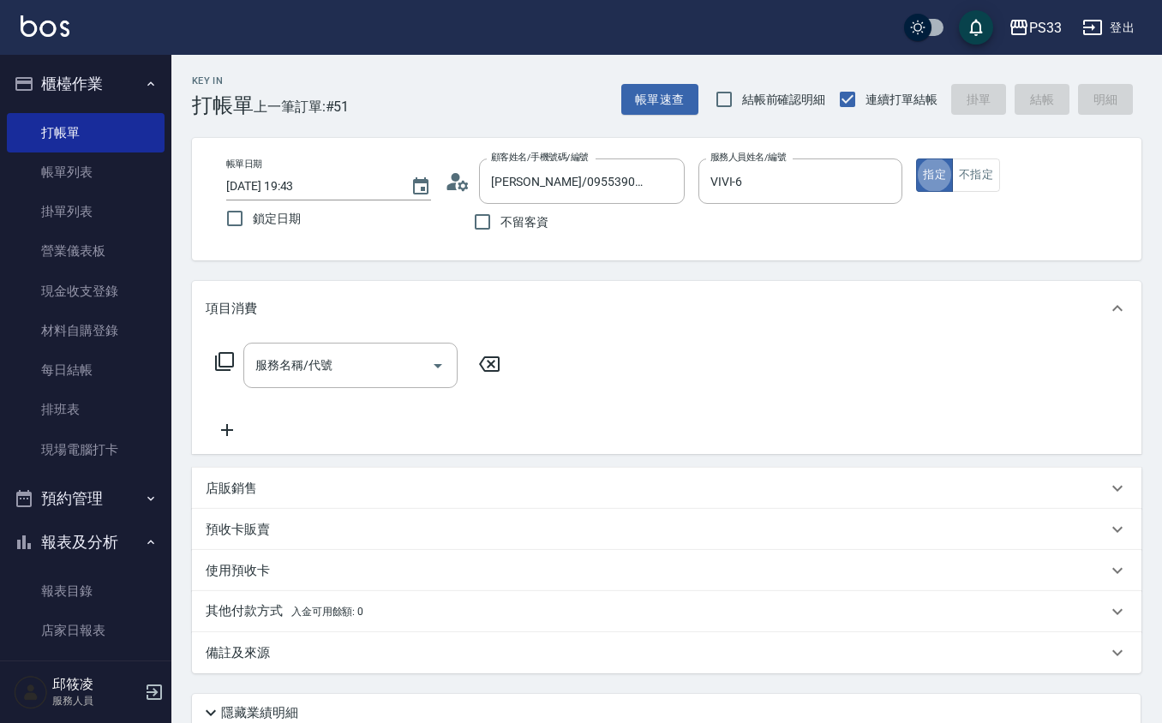
click at [227, 488] on p "店販銷售" at bounding box center [231, 489] width 51 height 18
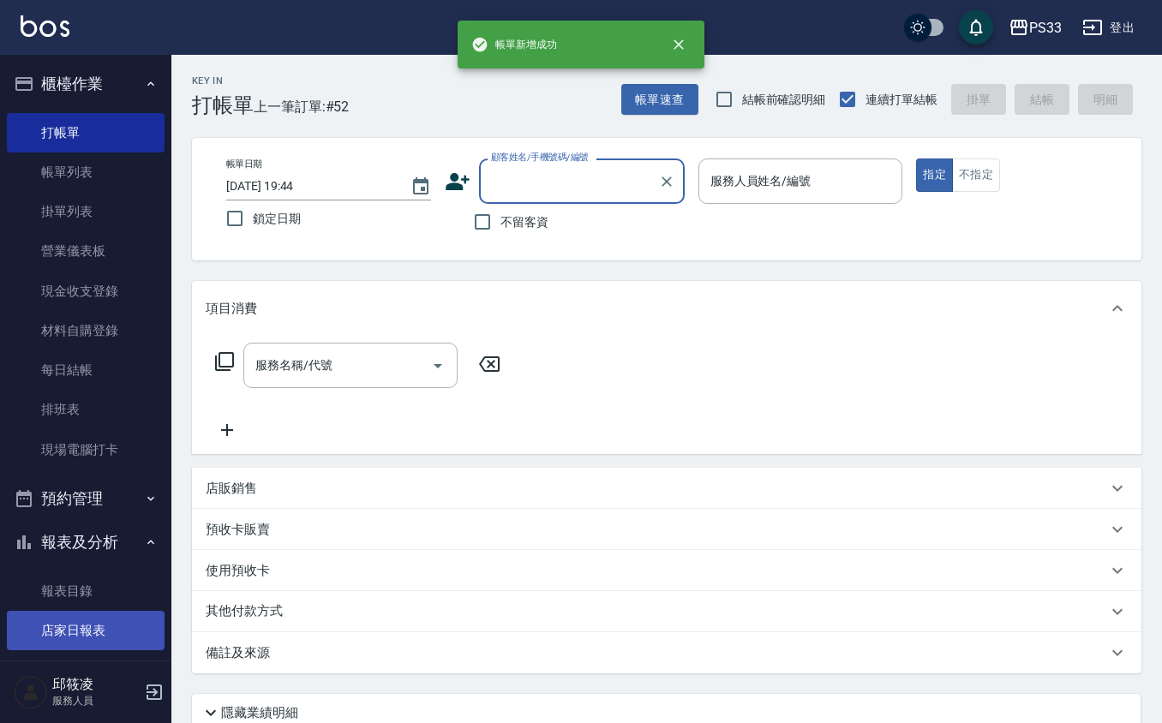
click at [80, 625] on link "店家日報表" at bounding box center [86, 630] width 158 height 39
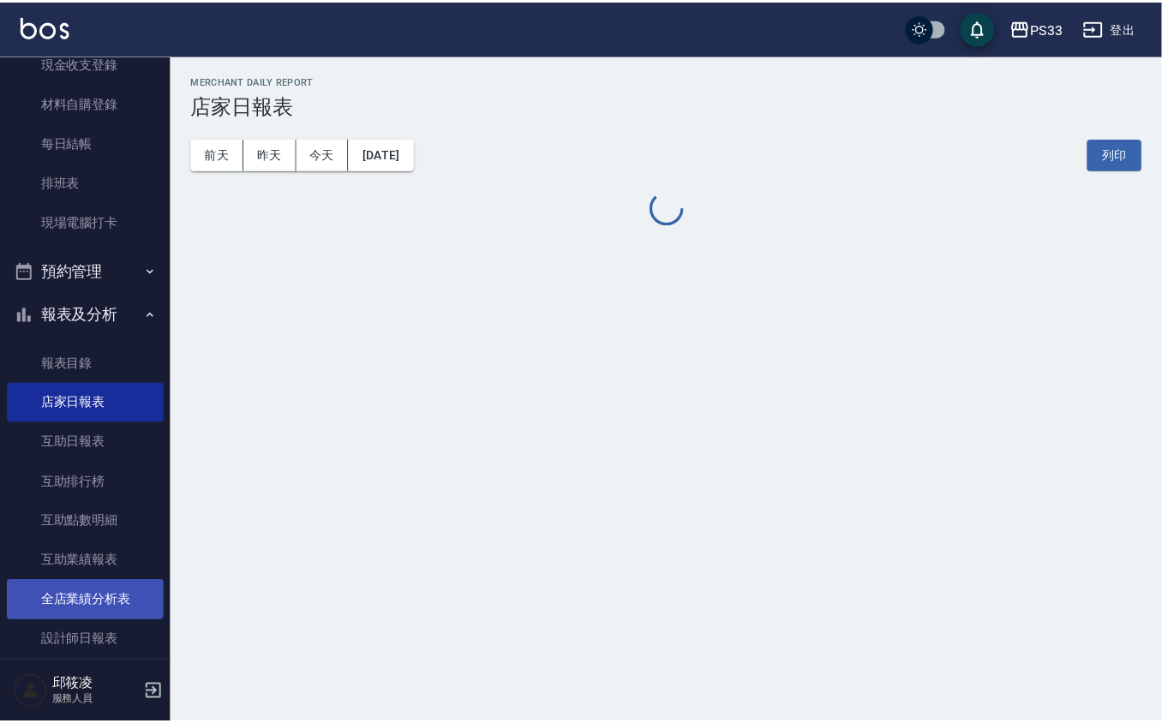
scroll to position [457, 0]
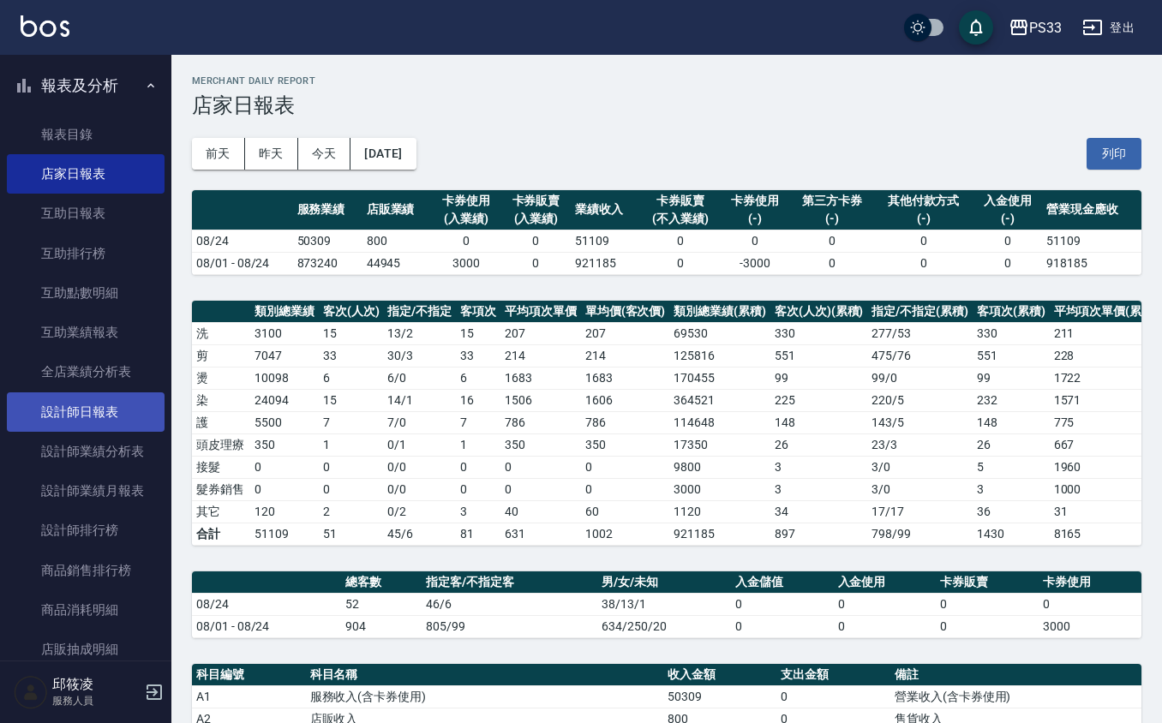
click at [97, 423] on link "設計師日報表" at bounding box center [86, 411] width 158 height 39
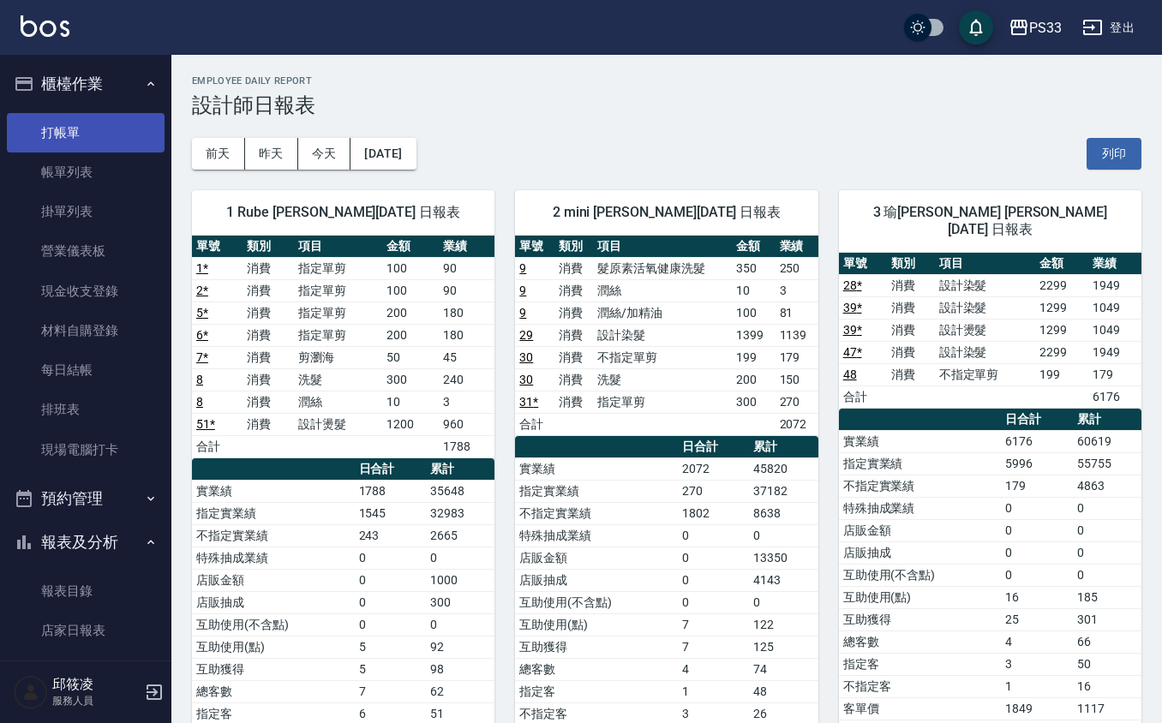
click at [76, 145] on link "打帳單" at bounding box center [86, 132] width 158 height 39
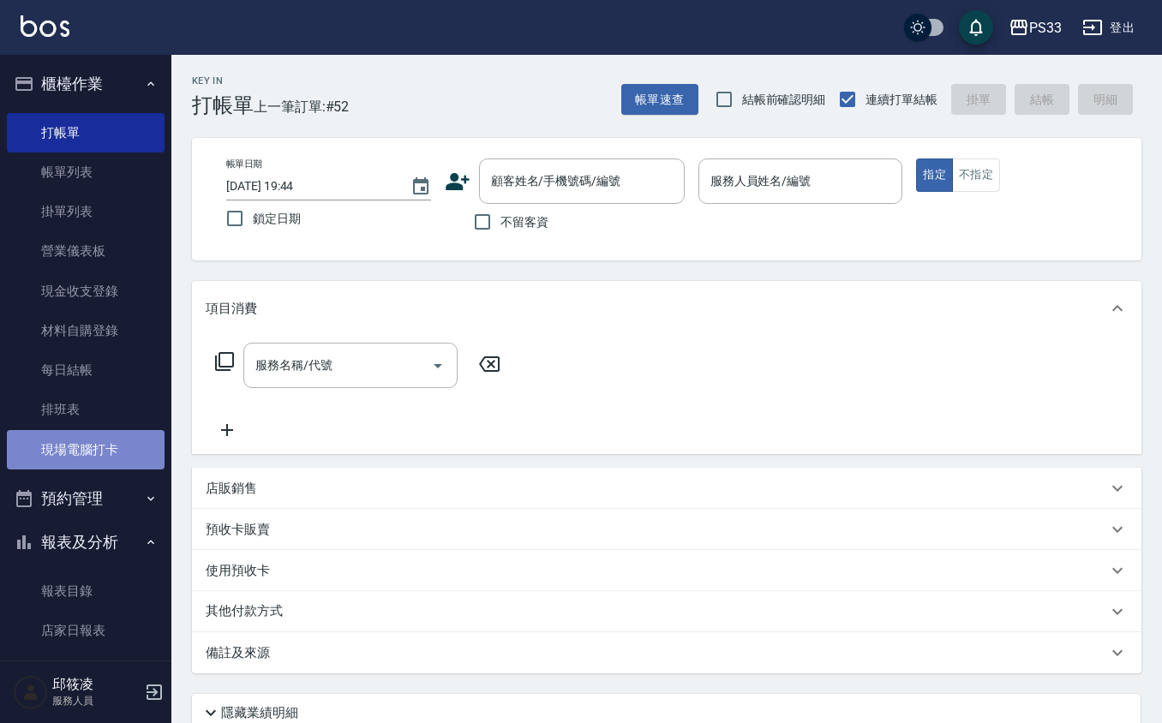
click at [87, 443] on link "現場電腦打卡" at bounding box center [86, 449] width 158 height 39
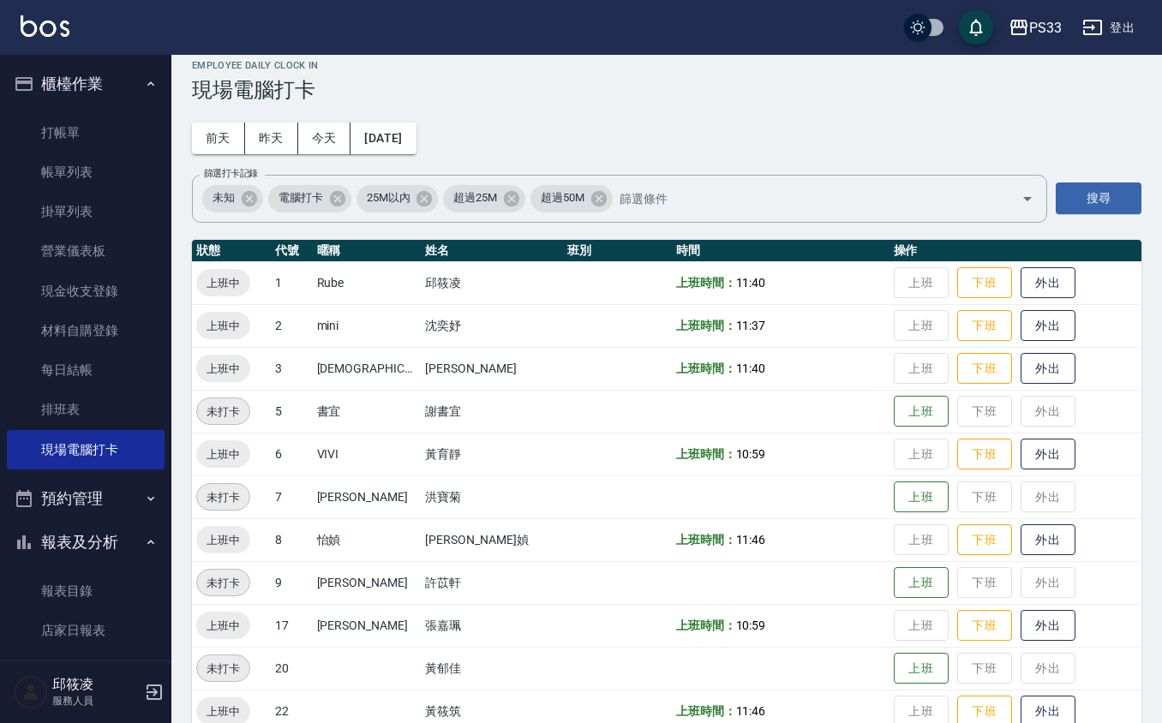
scroll to position [45, 0]
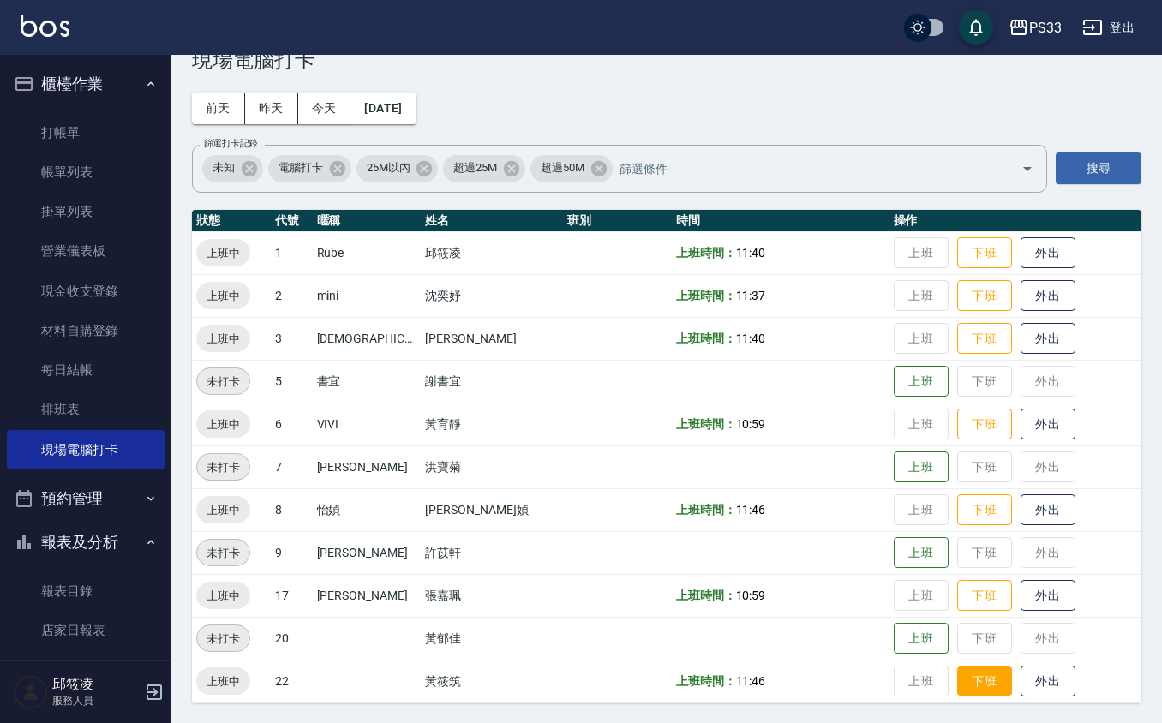
click at [957, 679] on button "下班" at bounding box center [984, 682] width 55 height 30
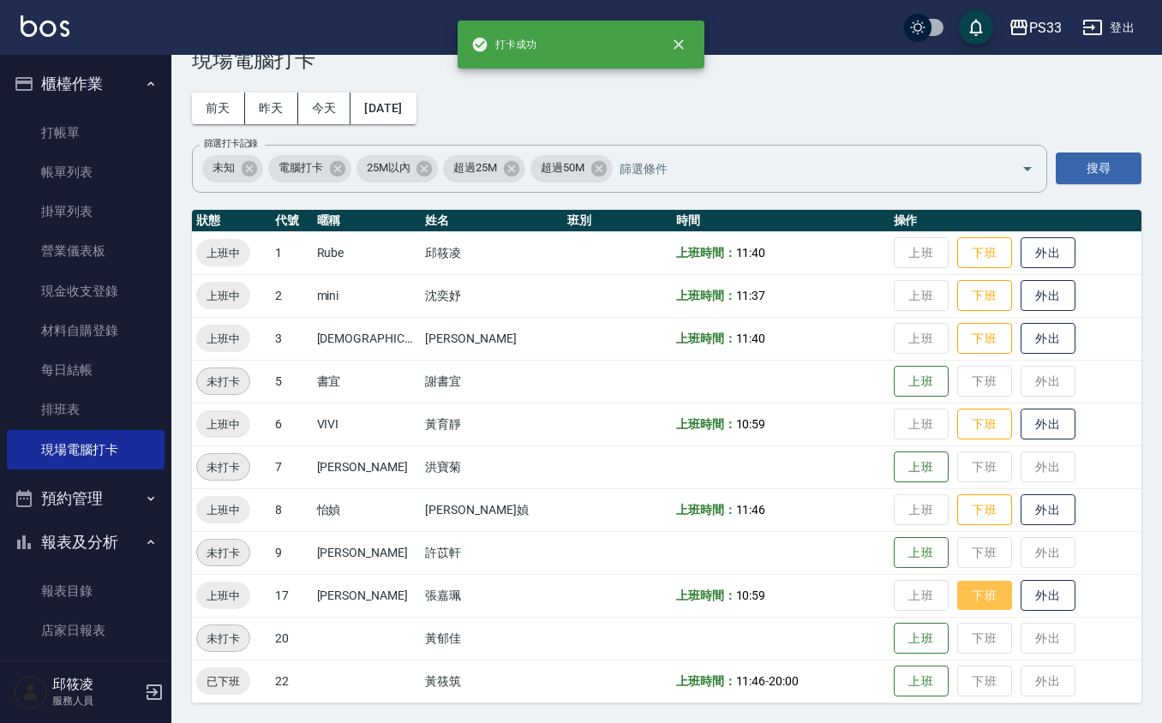
click at [957, 586] on button "下班" at bounding box center [984, 596] width 55 height 30
click at [957, 504] on button "下班" at bounding box center [984, 510] width 55 height 30
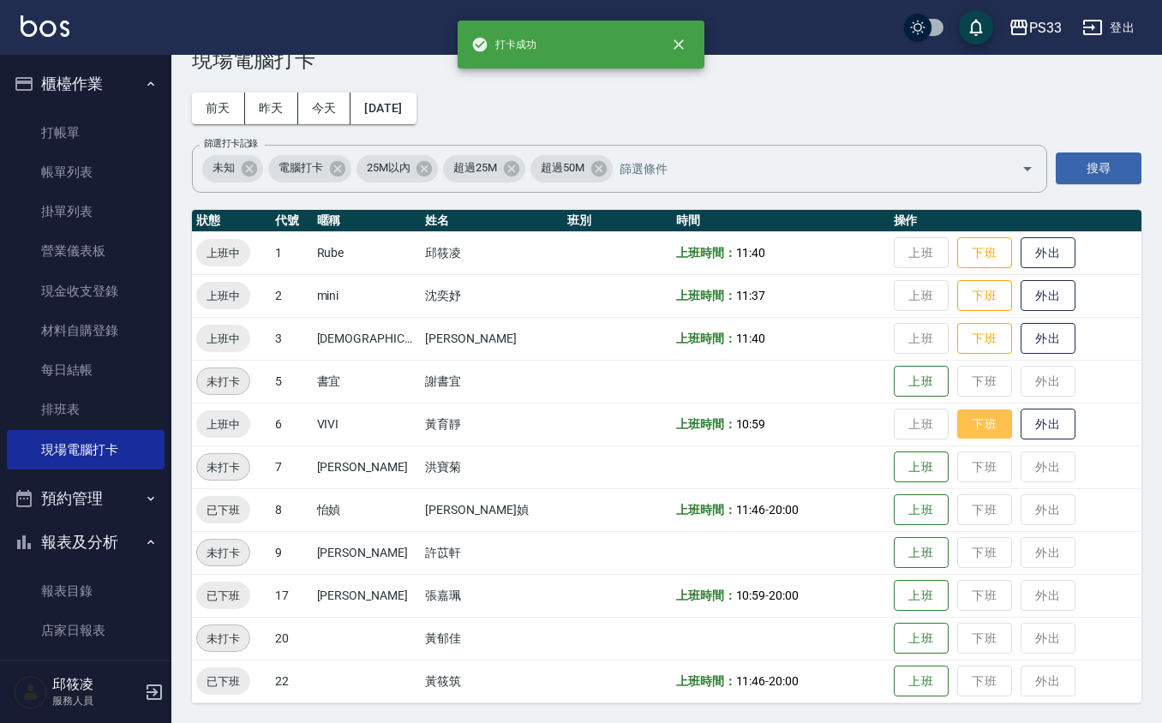
click at [957, 423] on button "下班" at bounding box center [984, 425] width 55 height 30
click at [957, 332] on button "下班" at bounding box center [984, 339] width 55 height 30
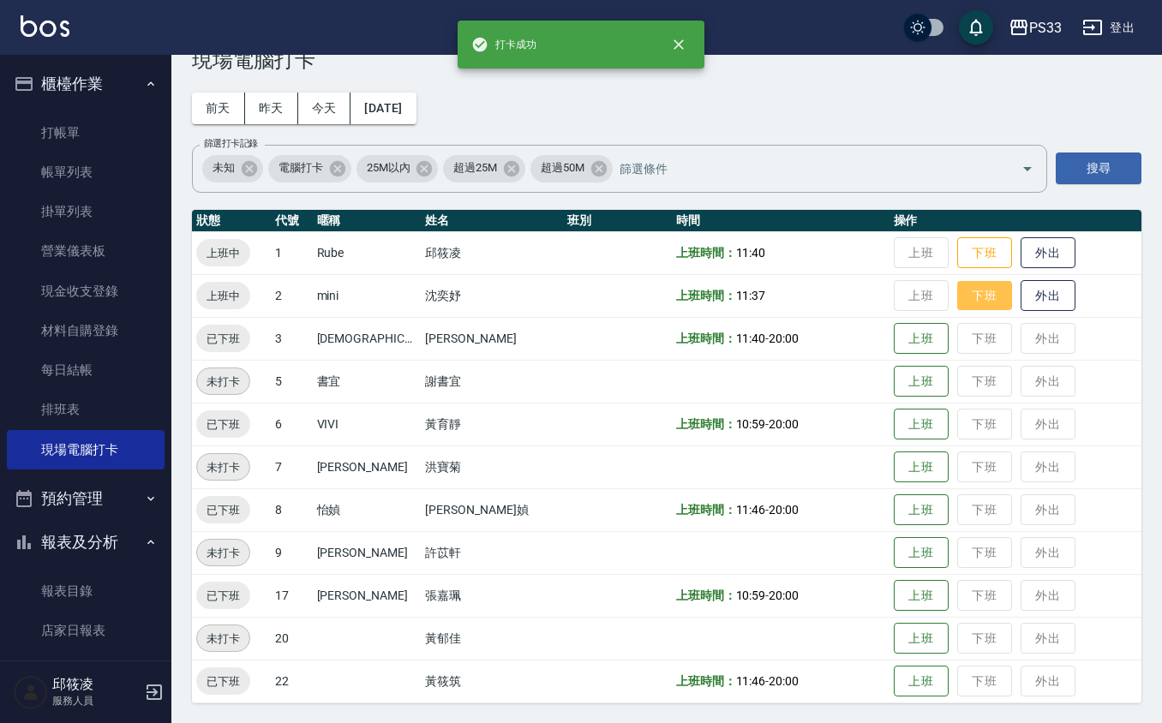
click at [963, 291] on button "下班" at bounding box center [984, 296] width 55 height 30
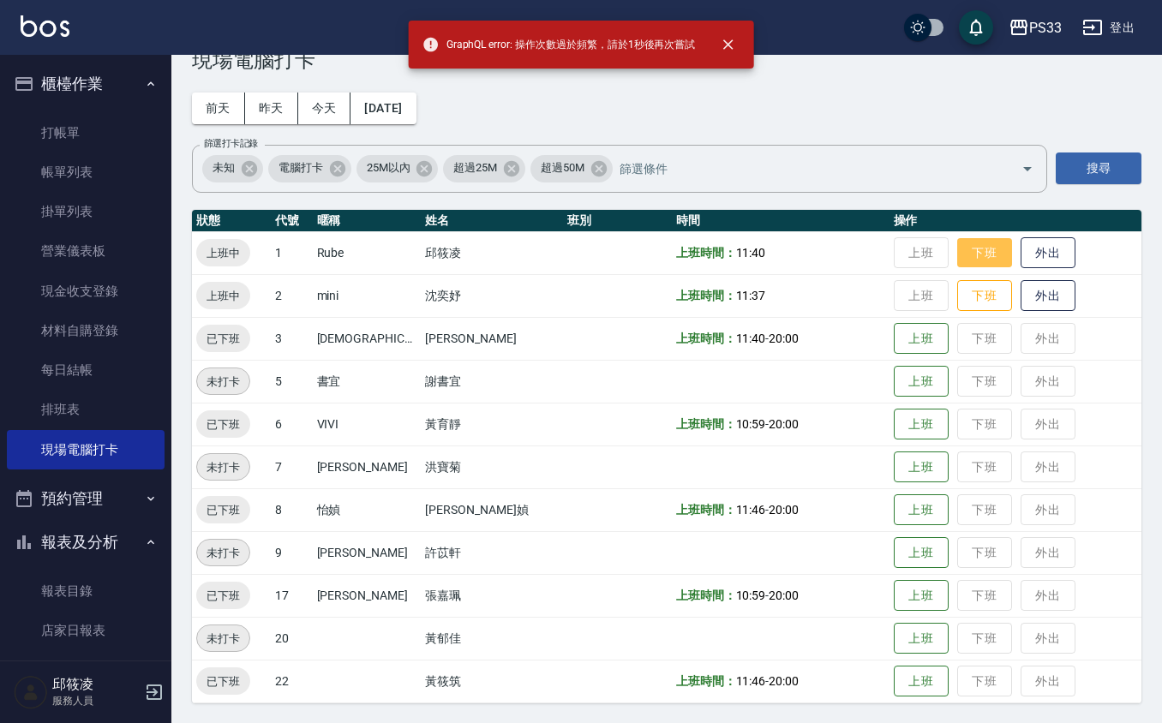
click at [957, 248] on button "下班" at bounding box center [984, 253] width 55 height 30
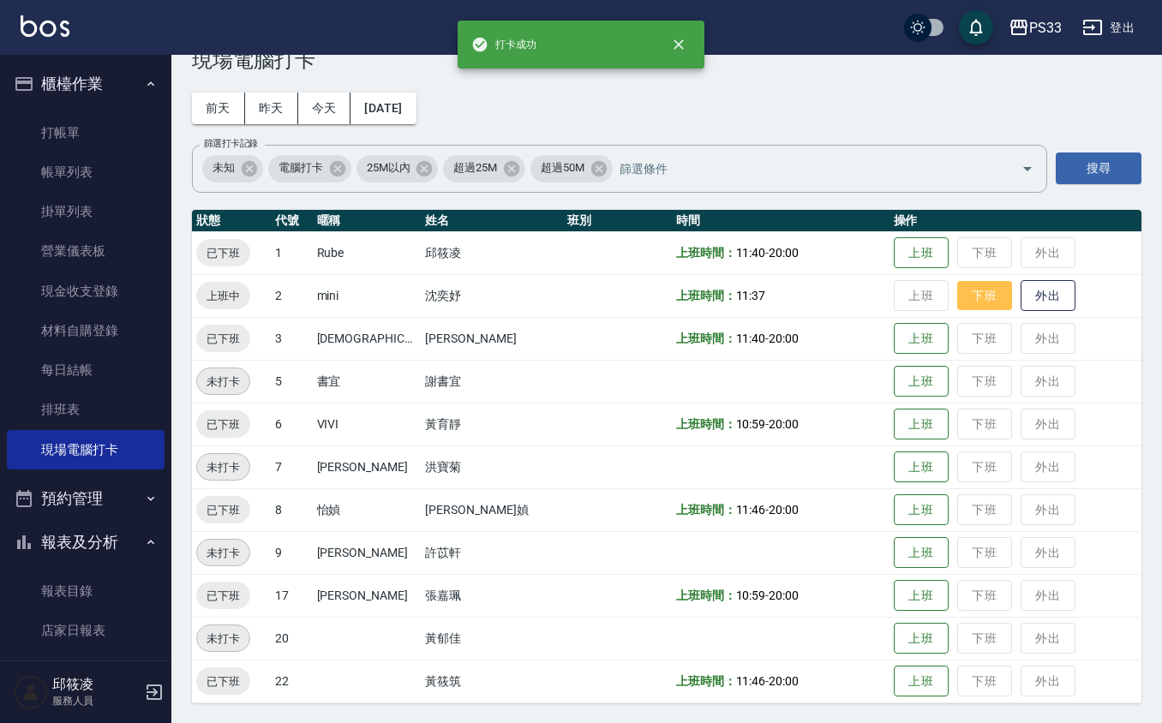
click at [957, 290] on button "下班" at bounding box center [984, 296] width 55 height 30
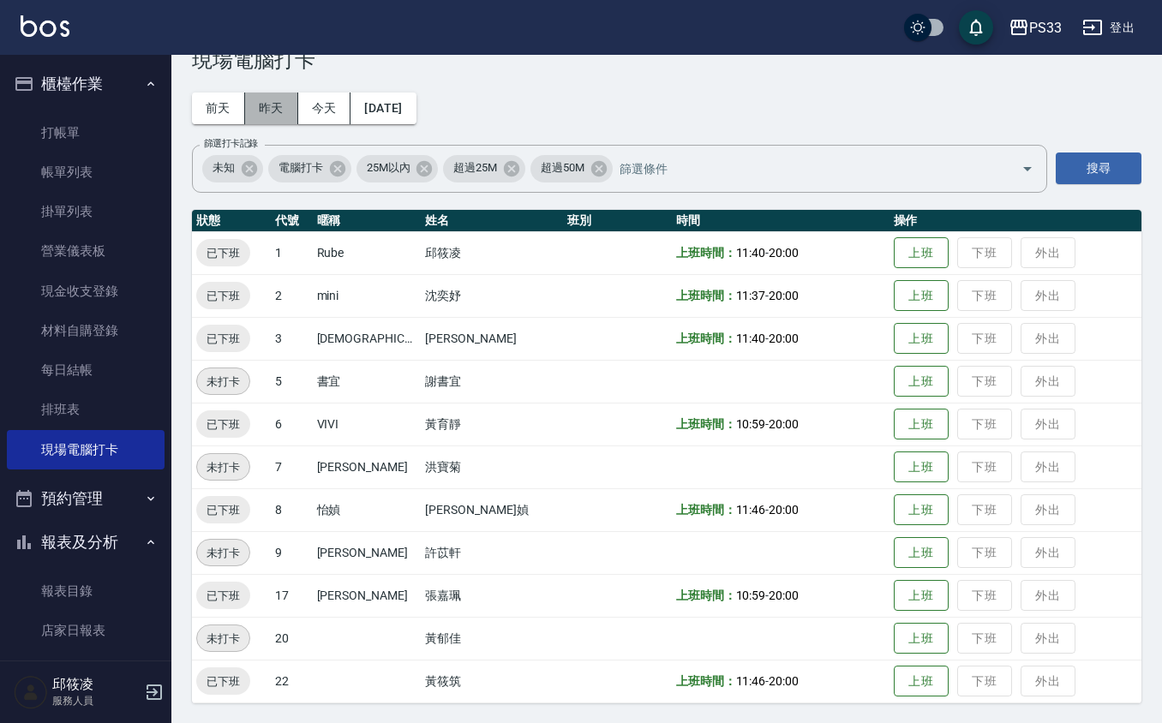
click at [276, 99] on button "昨天" at bounding box center [271, 109] width 53 height 32
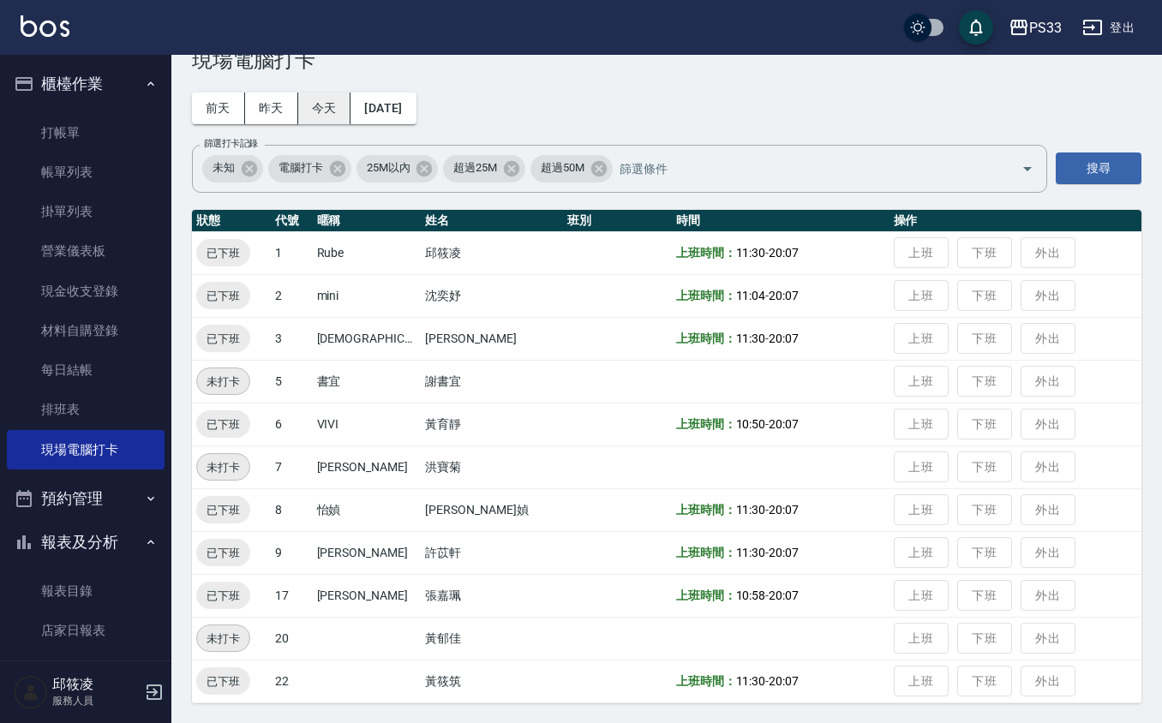
click at [313, 100] on button "今天" at bounding box center [324, 109] width 53 height 32
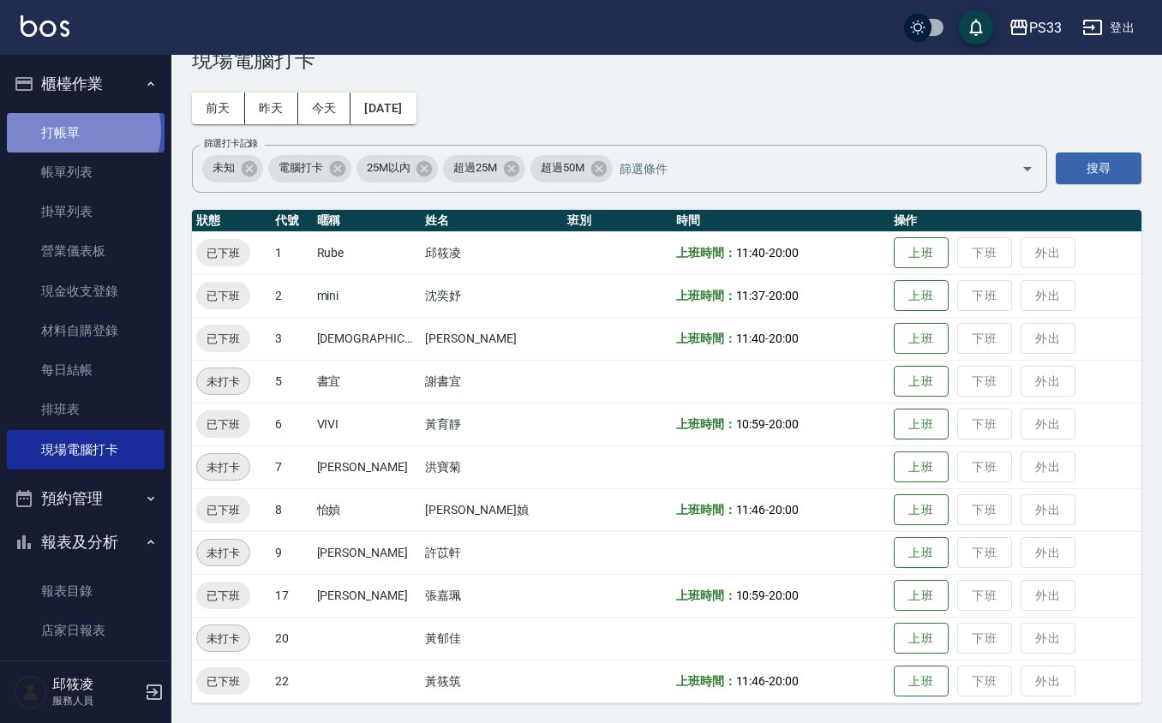
click at [76, 130] on link "打帳單" at bounding box center [86, 132] width 158 height 39
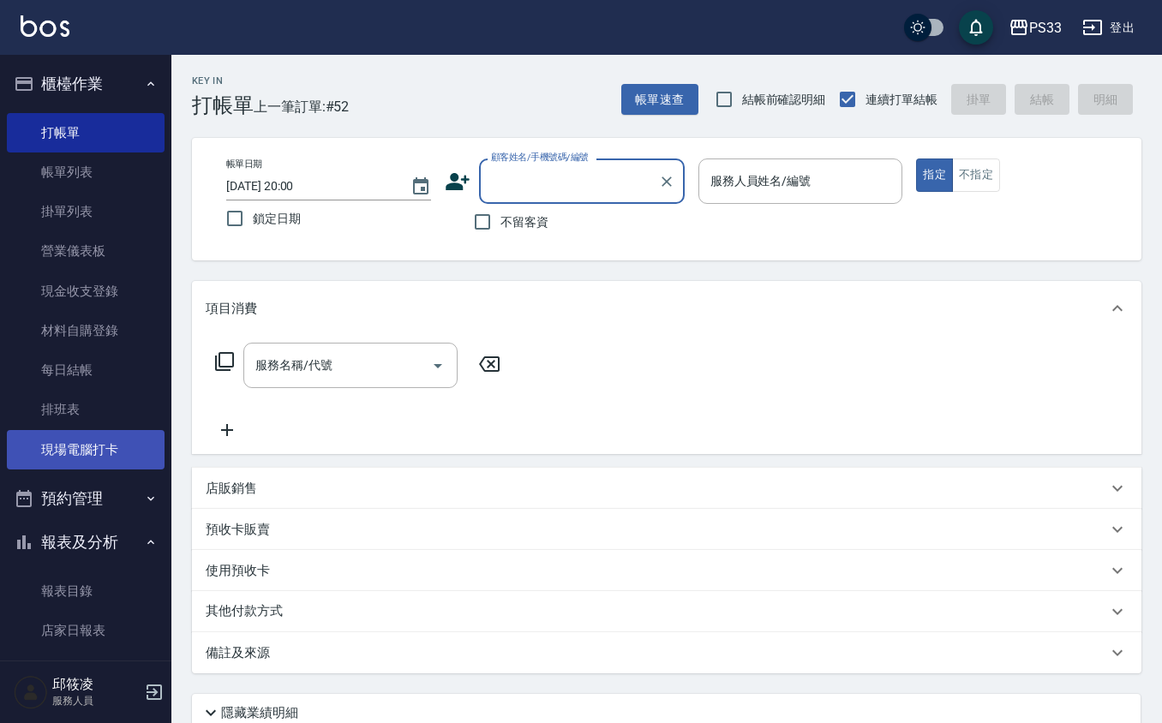
click at [72, 446] on link "現場電腦打卡" at bounding box center [86, 449] width 158 height 39
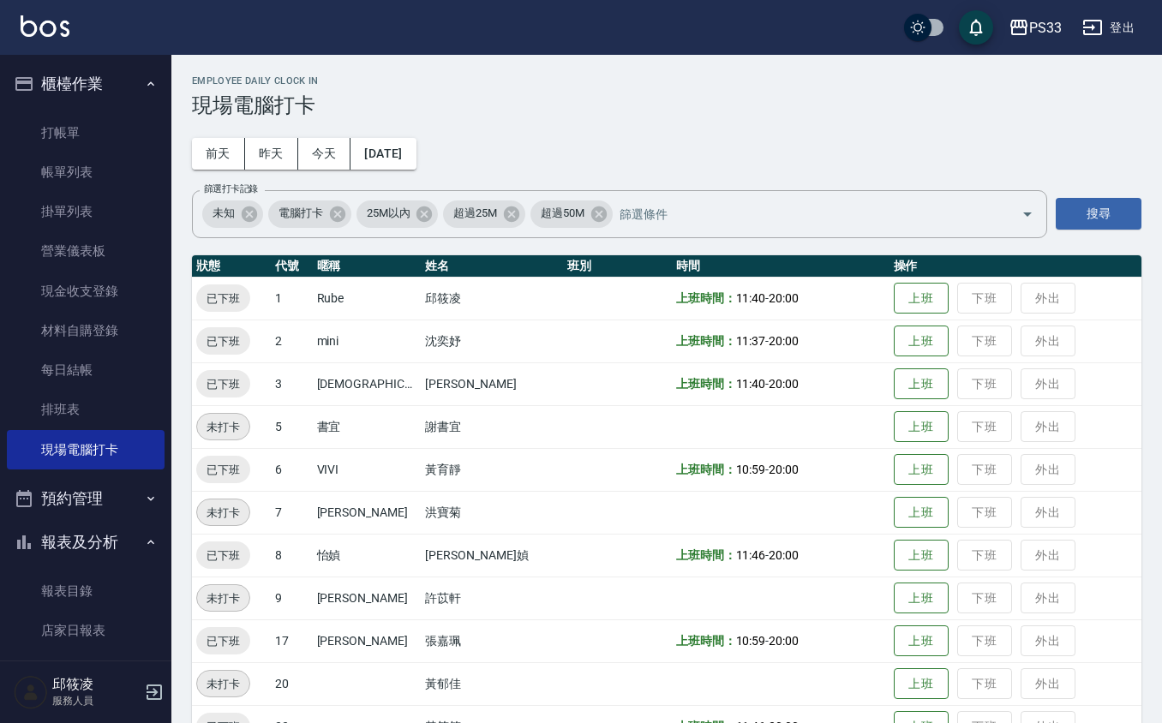
scroll to position [45, 0]
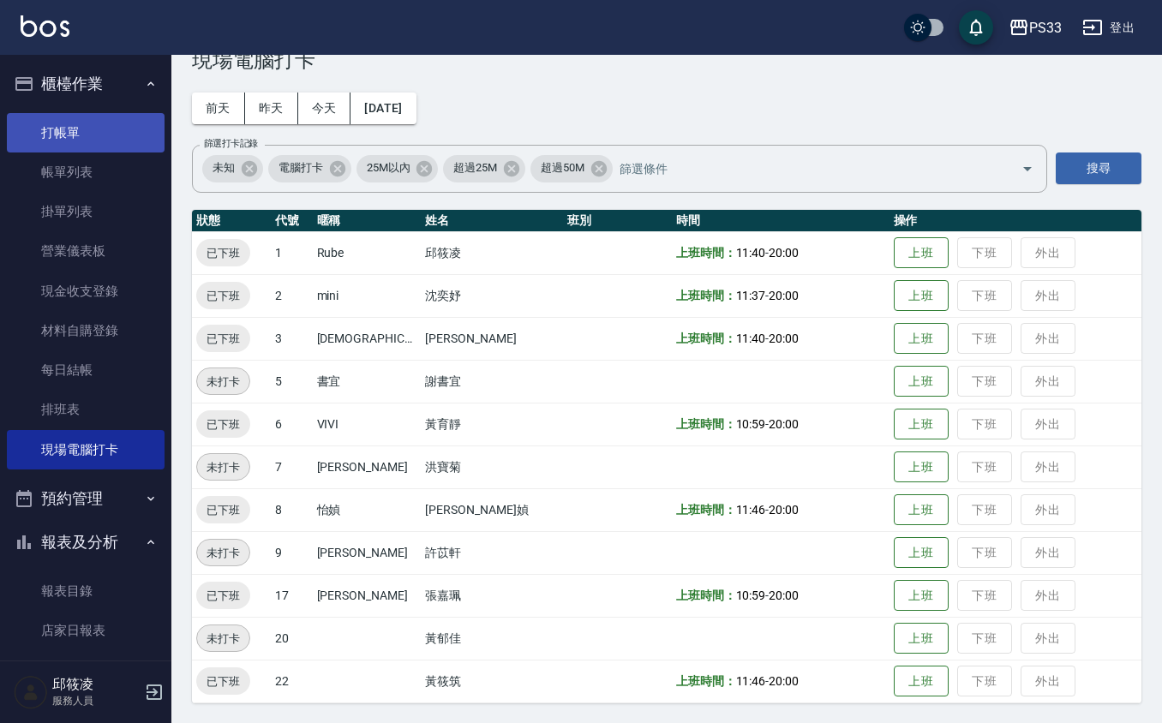
click at [49, 129] on link "打帳單" at bounding box center [86, 132] width 158 height 39
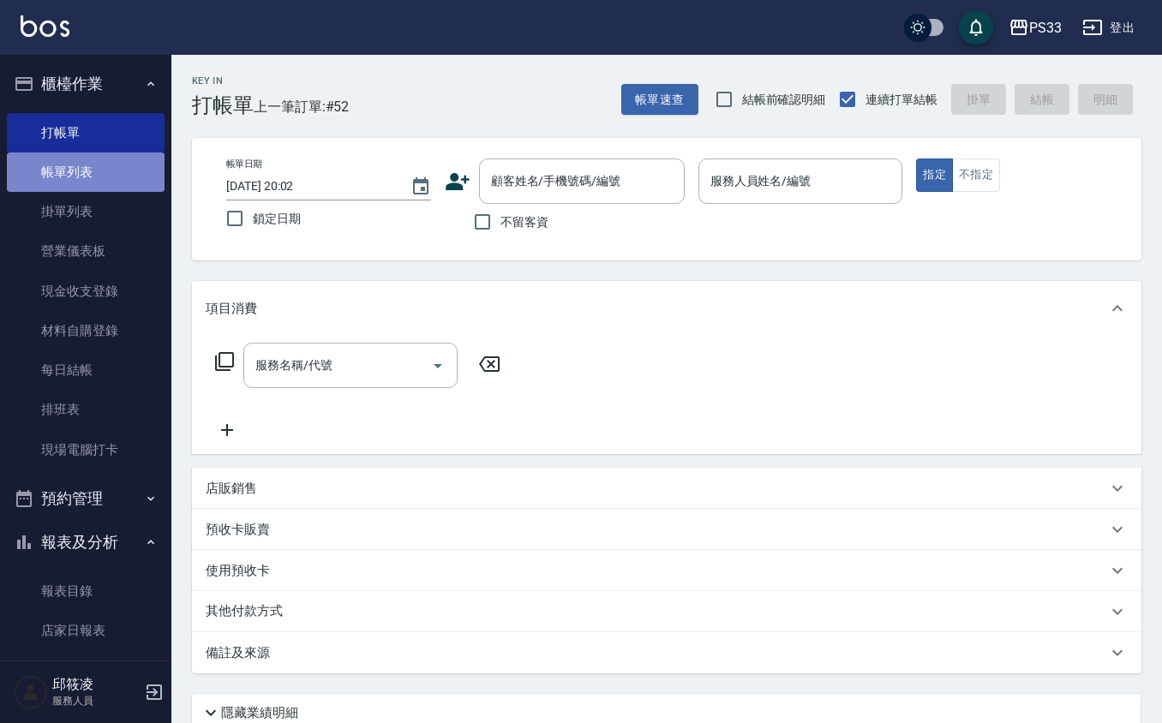
click at [94, 182] on link "帳單列表" at bounding box center [86, 171] width 158 height 39
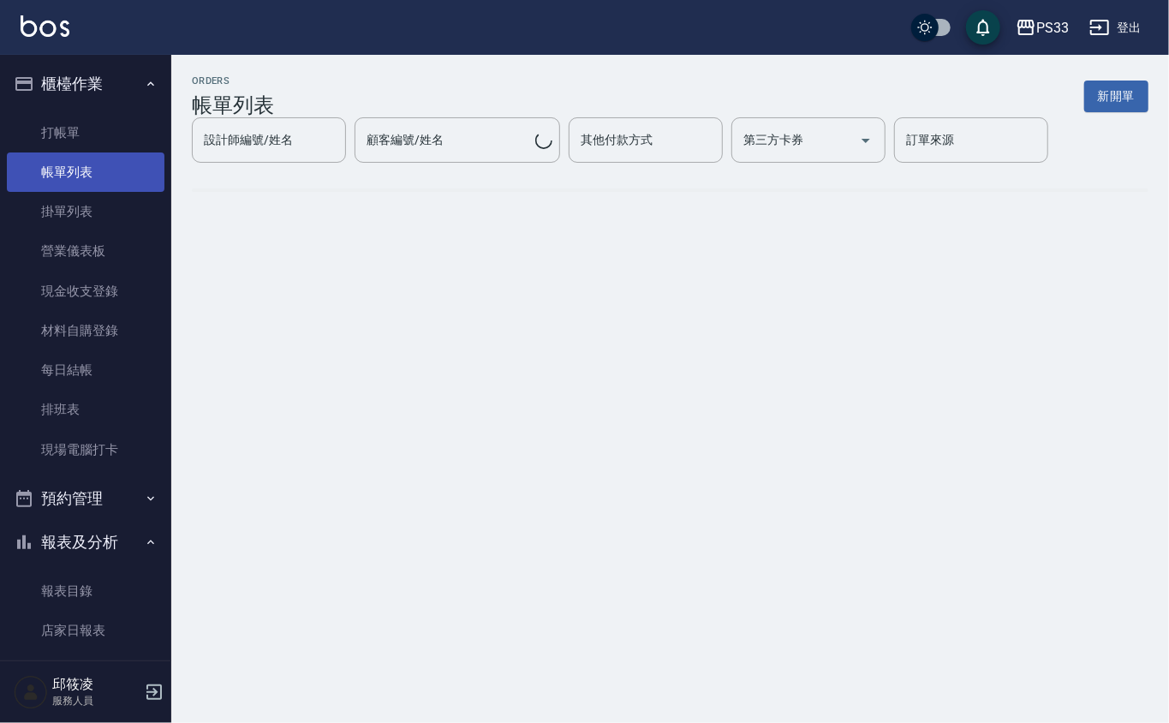
click at [67, 173] on link "帳單列表" at bounding box center [86, 171] width 158 height 39
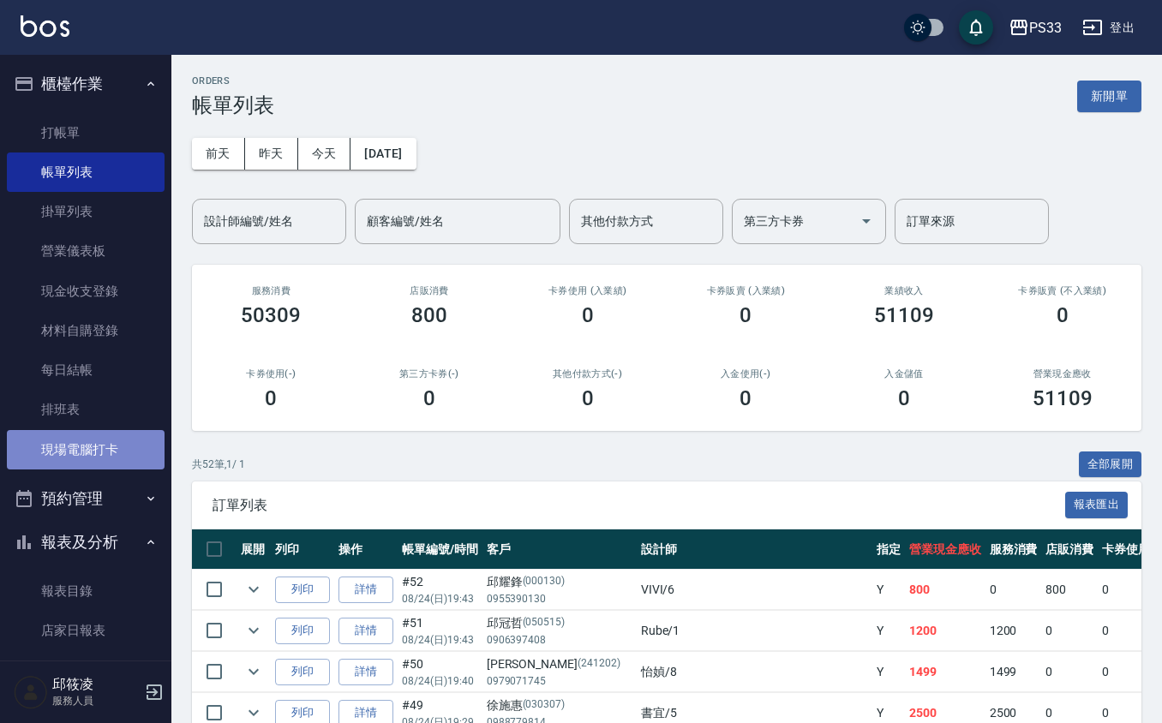
click at [99, 449] on link "現場電腦打卡" at bounding box center [86, 449] width 158 height 39
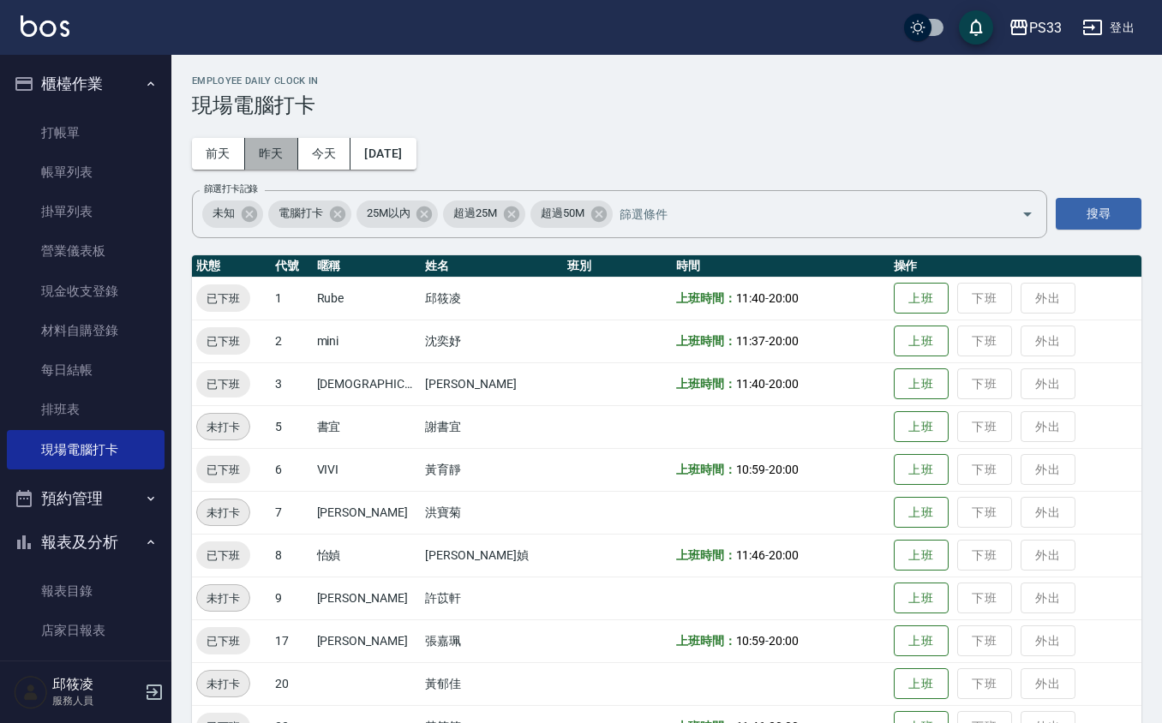
click at [272, 152] on button "昨天" at bounding box center [271, 154] width 53 height 32
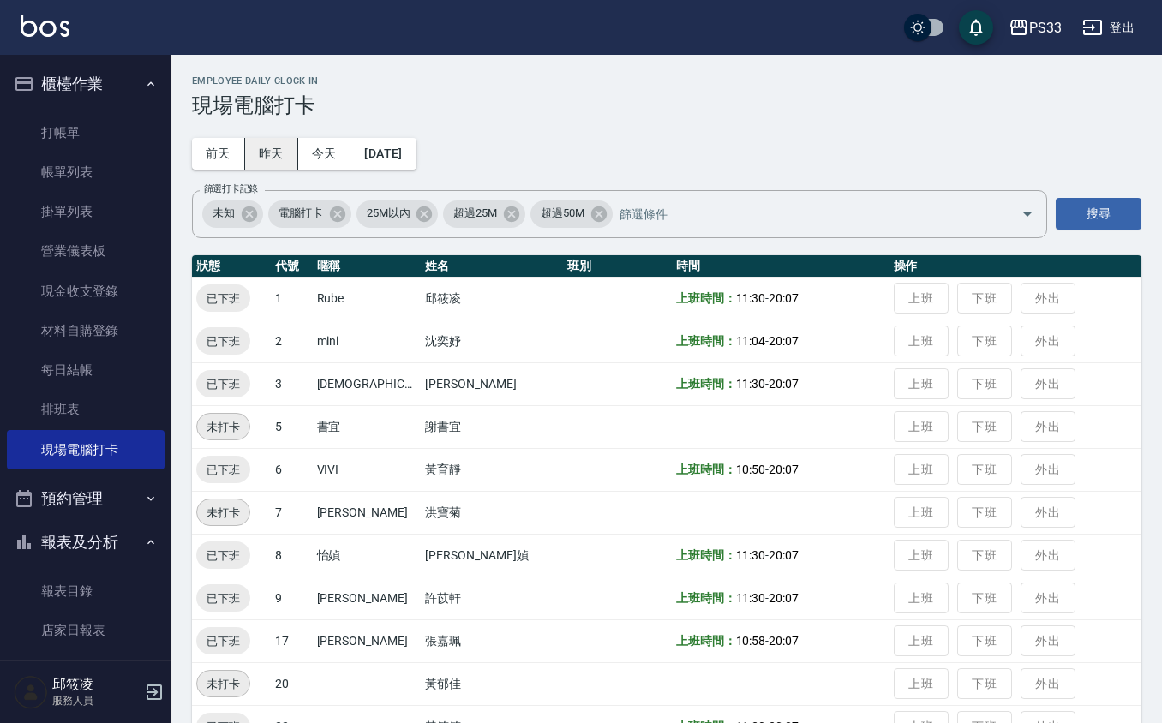
click at [272, 152] on button "昨天" at bounding box center [271, 154] width 53 height 32
click at [206, 146] on button "前天" at bounding box center [218, 154] width 53 height 32
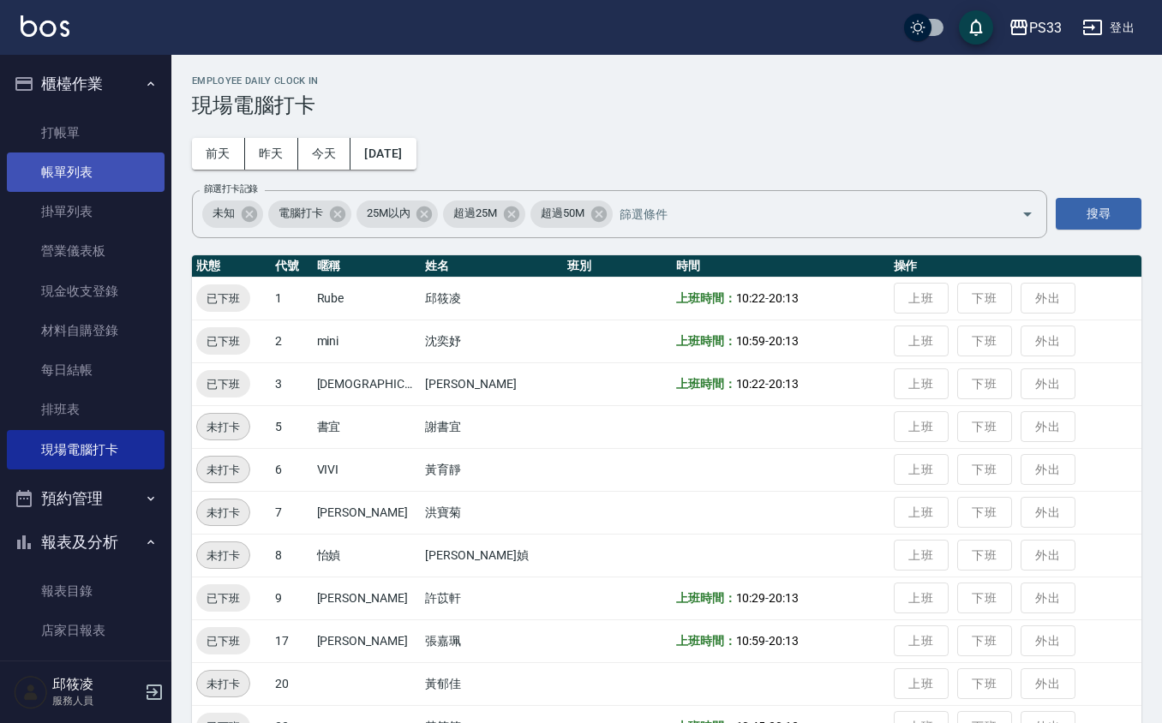
click at [79, 171] on link "帳單列表" at bounding box center [86, 171] width 158 height 39
click at [97, 173] on link "帳單列表" at bounding box center [86, 171] width 158 height 39
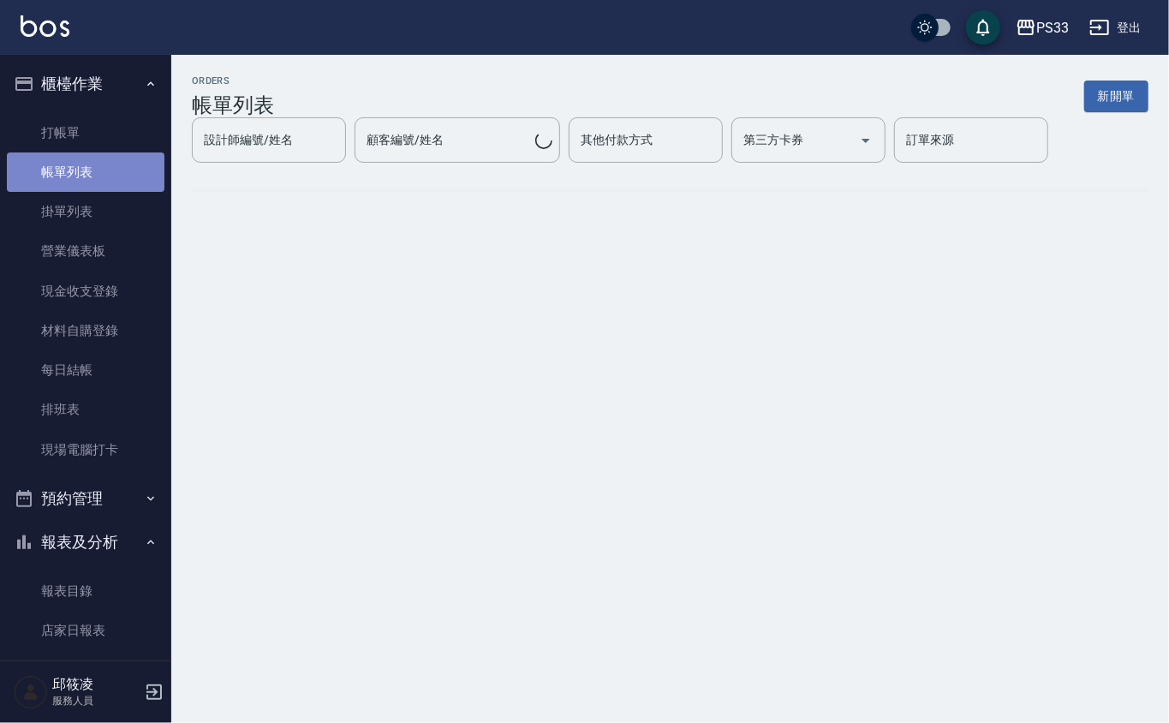
click at [96, 171] on link "帳單列表" at bounding box center [86, 171] width 158 height 39
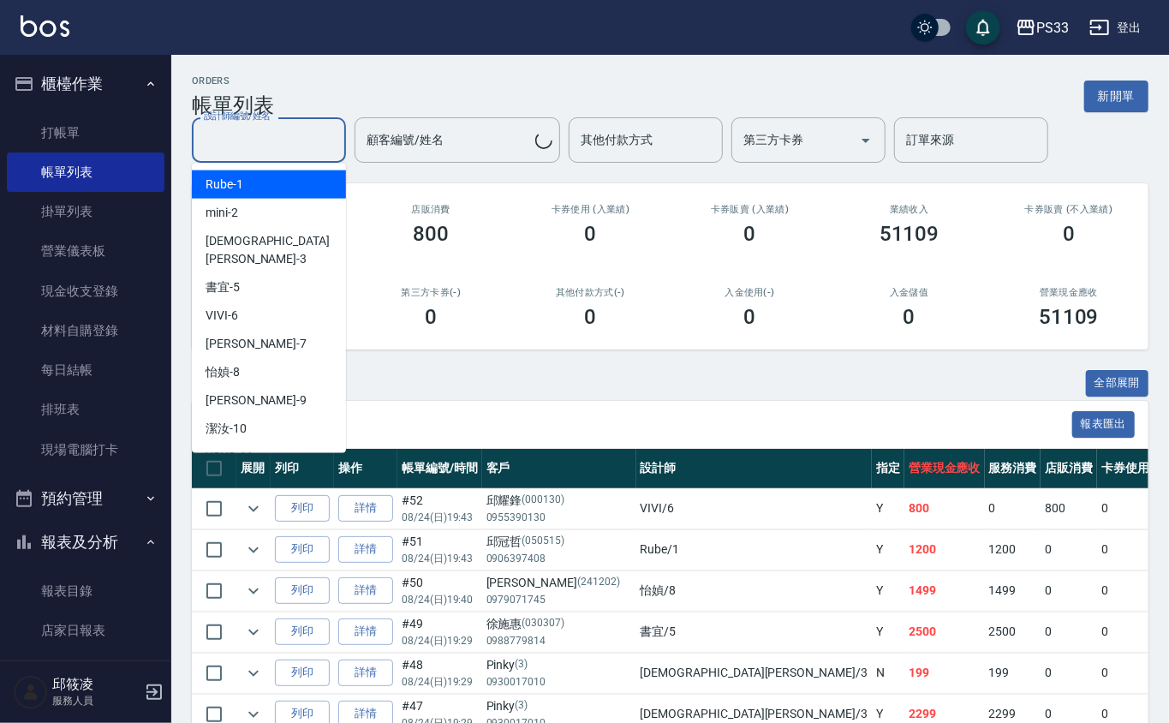
drag, startPoint x: 224, startPoint y: 135, endPoint x: 286, endPoint y: 344, distance: 217.1
click at [226, 135] on input "設計師編號/姓名" at bounding box center [269, 140] width 139 height 30
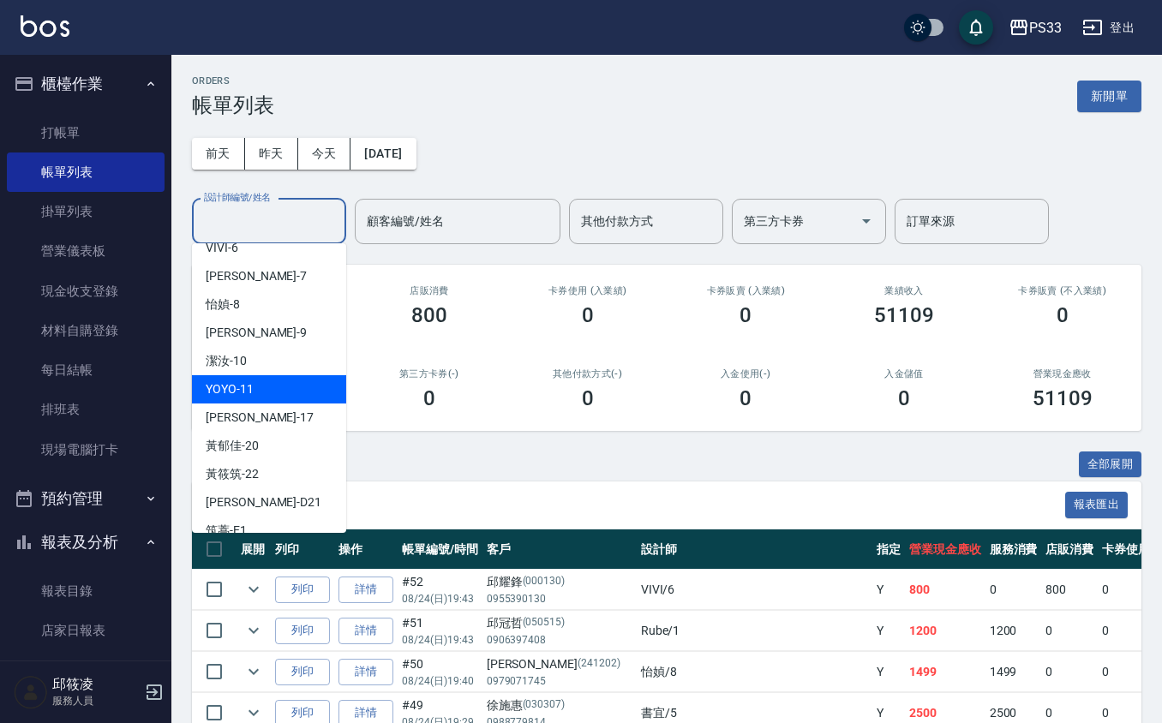
scroll to position [148, 0]
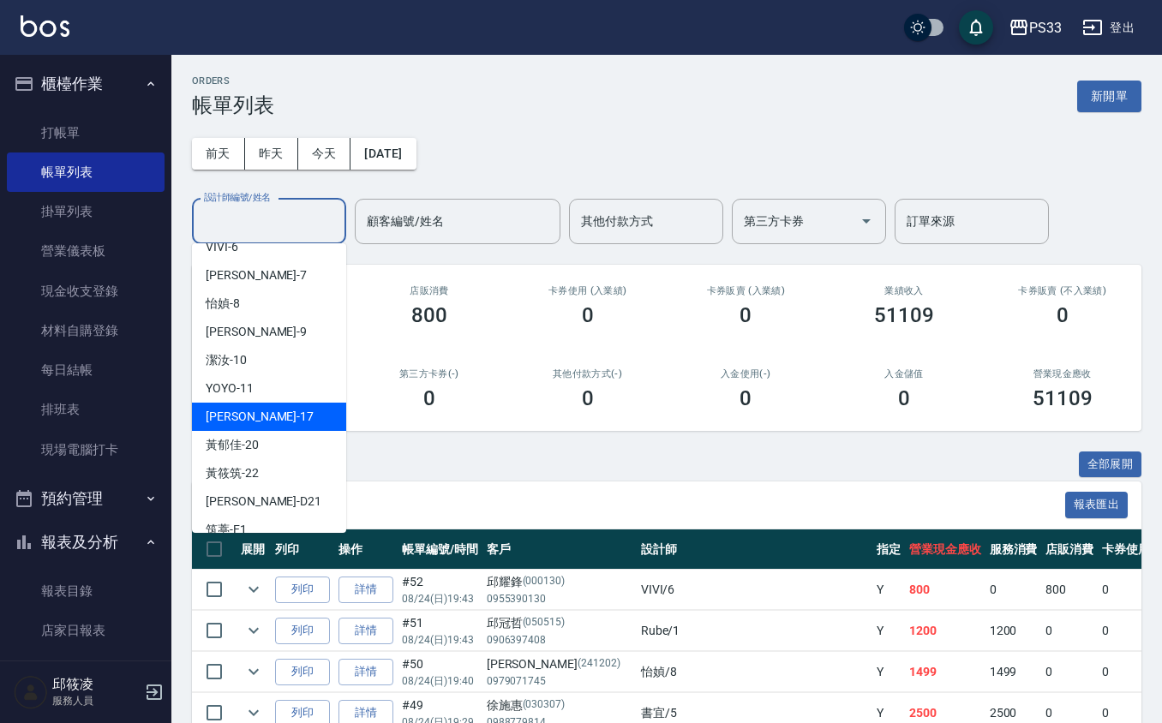
click at [276, 403] on div "[PERSON_NAME] -17" at bounding box center [269, 417] width 154 height 28
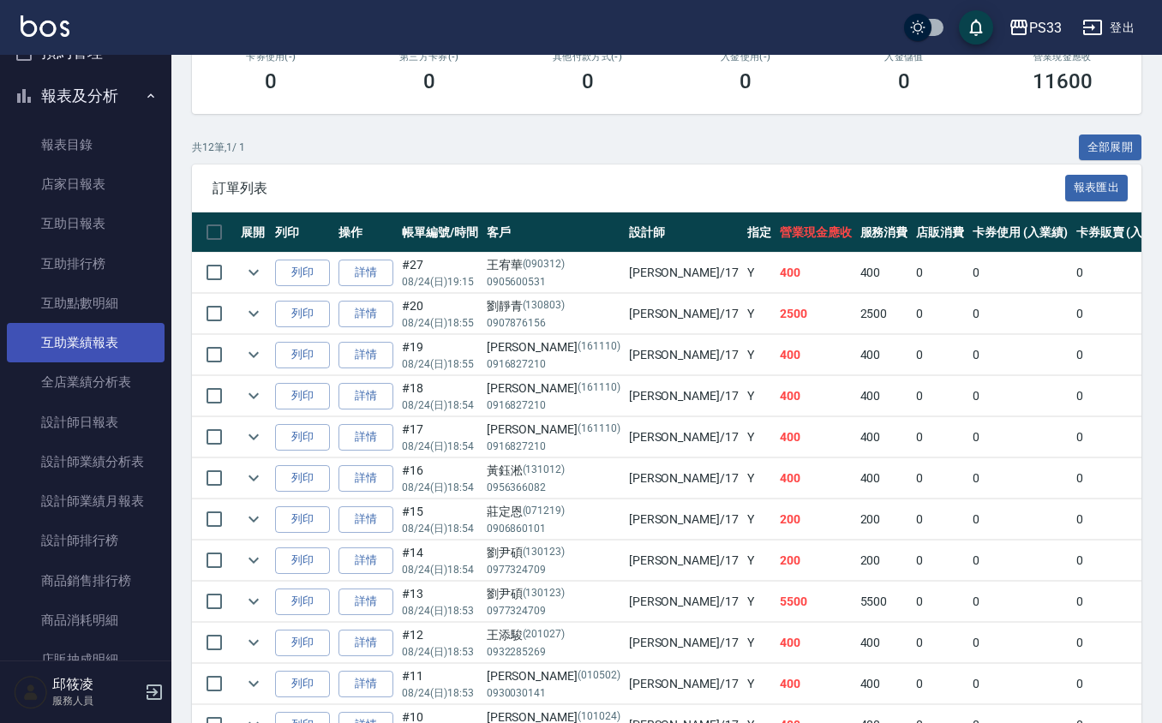
scroll to position [457, 0]
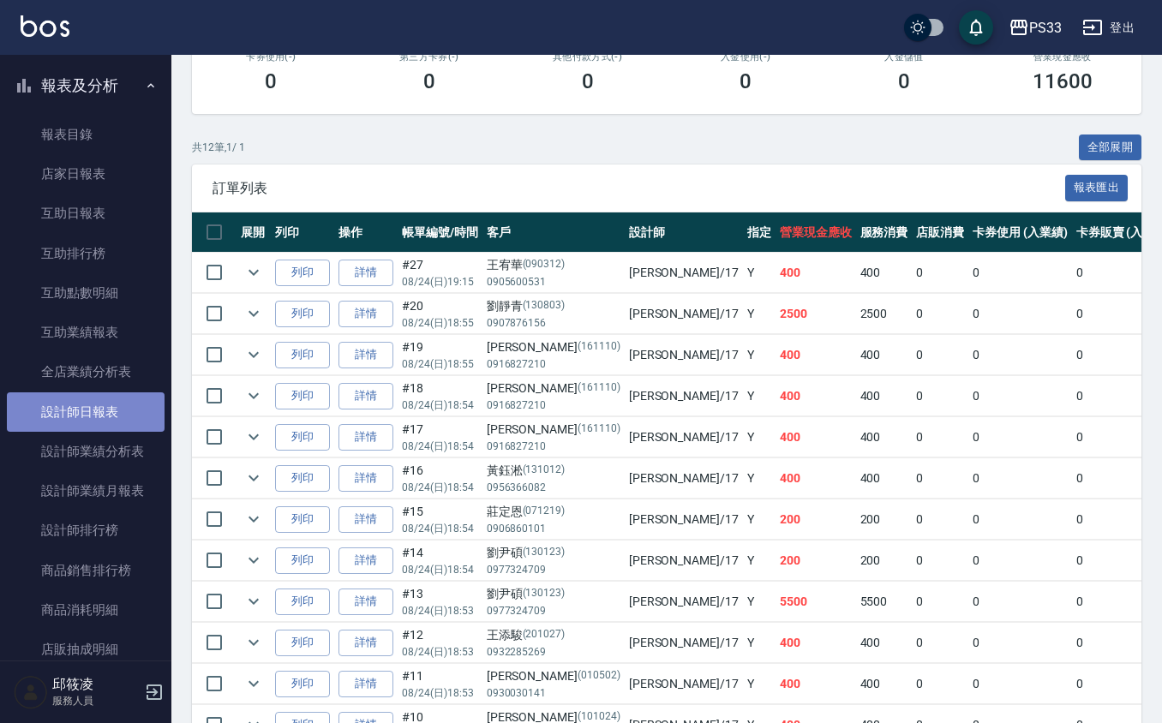
click at [110, 422] on link "設計師日報表" at bounding box center [86, 411] width 158 height 39
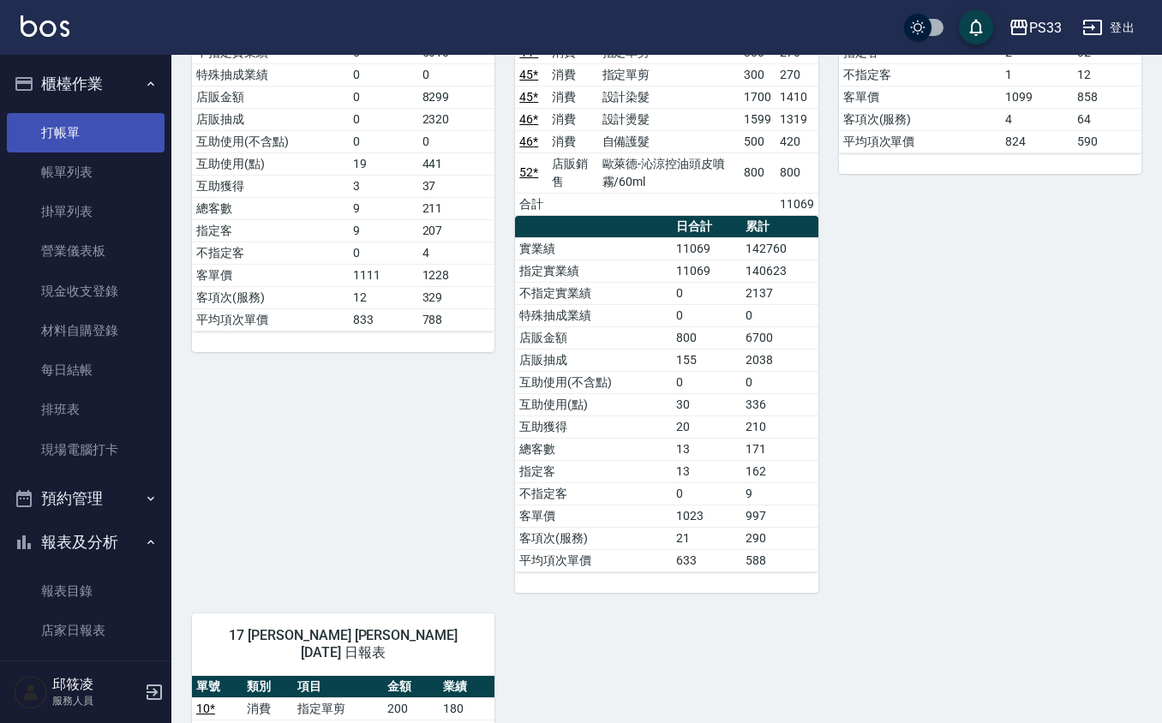
scroll to position [913, 0]
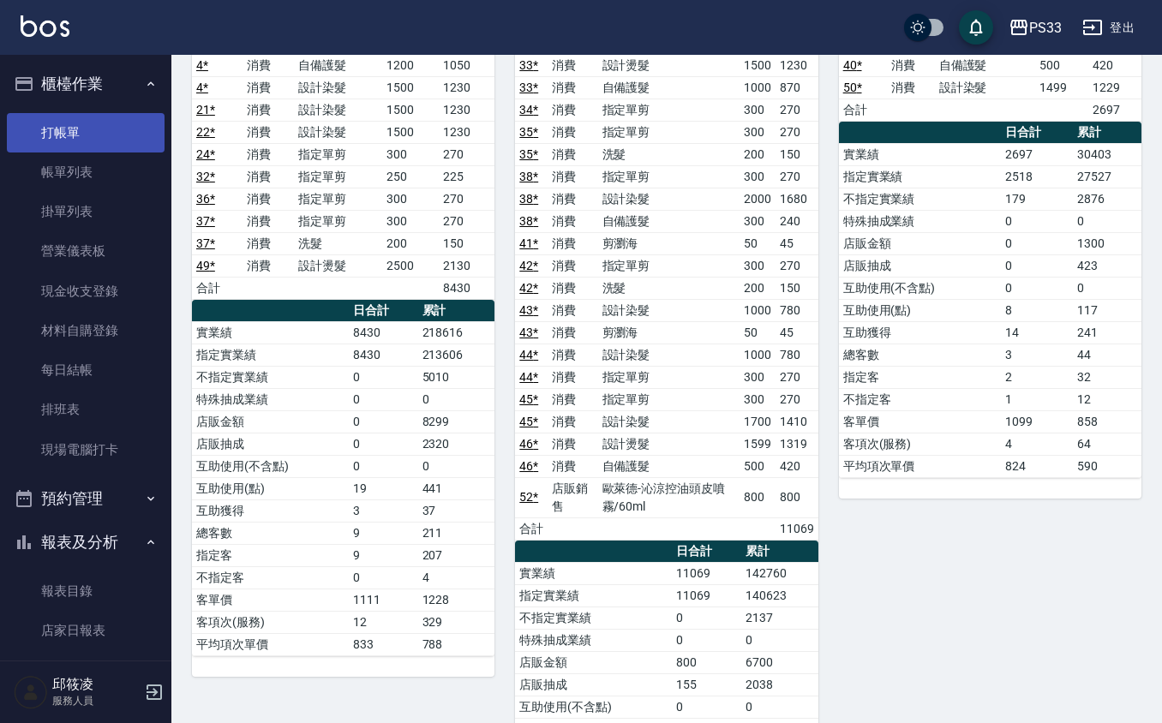
click at [65, 120] on link "打帳單" at bounding box center [86, 132] width 158 height 39
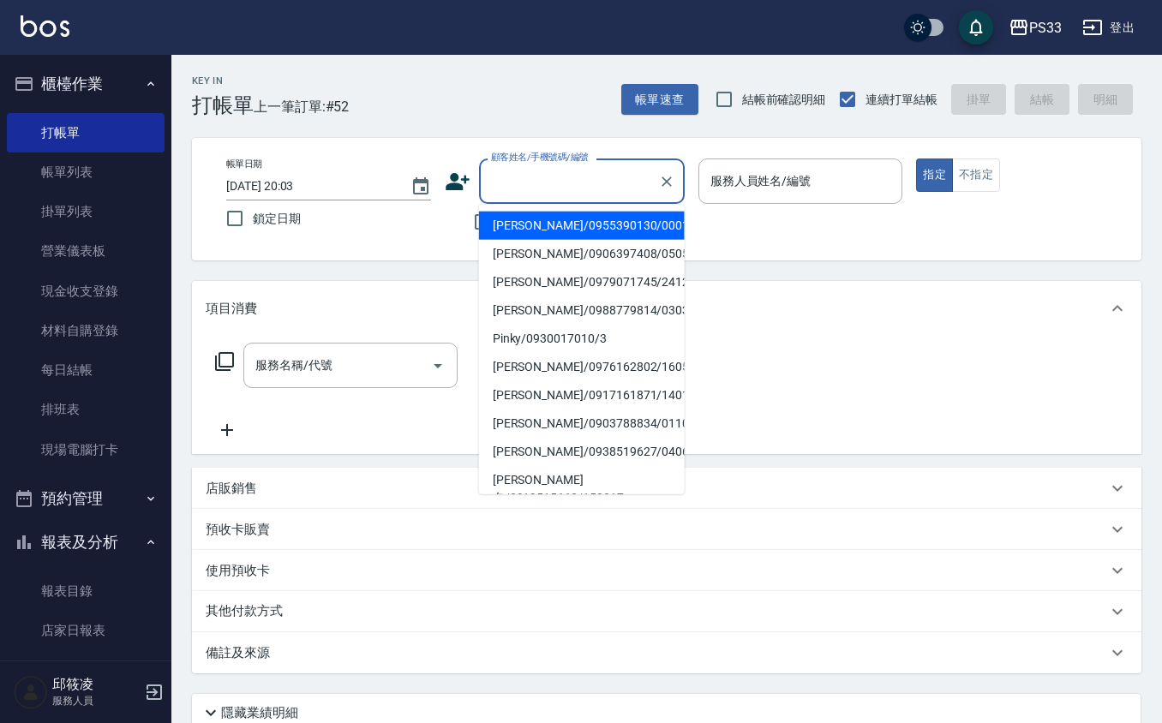
click at [540, 176] on input "顧客姓名/手機號碼/編號" at bounding box center [569, 181] width 164 height 30
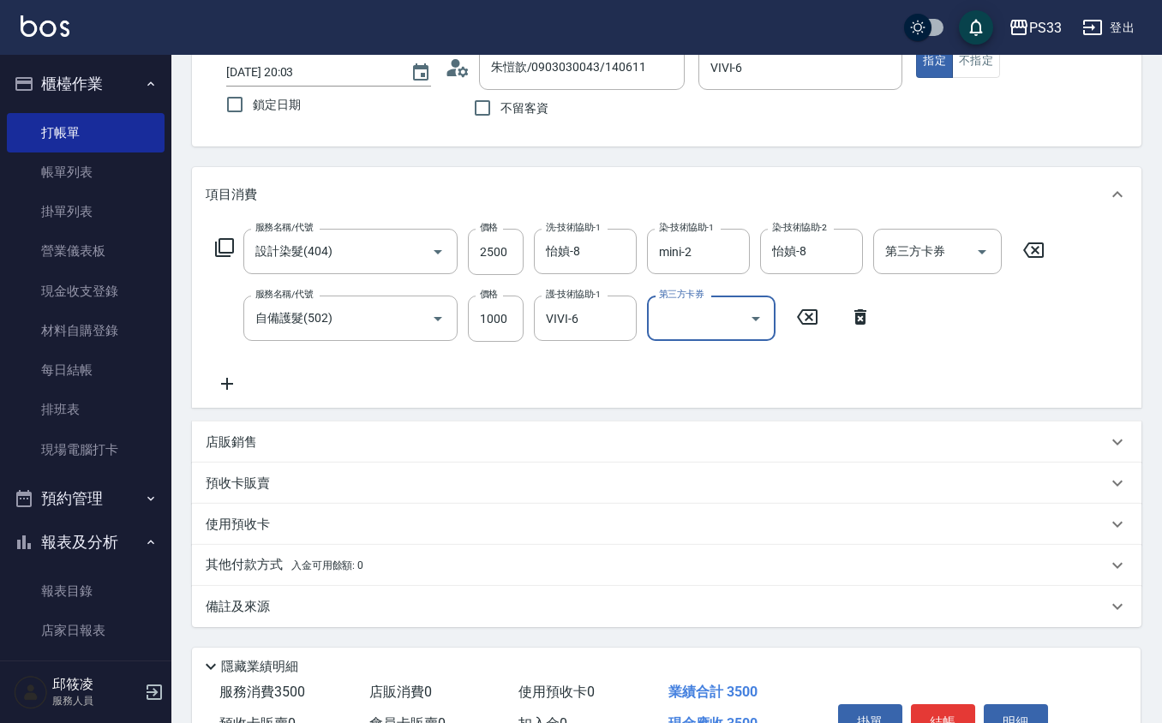
scroll to position [209, 0]
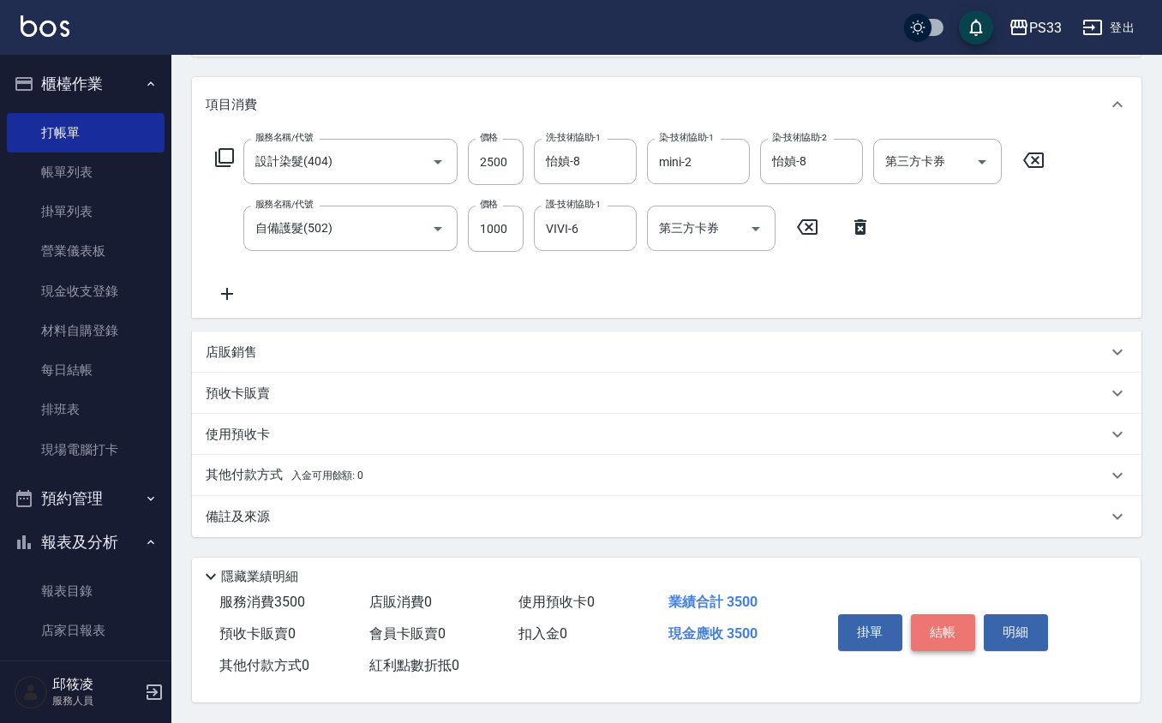
click at [934, 632] on button "結帳" at bounding box center [943, 632] width 64 height 36
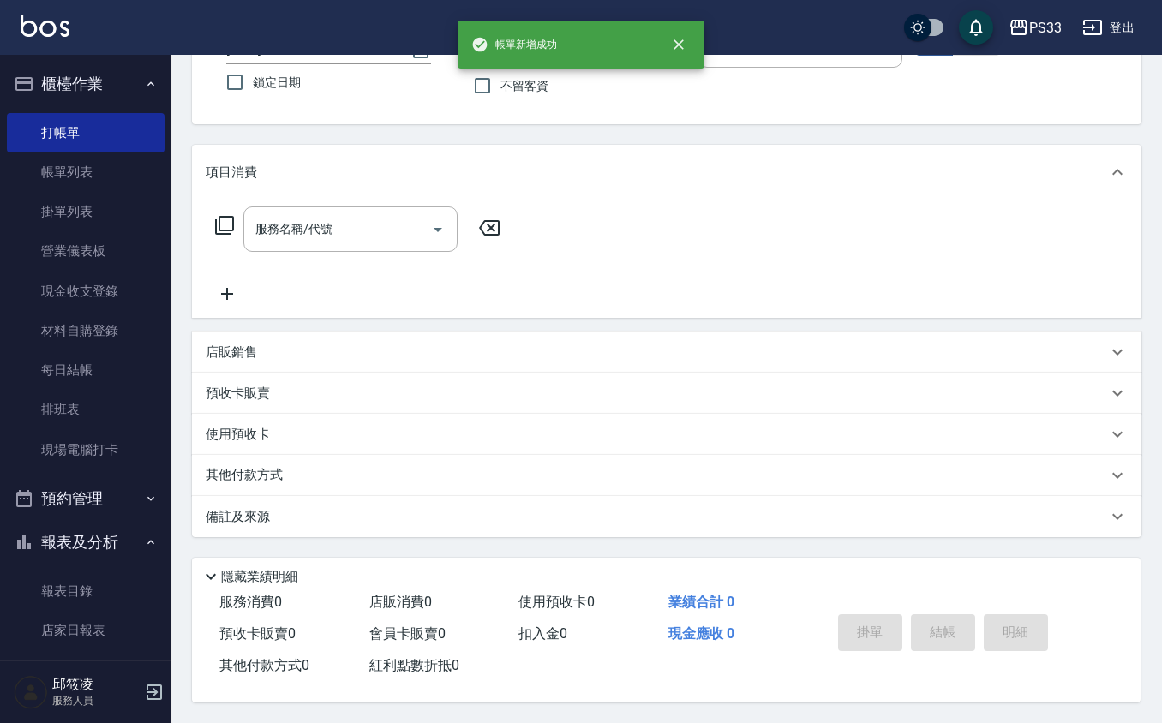
scroll to position [0, 0]
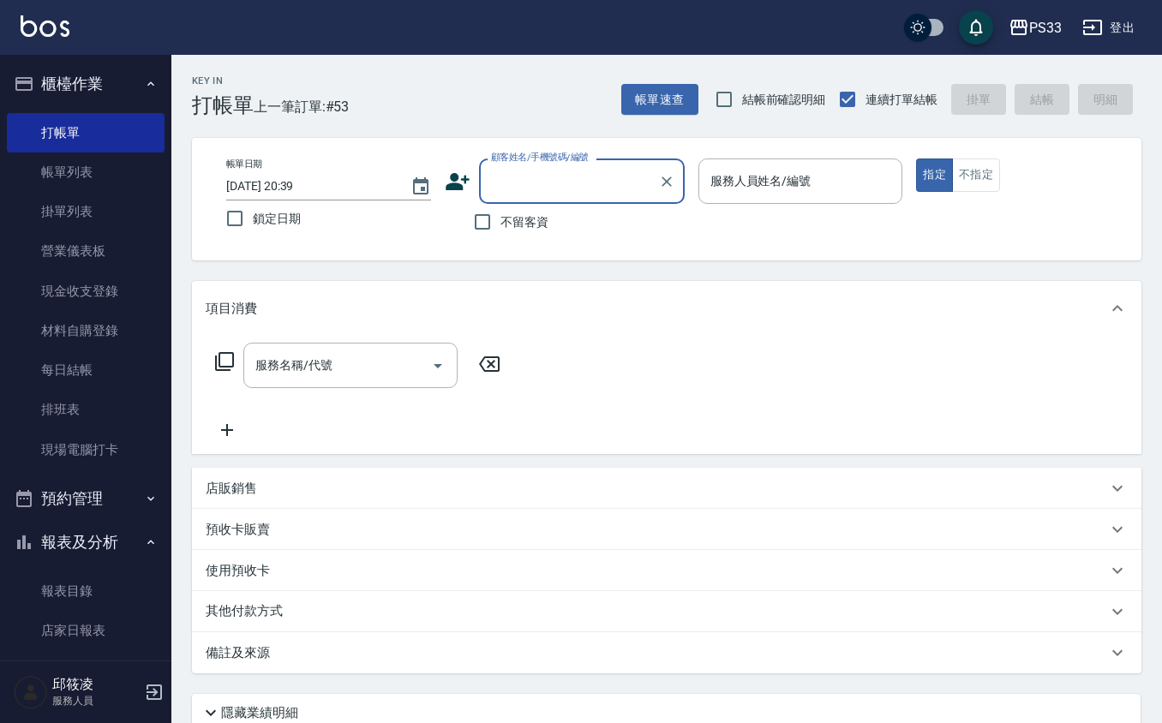
click at [457, 180] on icon at bounding box center [458, 182] width 26 height 26
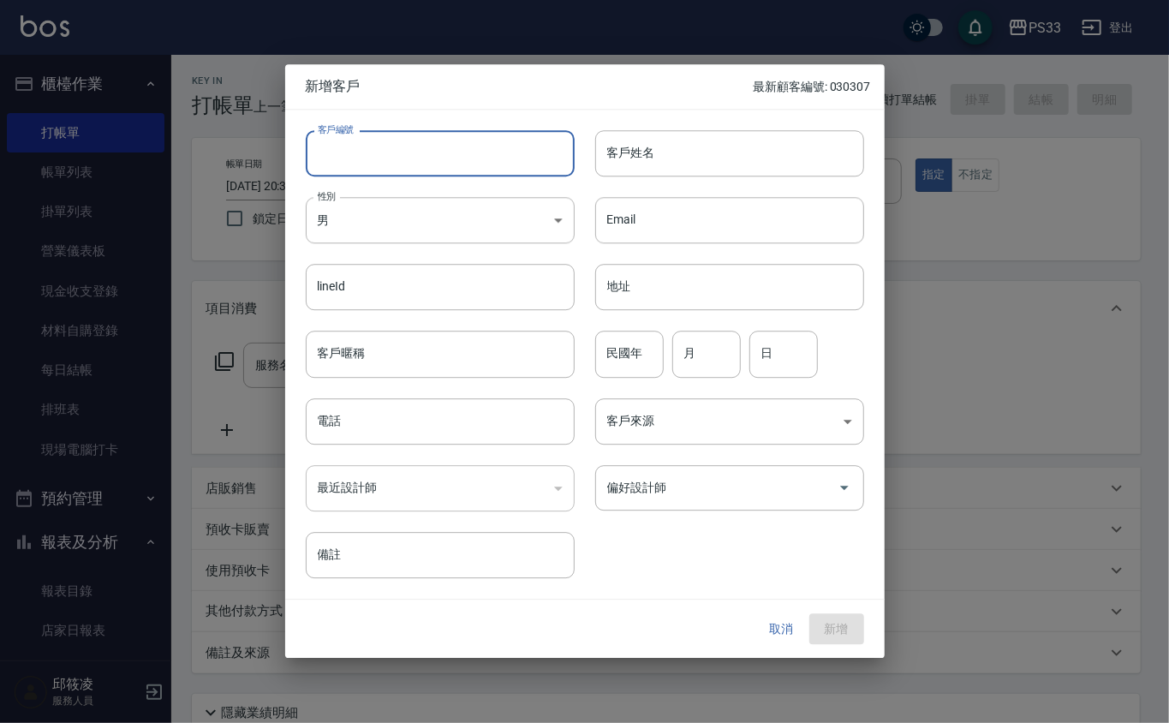
click at [459, 162] on input "客戶編號" at bounding box center [440, 153] width 269 height 46
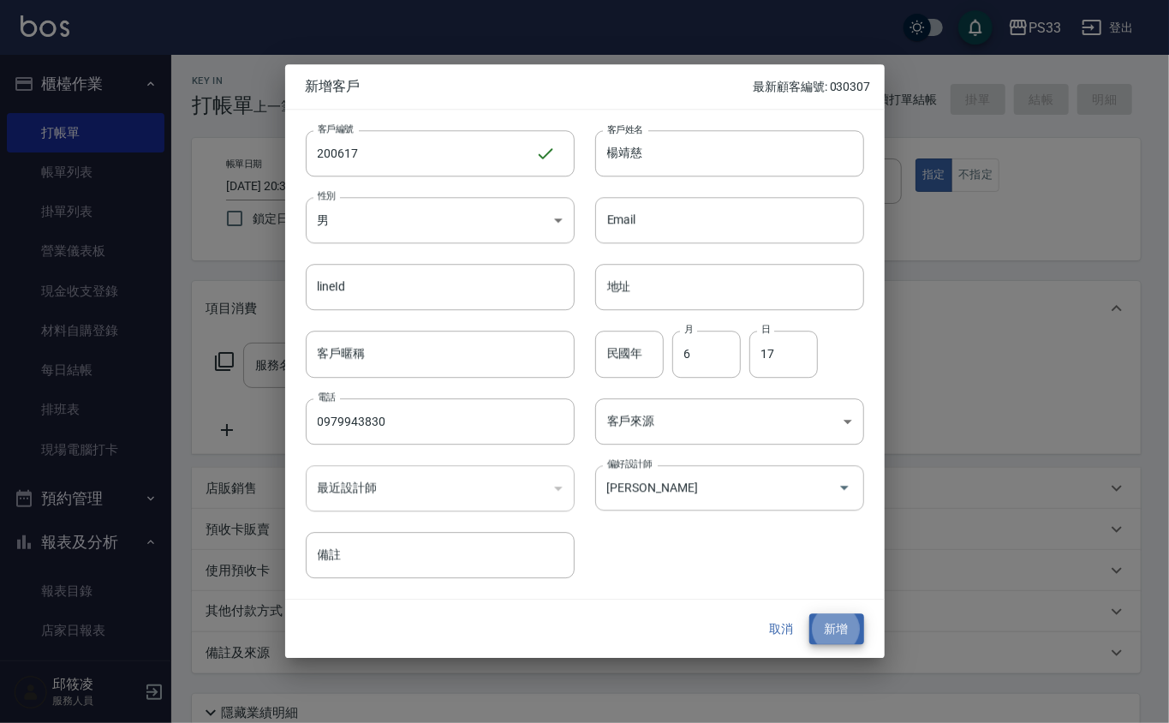
click at [810, 613] on button "新增" at bounding box center [837, 629] width 55 height 32
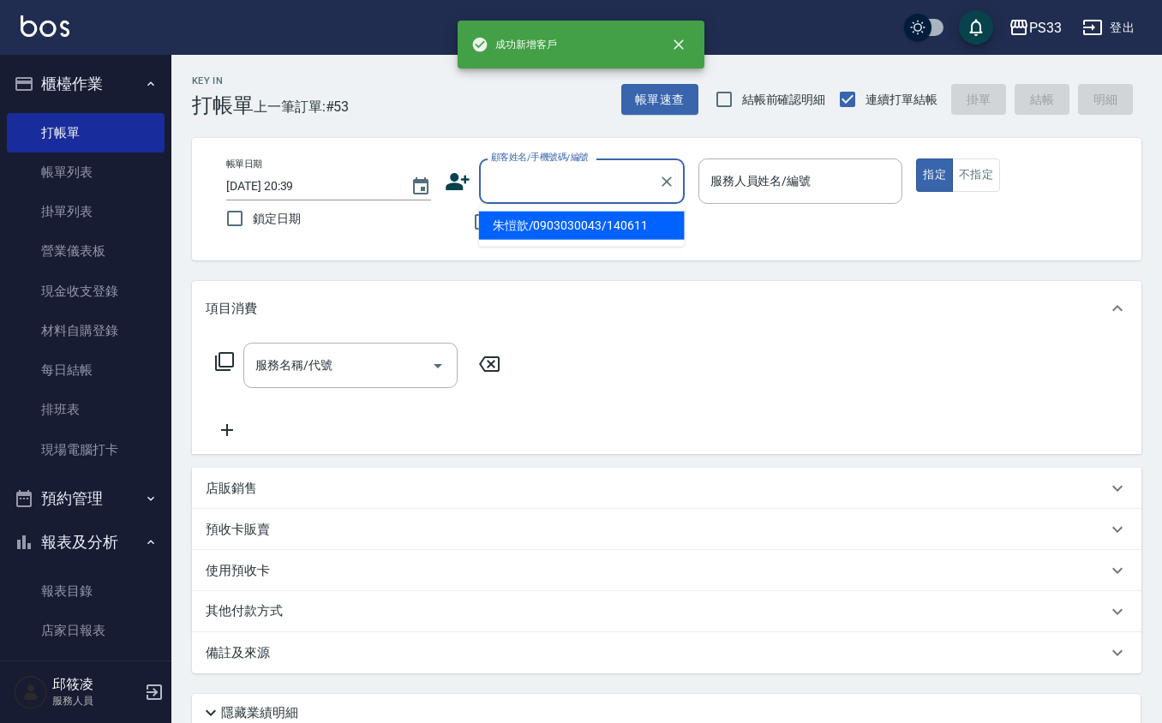
click at [532, 192] on input "顧客姓名/手機號碼/編號" at bounding box center [569, 181] width 164 height 30
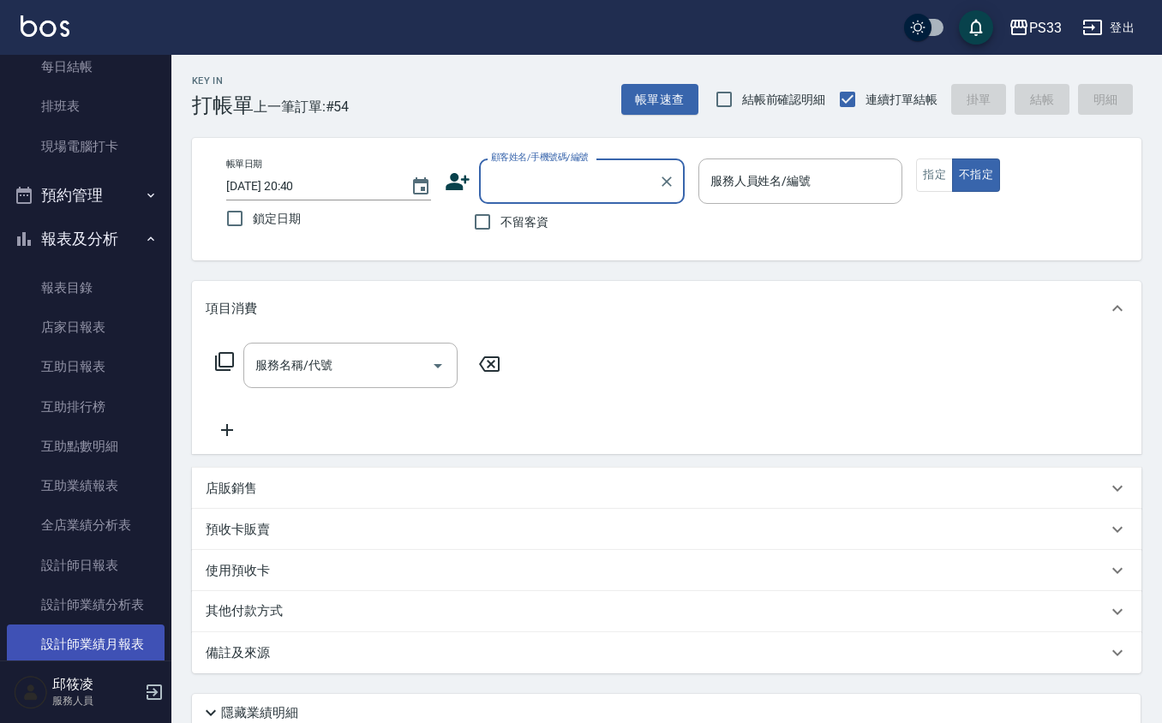
scroll to position [343, 0]
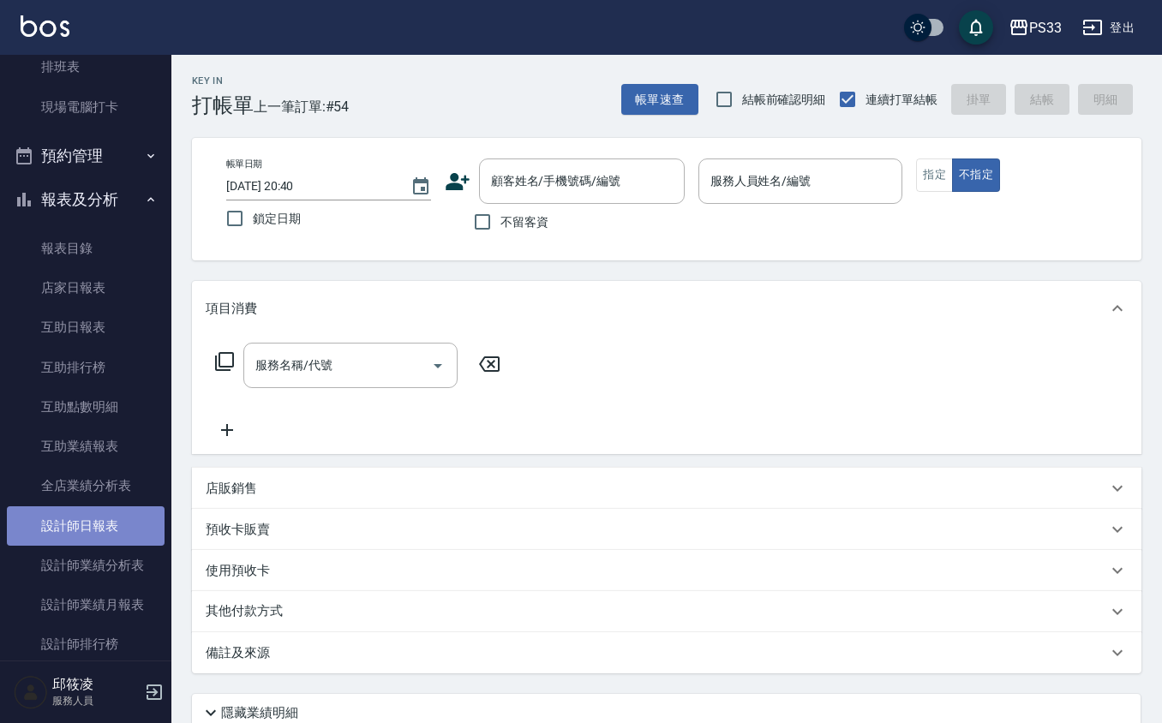
click at [100, 526] on link "設計師日報表" at bounding box center [86, 525] width 158 height 39
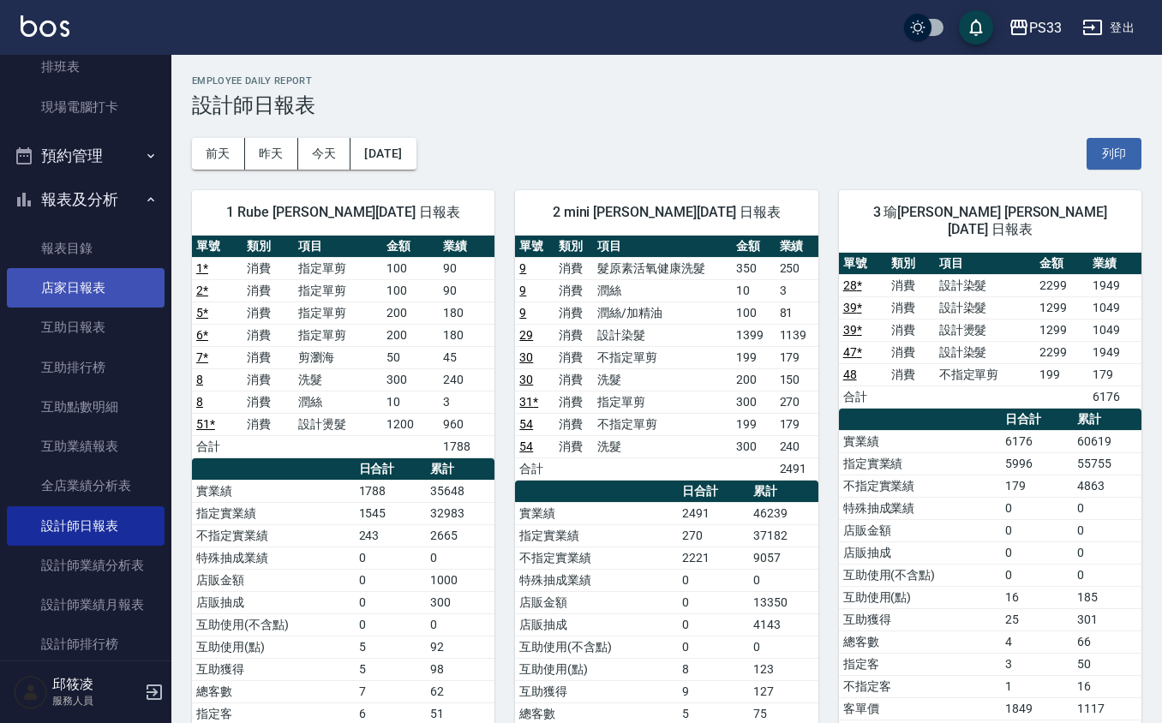
click at [82, 278] on link "店家日報表" at bounding box center [86, 287] width 158 height 39
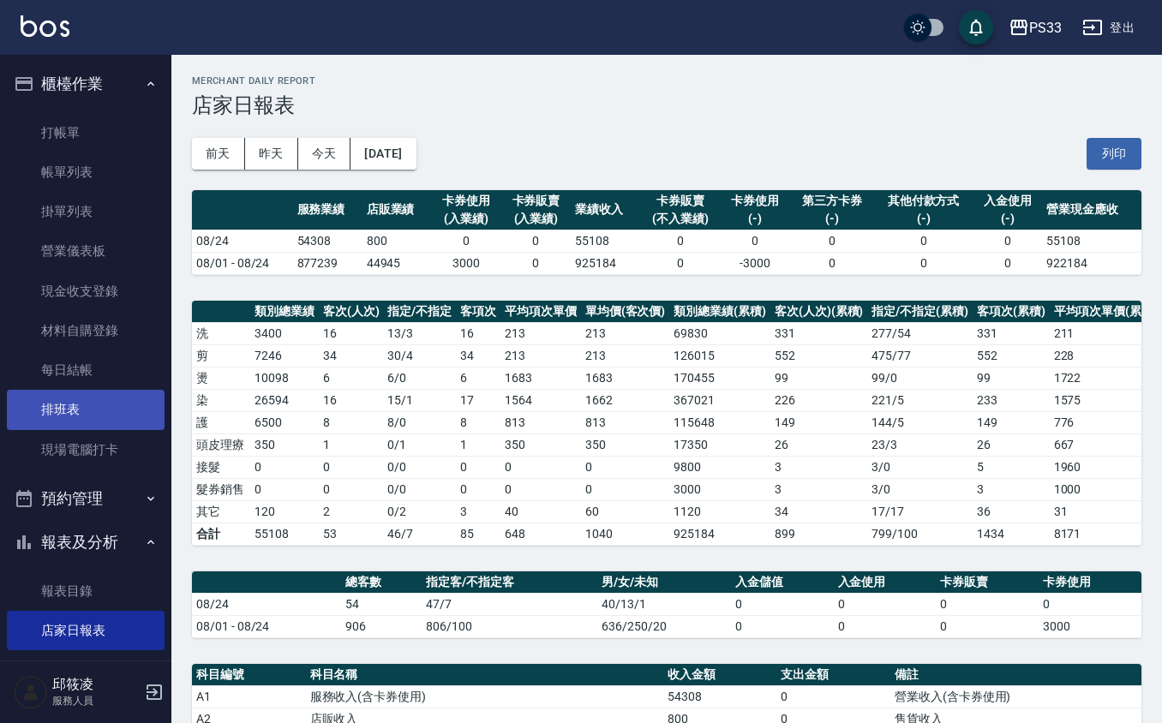
click at [73, 428] on link "排班表" at bounding box center [86, 409] width 158 height 39
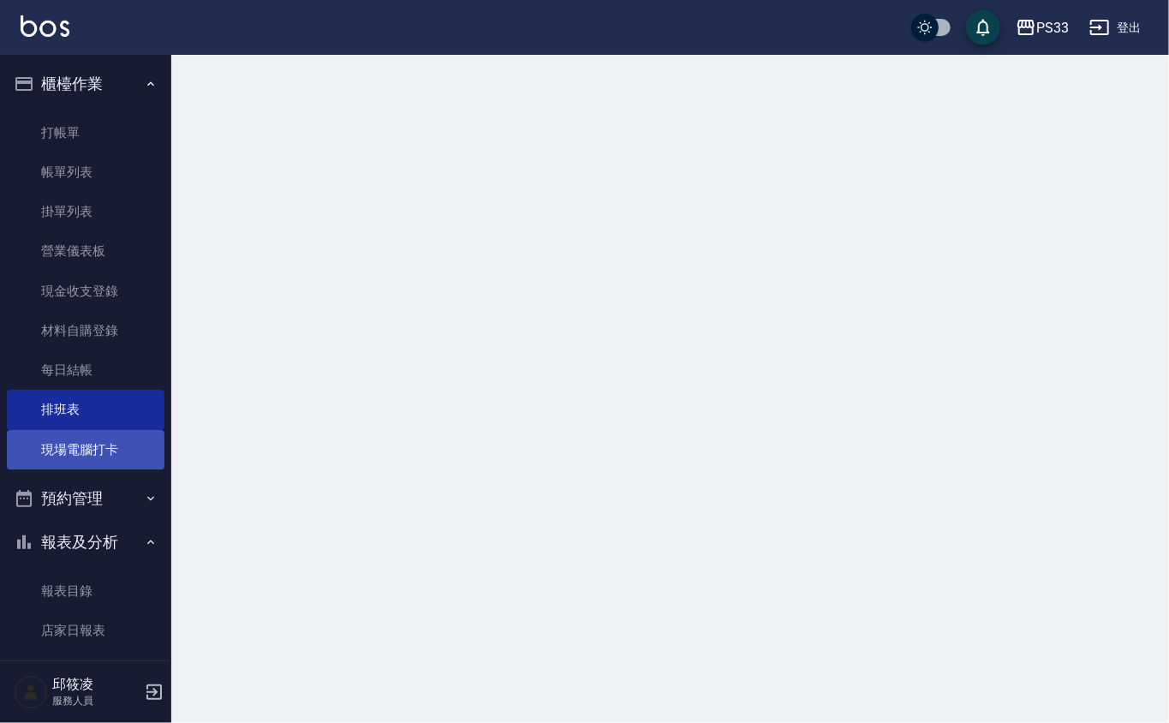
click at [63, 452] on link "現場電腦打卡" at bounding box center [86, 449] width 158 height 39
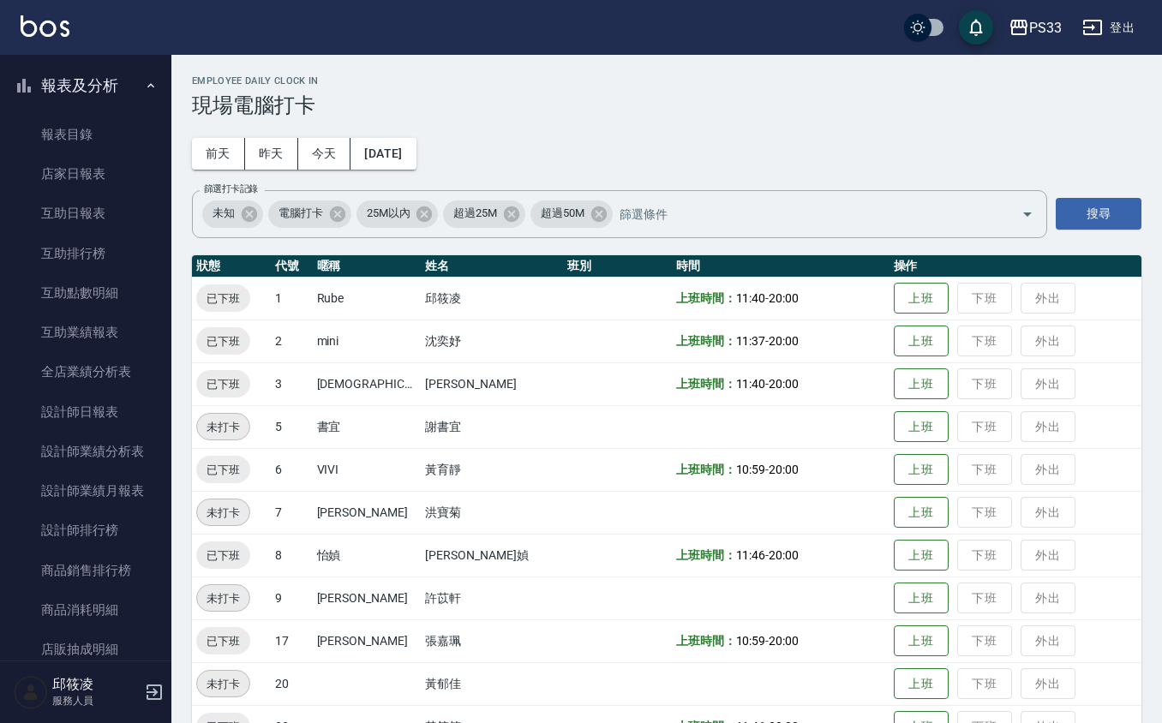
scroll to position [45, 0]
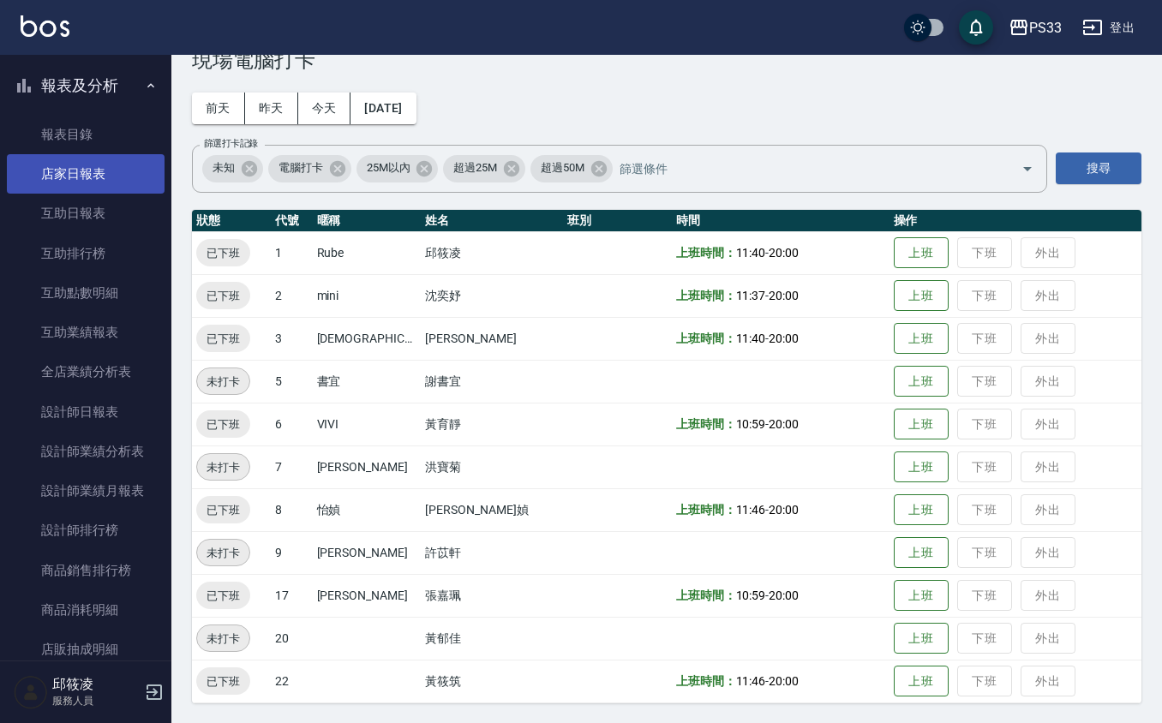
click at [84, 175] on link "店家日報表" at bounding box center [86, 173] width 158 height 39
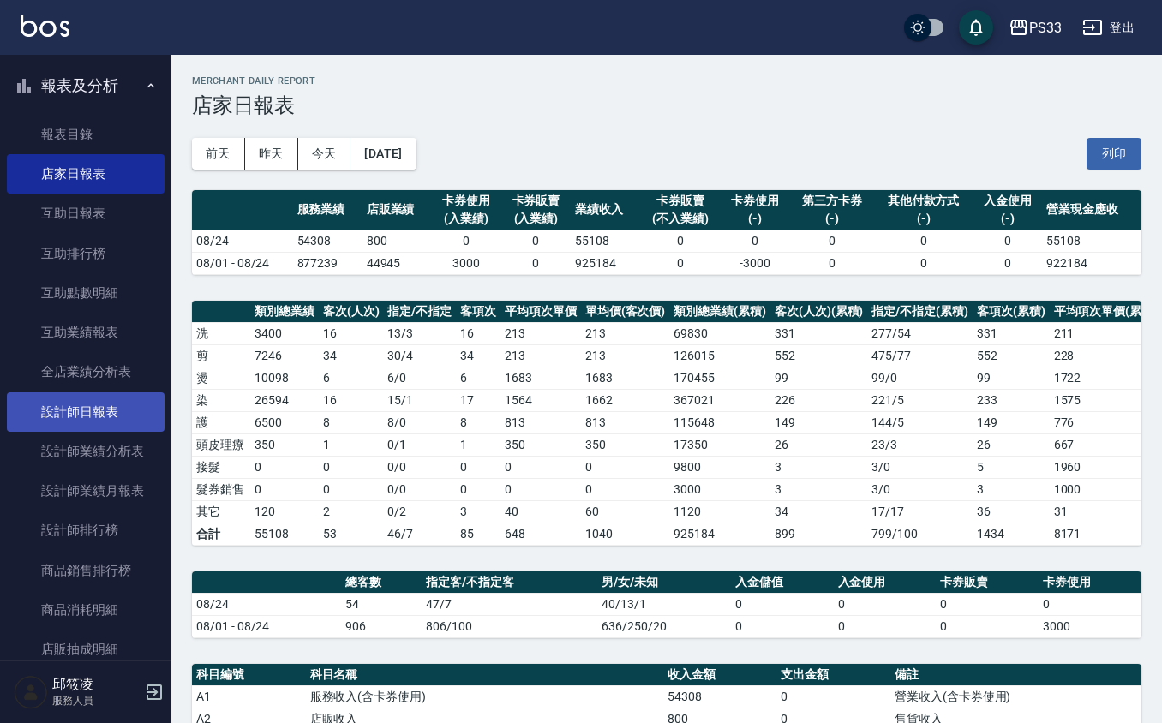
click at [91, 392] on link "設計師日報表" at bounding box center [86, 411] width 158 height 39
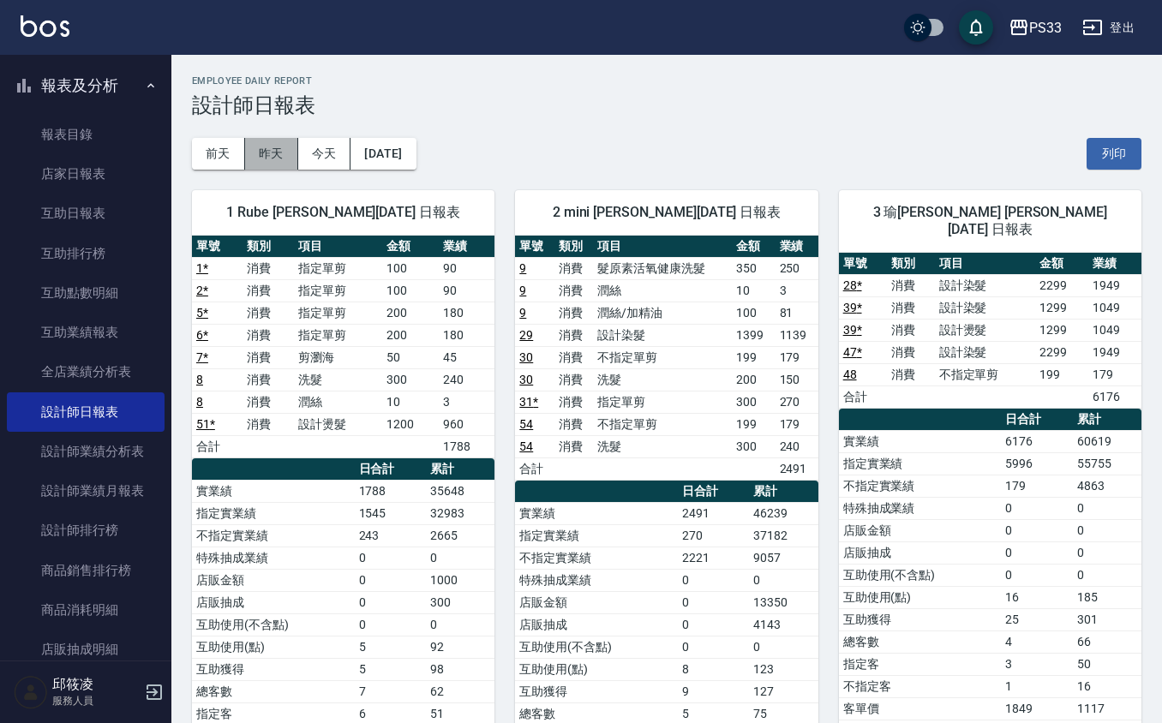
click at [259, 158] on button "昨天" at bounding box center [271, 154] width 53 height 32
